Goal: Task Accomplishment & Management: Use online tool/utility

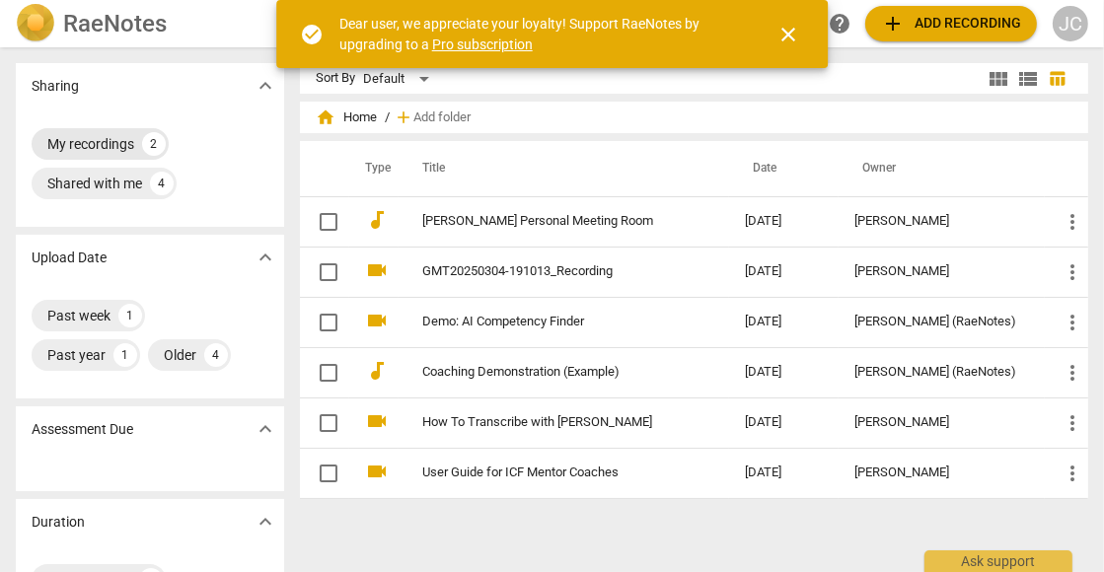
click at [121, 143] on div "My recordings" at bounding box center [90, 144] width 87 height 20
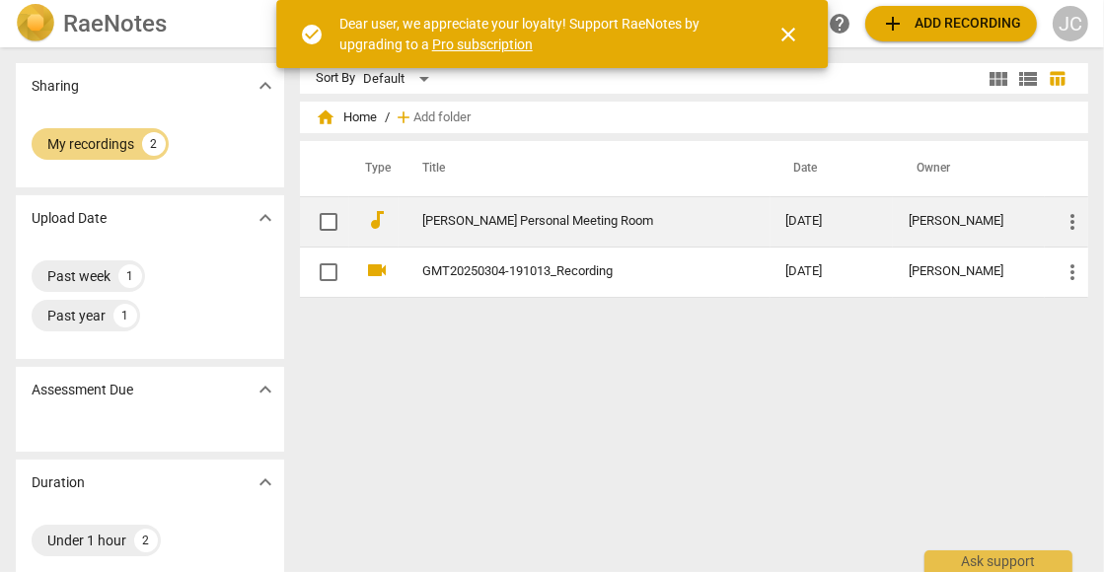
click at [1069, 220] on span "more_vert" at bounding box center [1072, 222] width 24 height 24
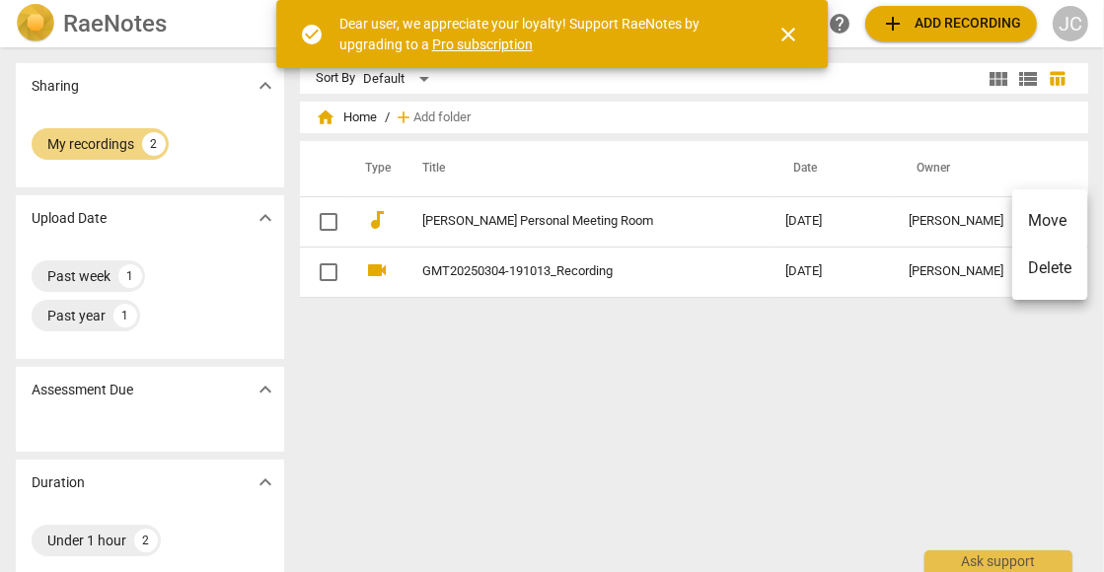
click at [325, 220] on div at bounding box center [552, 286] width 1104 height 572
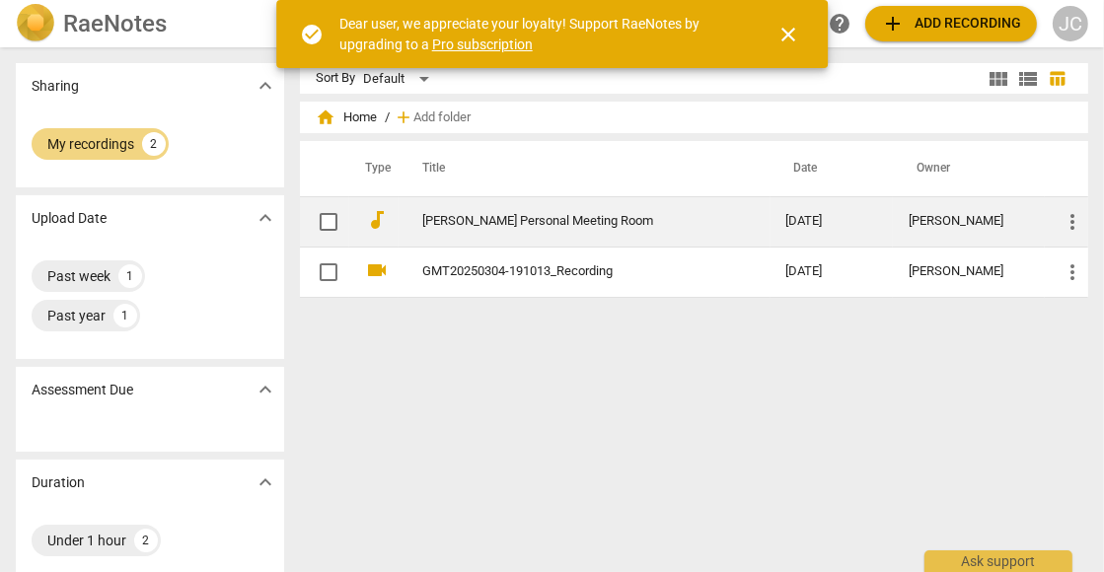
click at [328, 220] on input "checkbox" at bounding box center [328, 222] width 41 height 24
checkbox input "false"
click at [1072, 219] on span "more_vert" at bounding box center [1072, 222] width 24 height 24
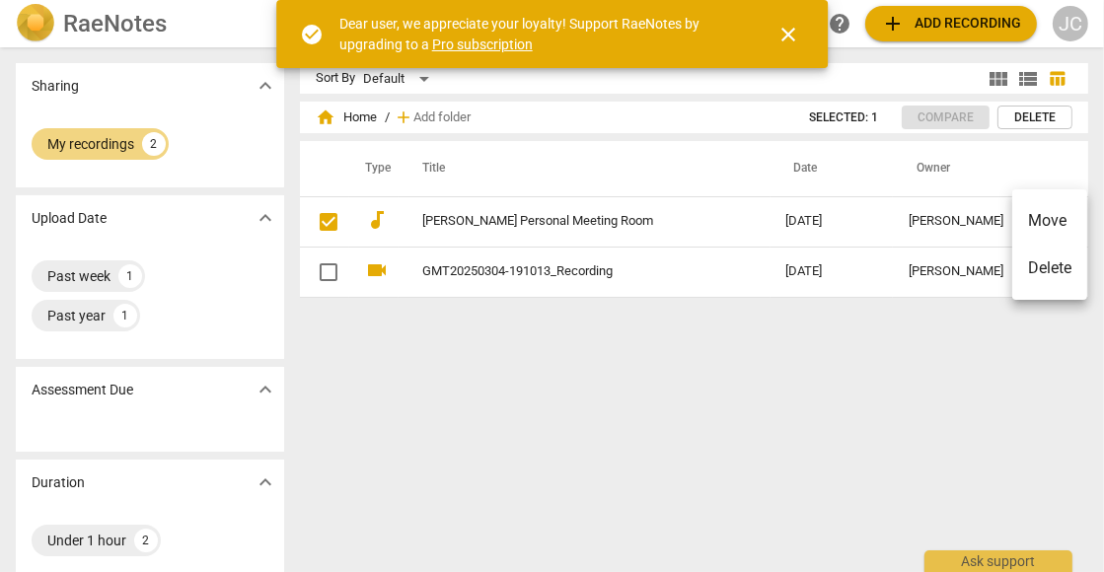
click at [507, 219] on div at bounding box center [552, 286] width 1104 height 572
click at [780, 30] on span "close" at bounding box center [788, 35] width 24 height 24
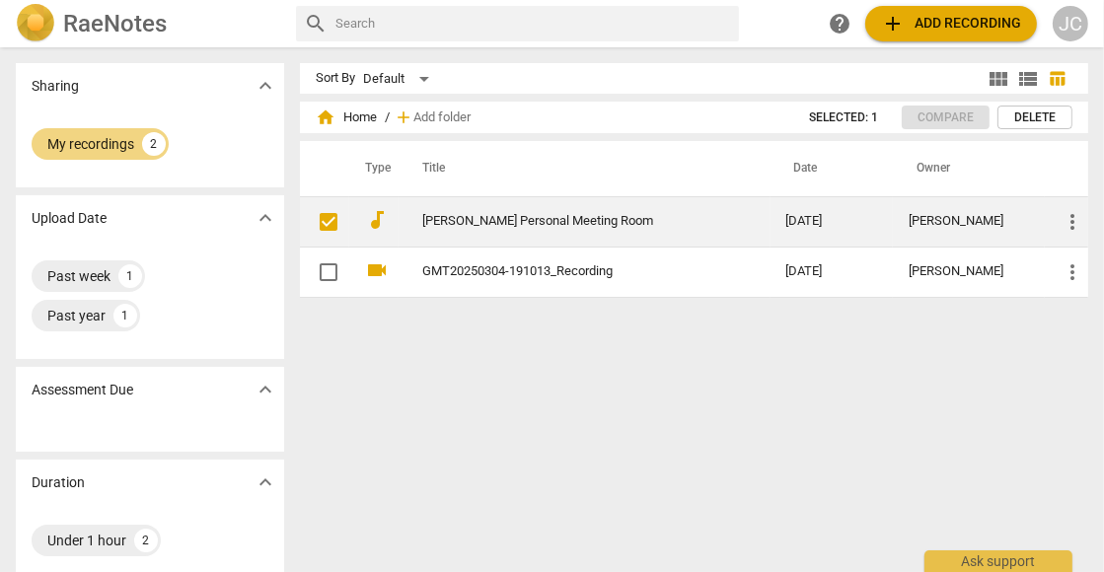
click at [498, 221] on link "[PERSON_NAME] Personal Meeting Room" at bounding box center [568, 221] width 293 height 15
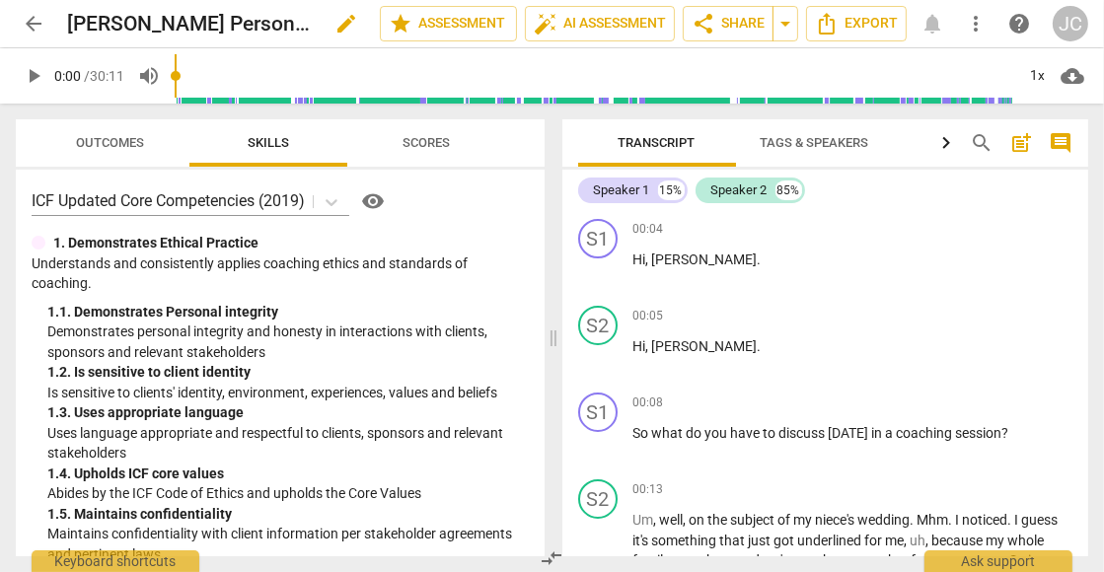
click at [346, 19] on span "edit" at bounding box center [346, 24] width 24 height 24
click at [293, 22] on span "done" at bounding box center [311, 24] width 36 height 24
drag, startPoint x: 295, startPoint y: 24, endPoint x: 205, endPoint y: 25, distance: 89.8
click at [205, 25] on h2 "[PERSON_NAME] Personal Meeting Room" at bounding box center [190, 24] width 246 height 25
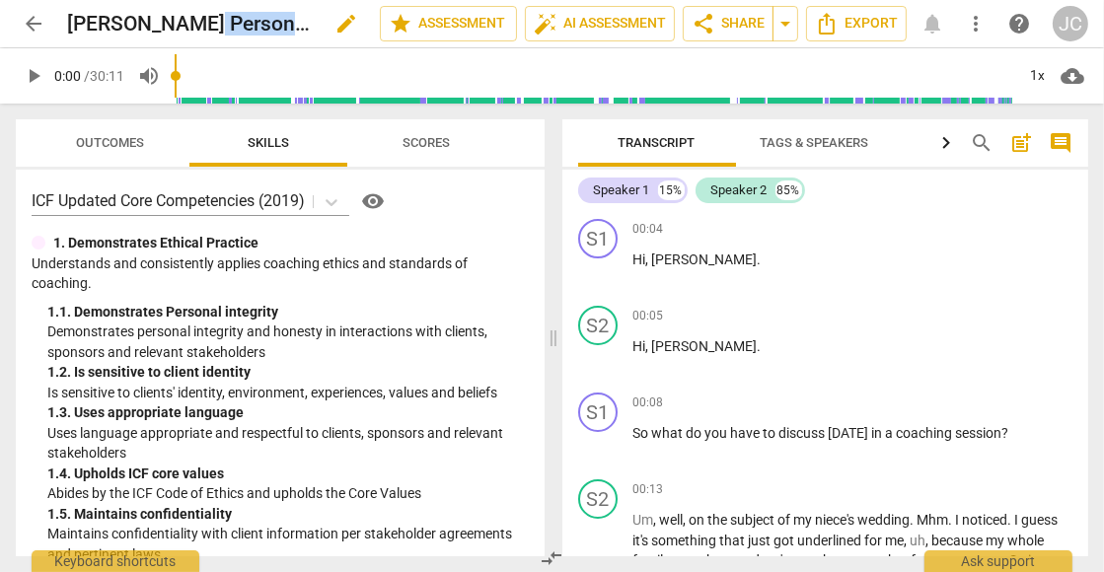
click at [334, 25] on span "edit" at bounding box center [346, 24] width 24 height 24
drag, startPoint x: 69, startPoint y: 26, endPoint x: 622, endPoint y: 29, distance: 553.4
click at [293, 29] on input "[PERSON_NAME] Personal Meeting Room" at bounding box center [180, 23] width 226 height 37
type input "[PERSON_NAME] - [PERSON_NAME] - Session 1"
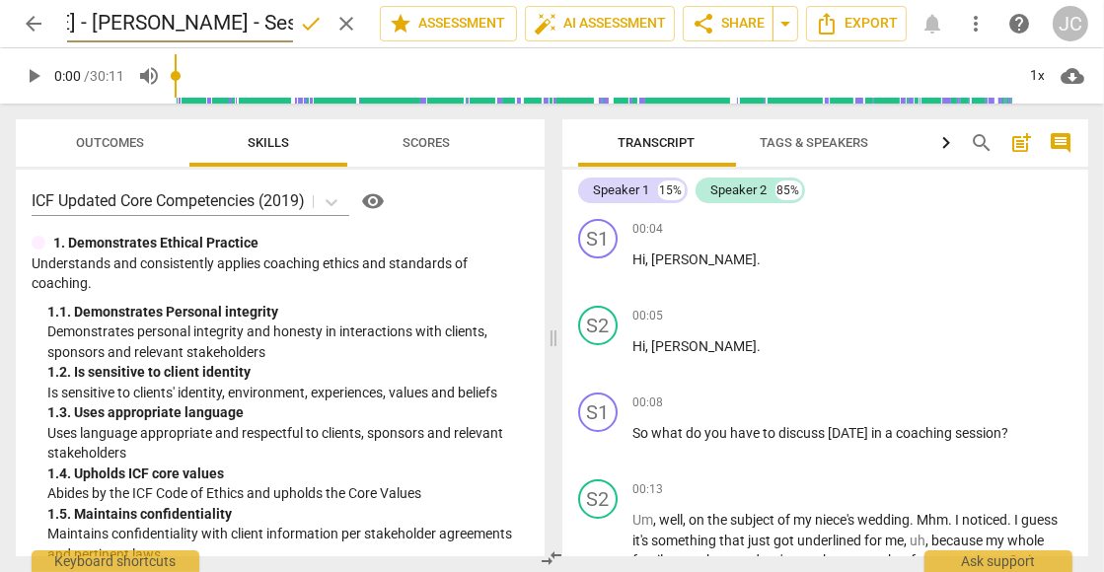
click at [315, 19] on span "done" at bounding box center [311, 24] width 24 height 24
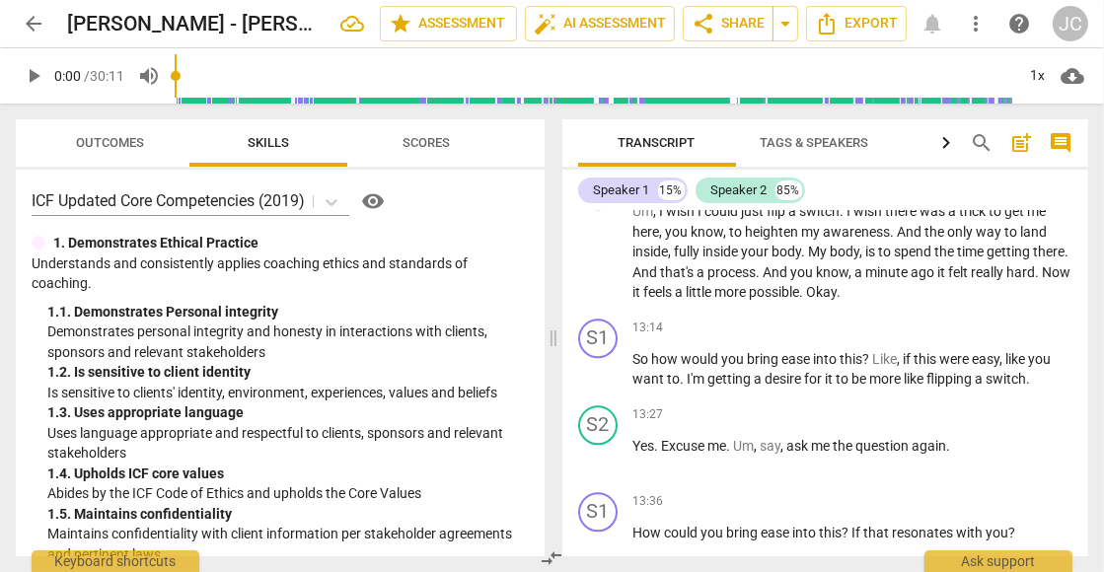
scroll to position [4371, 0]
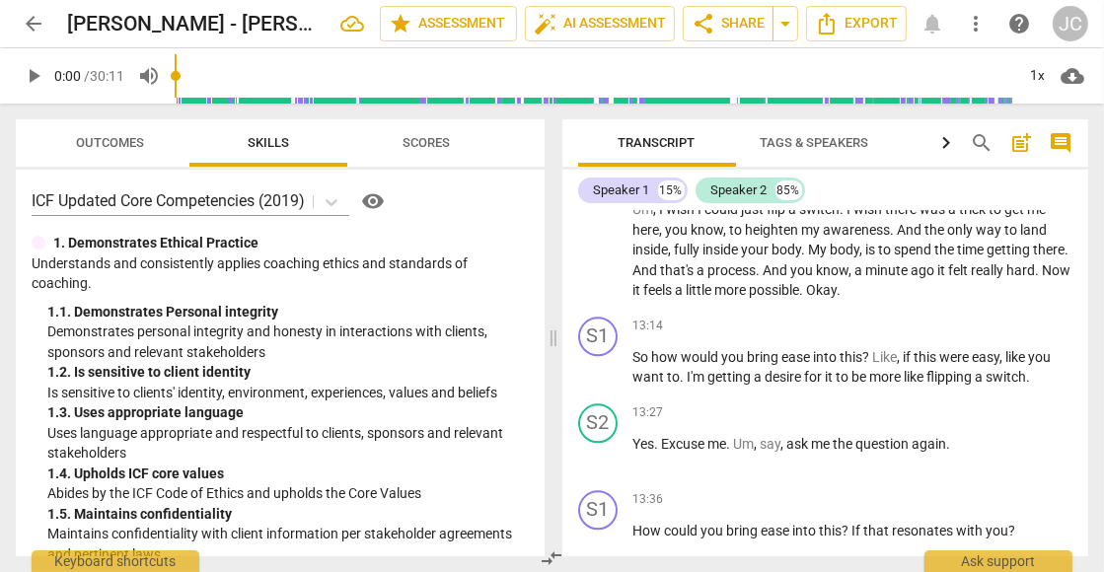
click at [786, 482] on div "S1 play_arrow pause 13:36 + Add competency keyboard_arrow_right How could you b…" at bounding box center [825, 525] width 527 height 87
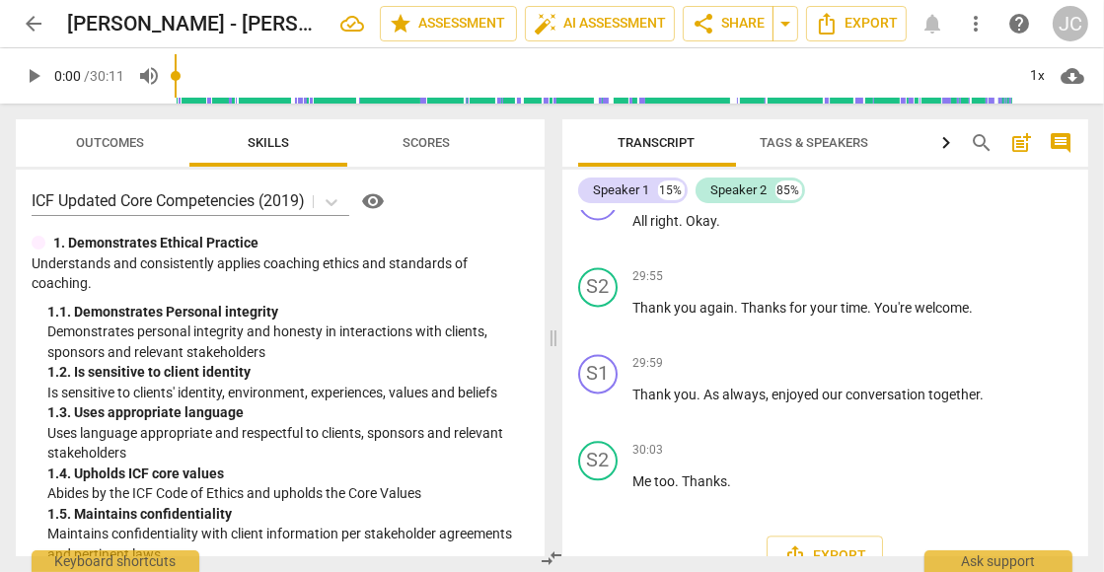
scroll to position [10590, 0]
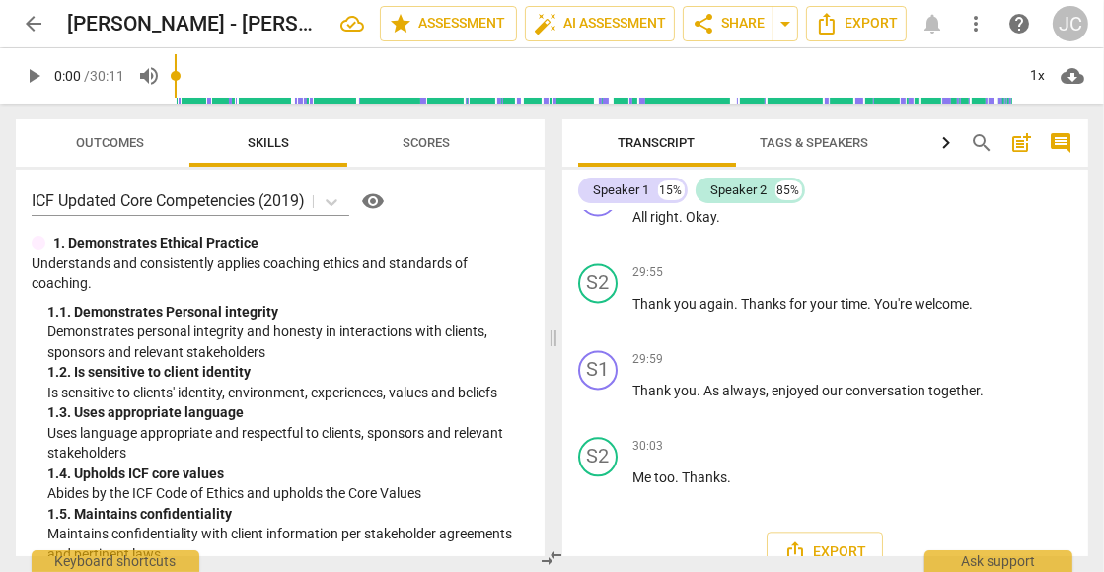
click at [1012, 26] on span "help" at bounding box center [1019, 24] width 24 height 24
click at [731, 22] on span "share Share" at bounding box center [727, 24] width 73 height 24
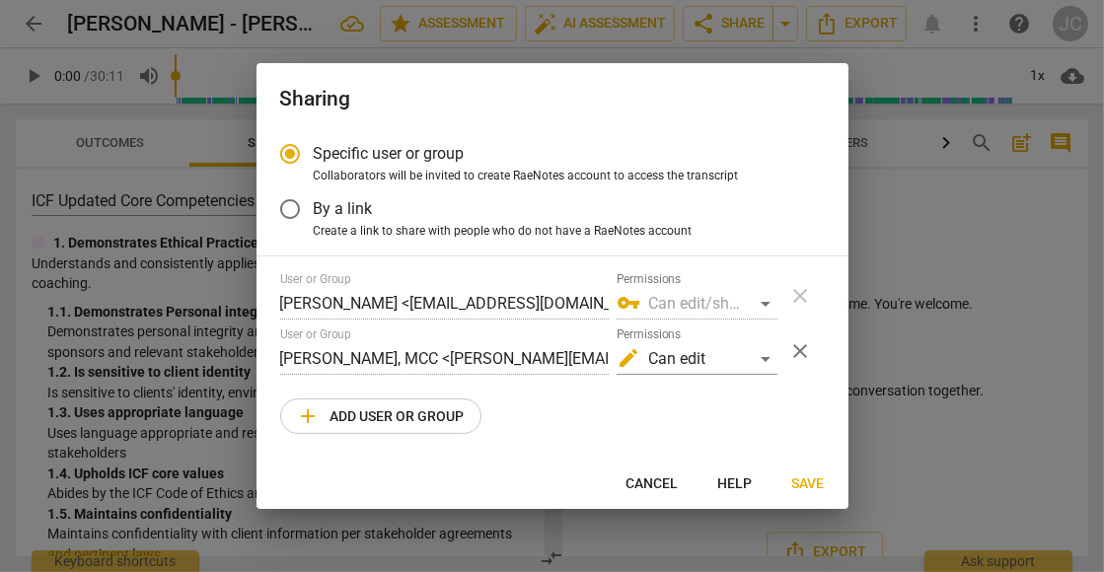
click at [816, 481] on span "Save" at bounding box center [808, 484] width 33 height 20
radio input "false"
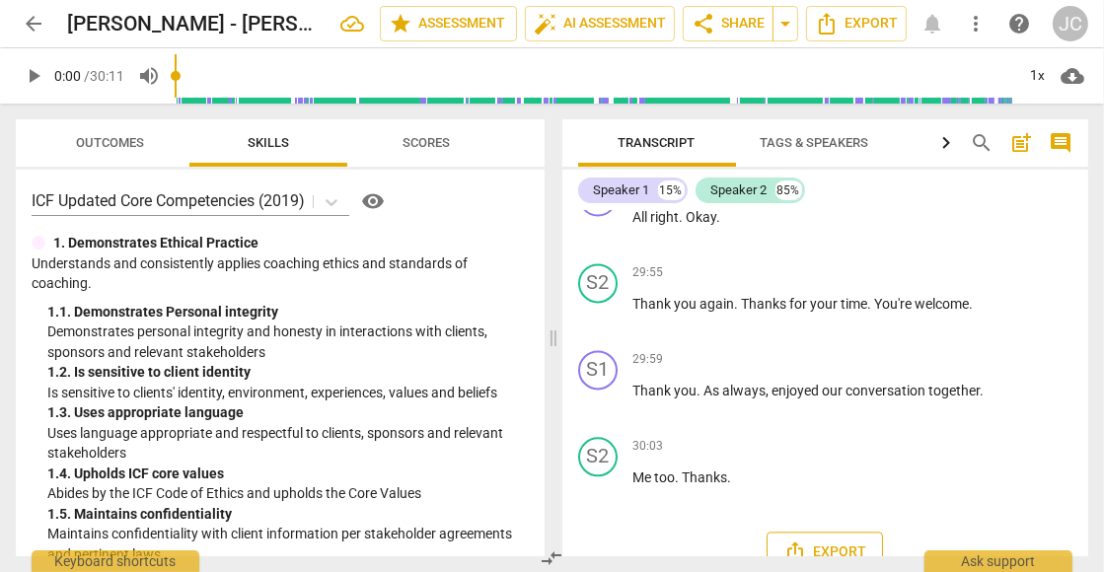
click at [814, 541] on span "Export" at bounding box center [824, 553] width 83 height 24
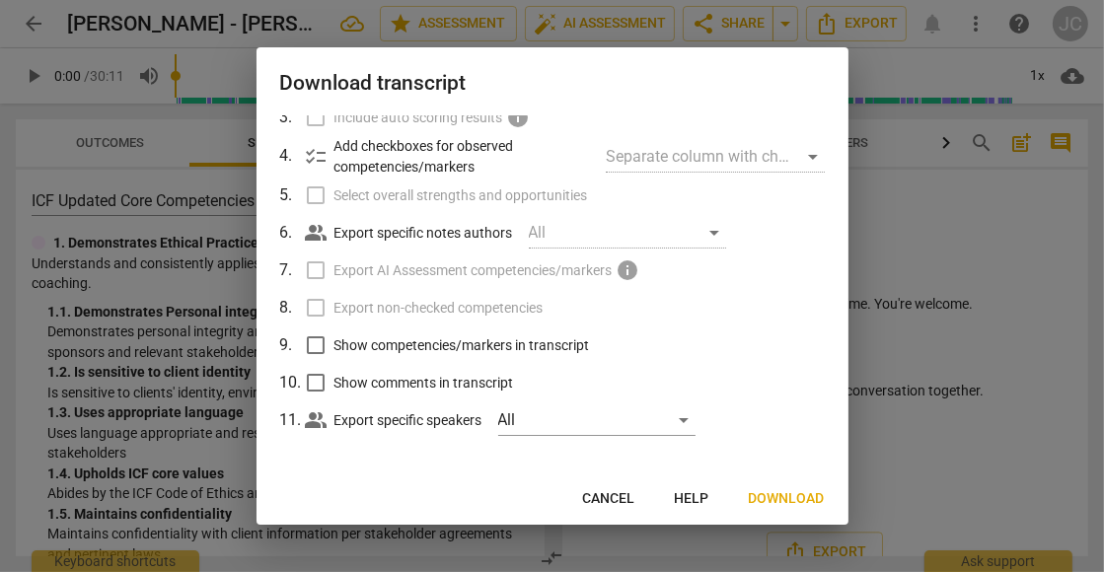
scroll to position [176, 0]
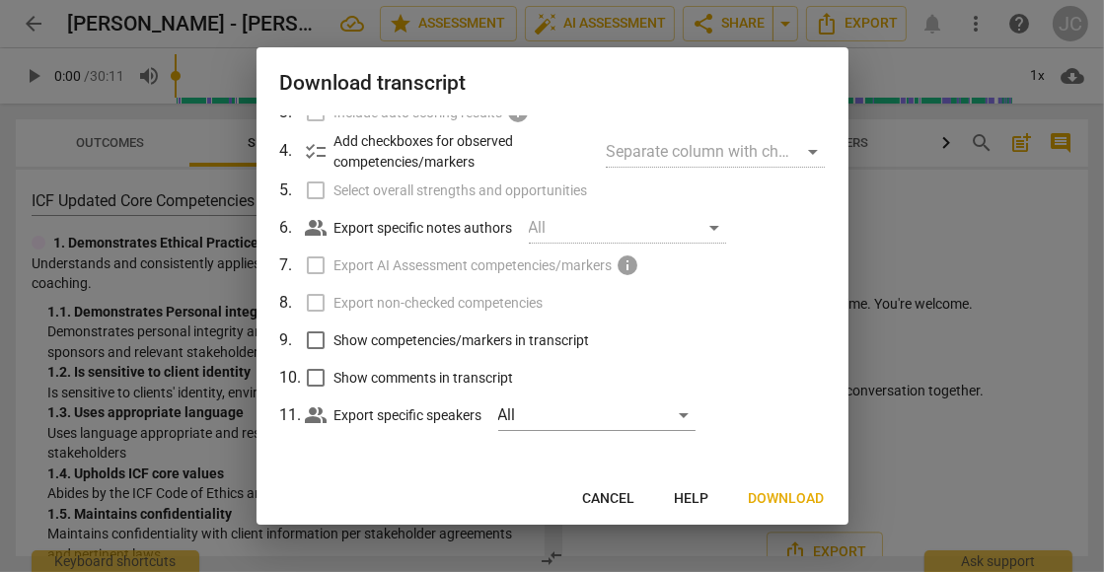
click at [615, 497] on span "Cancel" at bounding box center [609, 499] width 52 height 20
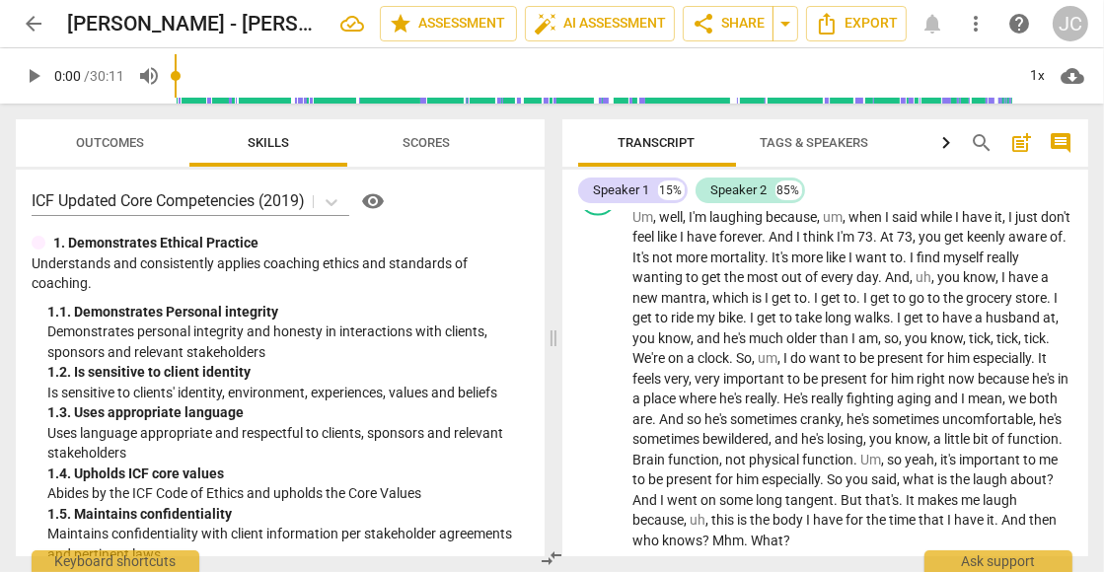
scroll to position [2613, 0]
click at [138, 141] on span "Outcomes" at bounding box center [111, 142] width 68 height 15
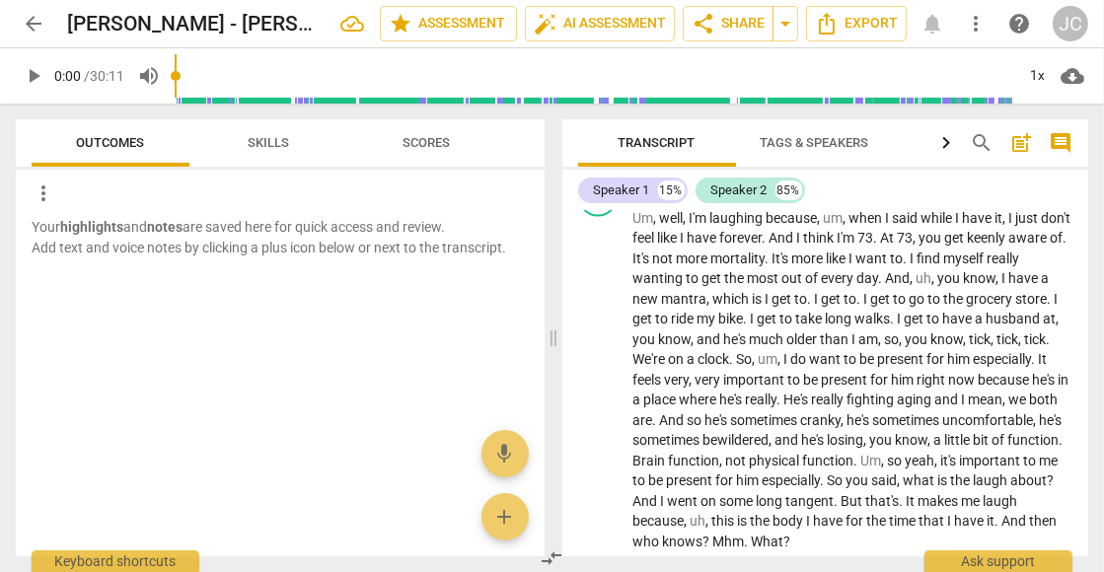
click at [273, 145] on span "Skills" at bounding box center [268, 142] width 41 height 15
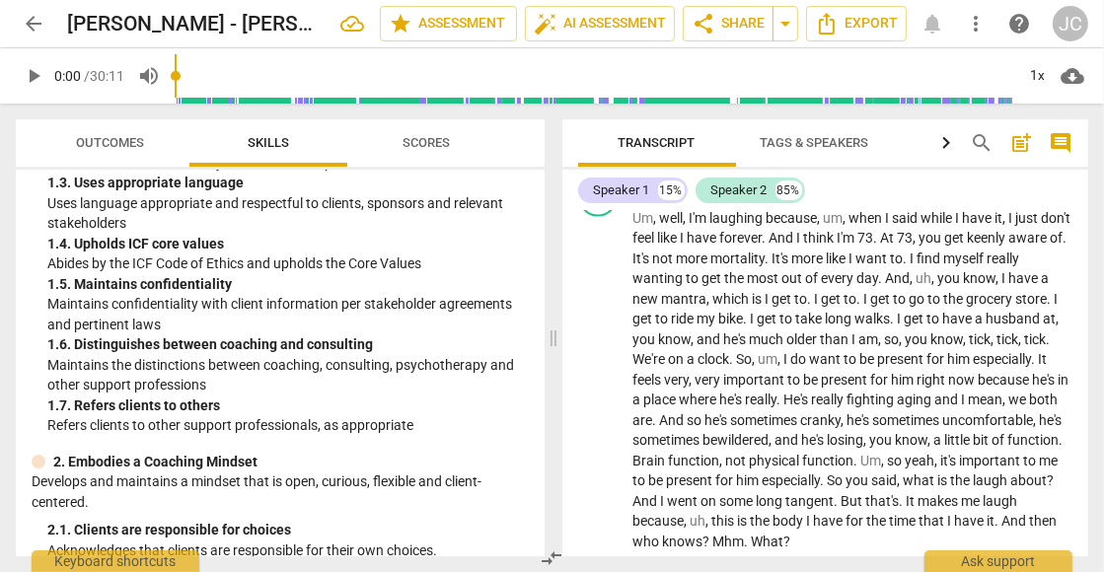
scroll to position [229, 0]
click at [440, 136] on span "Scores" at bounding box center [425, 142] width 47 height 15
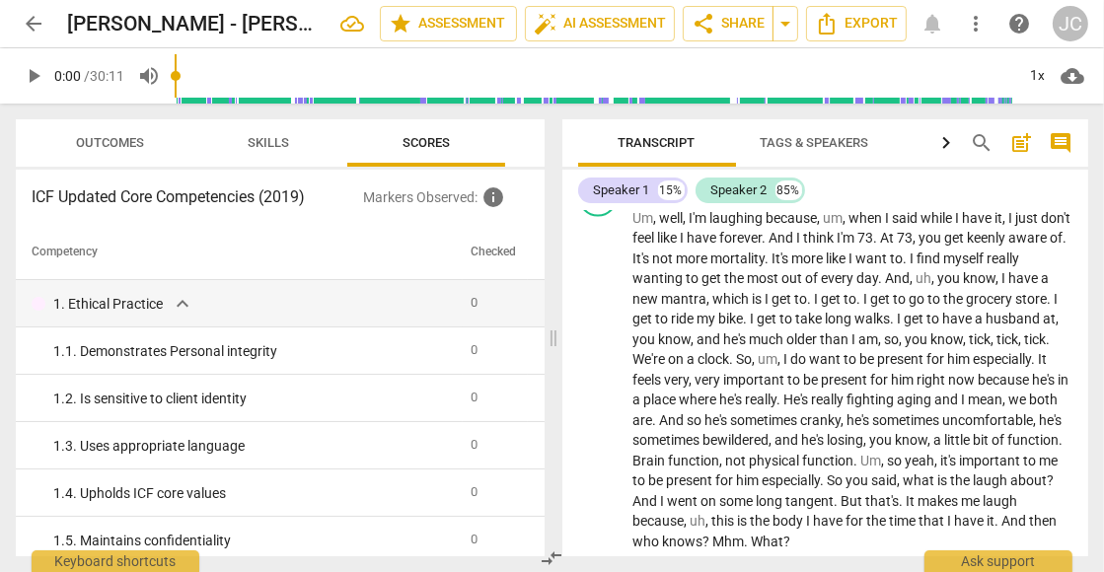
click at [271, 140] on span "Skills" at bounding box center [268, 142] width 41 height 15
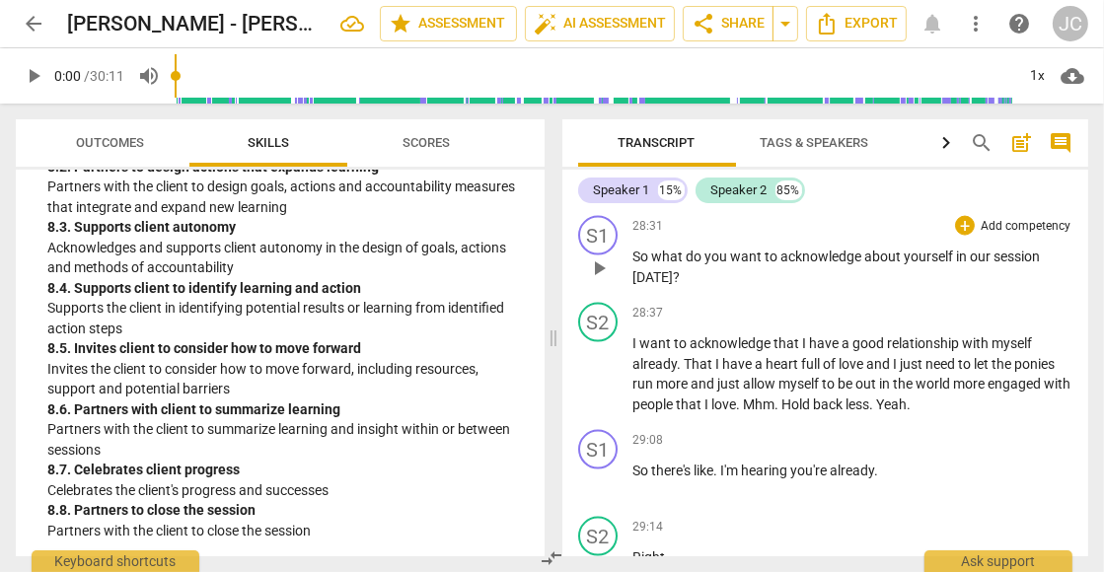
scroll to position [9411, 0]
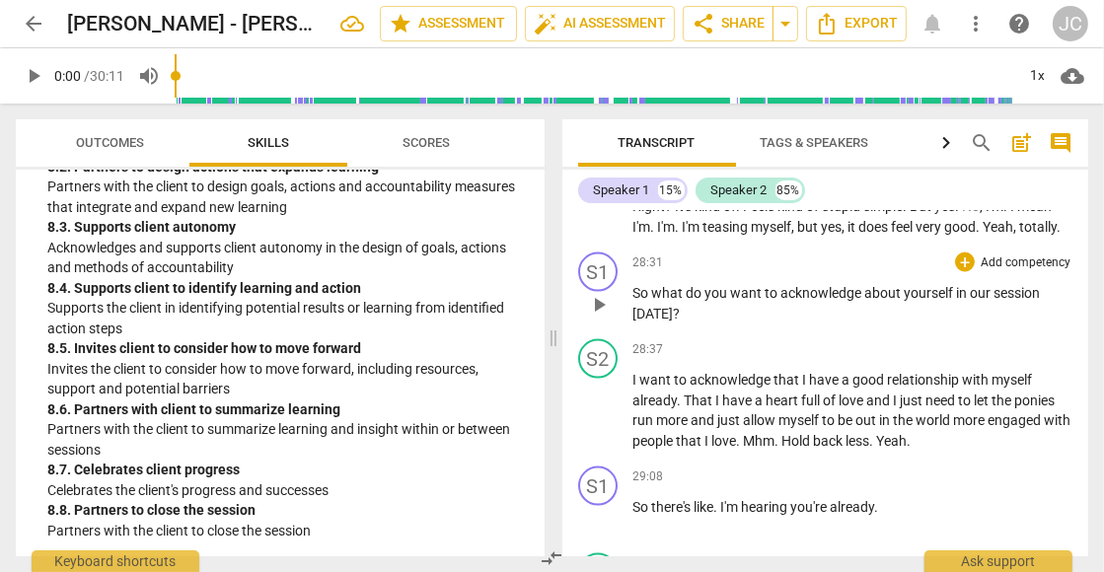
click at [976, 253] on div "+ Add competency" at bounding box center [1013, 263] width 117 height 20
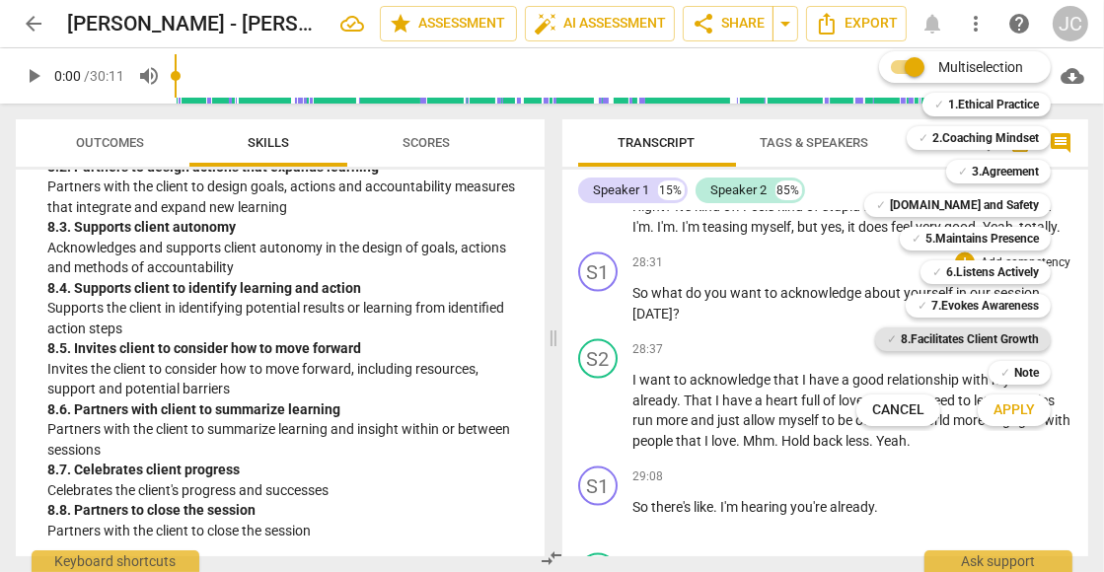
click at [962, 332] on b "8.Facilitates Client Growth" at bounding box center [970, 339] width 138 height 24
click at [1007, 406] on span "Apply" at bounding box center [1013, 410] width 41 height 20
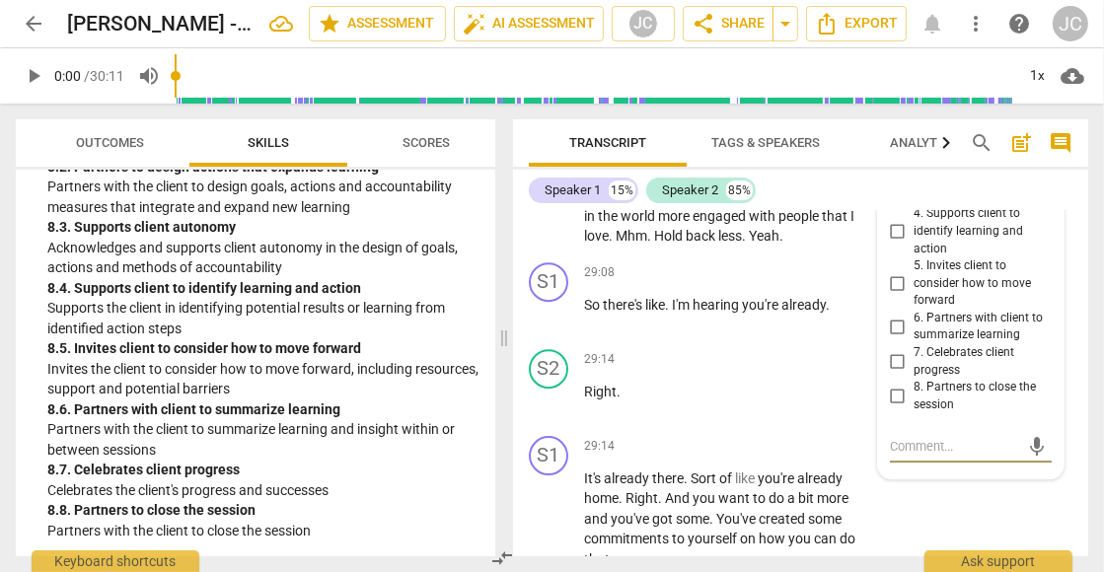
scroll to position [12213, 0]
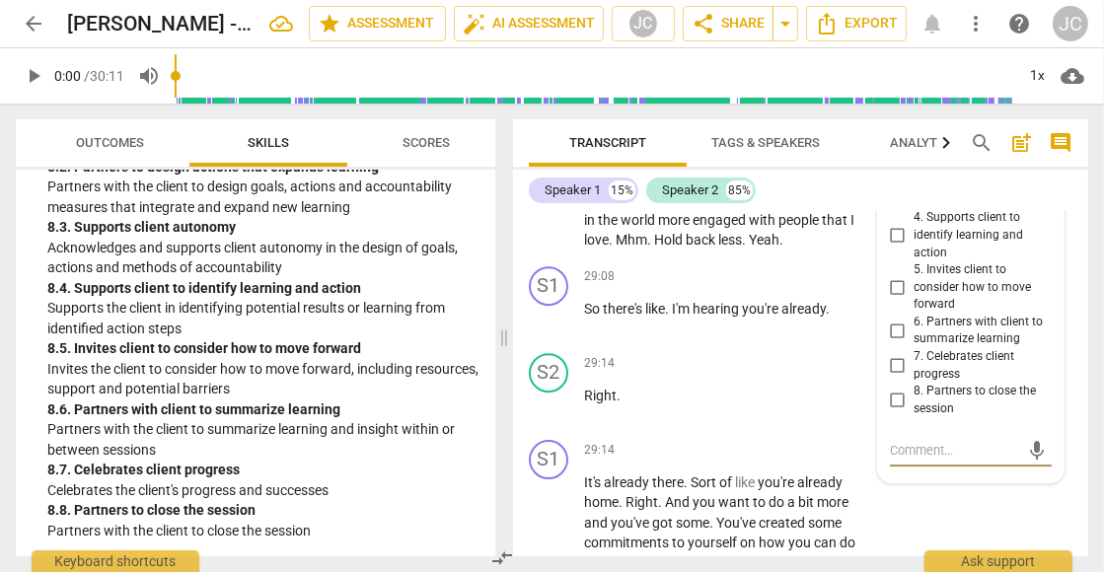
click at [898, 248] on input "4. Supports client to identify learning and action" at bounding box center [898, 236] width 32 height 24
checkbox input "true"
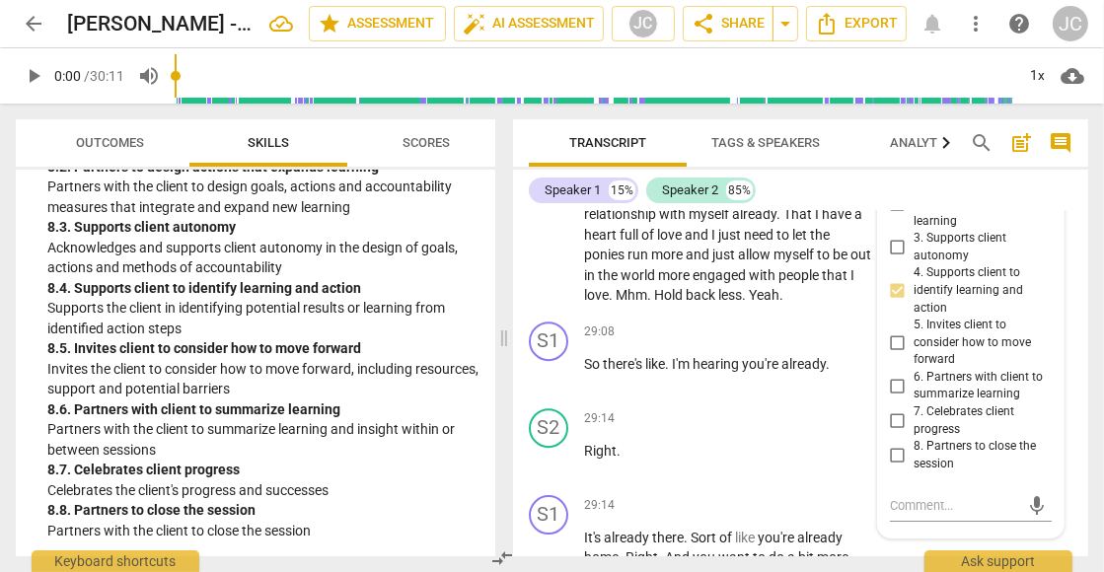
scroll to position [12166, 0]
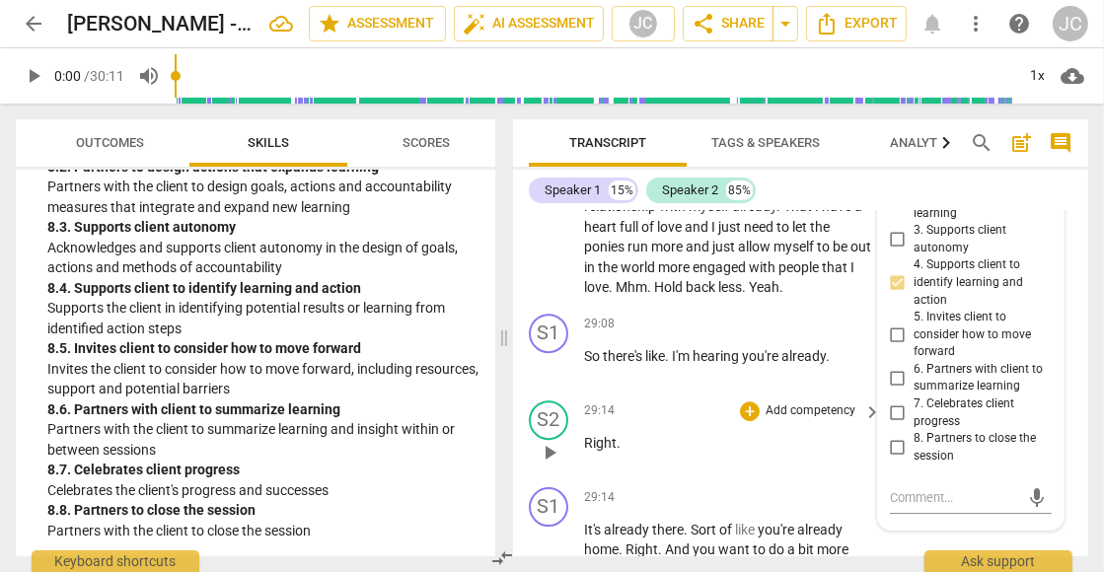
click at [826, 422] on div "+ Add competency keyboard_arrow_right" at bounding box center [809, 411] width 147 height 22
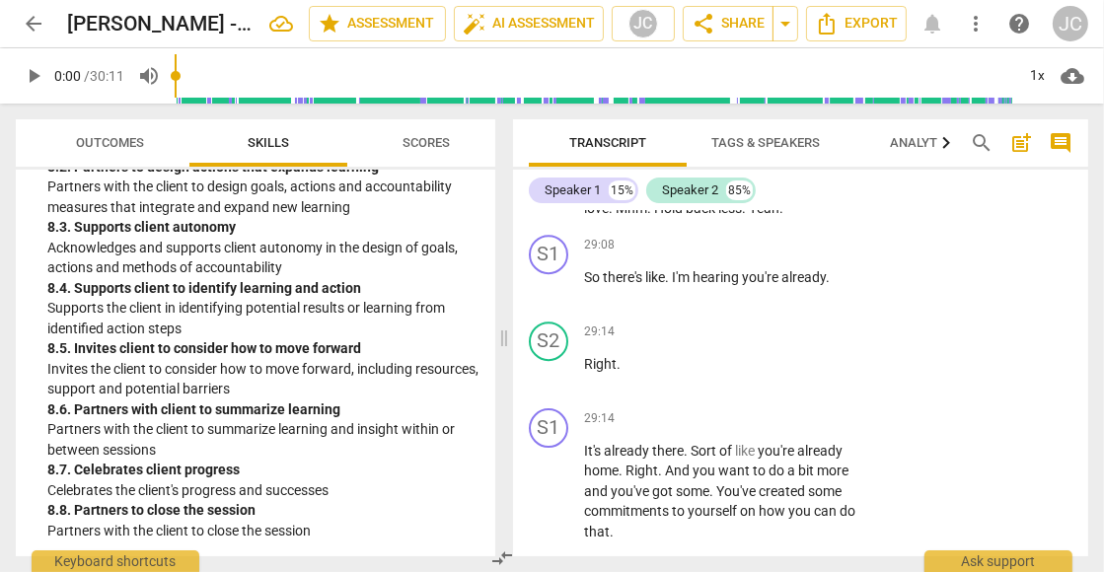
scroll to position [12273, 0]
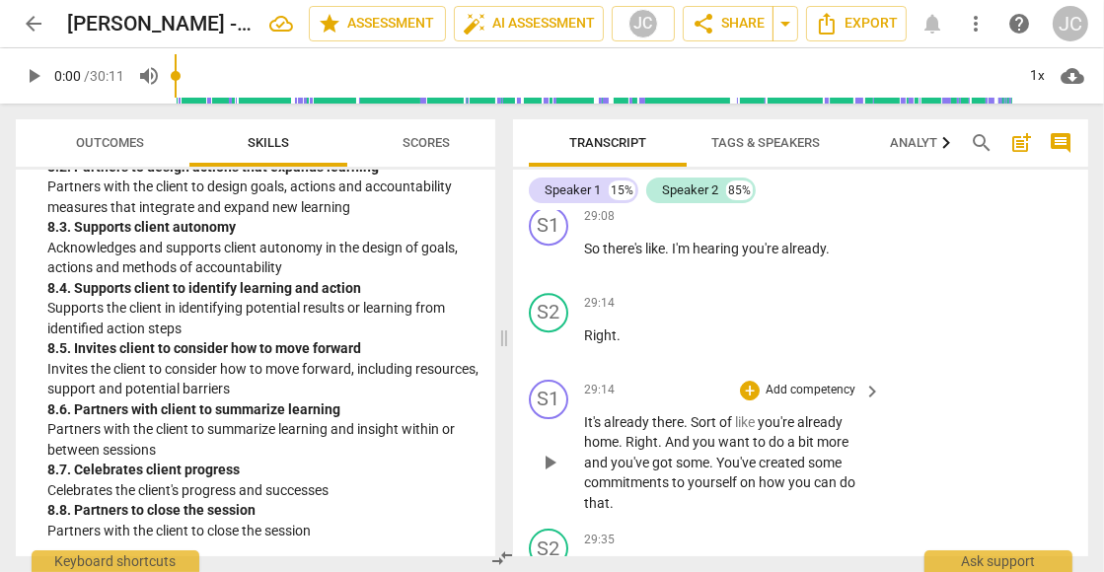
click at [863, 403] on span "keyboard_arrow_right" at bounding box center [872, 392] width 24 height 24
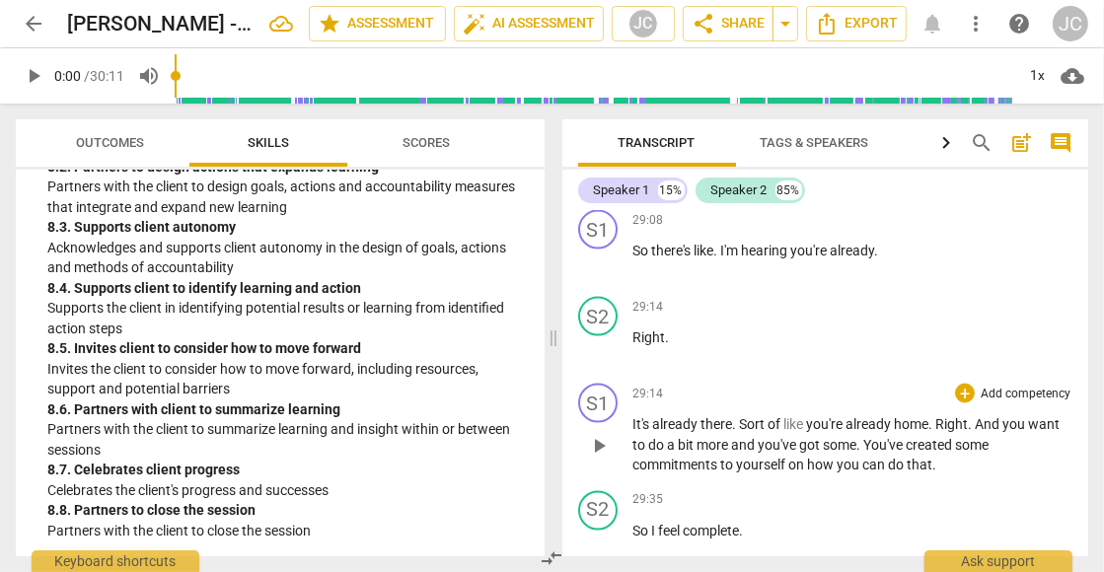
click at [996, 386] on p "Add competency" at bounding box center [1025, 395] width 94 height 18
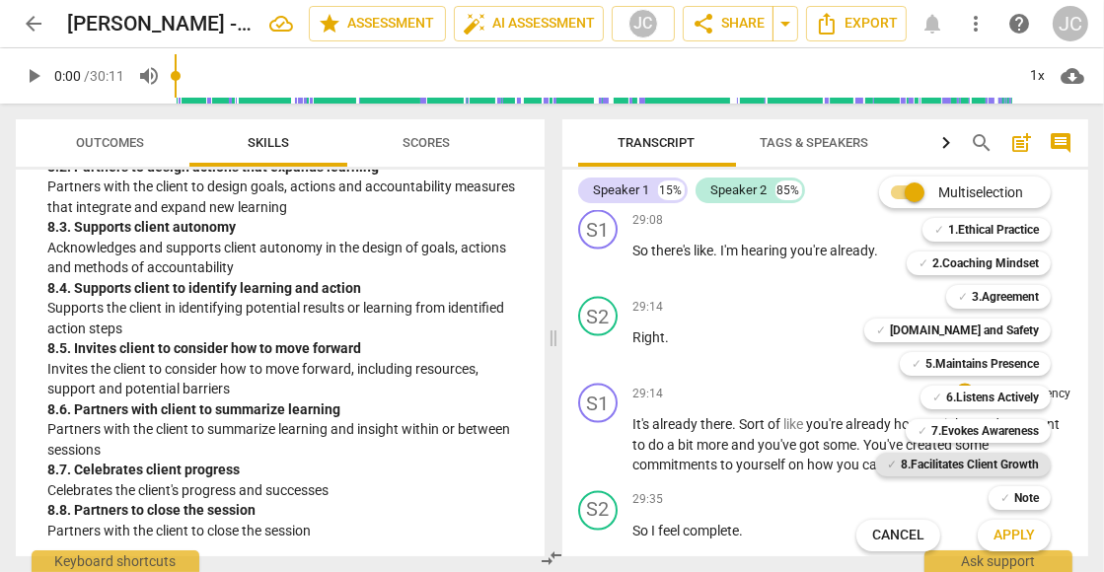
click at [1006, 463] on b "8.Facilitates Client Growth" at bounding box center [970, 465] width 138 height 24
click at [1008, 533] on span "Apply" at bounding box center [1013, 536] width 41 height 20
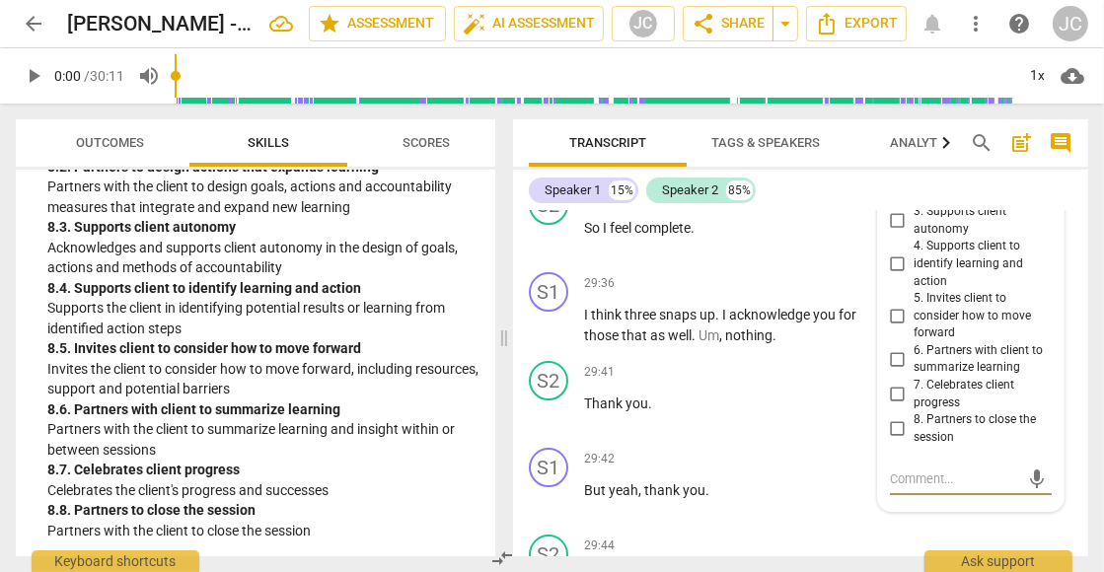
scroll to position [12644, 0]
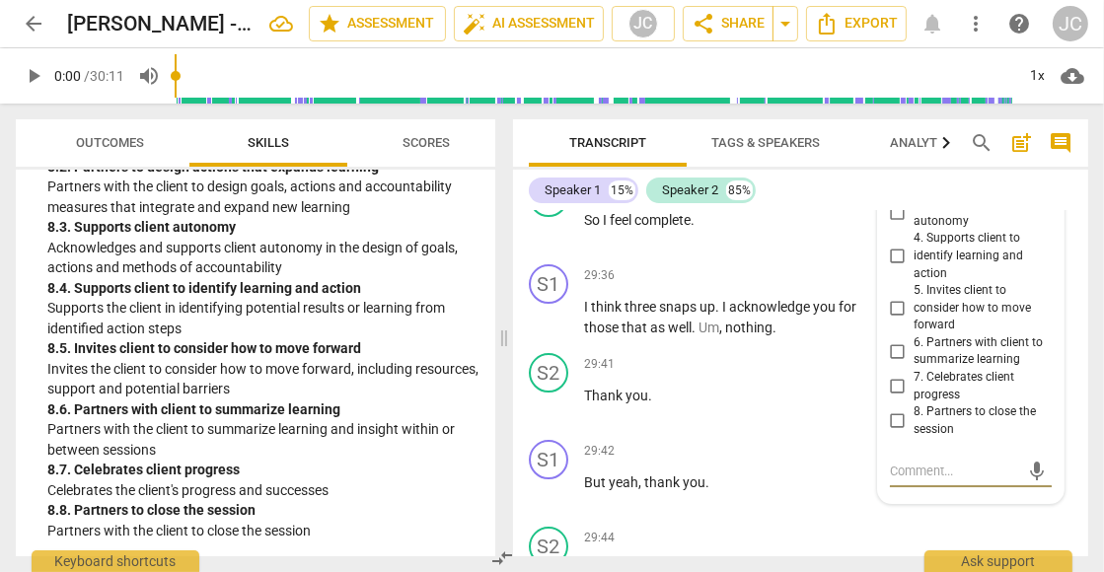
click at [898, 363] on input "6. Partners with client to summarize learning" at bounding box center [898, 351] width 32 height 24
checkbox input "true"
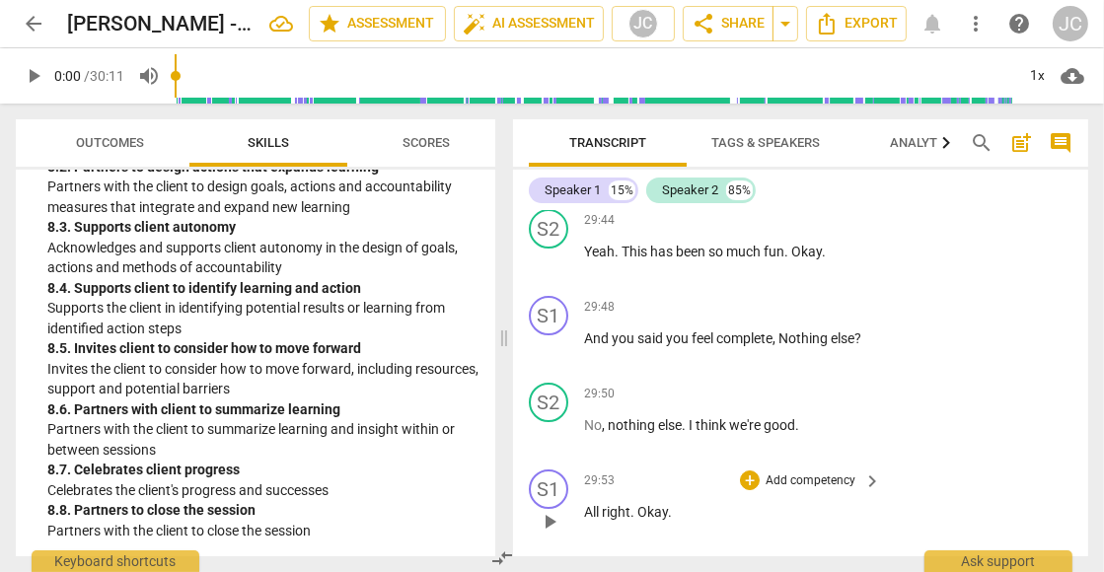
scroll to position [12947, 0]
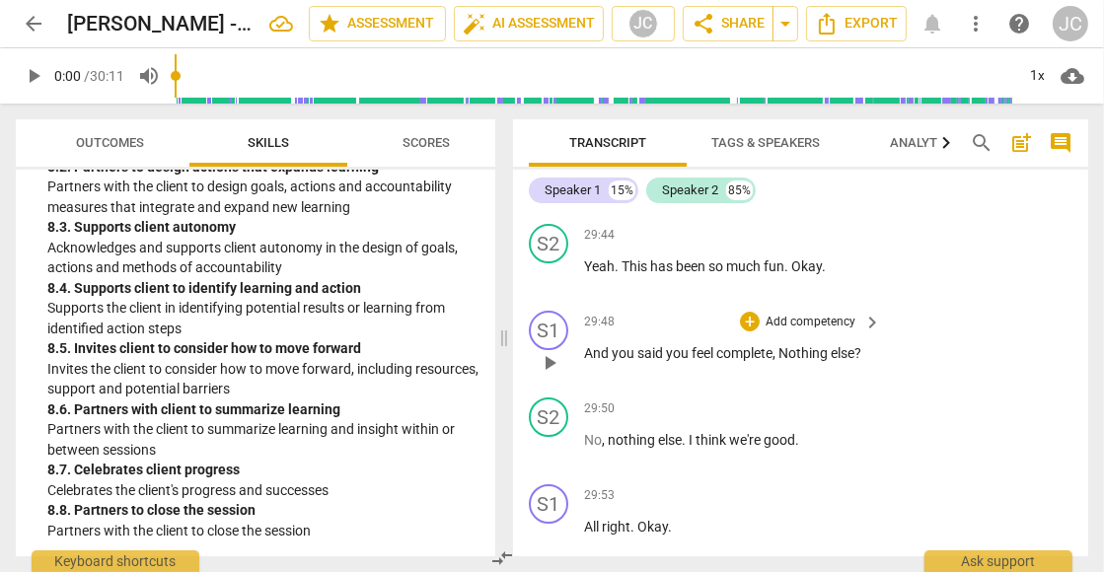
click at [829, 331] on p "Add competency" at bounding box center [810, 323] width 94 height 18
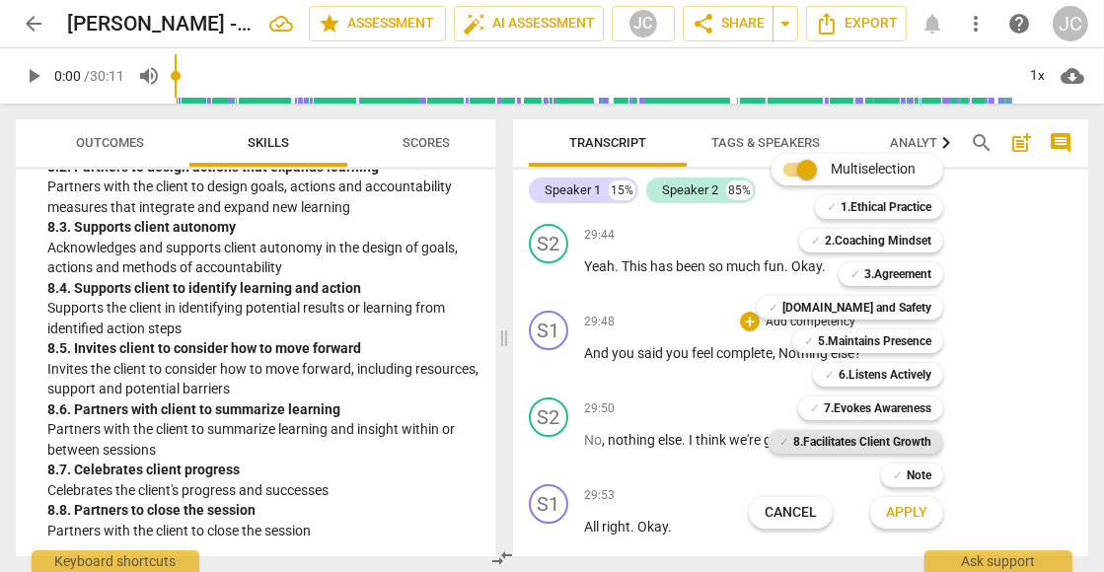
click at [883, 437] on b "8.Facilitates Client Growth" at bounding box center [862, 442] width 138 height 24
click at [907, 513] on span "Apply" at bounding box center [906, 513] width 41 height 20
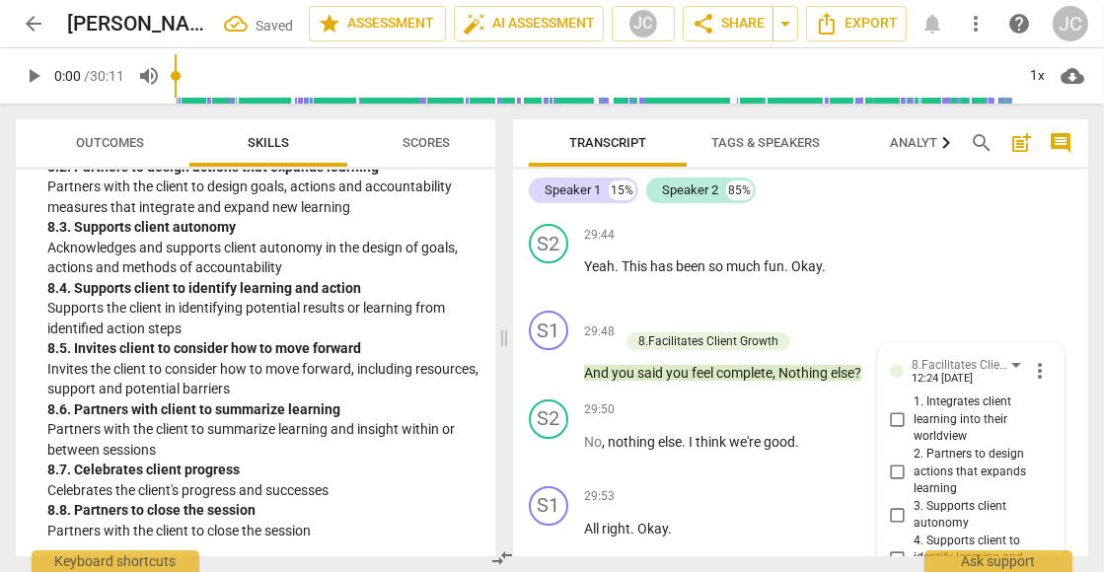
scroll to position [13309, 0]
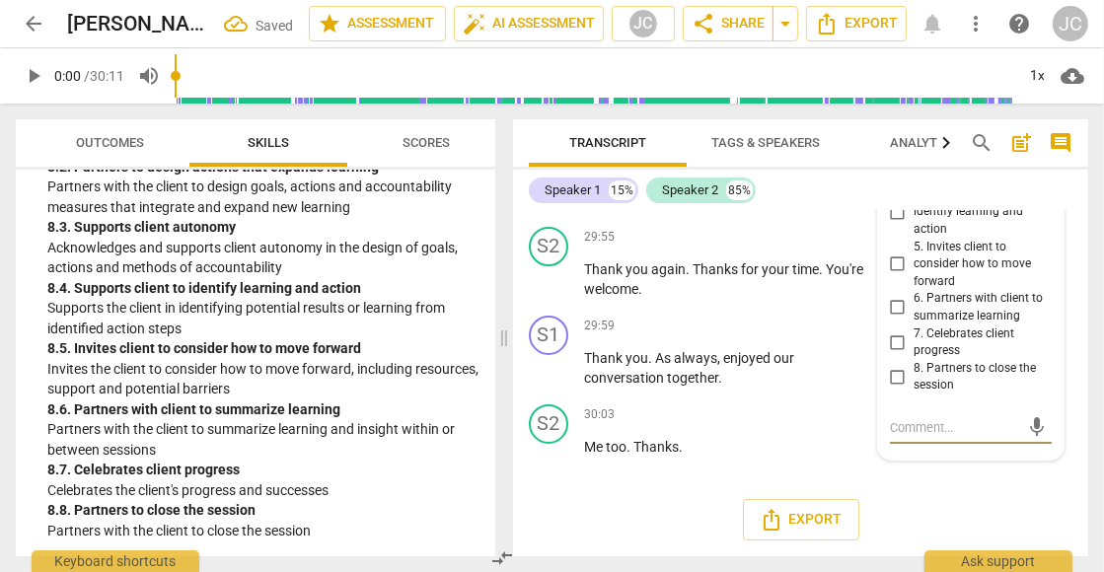
click at [896, 380] on input "8. Partners to close the session" at bounding box center [898, 377] width 32 height 24
checkbox input "true"
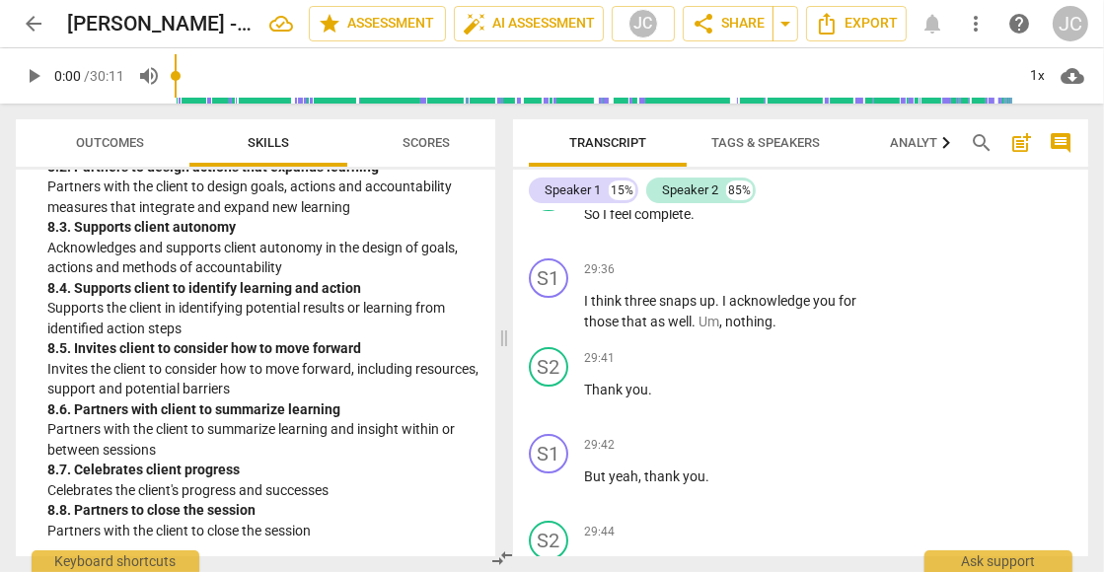
scroll to position [12639, 0]
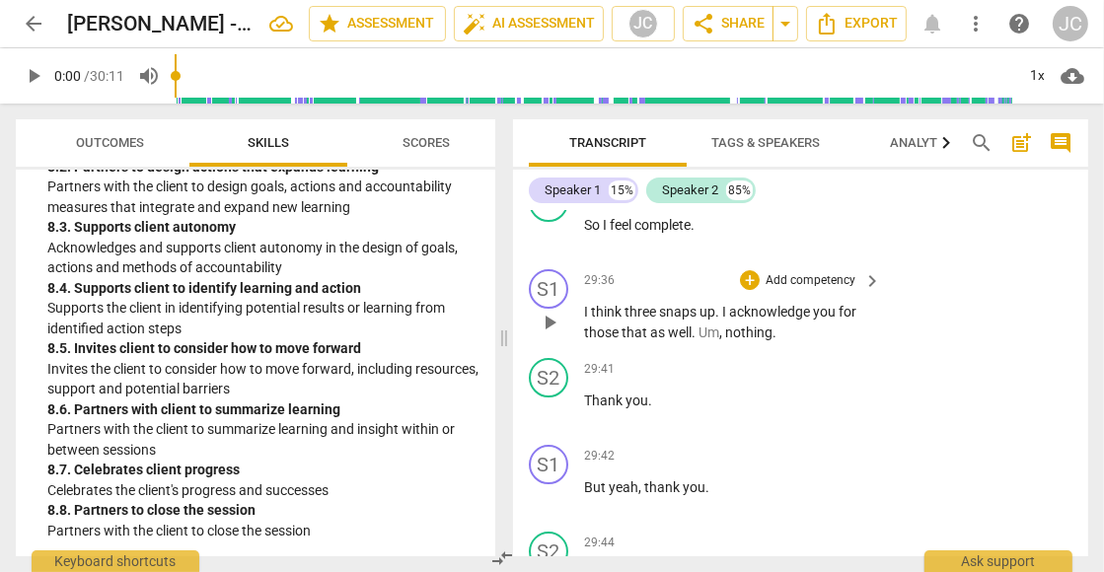
click at [866, 293] on span "keyboard_arrow_right" at bounding box center [872, 281] width 24 height 24
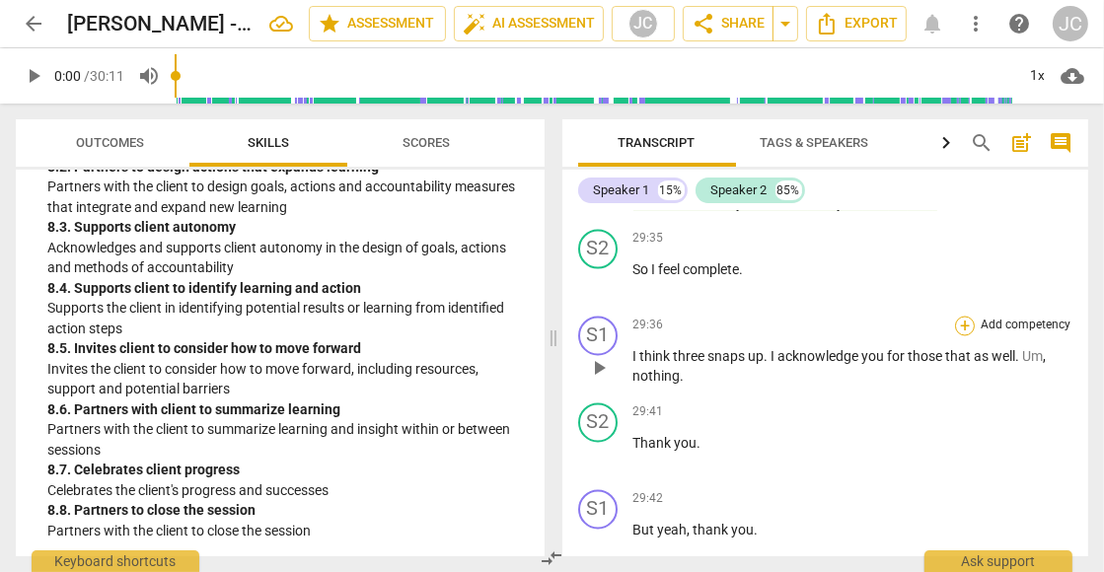
click at [962, 317] on div "+" at bounding box center [965, 327] width 20 height 20
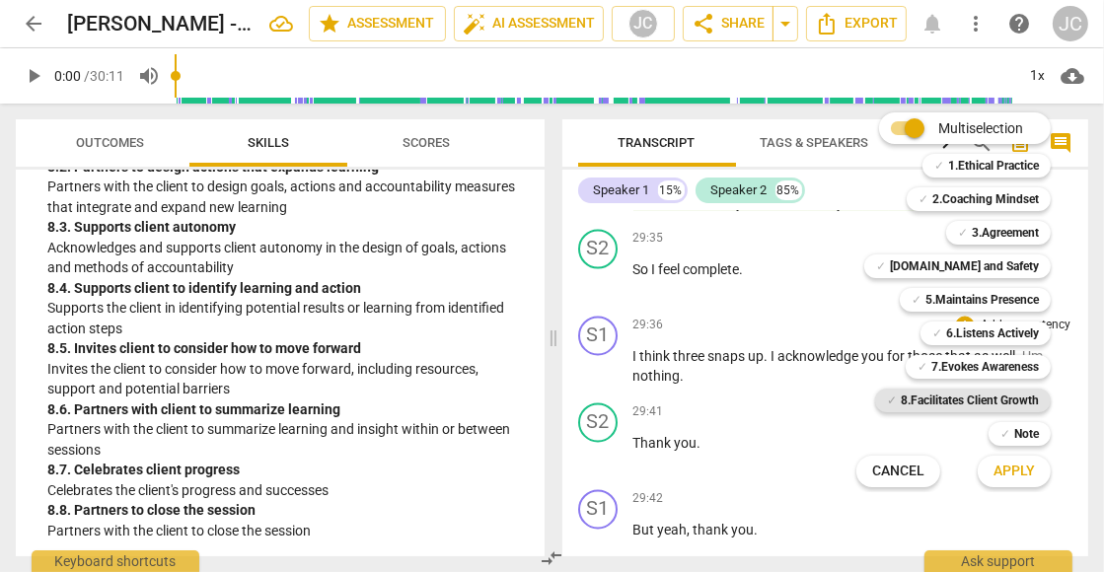
click at [994, 401] on b "8.Facilitates Client Growth" at bounding box center [970, 401] width 138 height 24
click at [1014, 470] on span "Apply" at bounding box center [1013, 472] width 41 height 20
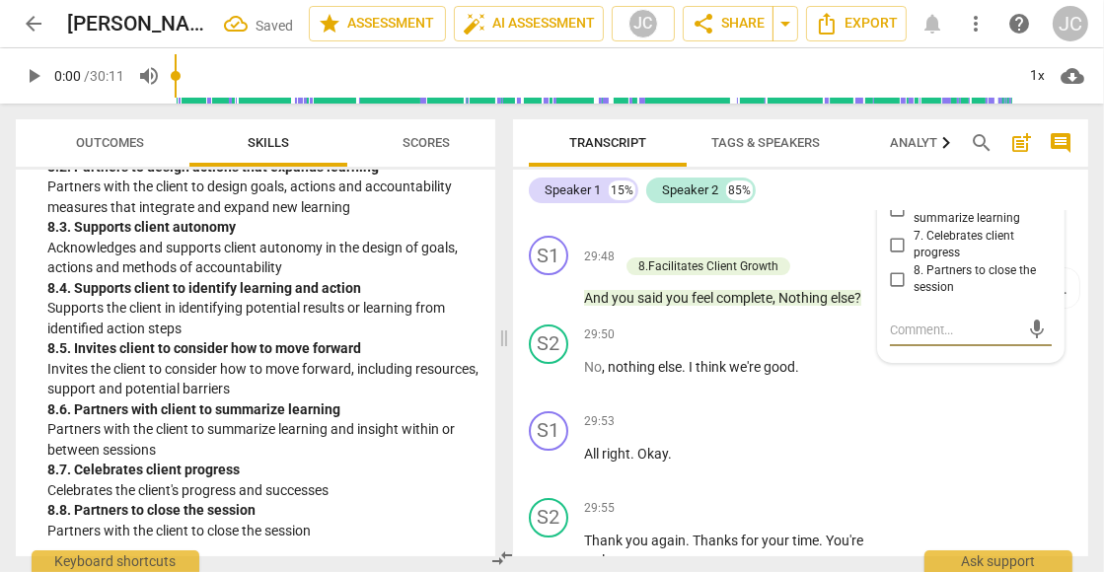
scroll to position [13038, 0]
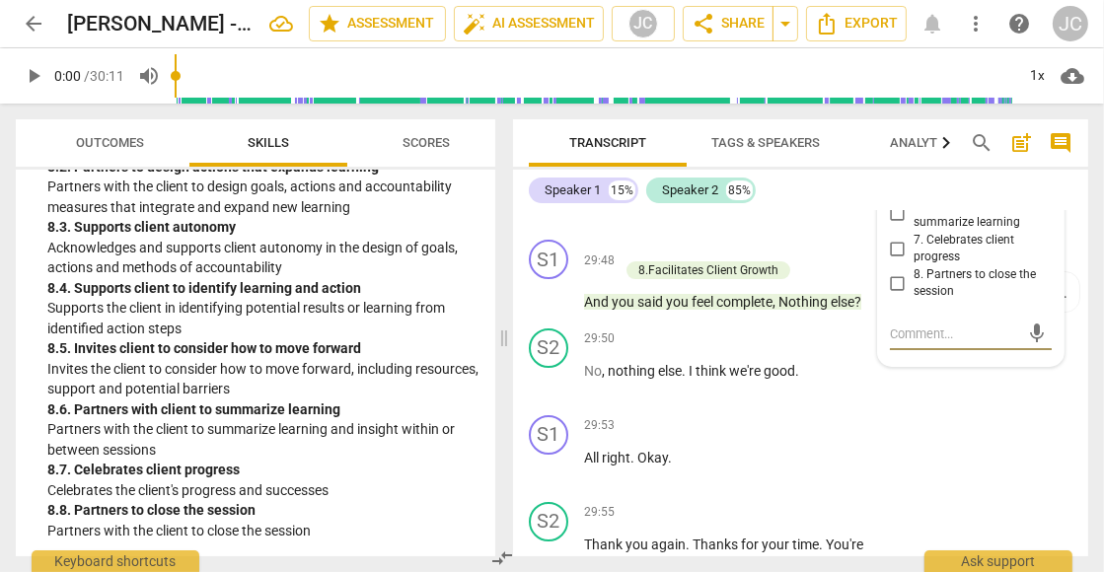
click at [895, 260] on input "7. Celebrates client progress" at bounding box center [898, 249] width 32 height 24
checkbox input "true"
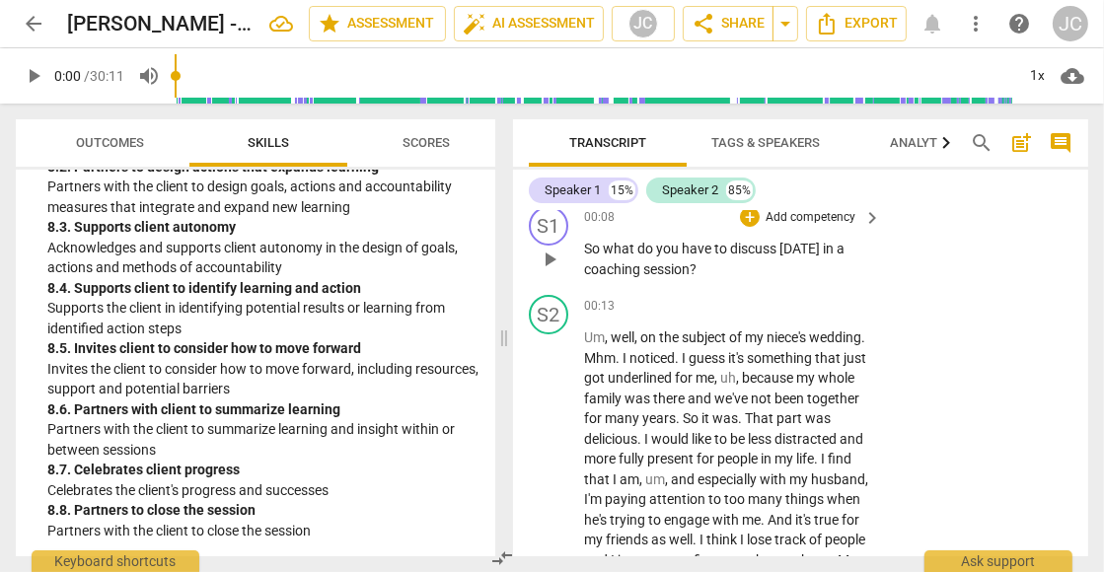
scroll to position [187, 0]
click at [862, 217] on span "keyboard_arrow_right" at bounding box center [872, 217] width 24 height 24
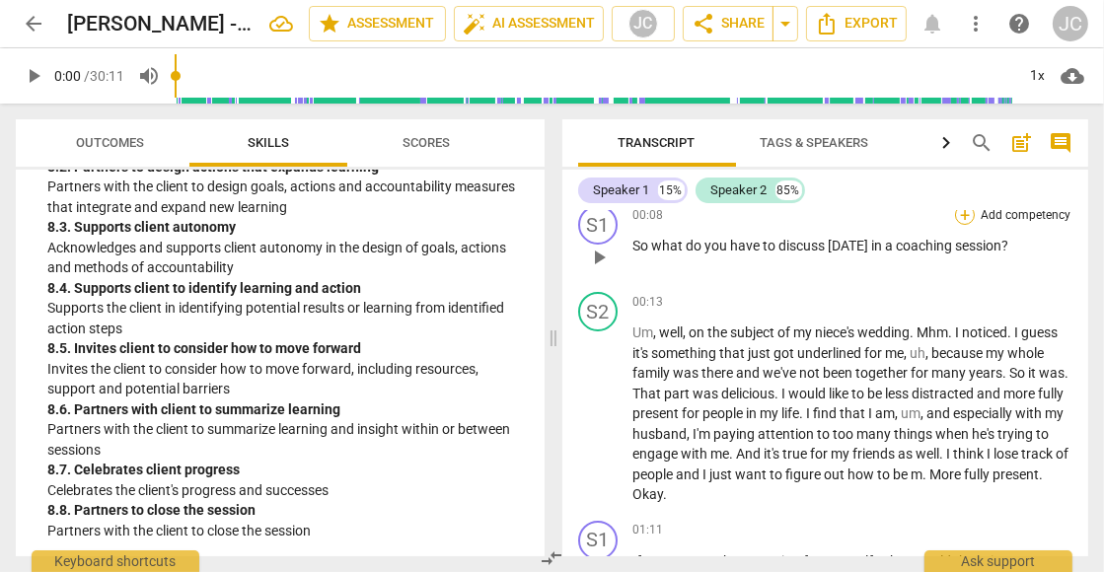
click at [974, 217] on div "+" at bounding box center [965, 215] width 20 height 20
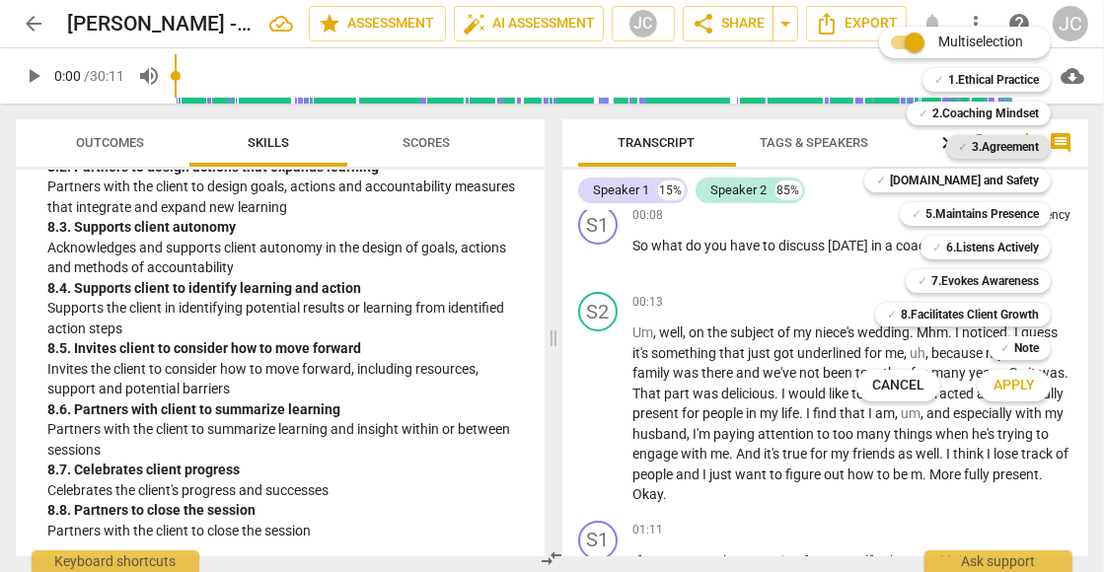
click at [977, 142] on b "3.Agreement" at bounding box center [1005, 147] width 67 height 24
click at [1026, 384] on span "Apply" at bounding box center [1013, 386] width 41 height 20
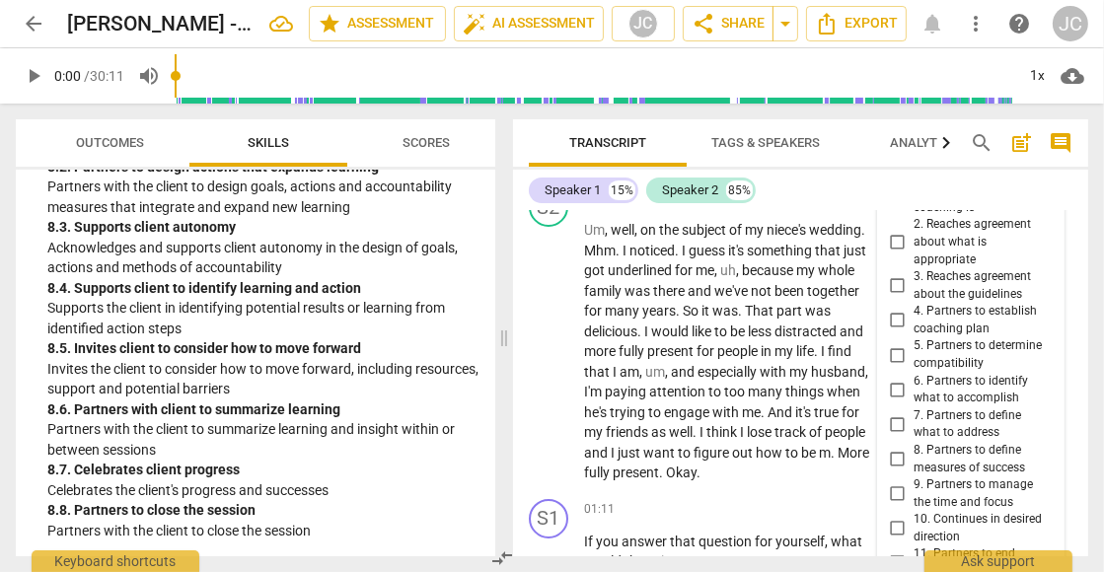
scroll to position [276, 0]
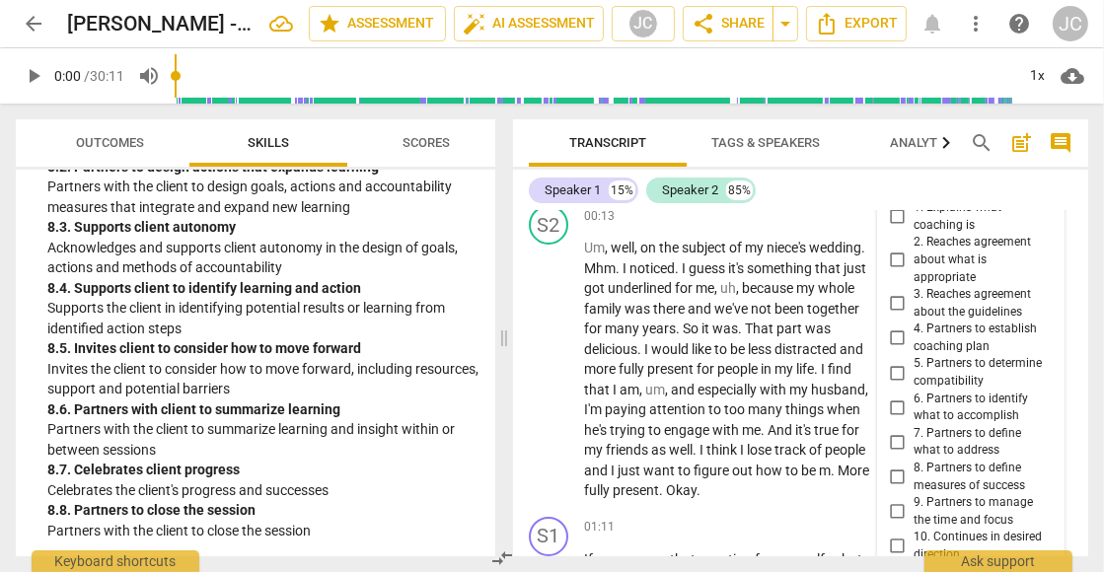
click at [899, 329] on input "4. Partners to establish coaching plan" at bounding box center [898, 338] width 32 height 24
checkbox input "true"
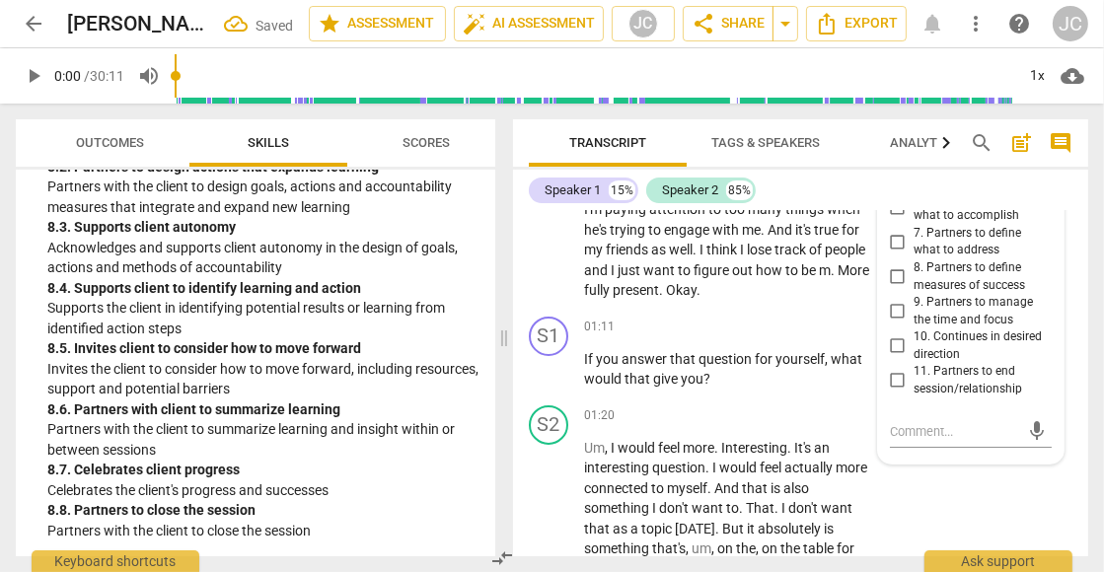
scroll to position [475, 0]
click at [812, 411] on p "Add competency" at bounding box center [810, 417] width 94 height 18
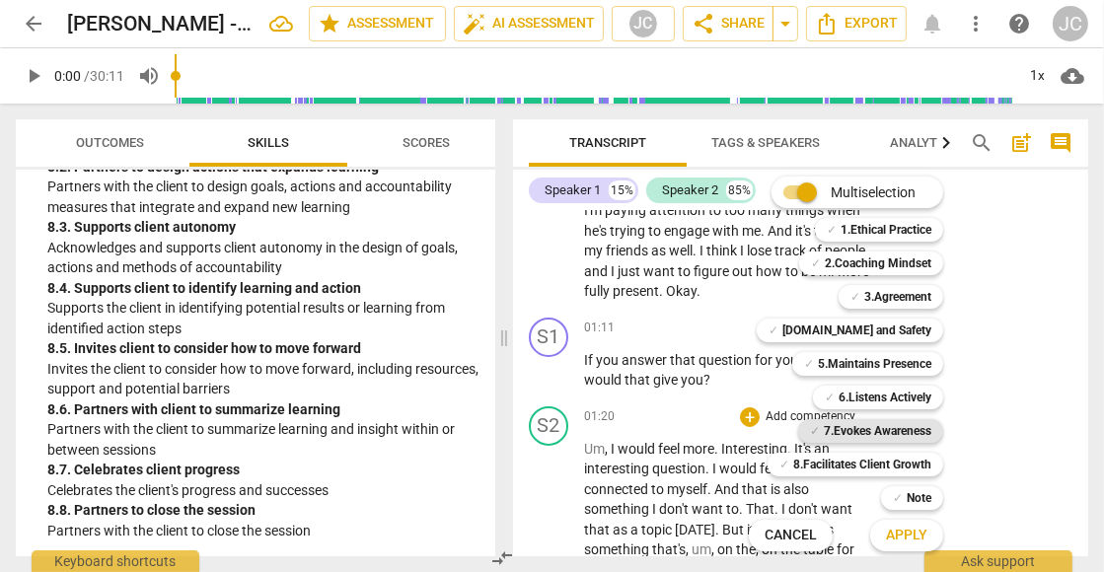
click at [883, 427] on b "7.Evokes Awareness" at bounding box center [878, 431] width 108 height 24
click at [901, 529] on span "Apply" at bounding box center [906, 536] width 41 height 20
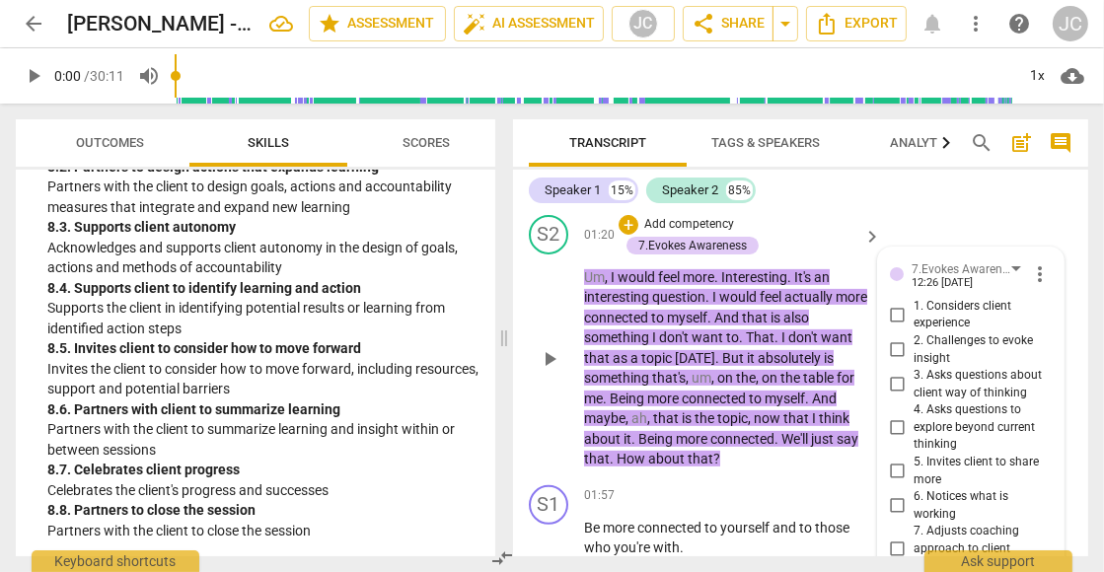
scroll to position [669, 0]
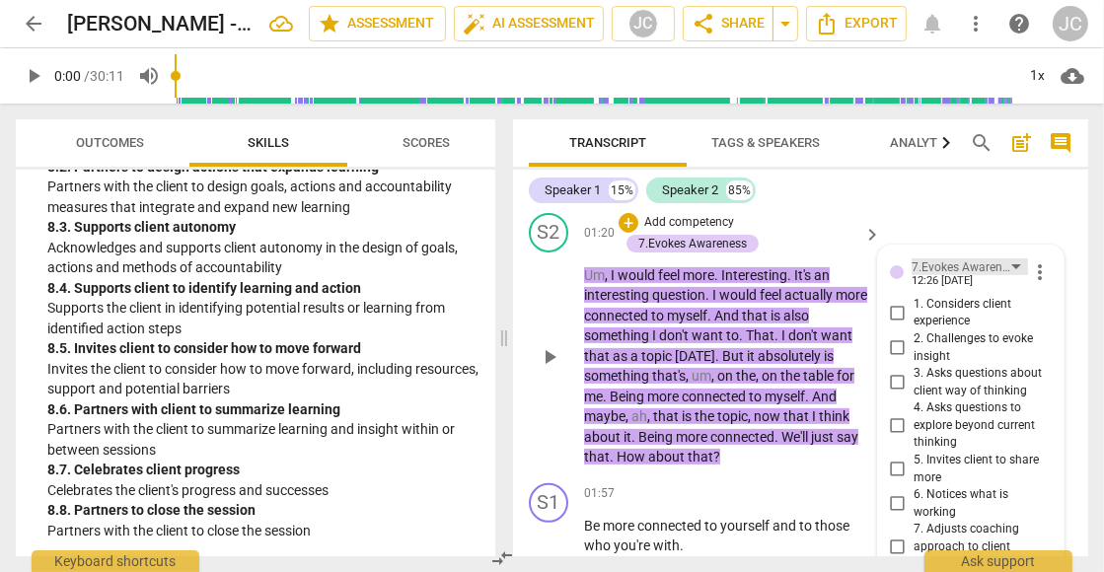
click at [1024, 262] on div "7.Evokes Awareness" at bounding box center [969, 266] width 116 height 17
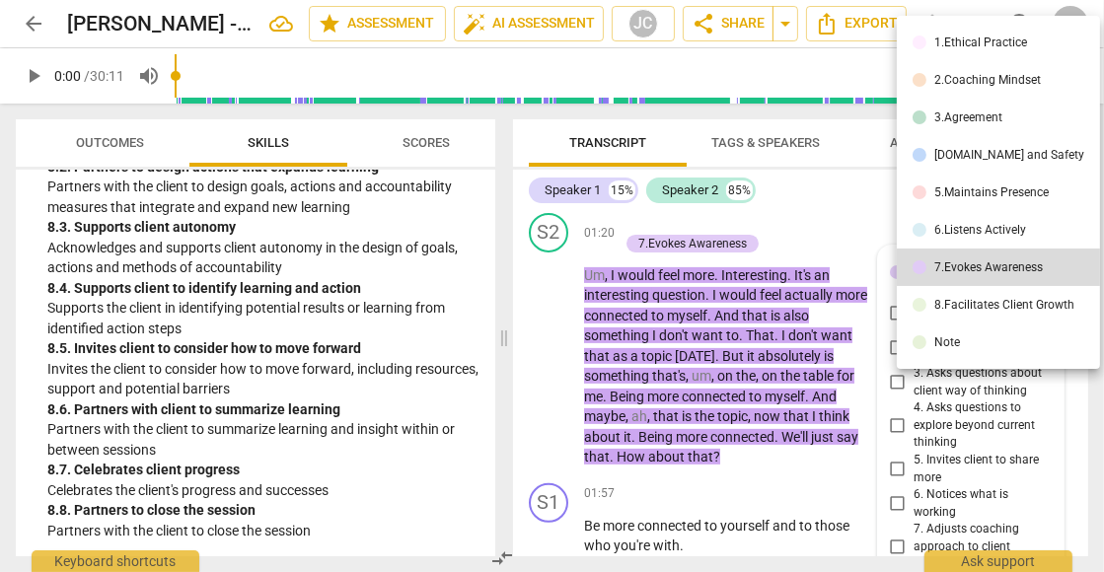
click at [980, 118] on div "3.Agreement" at bounding box center [968, 117] width 68 height 12
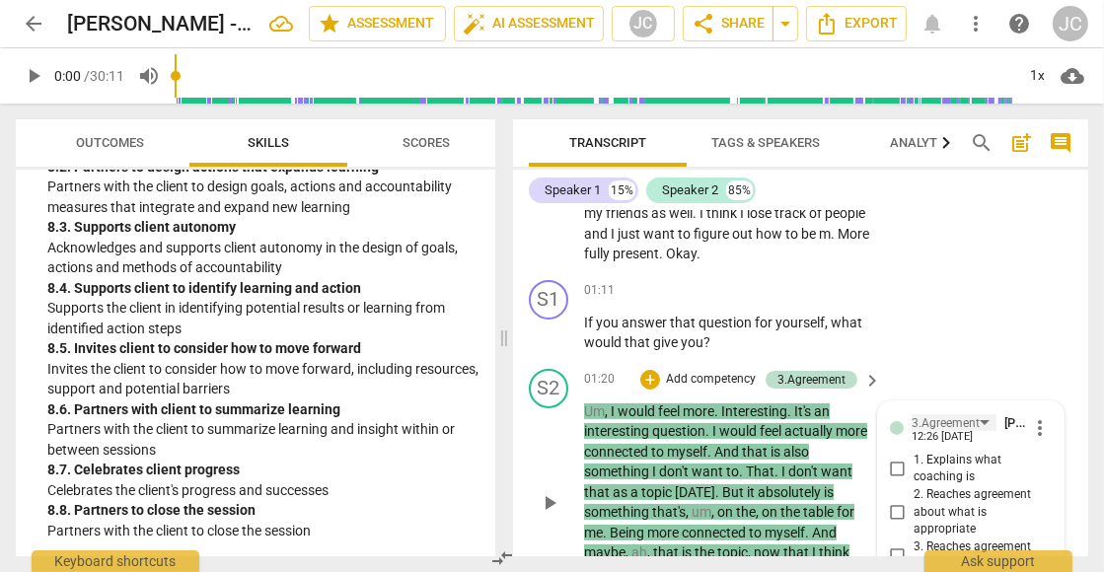
scroll to position [502, 0]
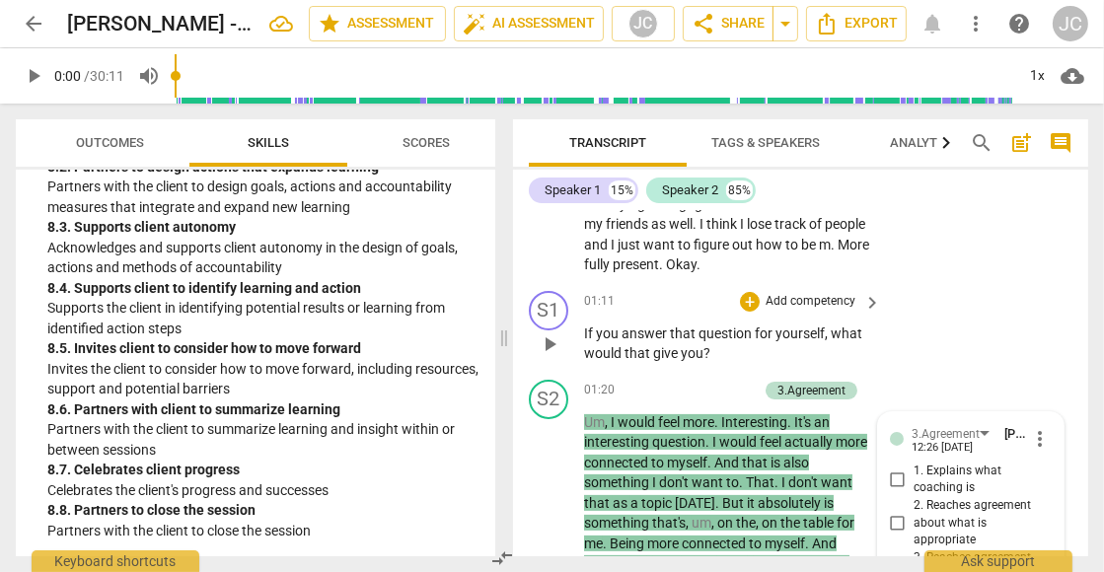
click at [869, 300] on span "keyboard_arrow_right" at bounding box center [872, 303] width 24 height 24
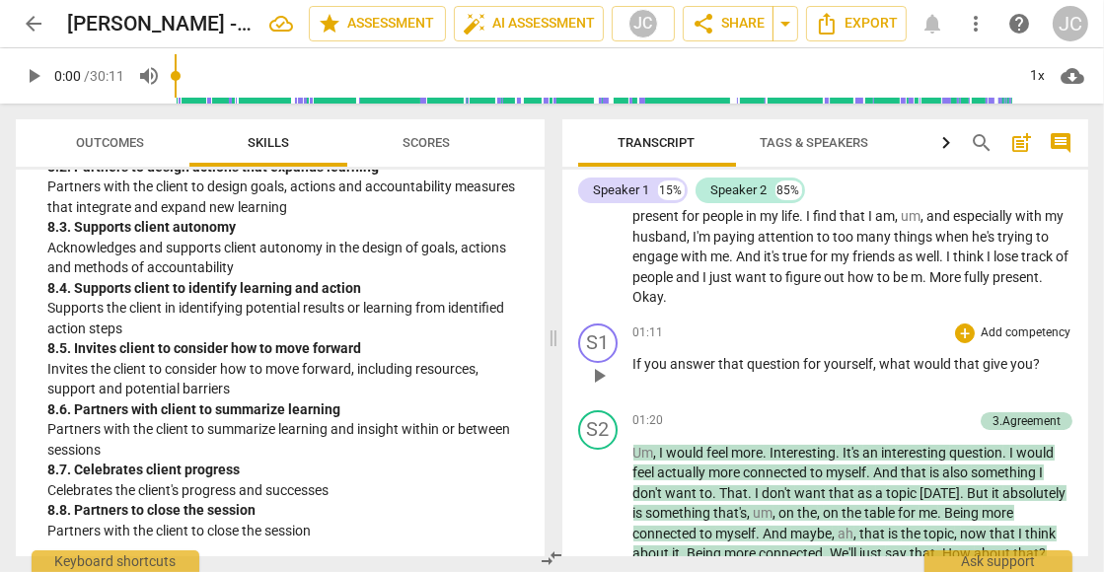
scroll to position [383, 0]
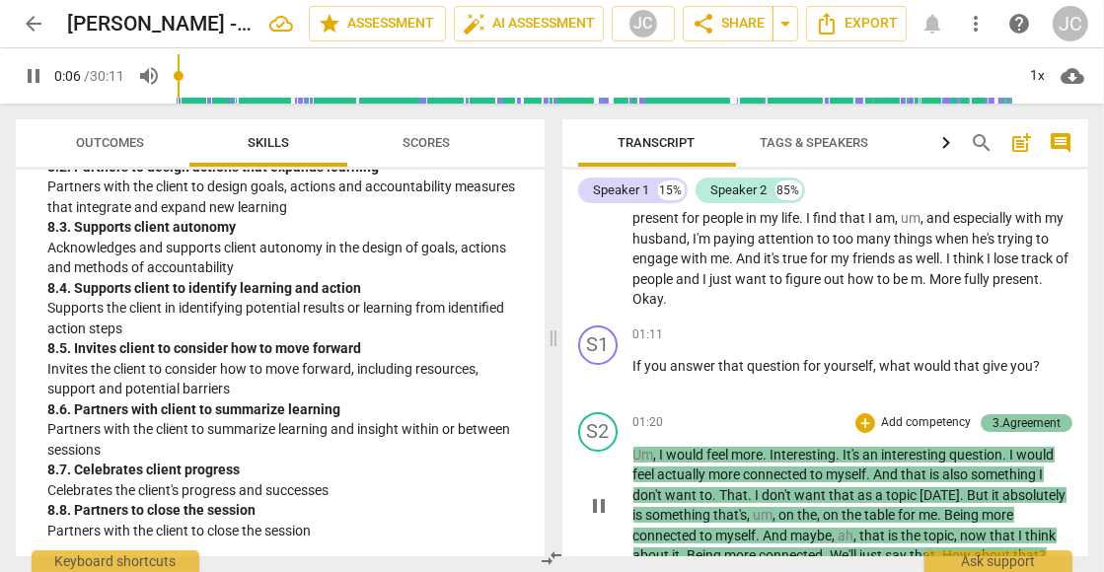
click at [1066, 421] on div "3.Agreement" at bounding box center [1026, 423] width 92 height 18
type input "7"
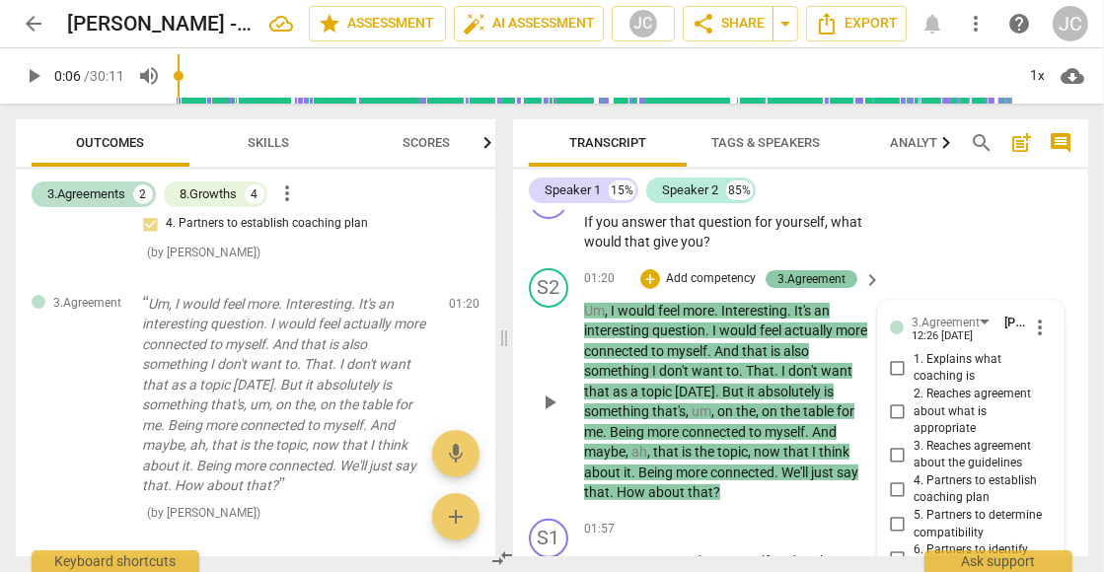
scroll to position [614, 0]
click at [1046, 321] on span "more_vert" at bounding box center [1040, 328] width 24 height 24
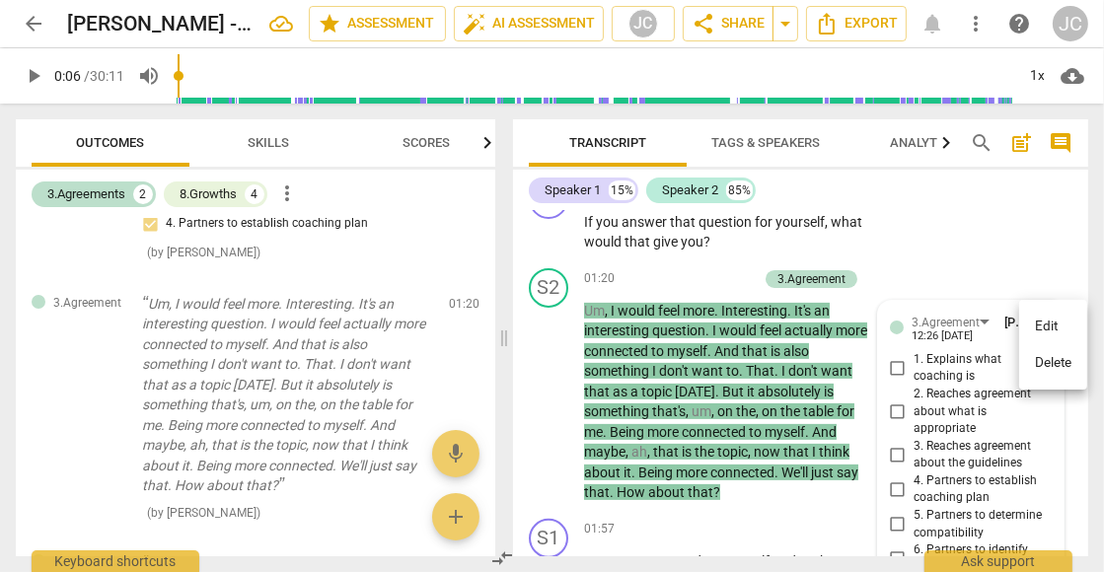
click at [1056, 368] on li "Delete" at bounding box center [1053, 362] width 68 height 37
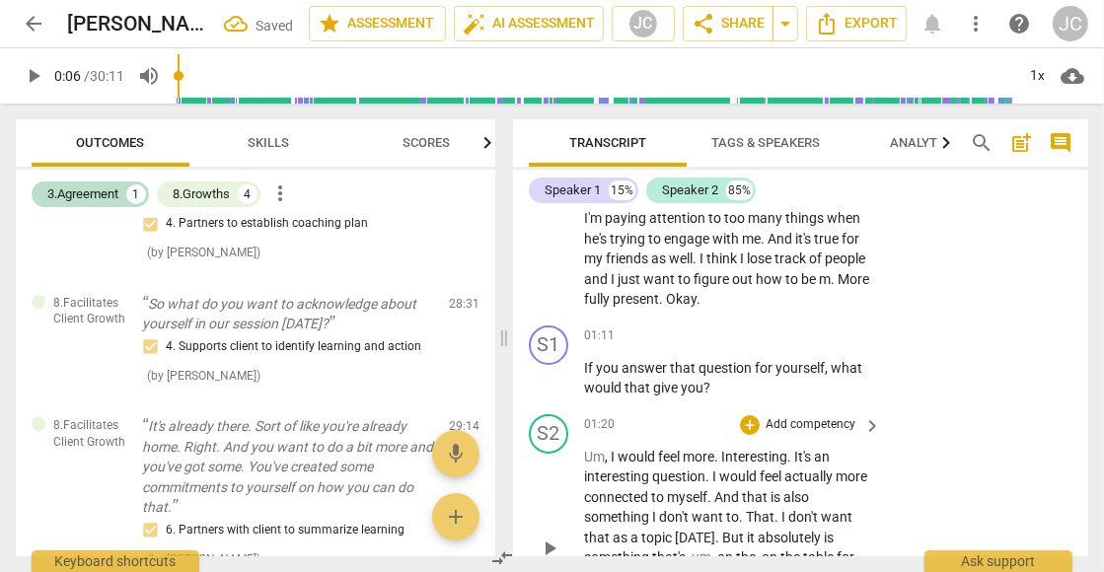
scroll to position [452, 0]
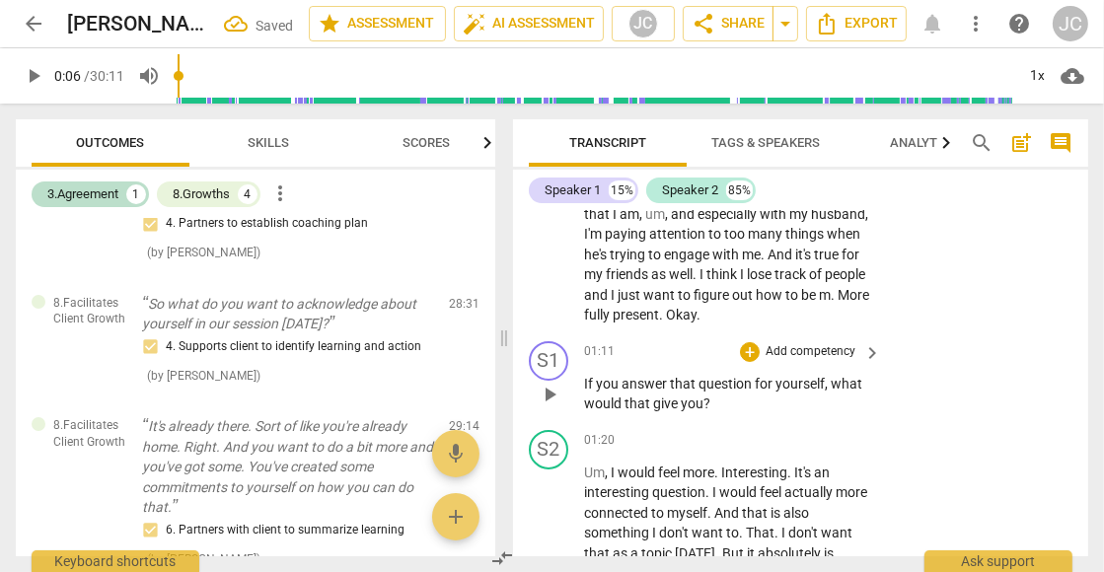
click at [869, 348] on span "keyboard_arrow_right" at bounding box center [872, 353] width 24 height 24
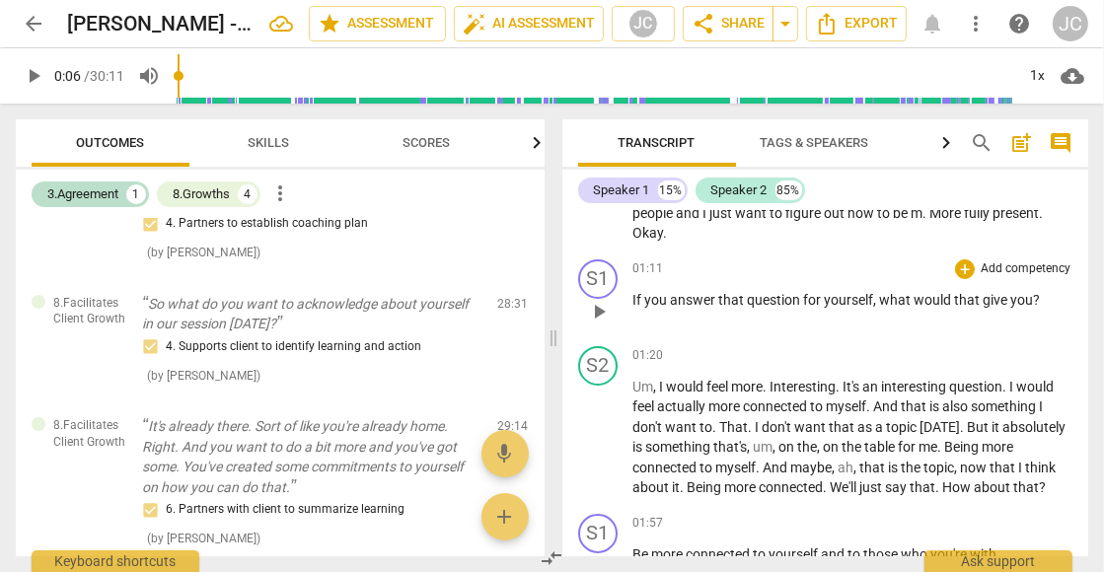
click at [1001, 265] on p "Add competency" at bounding box center [1025, 269] width 94 height 18
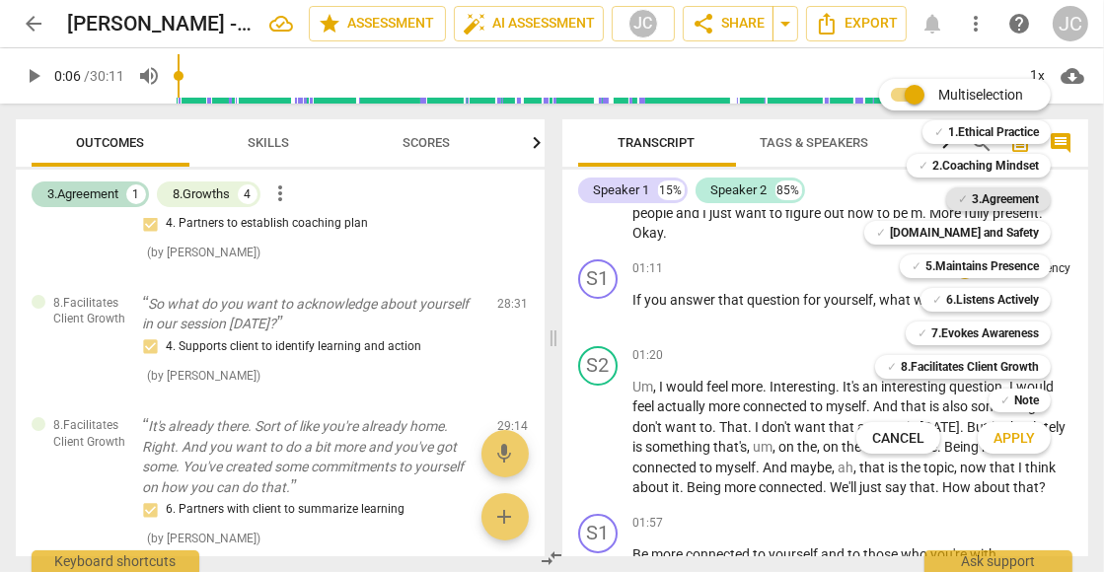
click at [1002, 202] on b "3.Agreement" at bounding box center [1005, 199] width 67 height 24
click at [1018, 446] on span "Apply" at bounding box center [1013, 439] width 41 height 20
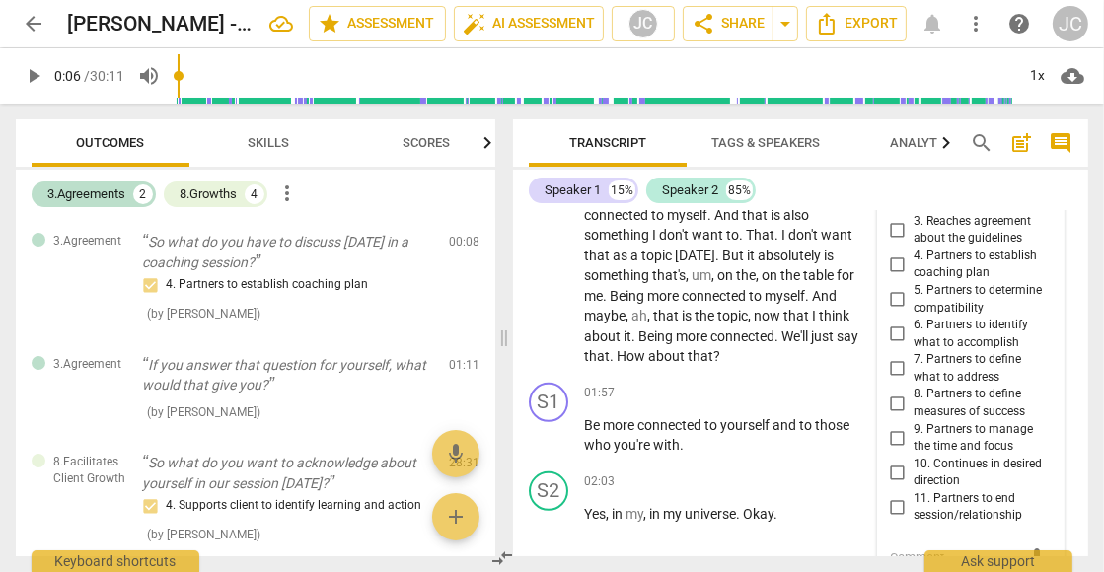
scroll to position [751, 0]
click at [901, 362] on input "7. Partners to define what to address" at bounding box center [898, 368] width 32 height 24
checkbox input "true"
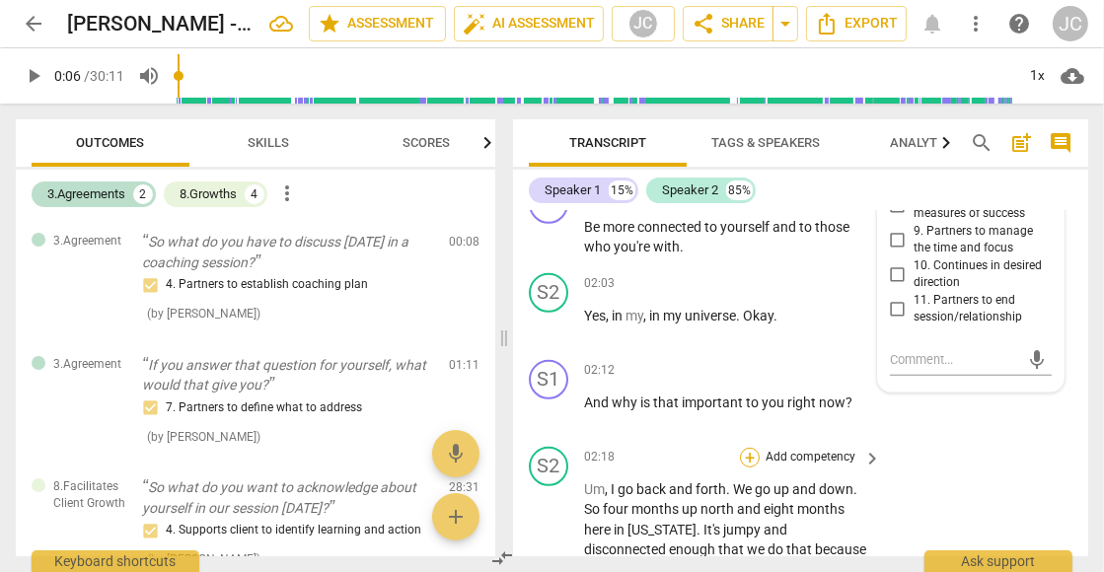
scroll to position [950, 0]
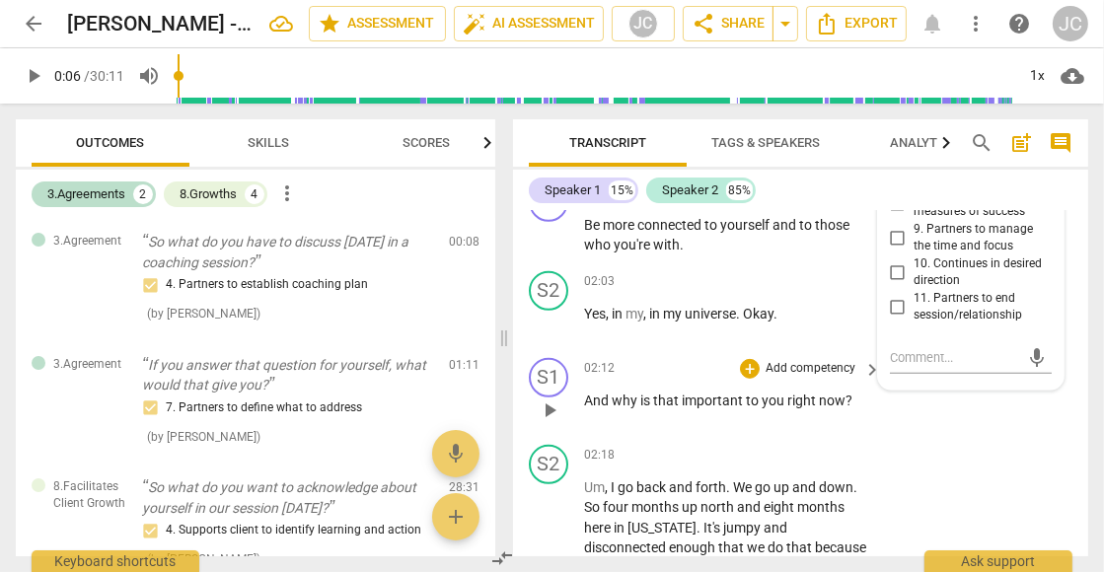
click at [850, 372] on p "Add competency" at bounding box center [810, 369] width 94 height 18
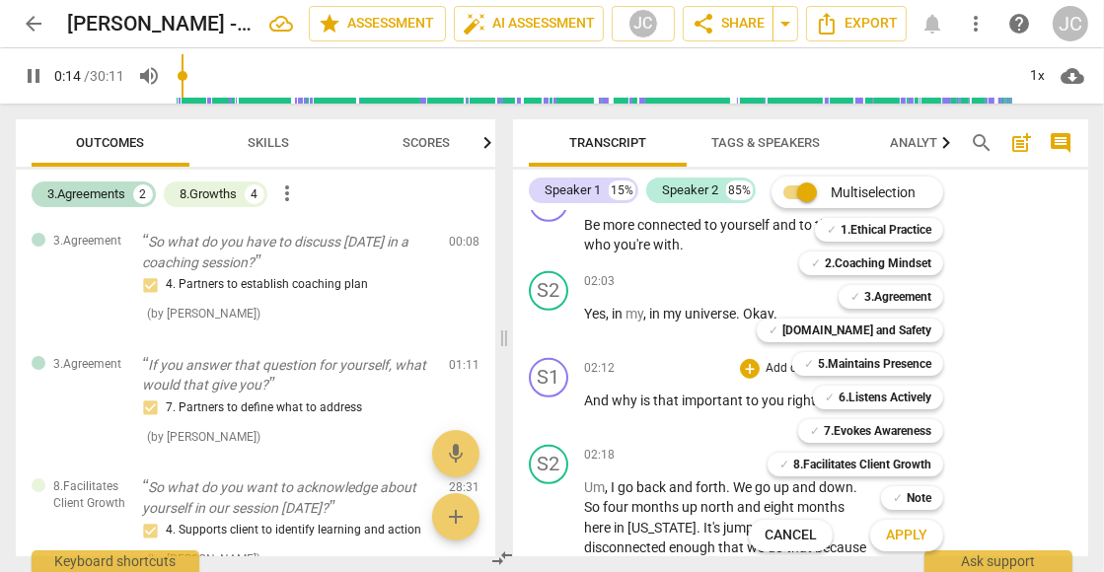
scroll to position [301, 0]
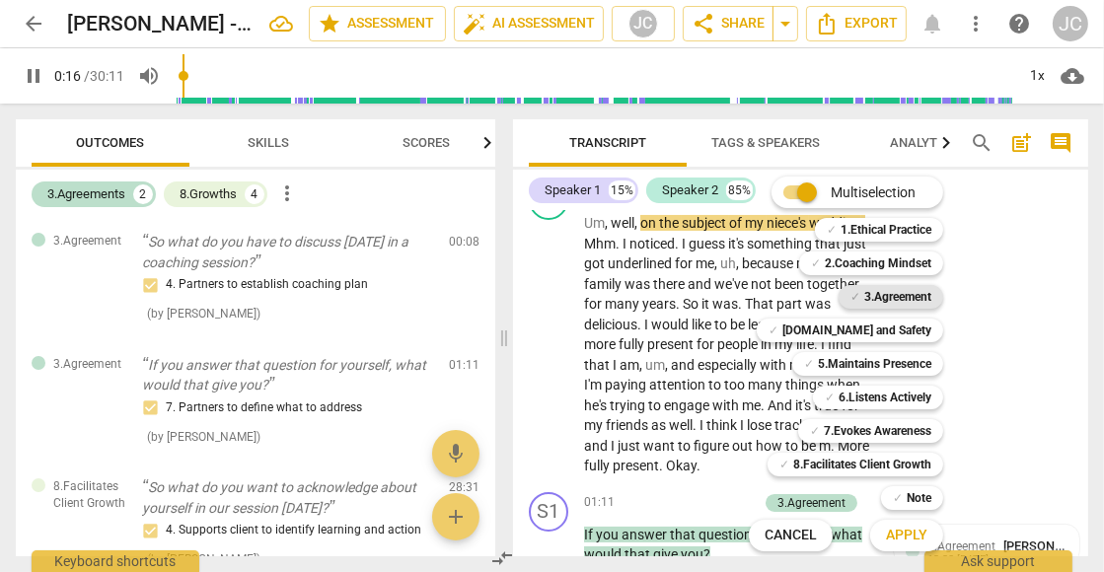
click at [895, 297] on b "3.Agreement" at bounding box center [897, 297] width 67 height 24
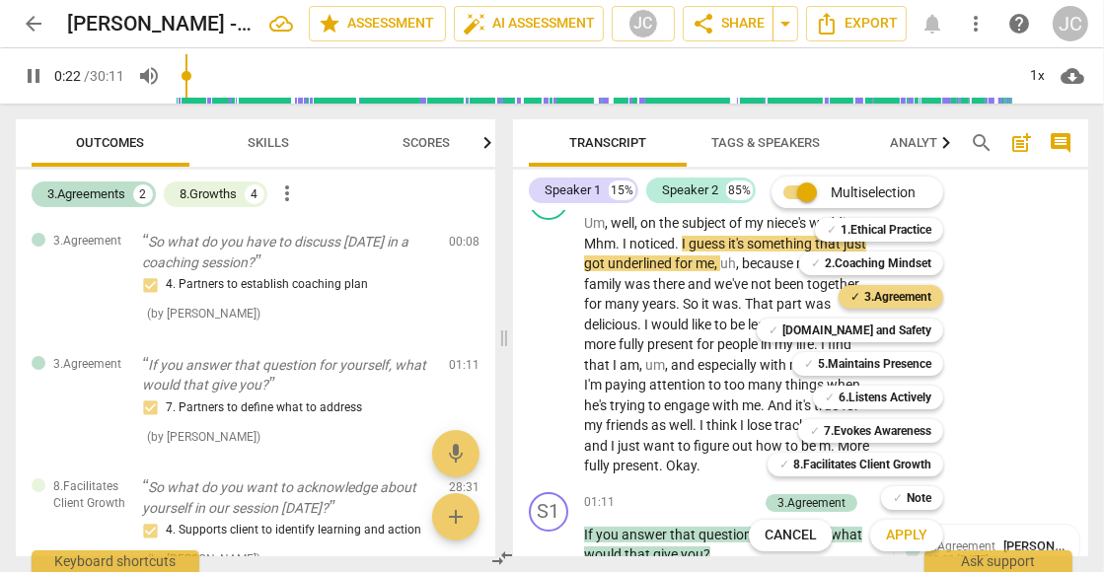
click at [907, 523] on button "Apply" at bounding box center [906, 536] width 73 height 36
type input "23"
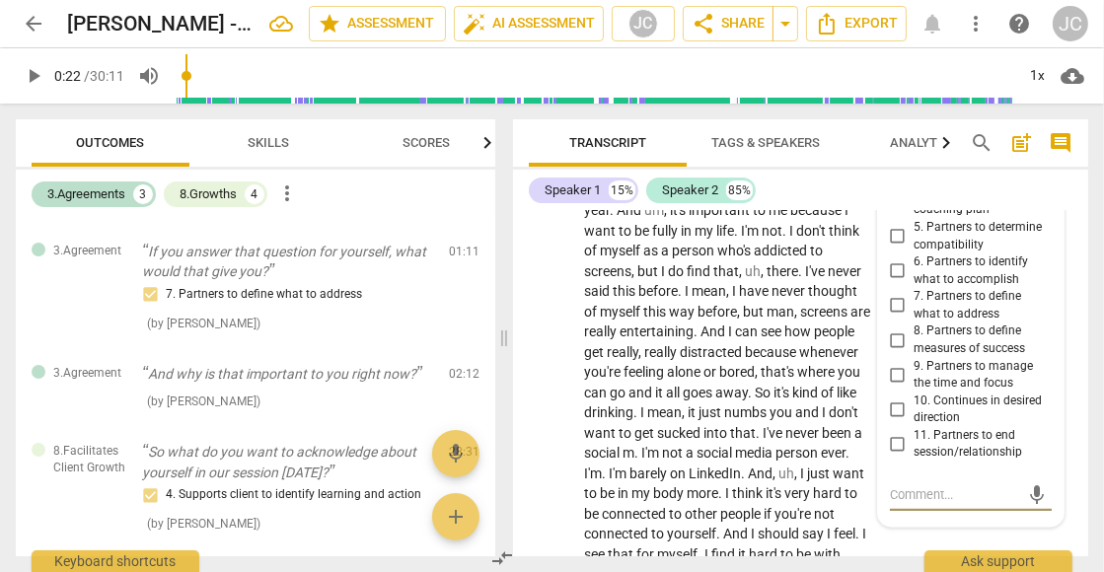
scroll to position [1329, 0]
click at [896, 300] on input "7. Partners to define what to address" at bounding box center [898, 305] width 32 height 24
checkbox input "true"
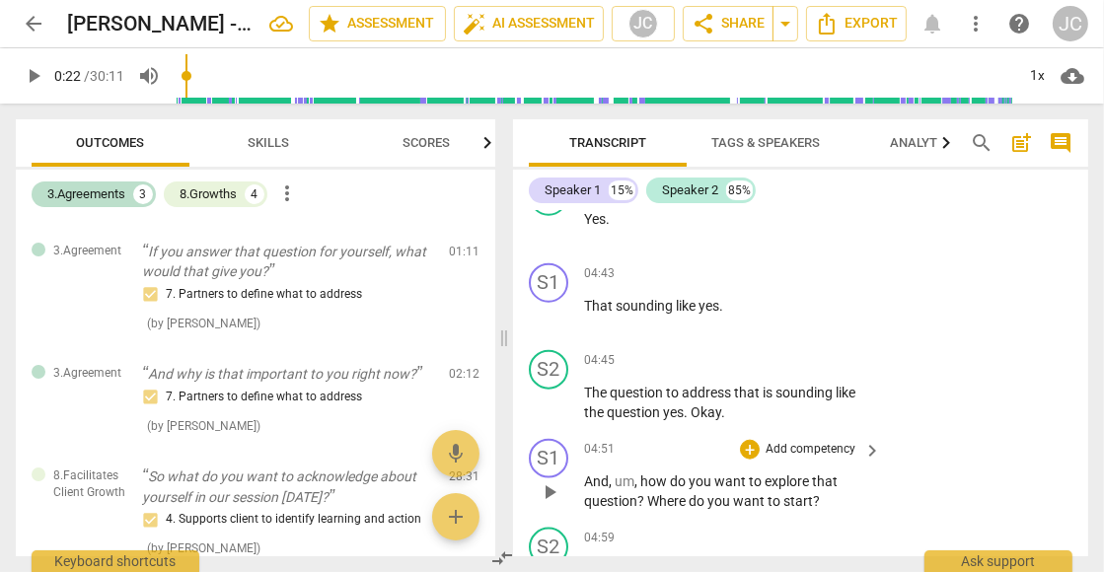
scroll to position [2248, 0]
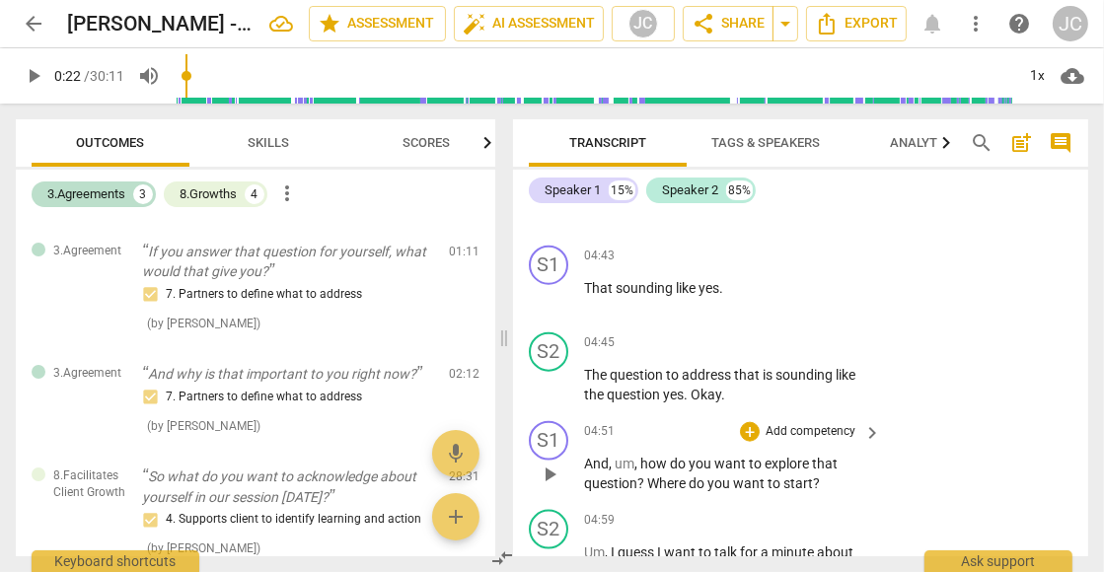
click at [849, 423] on p "Add competency" at bounding box center [810, 432] width 94 height 18
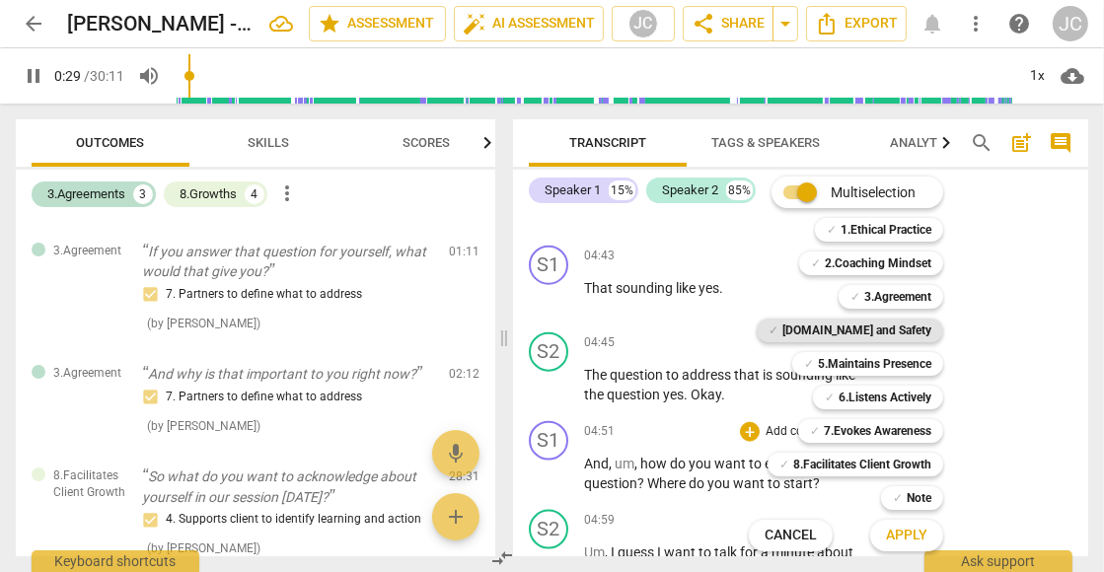
scroll to position [382, 0]
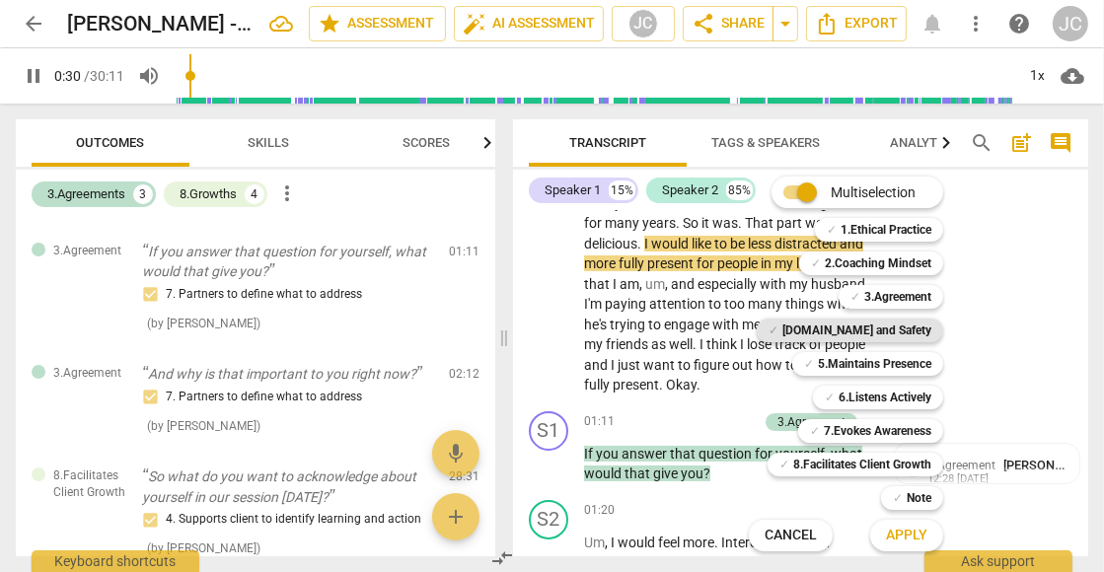
click at [891, 325] on b "[DOMAIN_NAME] and Safety" at bounding box center [856, 331] width 149 height 24
click at [918, 536] on span "Apply" at bounding box center [906, 536] width 41 height 20
type input "34"
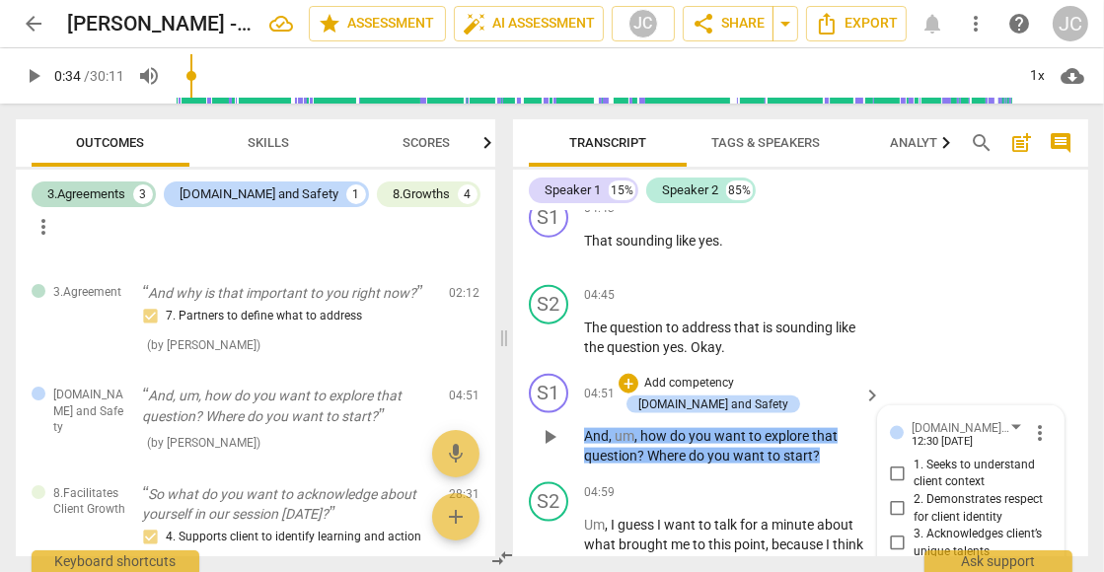
scroll to position [2292, 0]
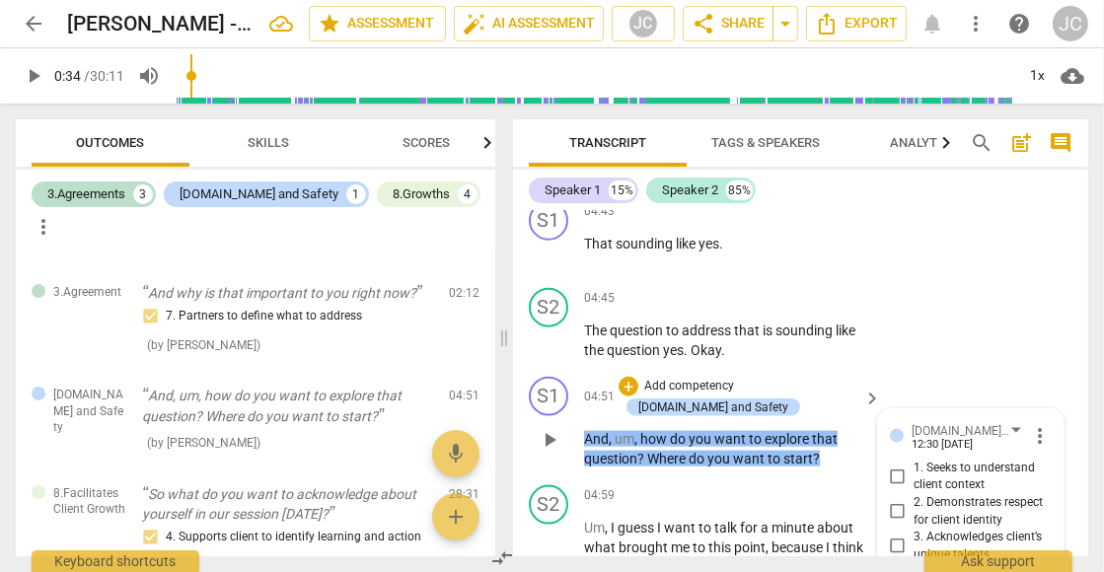
click at [1035, 425] on span "more_vert" at bounding box center [1040, 436] width 24 height 24
click at [967, 427] on div at bounding box center [552, 286] width 1104 height 572
click at [1012, 422] on div "[DOMAIN_NAME] and Safety" at bounding box center [969, 430] width 116 height 17
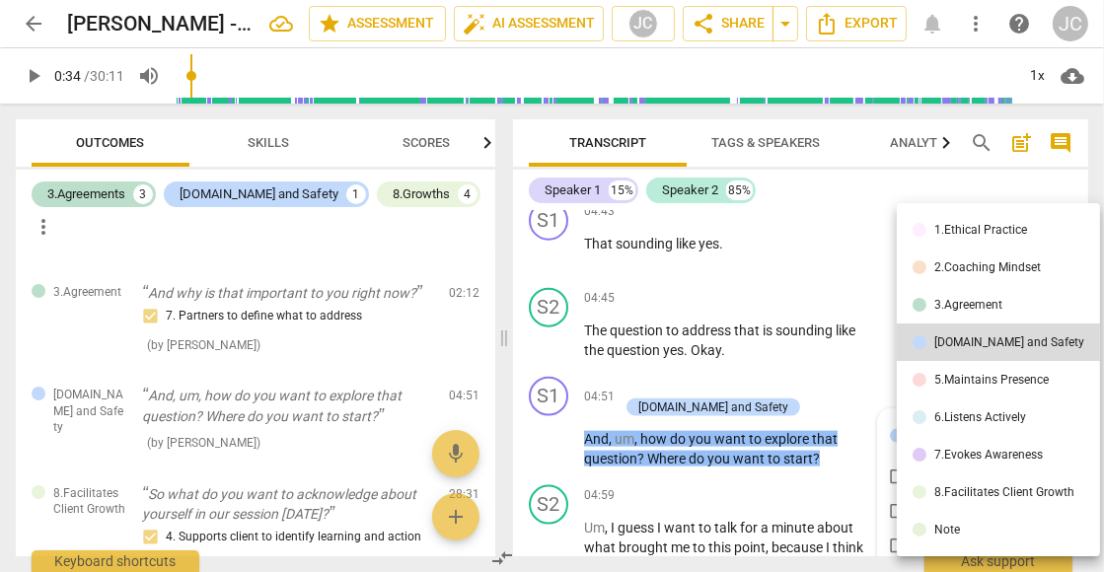
click at [1001, 267] on div "2.Coaching Mindset" at bounding box center [987, 267] width 107 height 12
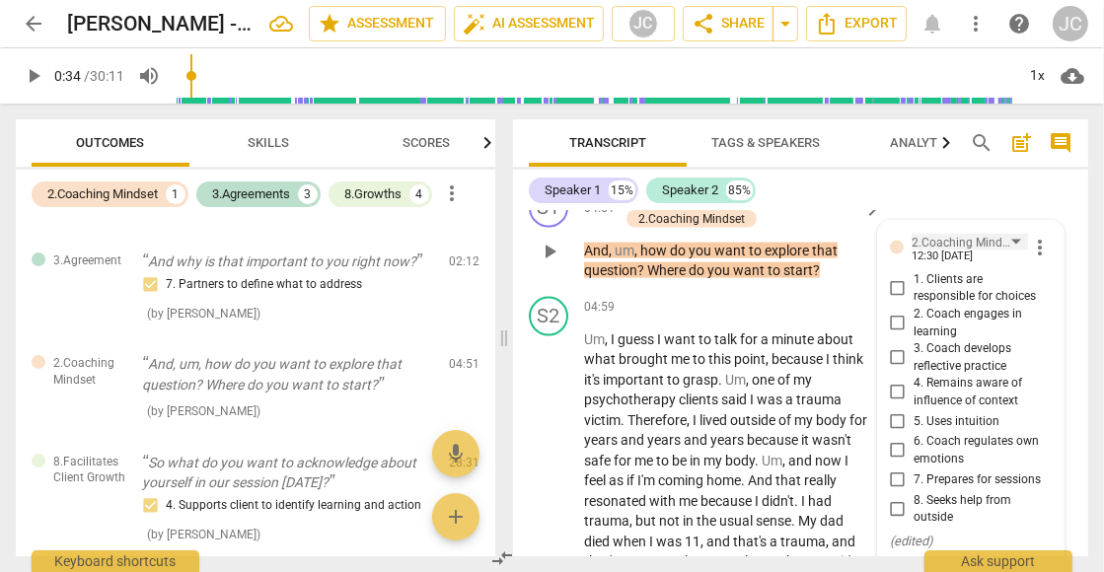
scroll to position [2487, 0]
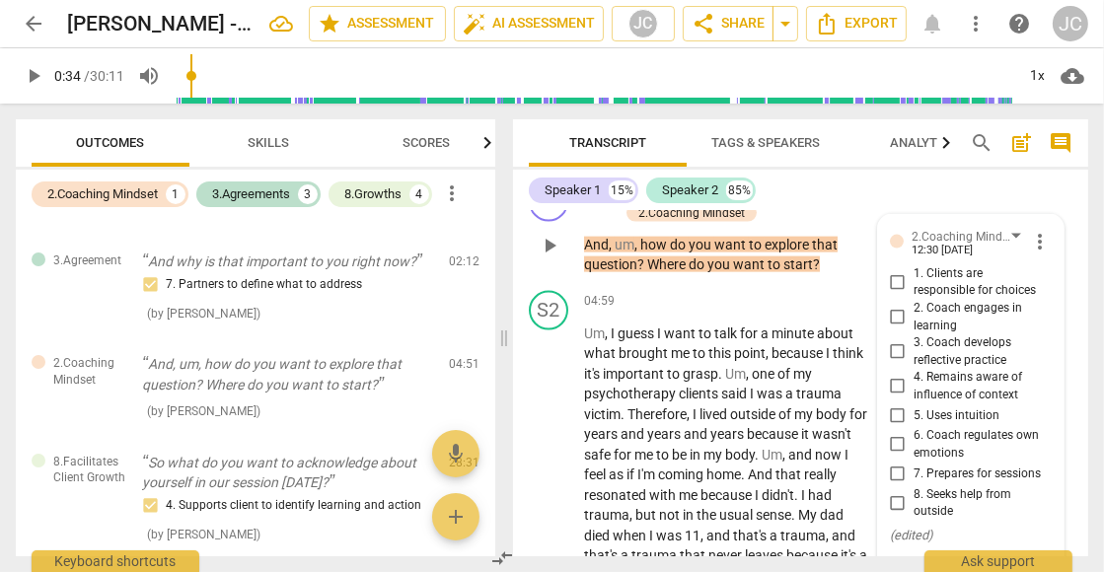
click at [897, 276] on input "1. Clients are responsible for choices" at bounding box center [898, 282] width 32 height 24
checkbox input "true"
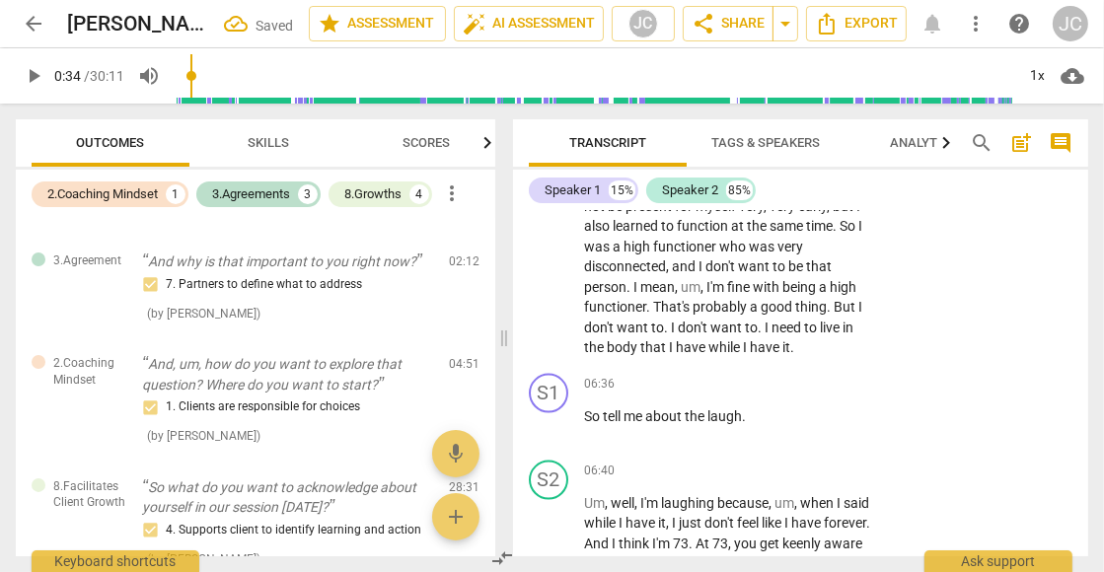
scroll to position [2897, 0]
click at [819, 376] on p "Add competency" at bounding box center [810, 385] width 94 height 18
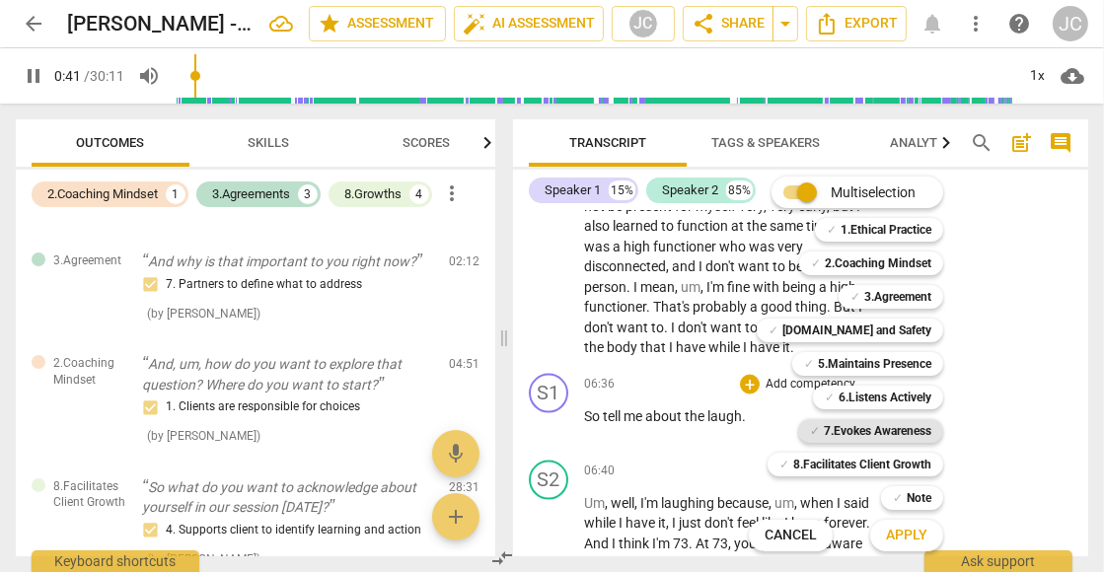
click at [874, 431] on b "7.Evokes Awareness" at bounding box center [878, 431] width 108 height 24
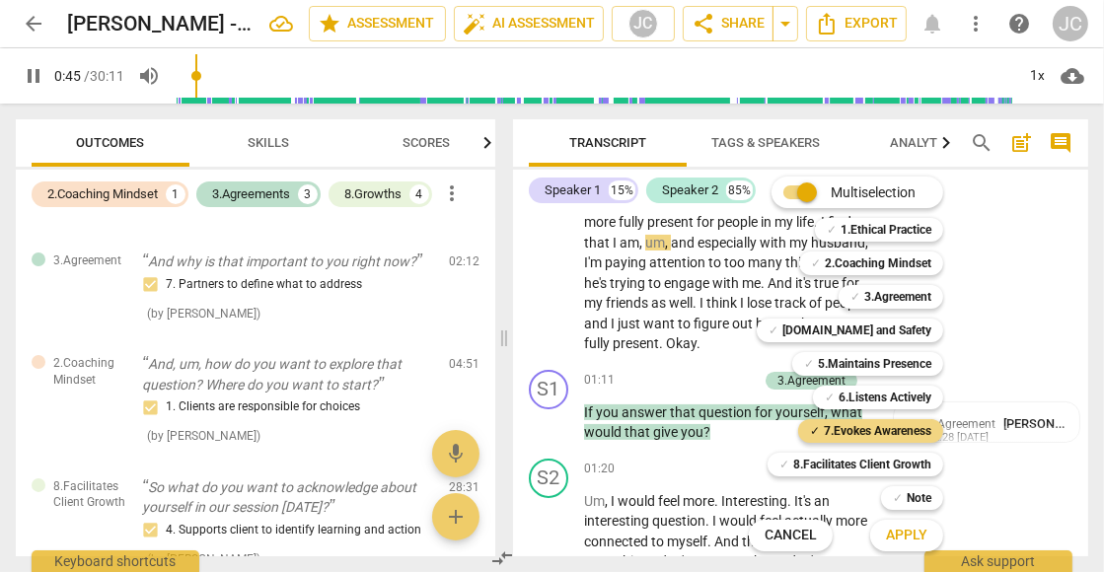
click at [911, 529] on span "Apply" at bounding box center [906, 536] width 41 height 20
type input "46"
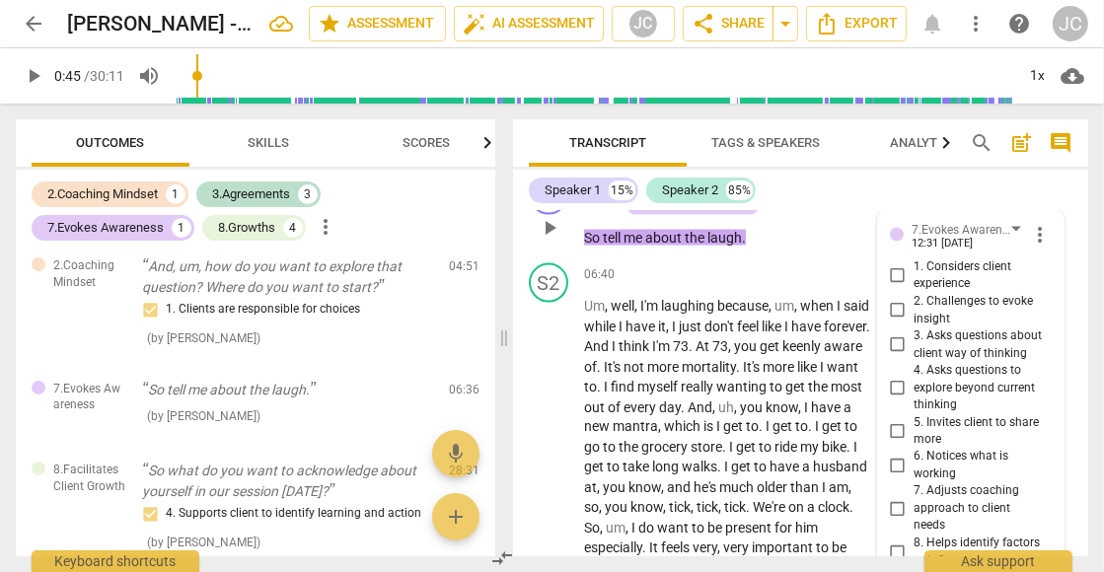
scroll to position [3081, 0]
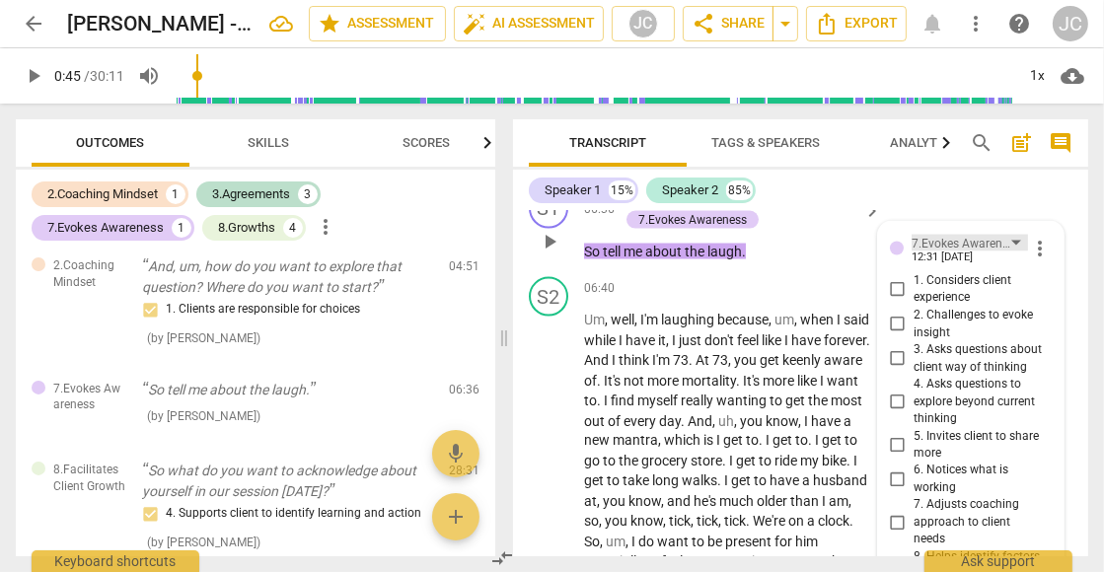
click at [1020, 235] on div "7.Evokes Awareness" at bounding box center [969, 243] width 116 height 17
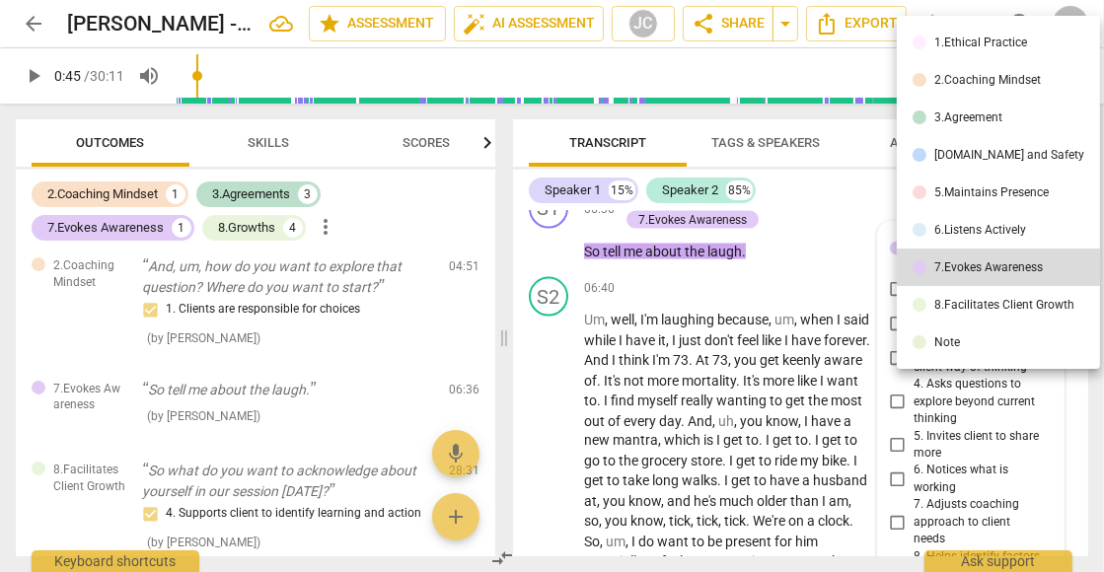
click at [1003, 304] on div "8.Facilitates Client Growth" at bounding box center [1004, 305] width 140 height 12
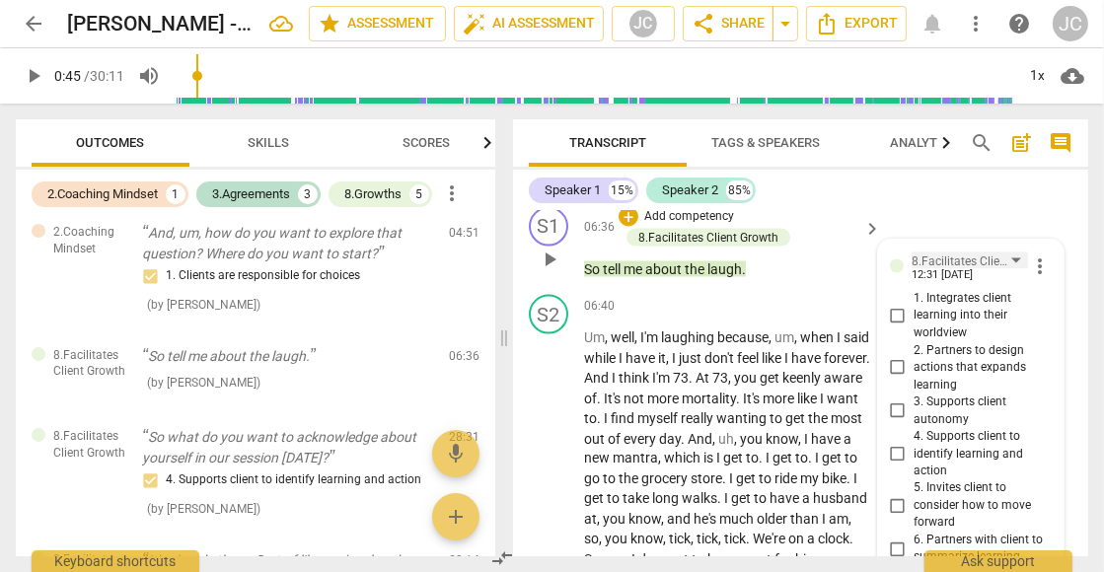
scroll to position [3045, 0]
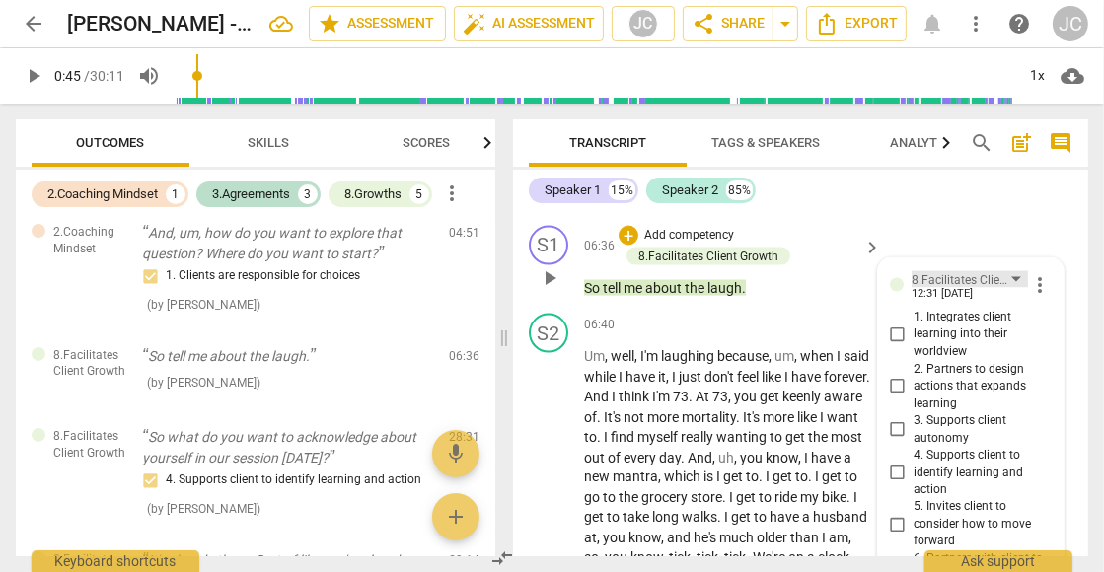
click at [1016, 273] on div "8.Facilitates Client Growth" at bounding box center [969, 279] width 116 height 17
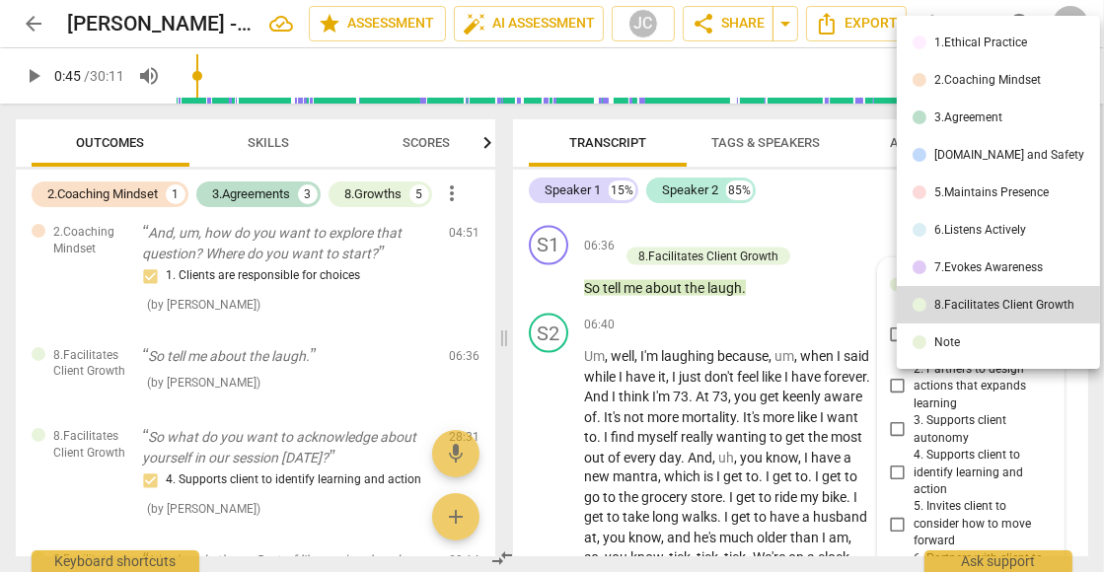
click at [1005, 231] on div "6.Listens Actively" at bounding box center [980, 230] width 92 height 12
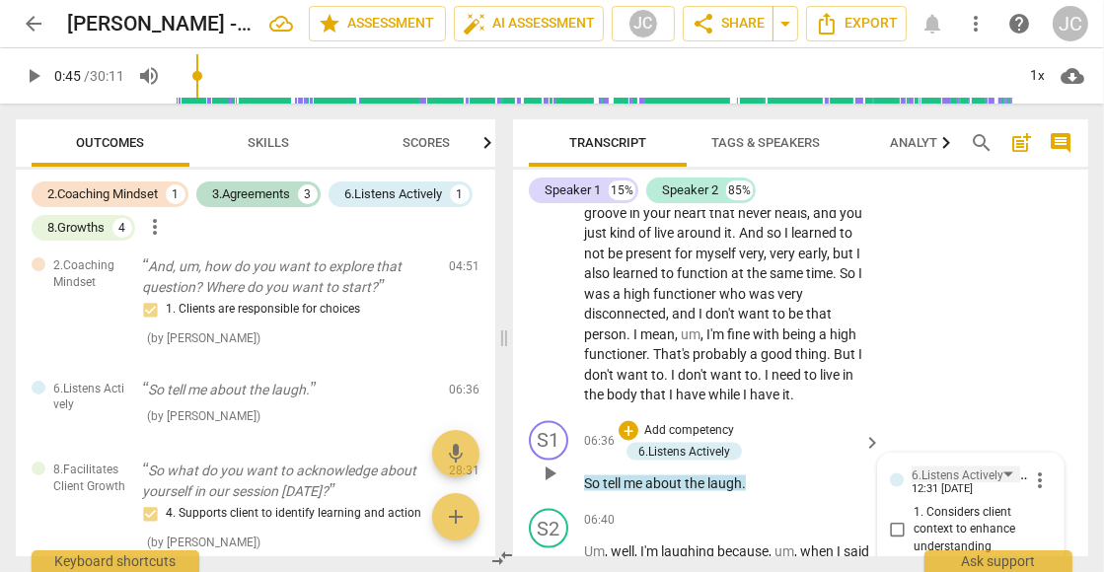
scroll to position [2847, 0]
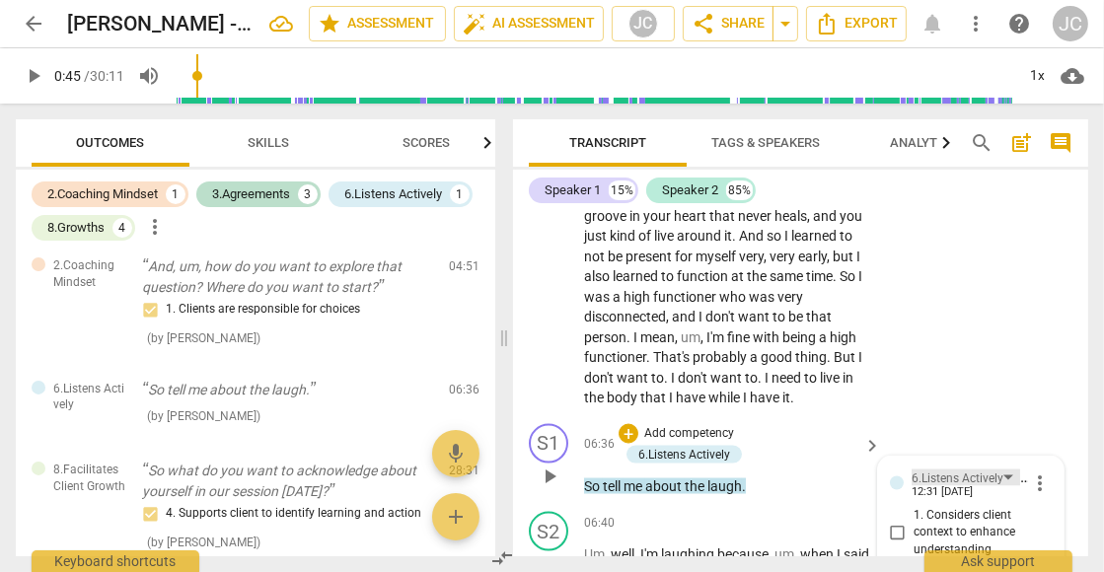
click at [1013, 470] on div "6.Listens Actively" at bounding box center [965, 478] width 108 height 17
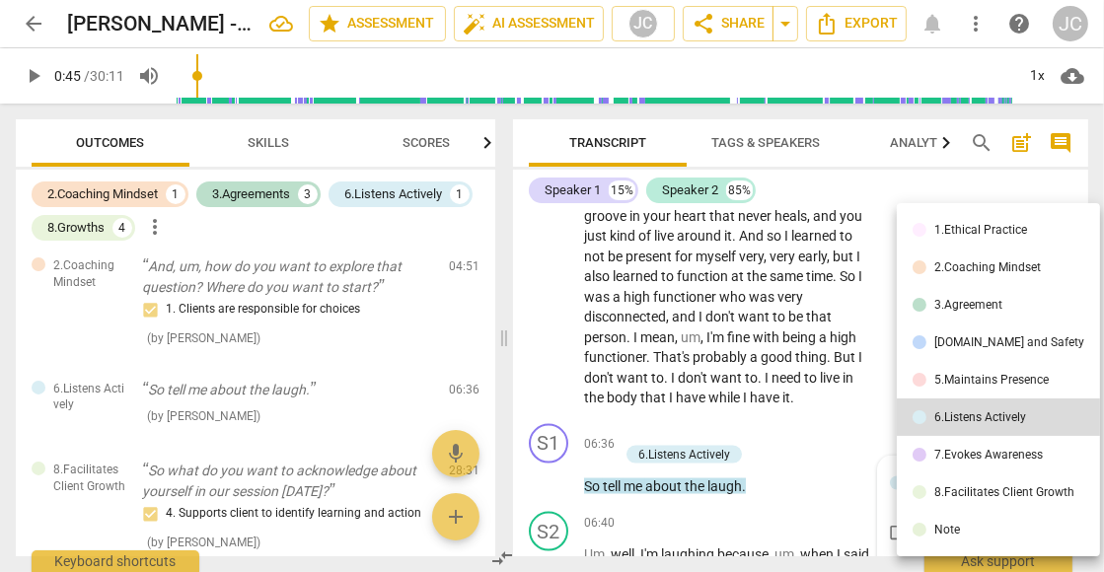
click at [992, 377] on div "5.Maintains Presence" at bounding box center [991, 380] width 114 height 12
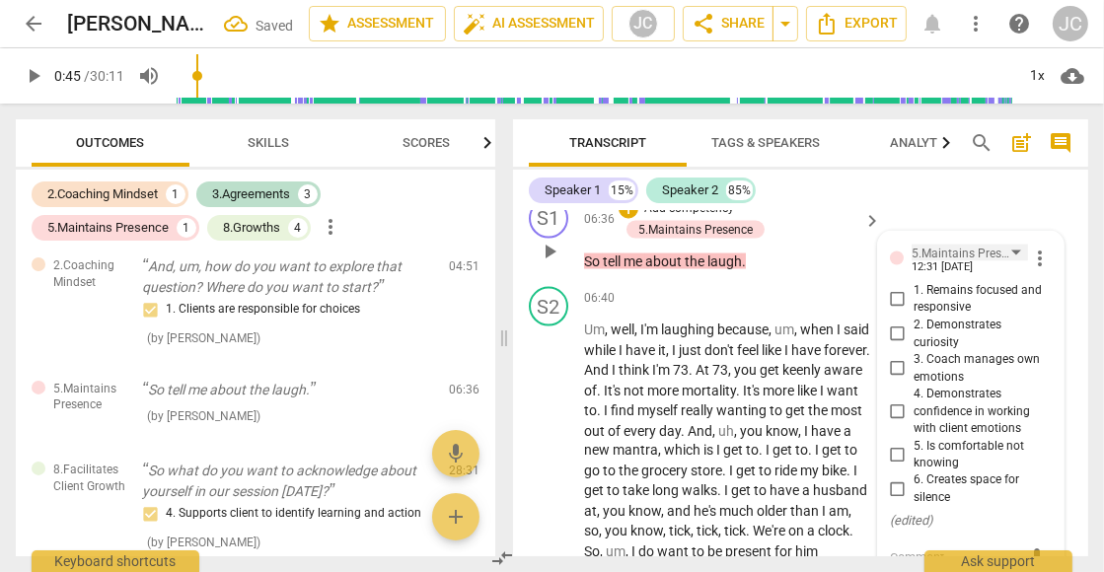
scroll to position [3105, 0]
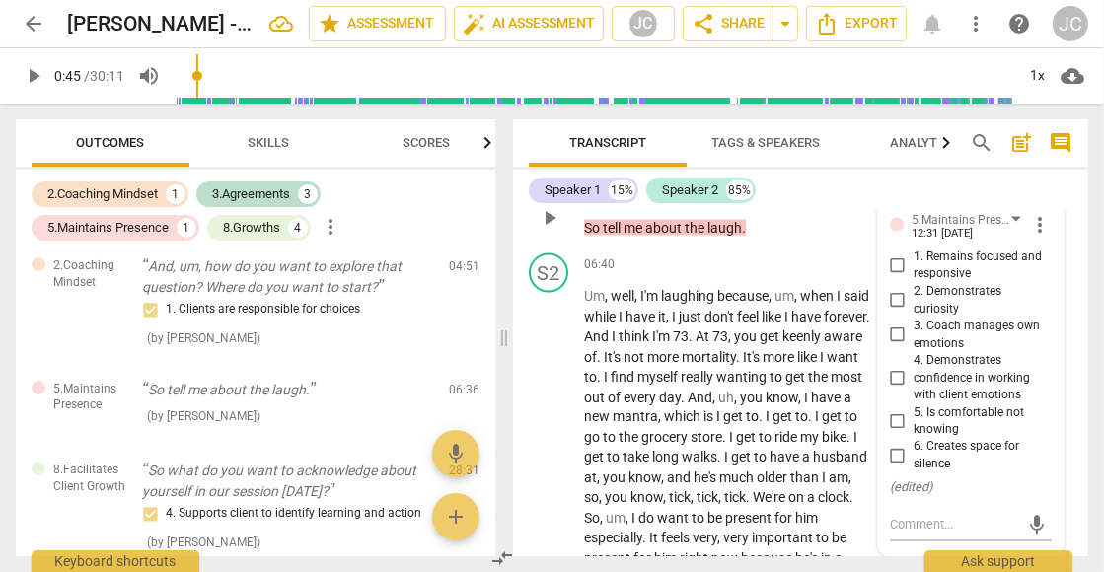
click at [956, 292] on span "2. Demonstrates curiosity" at bounding box center [978, 300] width 130 height 35
click at [913, 292] on input "2. Demonstrates curiosity" at bounding box center [898, 301] width 32 height 24
checkbox input "true"
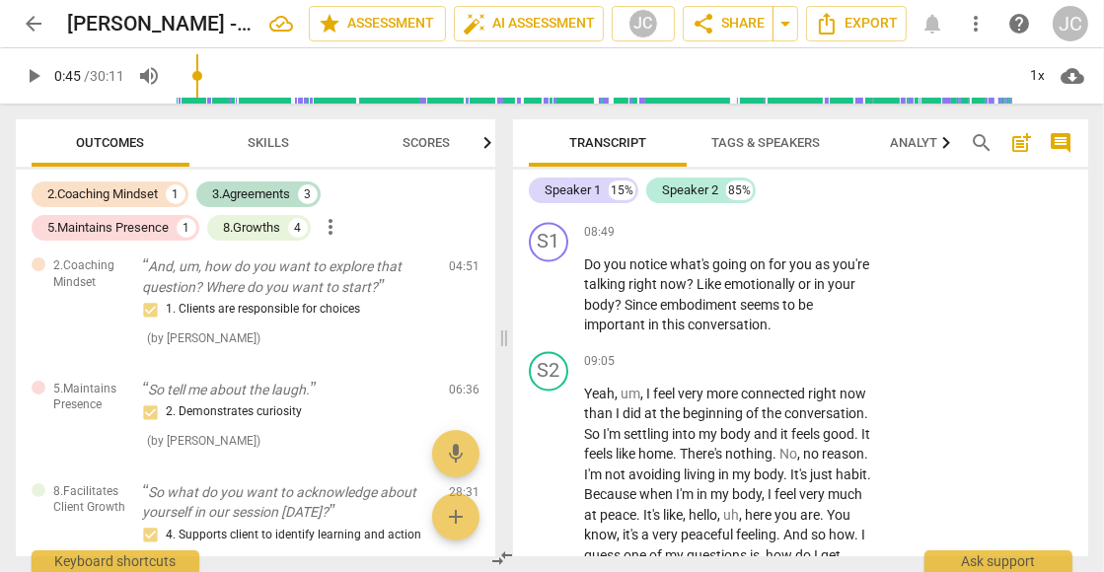
scroll to position [3733, 0]
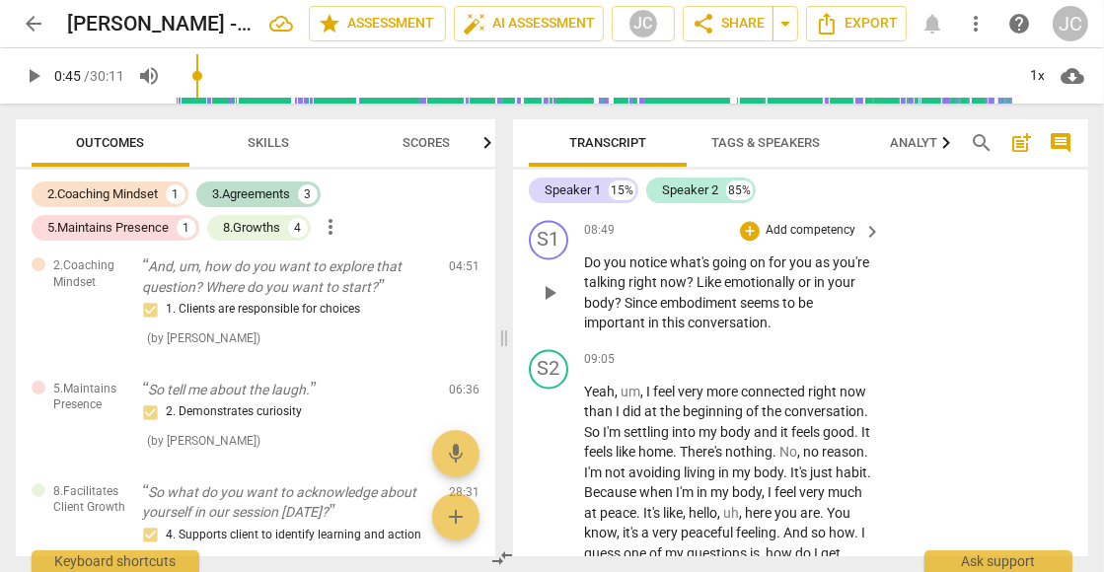
click at [842, 222] on p "Add competency" at bounding box center [810, 231] width 94 height 18
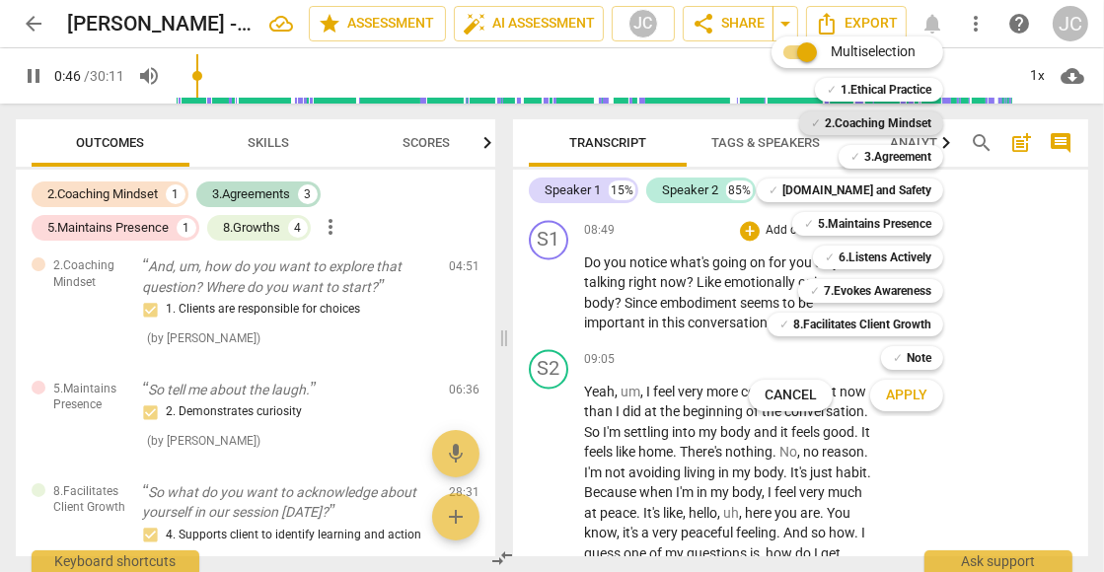
scroll to position [443, 0]
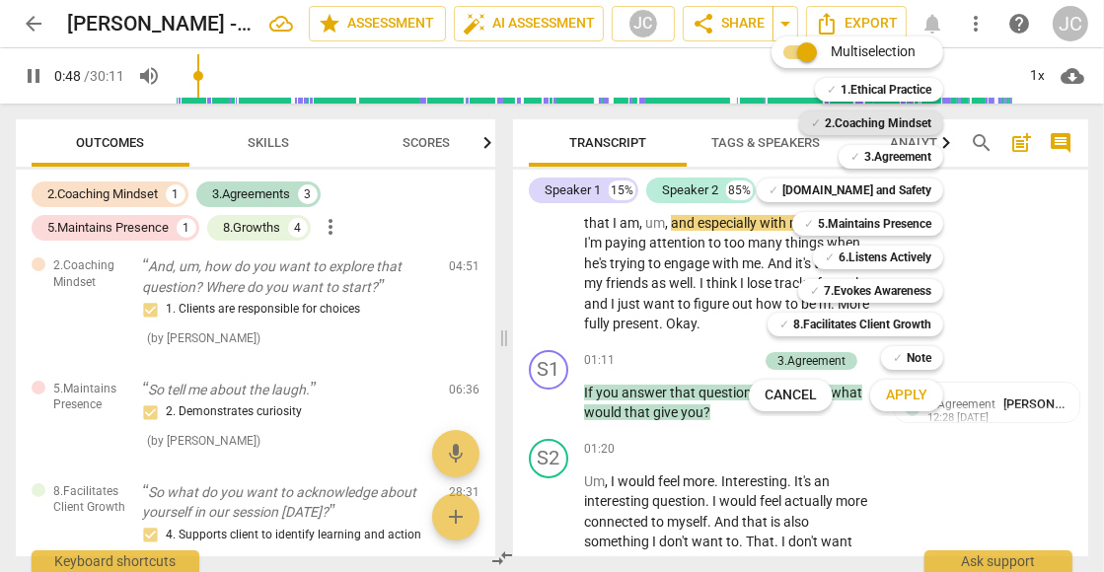
click at [866, 117] on b "2.Coaching Mindset" at bounding box center [878, 123] width 107 height 24
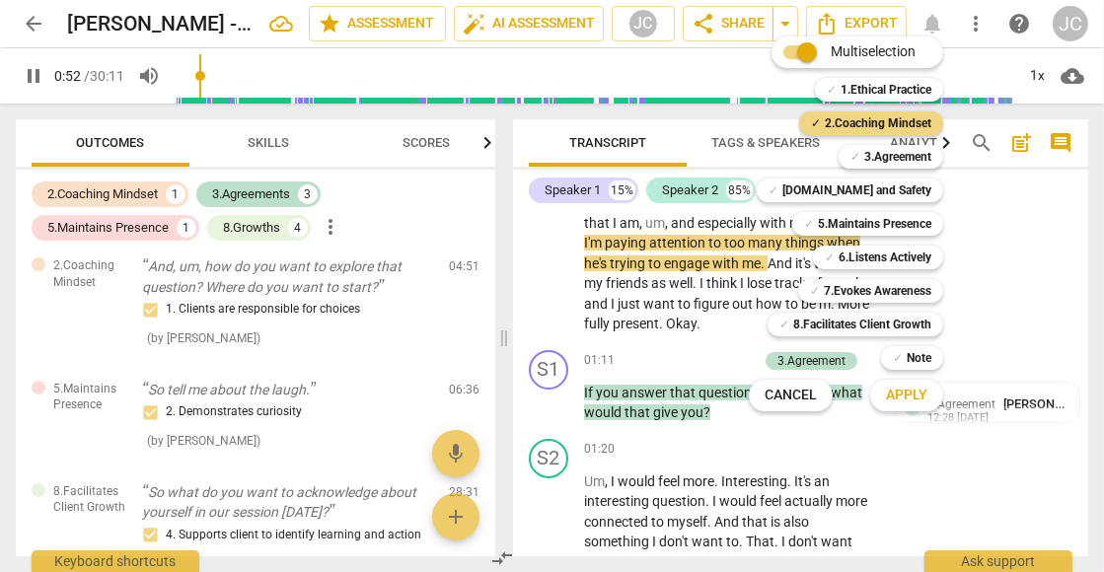
click at [909, 398] on span "Apply" at bounding box center [906, 396] width 41 height 20
type input "53"
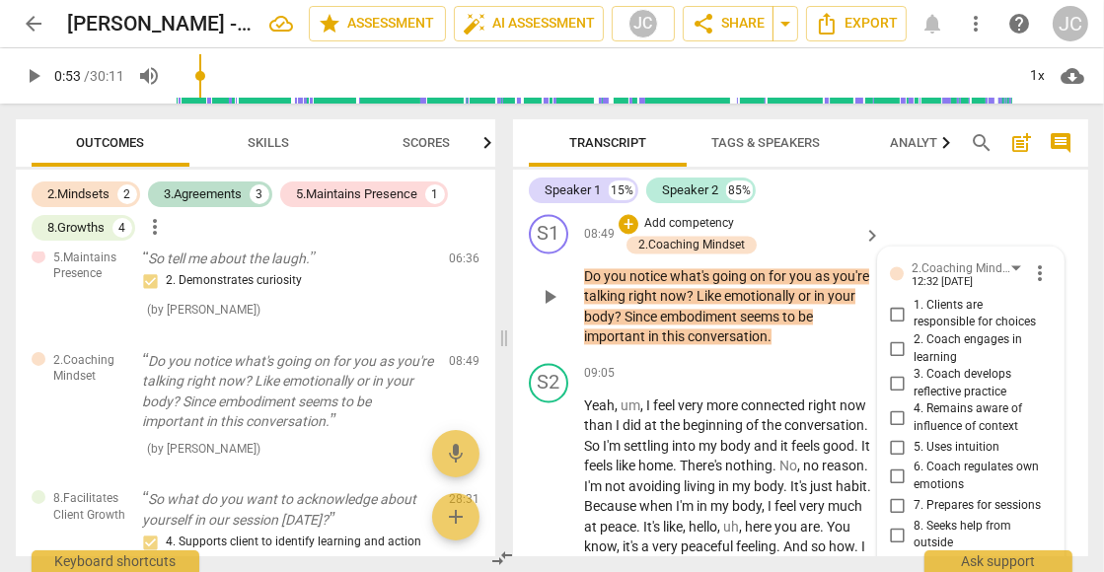
scroll to position [3730, 0]
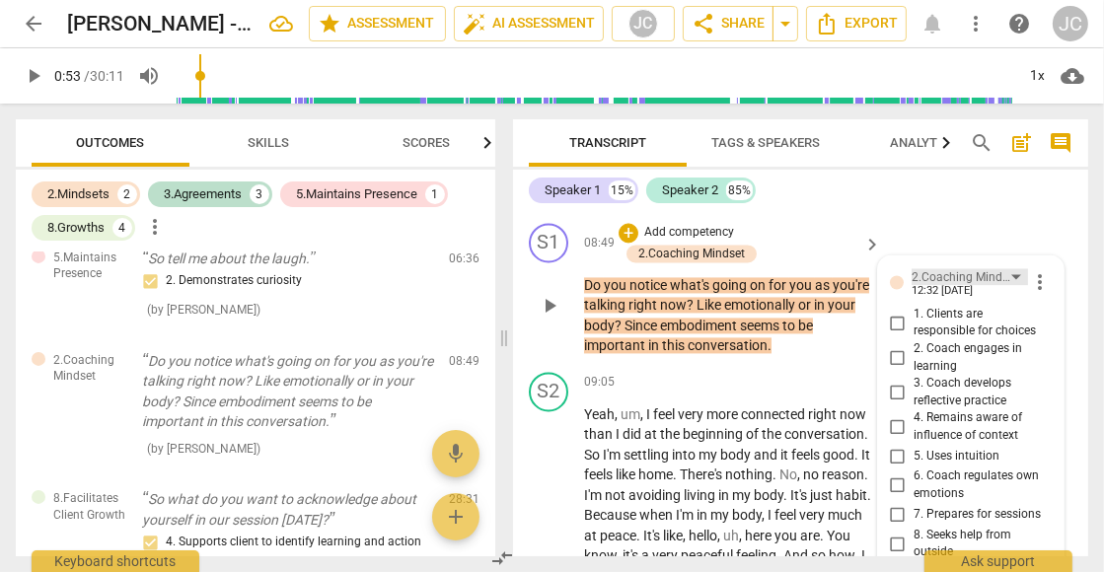
click at [1016, 268] on div "2.Coaching Mindset" at bounding box center [969, 276] width 116 height 17
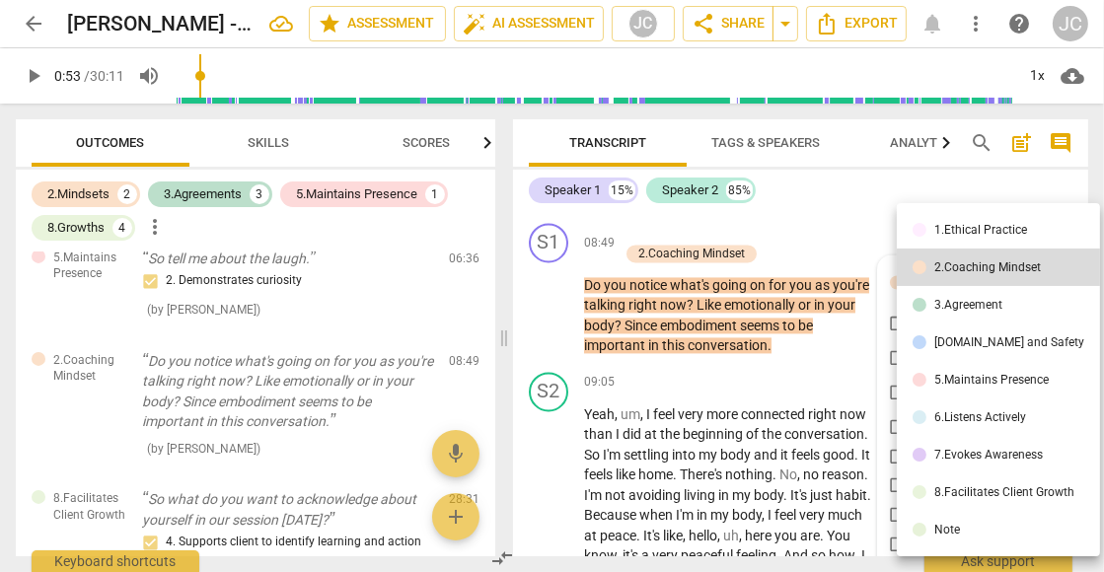
click at [1002, 300] on li "3.Agreement" at bounding box center [998, 304] width 203 height 37
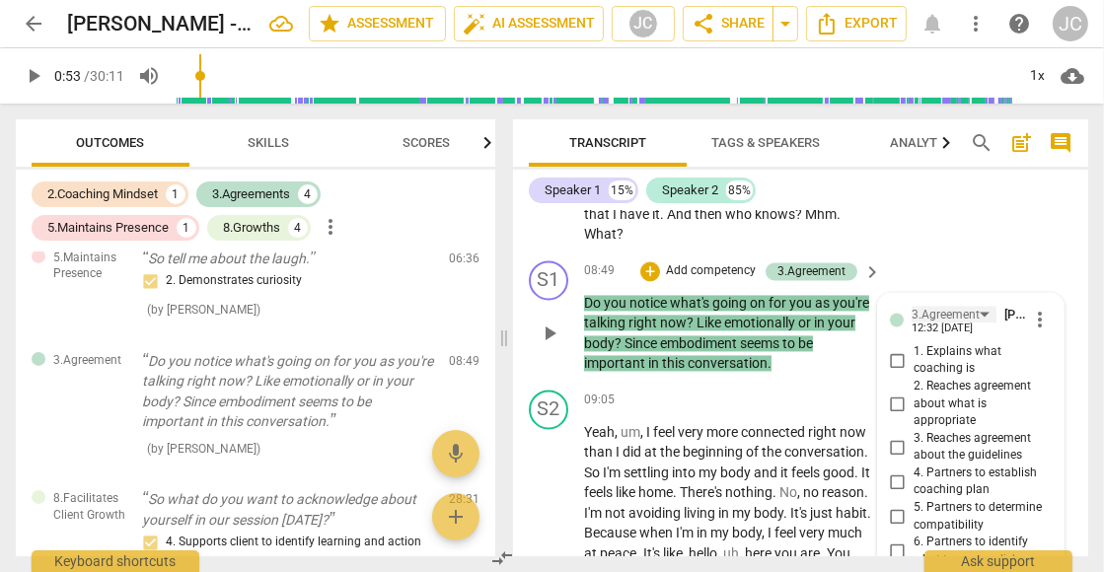
scroll to position [3692, 0]
click at [984, 307] on div "3.Agreement" at bounding box center [953, 315] width 85 height 17
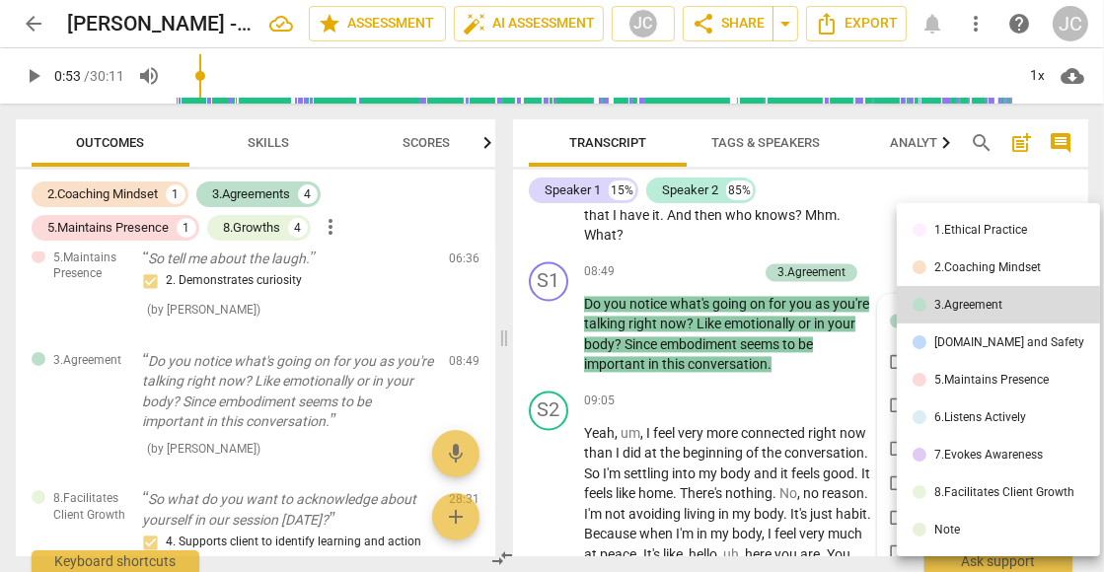
click at [986, 339] on div "[DOMAIN_NAME] and Safety" at bounding box center [1009, 342] width 150 height 12
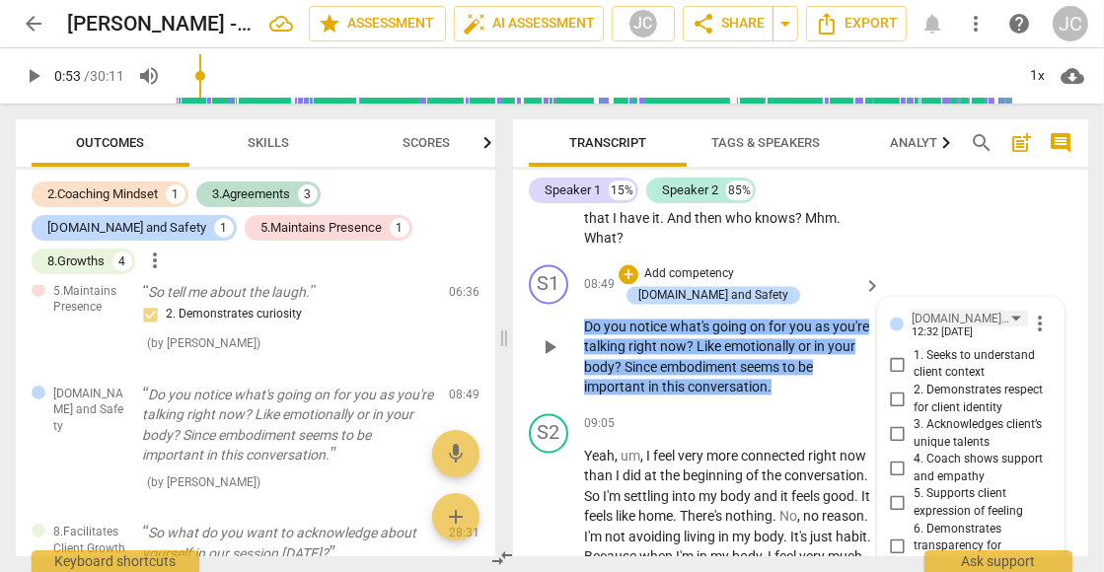
scroll to position [3696, 0]
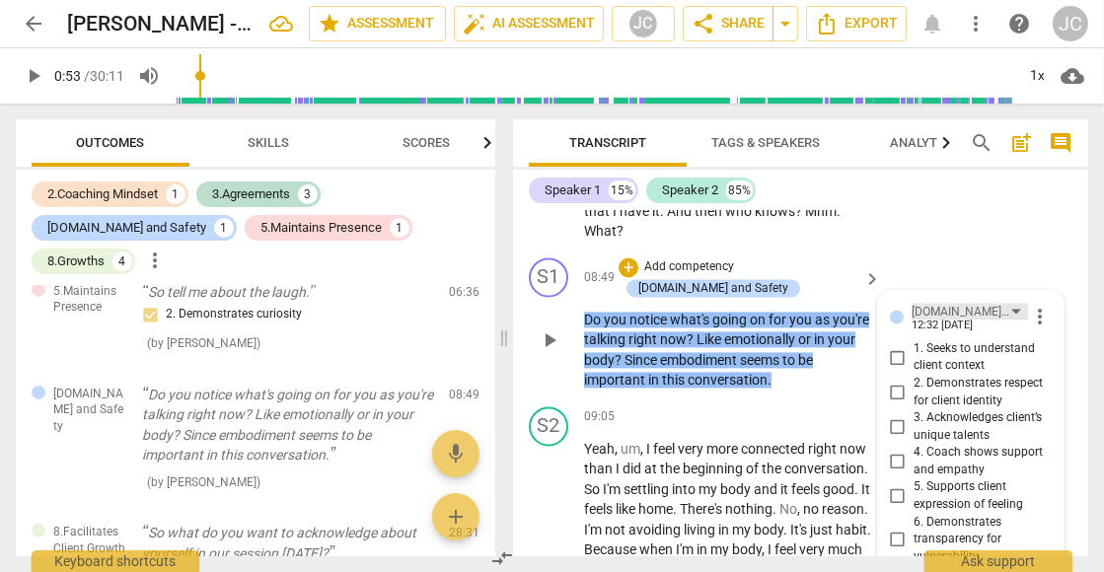
click at [1010, 303] on div "[DOMAIN_NAME] and Safety" at bounding box center [969, 311] width 116 height 17
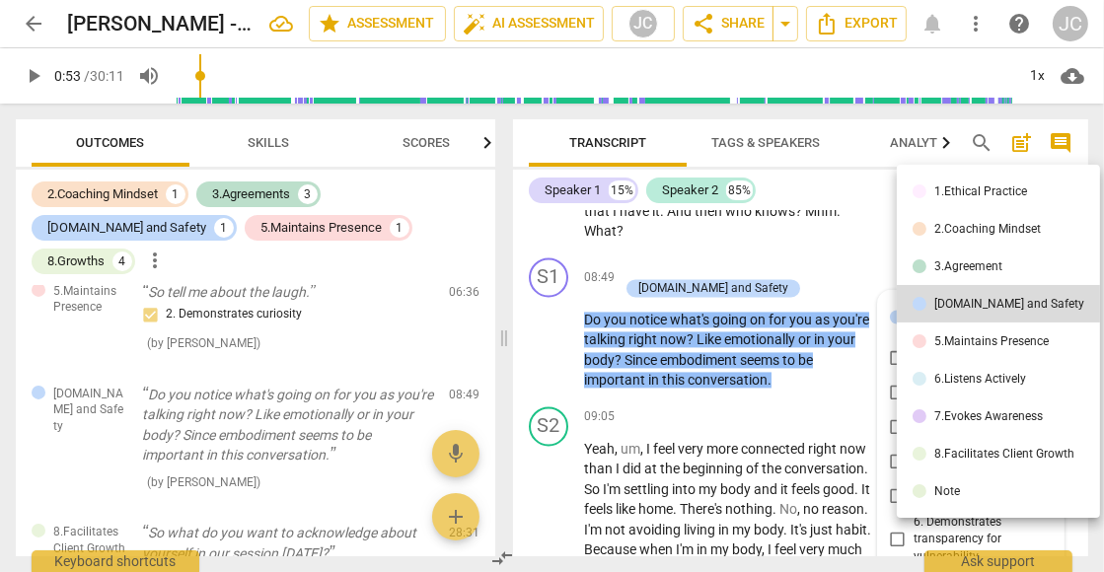
click at [1004, 341] on div "5.Maintains Presence" at bounding box center [991, 341] width 114 height 12
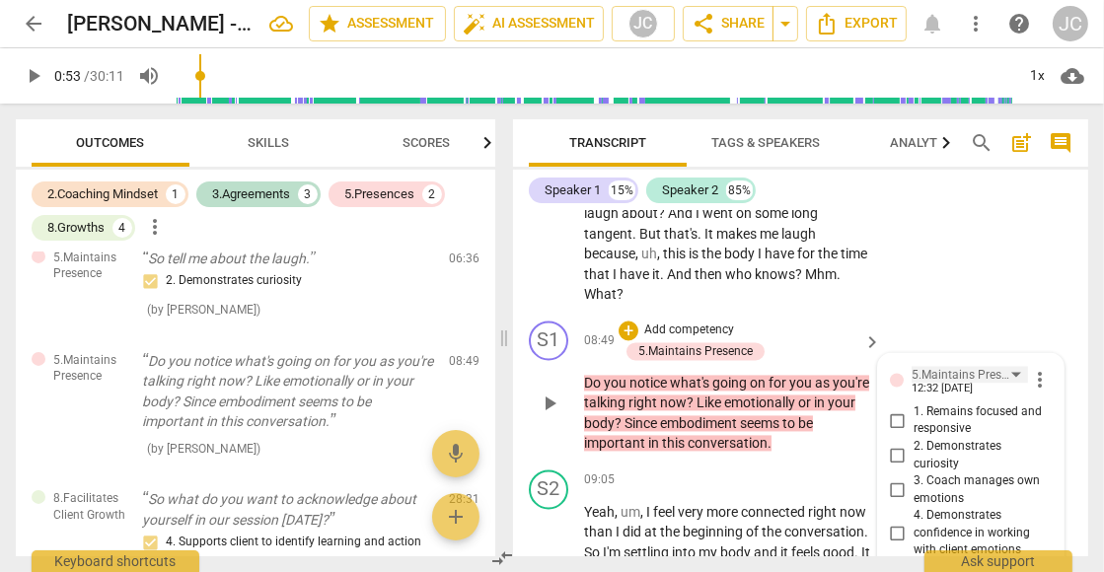
scroll to position [3632, 0]
click at [1008, 367] on div "5.Maintains Presence" at bounding box center [961, 376] width 100 height 19
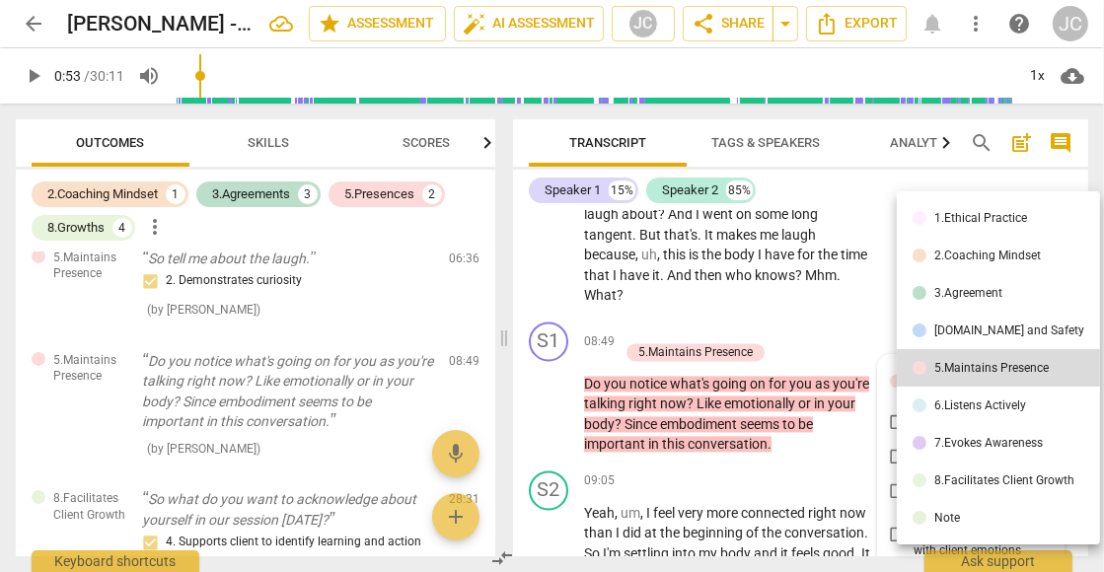
click at [1007, 403] on div "6.Listens Actively" at bounding box center [980, 405] width 92 height 12
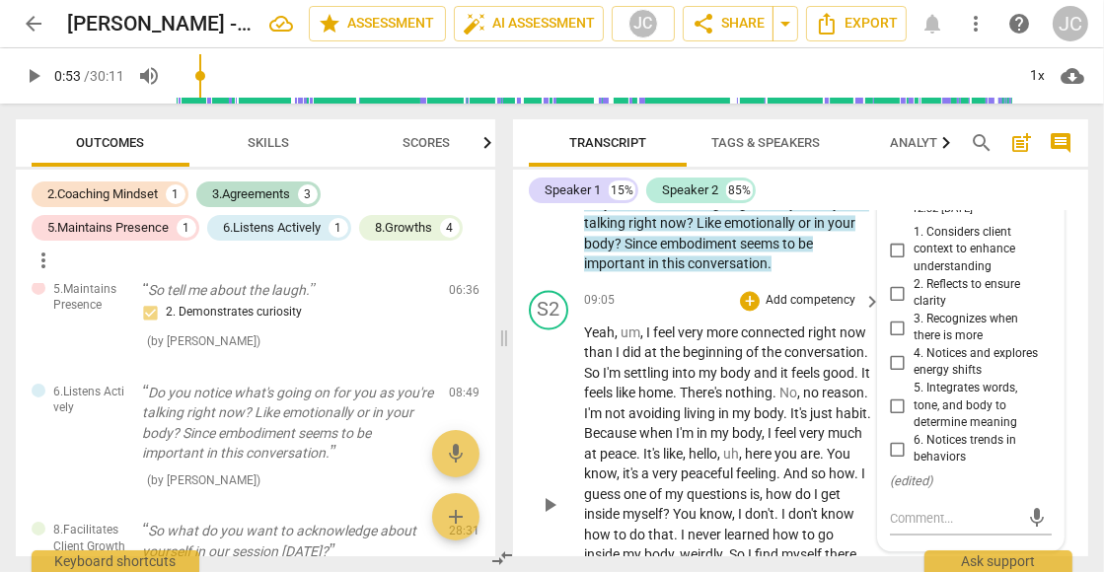
scroll to position [3817, 0]
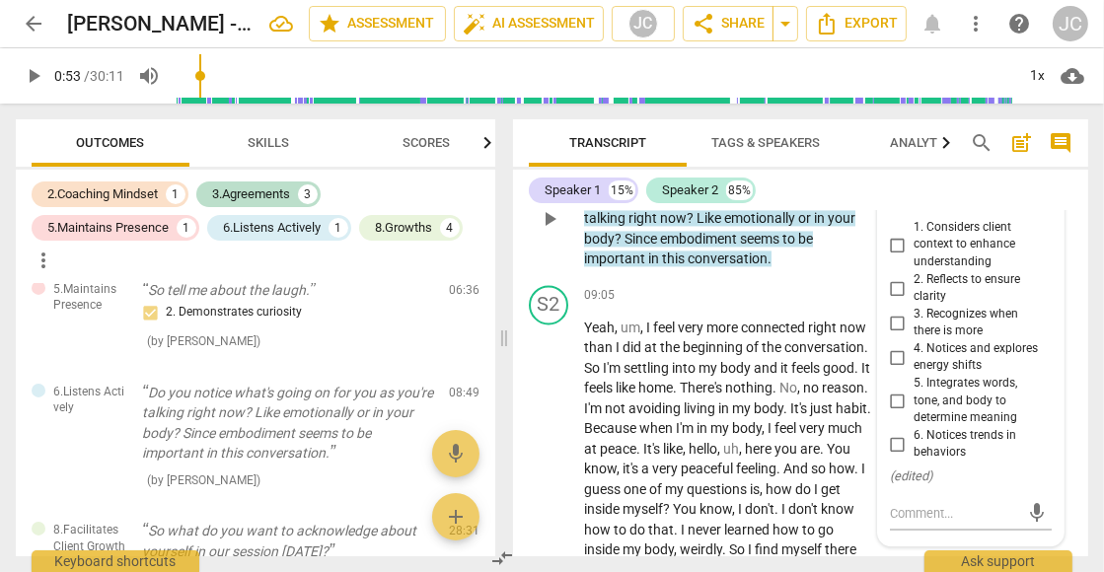
click at [892, 392] on input "5. Integrates words, tone, and body to determine meaning" at bounding box center [898, 401] width 32 height 24
checkbox input "true"
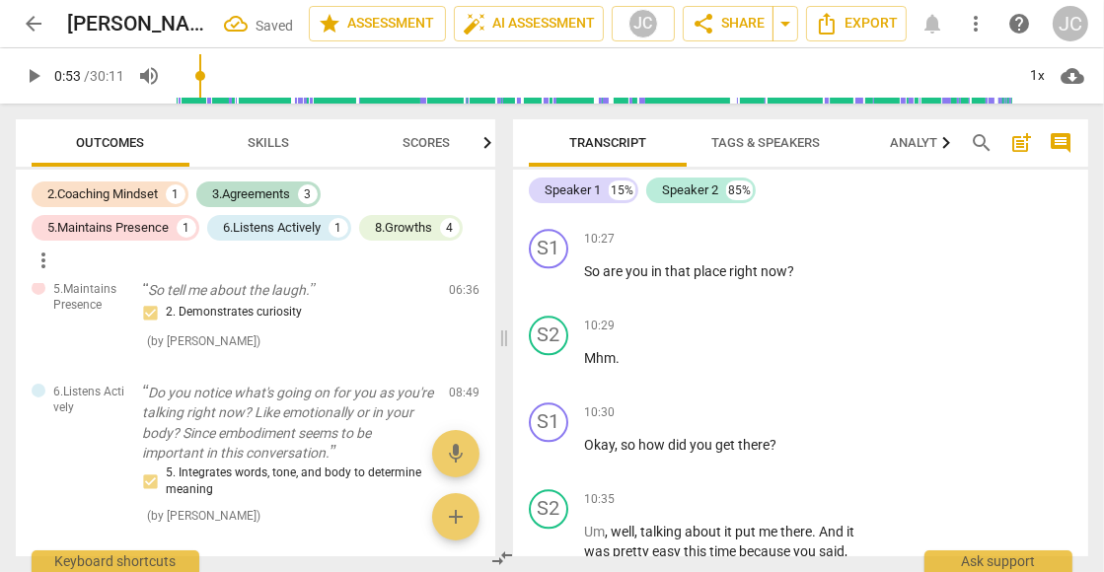
scroll to position [4295, 0]
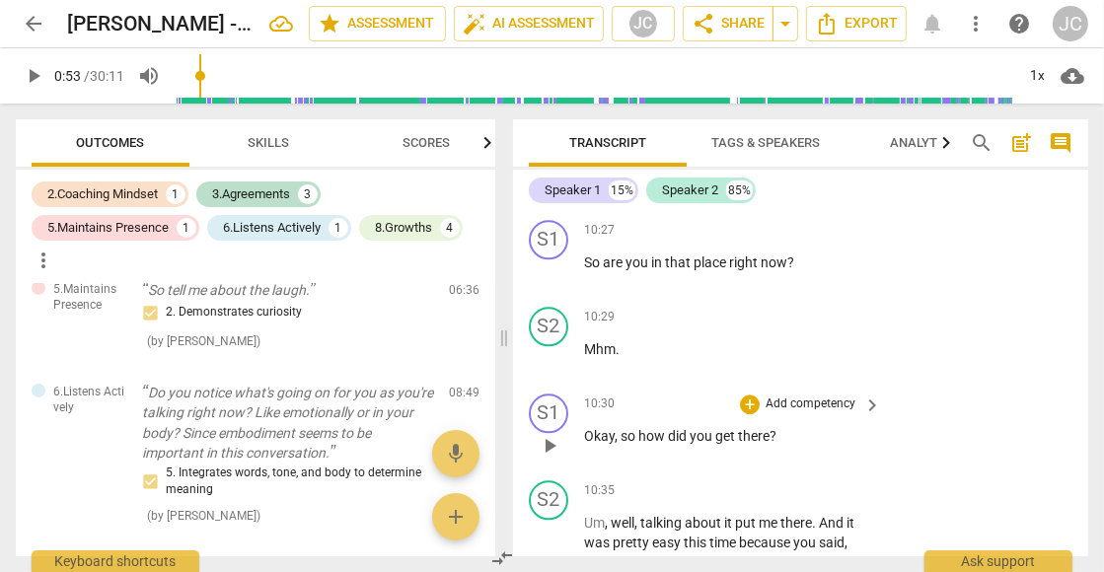
click at [825, 396] on p "Add competency" at bounding box center [810, 405] width 94 height 18
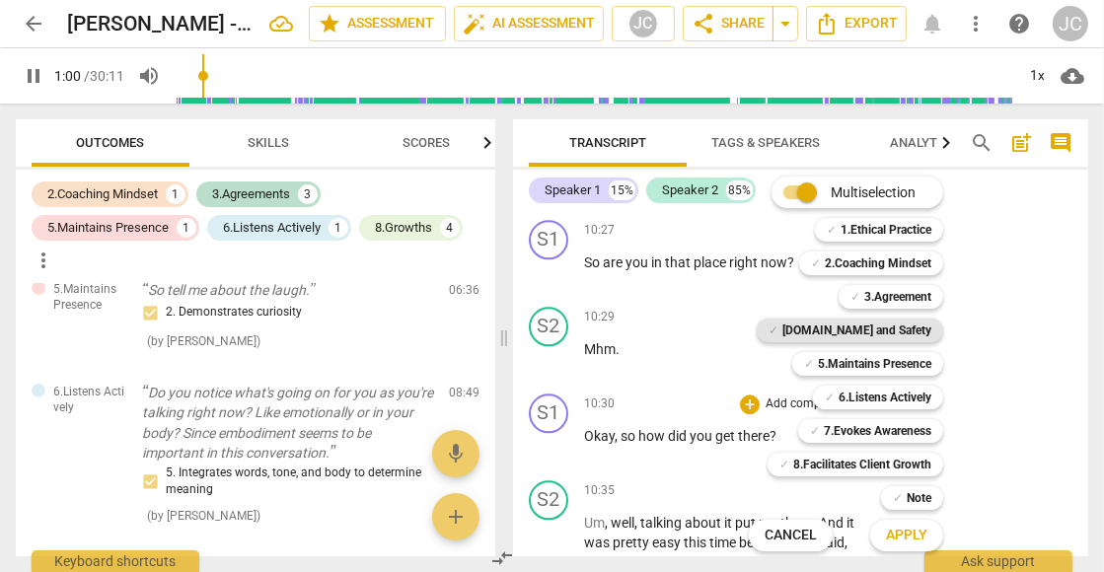
scroll to position [503, 0]
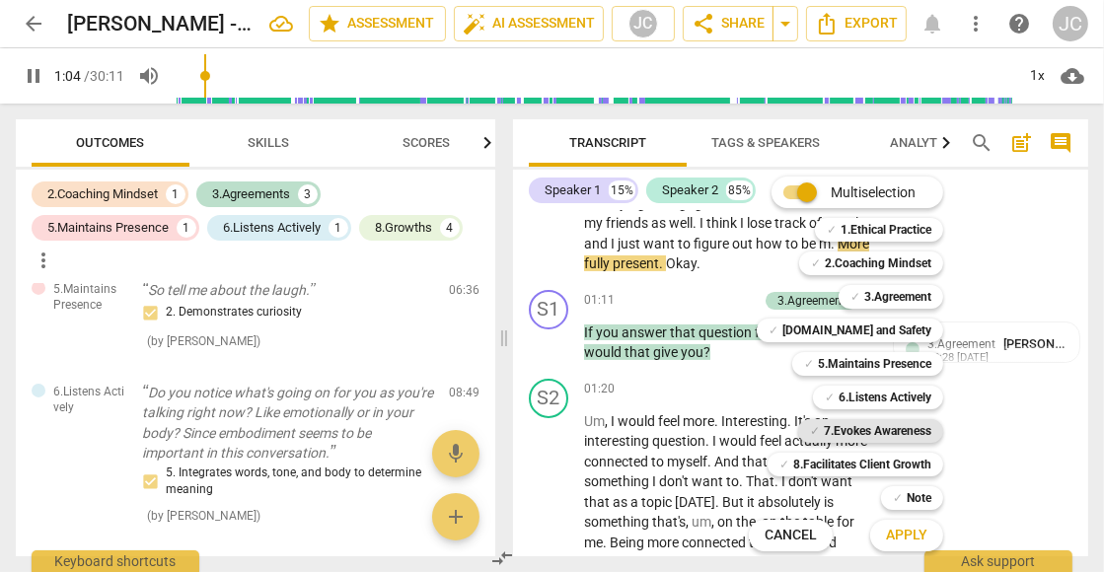
click at [880, 428] on b "7.Evokes Awareness" at bounding box center [878, 431] width 108 height 24
click at [908, 531] on span "Apply" at bounding box center [906, 536] width 41 height 20
type input "67"
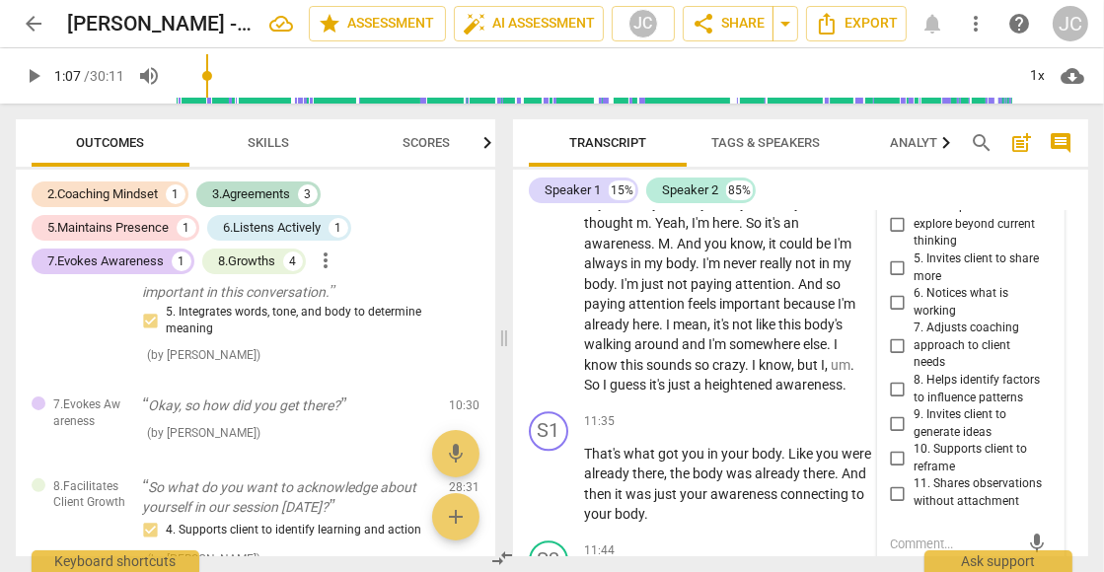
scroll to position [4674, 0]
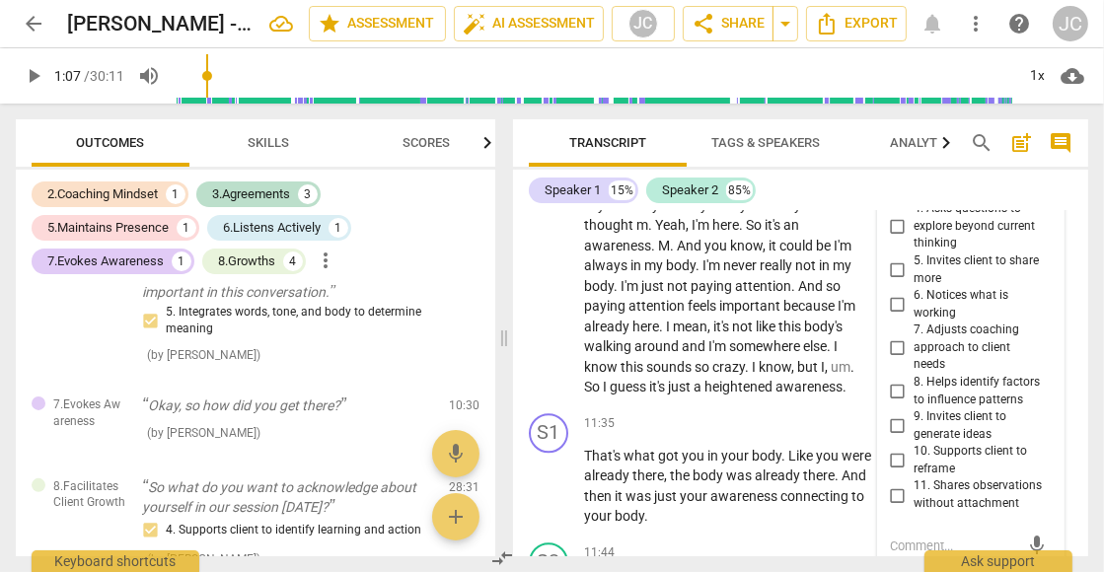
click at [896, 293] on input "6. Notices what is working" at bounding box center [898, 305] width 32 height 24
checkbox input "true"
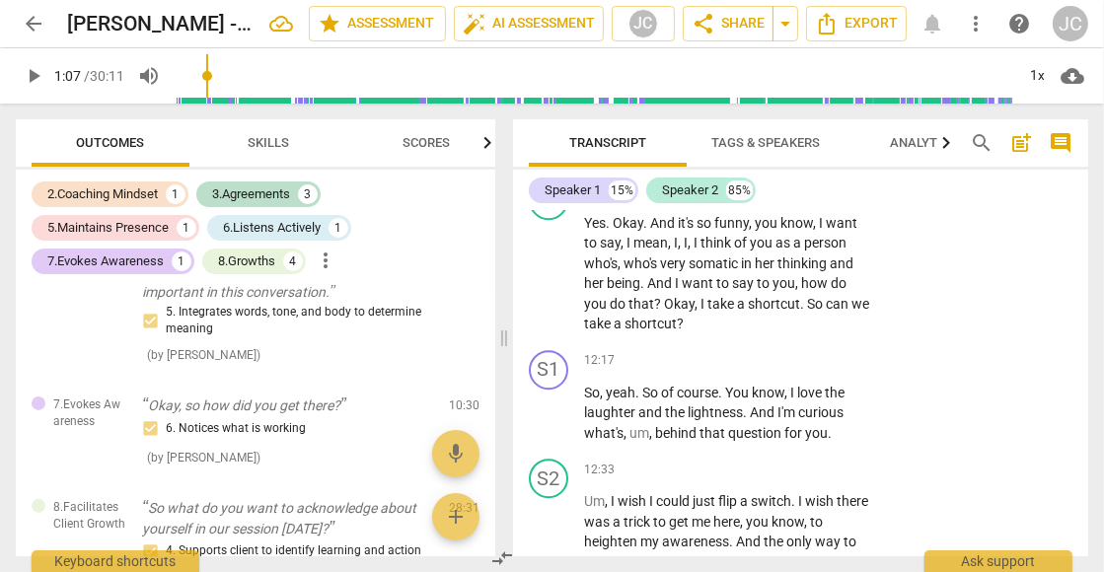
scroll to position [5227, 0]
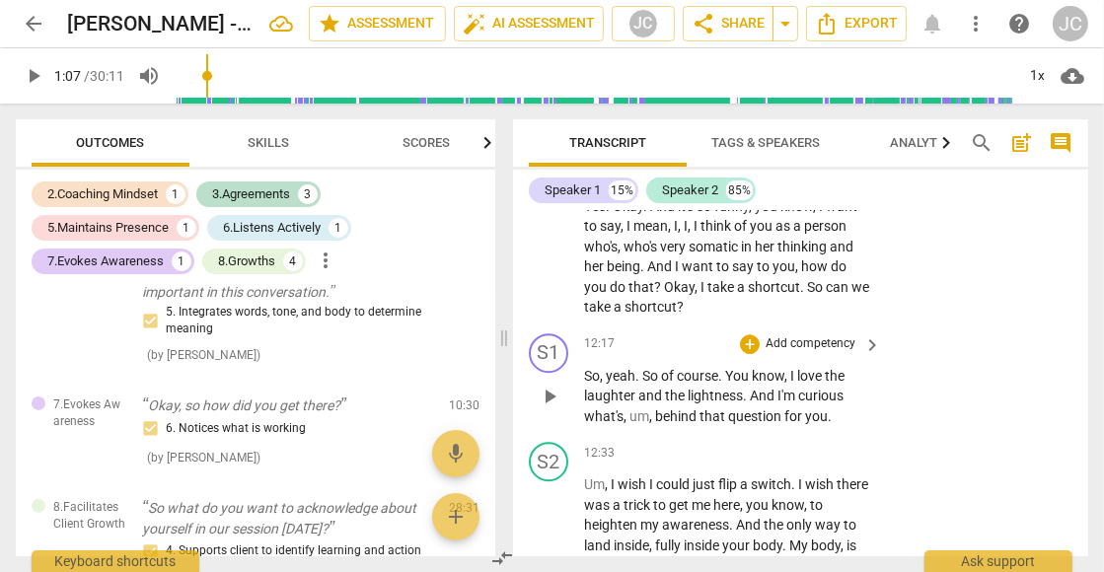
click at [843, 335] on p "Add competency" at bounding box center [810, 344] width 94 height 18
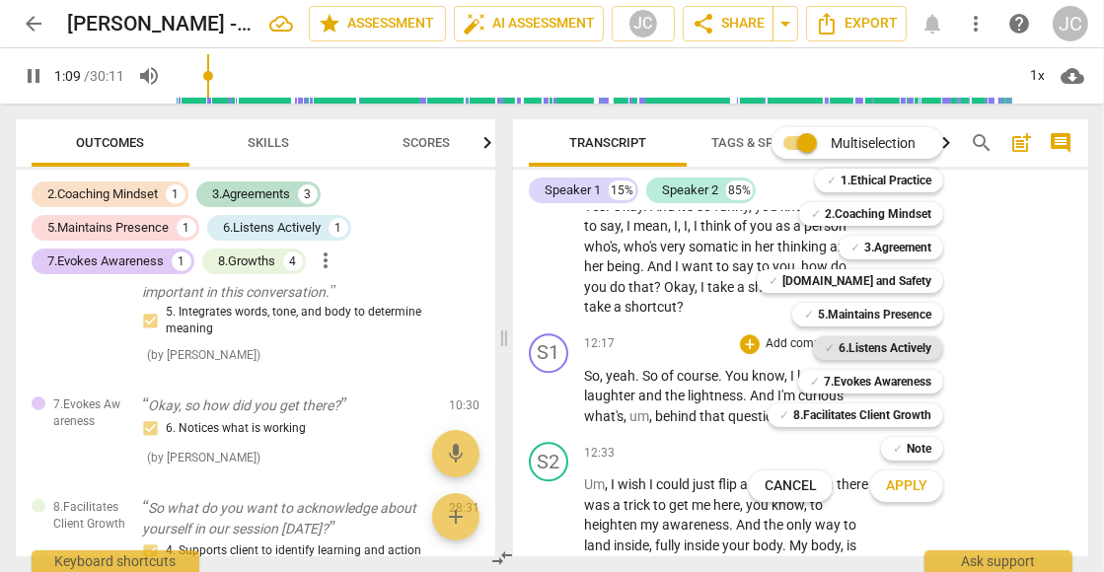
click at [874, 345] on b "6.Listens Actively" at bounding box center [884, 348] width 93 height 24
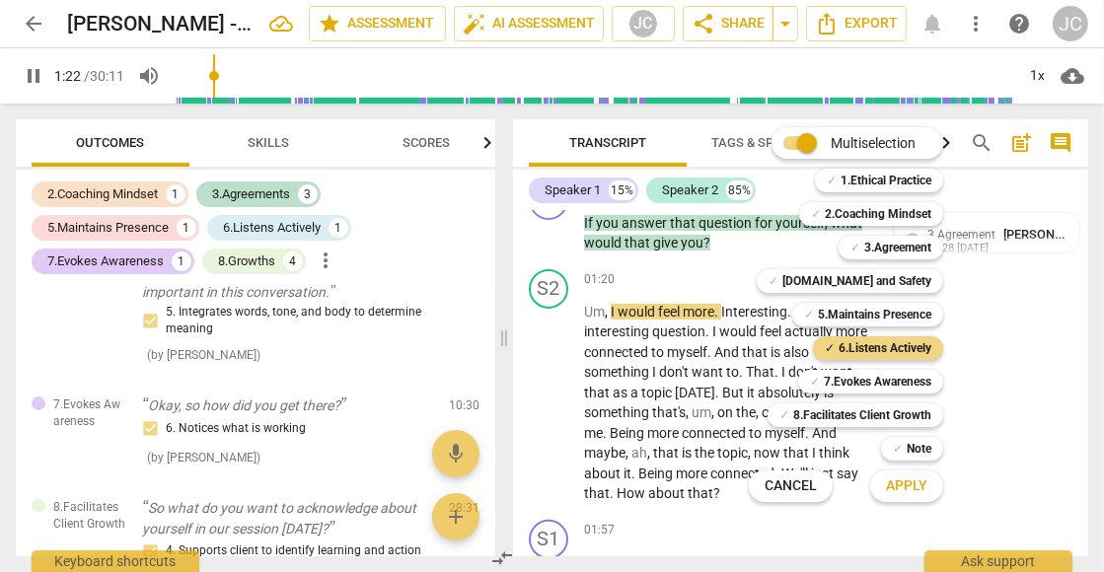
click at [730, 269] on div at bounding box center [552, 286] width 1104 height 572
type input "83"
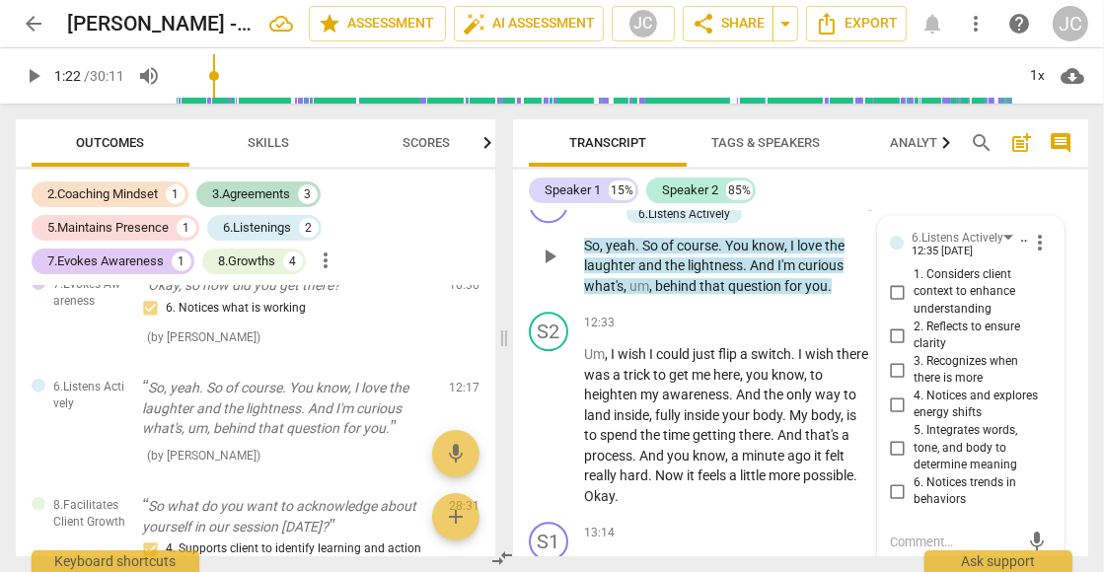
scroll to position [5352, 0]
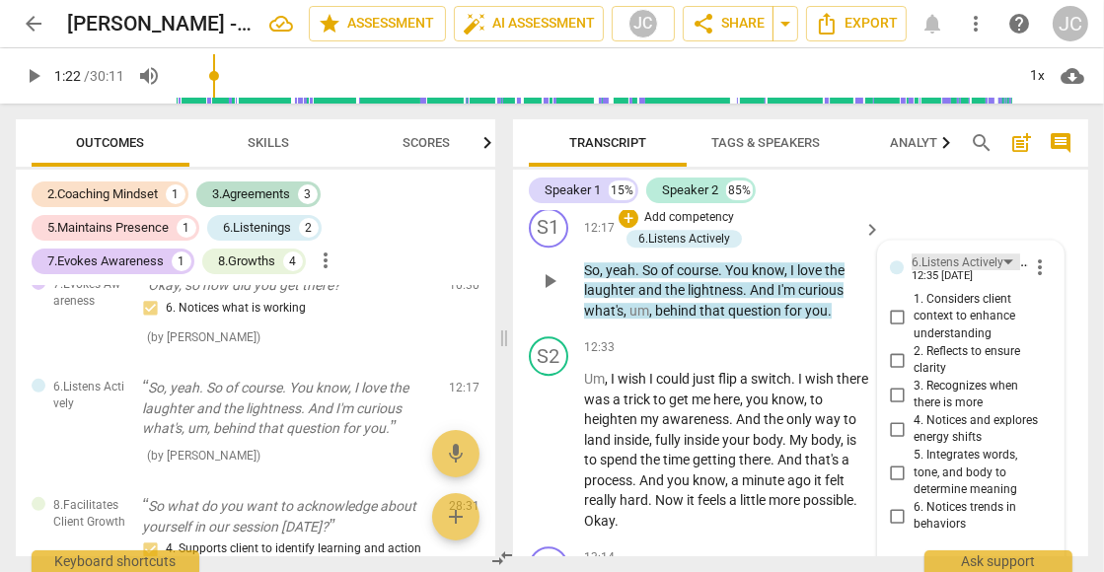
click at [1007, 253] on div "6.Listens Actively" at bounding box center [965, 261] width 108 height 17
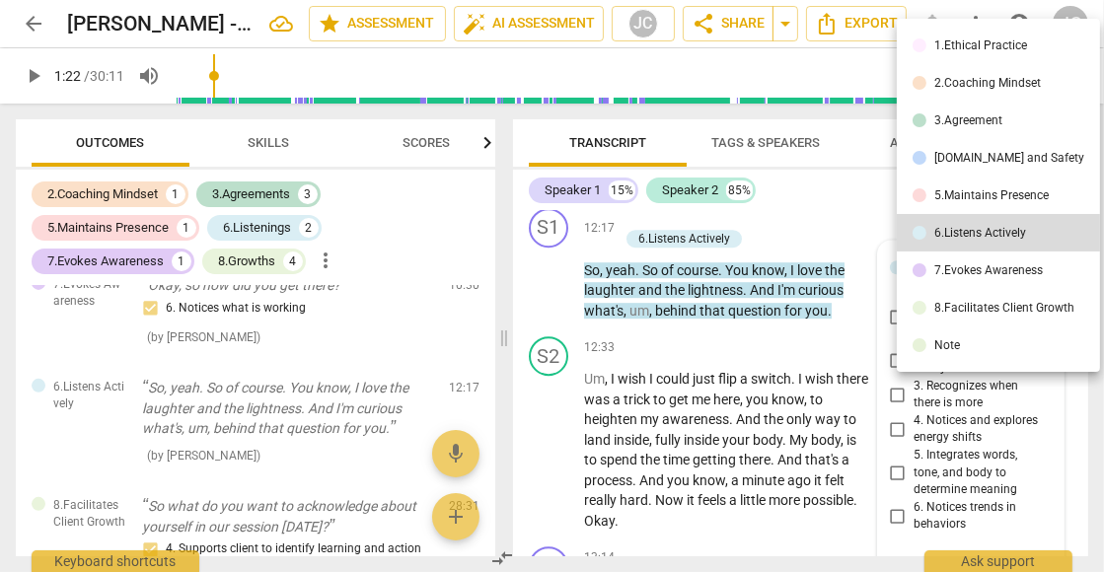
click at [983, 264] on div "7.Evokes Awareness" at bounding box center [988, 270] width 108 height 12
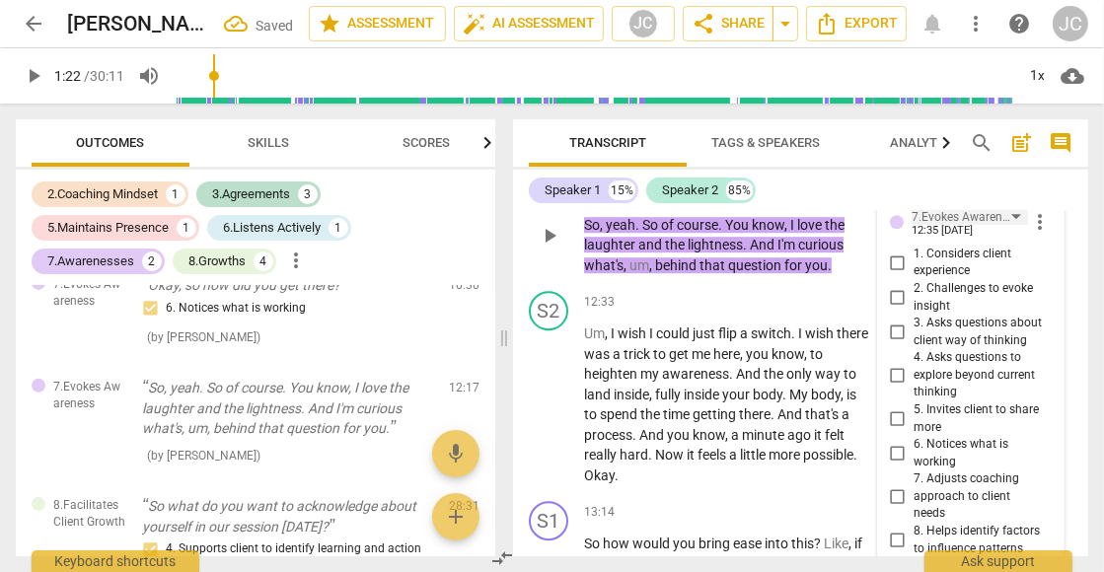
scroll to position [5393, 0]
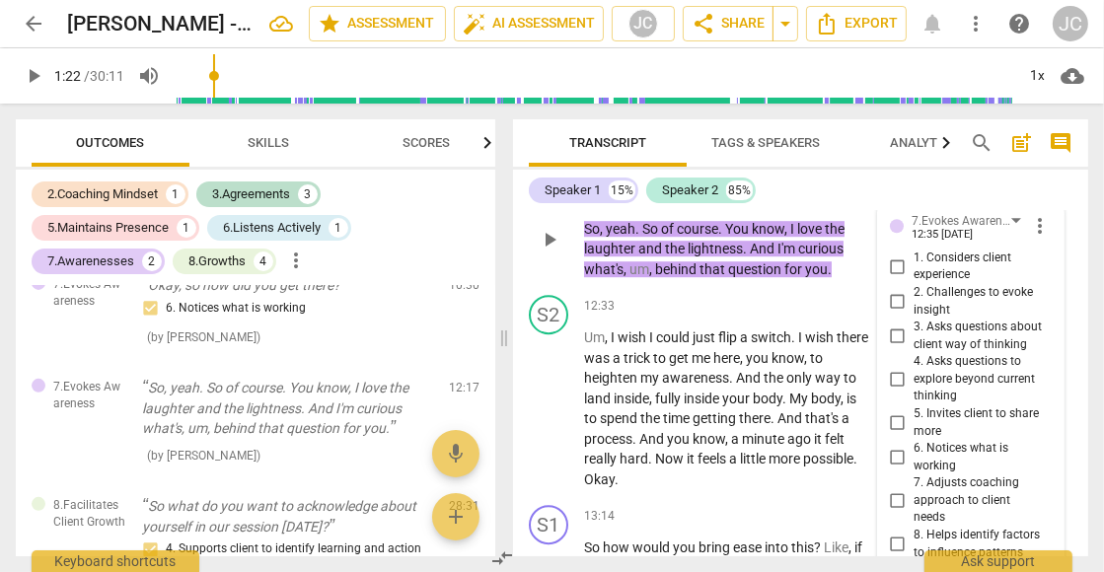
click at [898, 290] on input "2. Challenges to evoke insight" at bounding box center [898, 302] width 32 height 24
checkbox input "true"
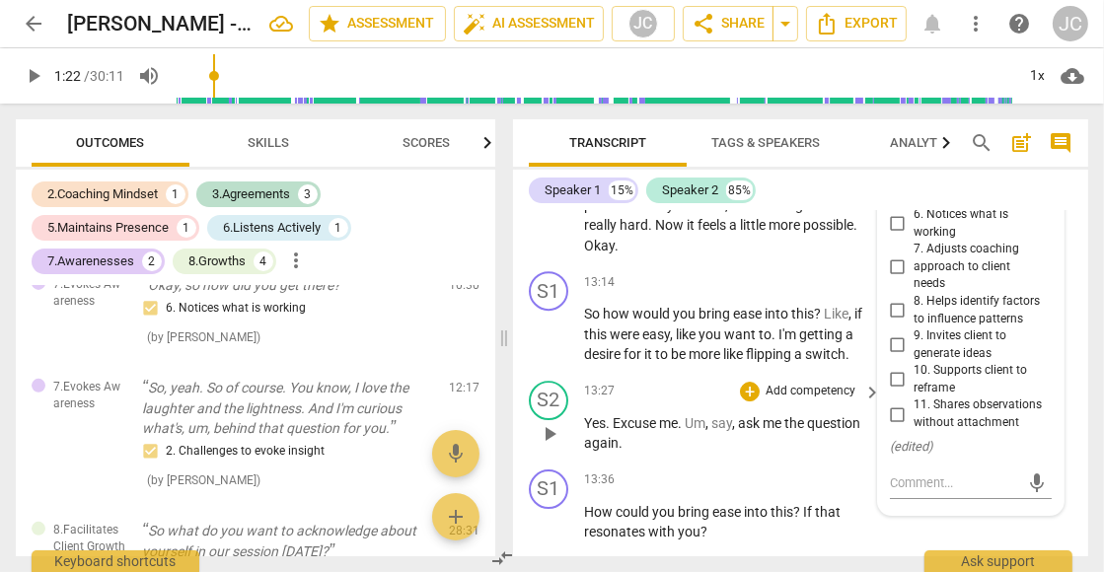
scroll to position [5649, 0]
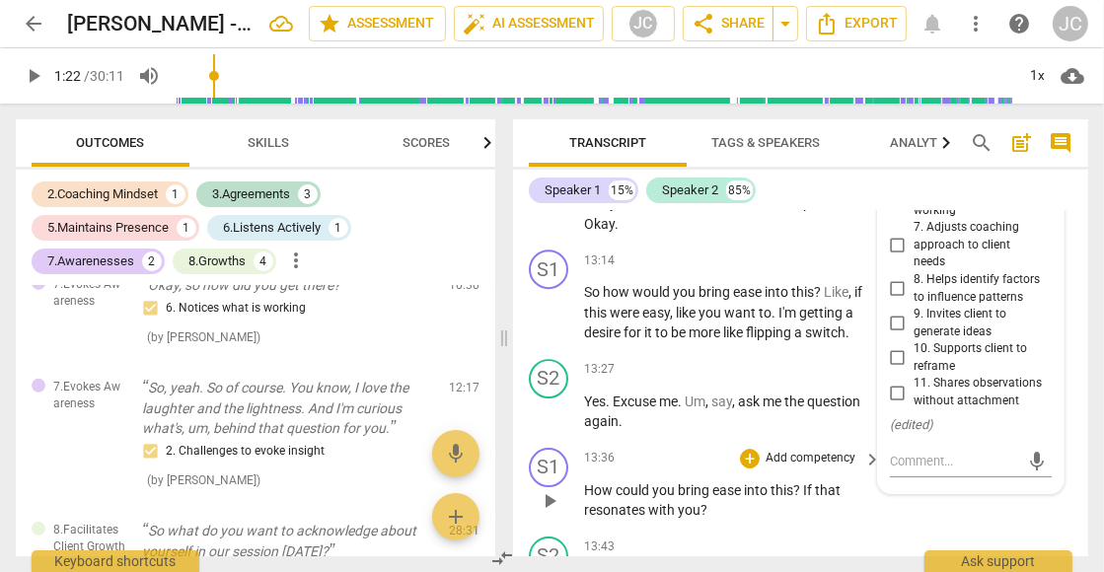
click at [799, 450] on p "Add competency" at bounding box center [810, 459] width 94 height 18
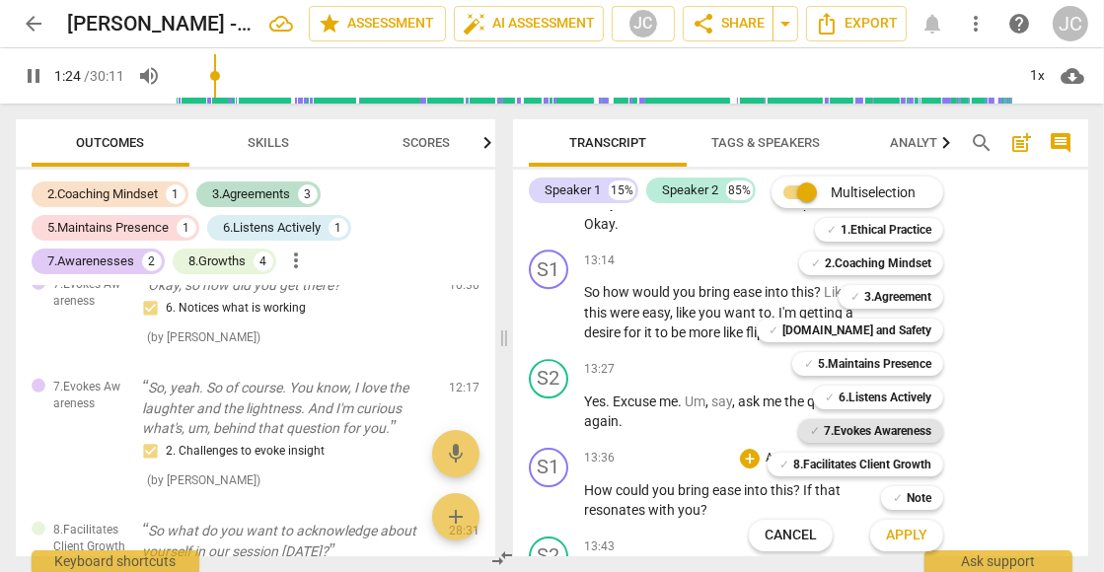
click at [832, 429] on b "7.Evokes Awareness" at bounding box center [878, 431] width 108 height 24
click at [901, 537] on span "Apply" at bounding box center [906, 536] width 41 height 20
type input "87"
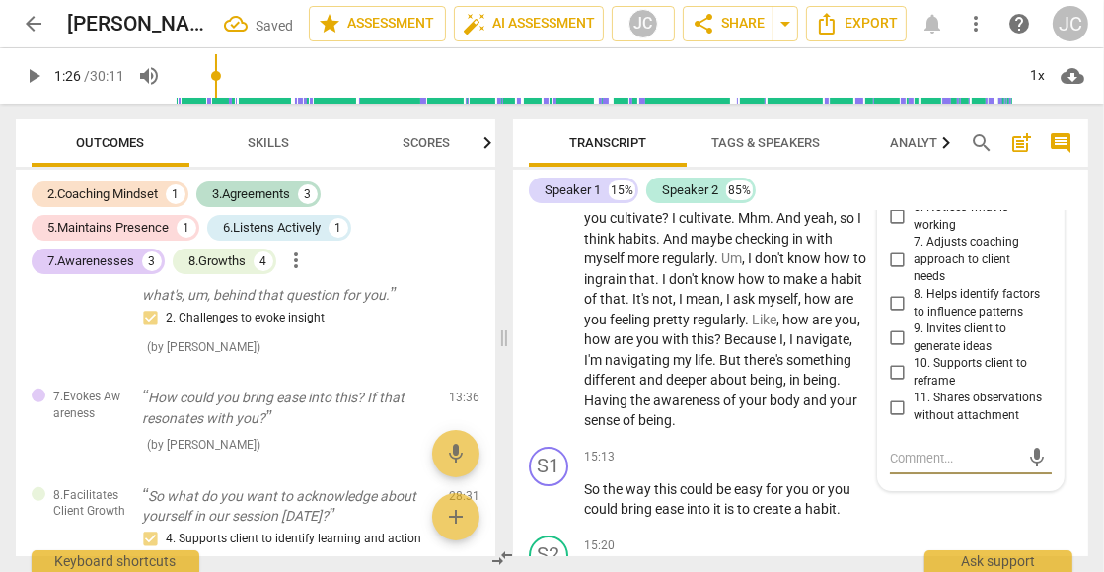
scroll to position [6162, 0]
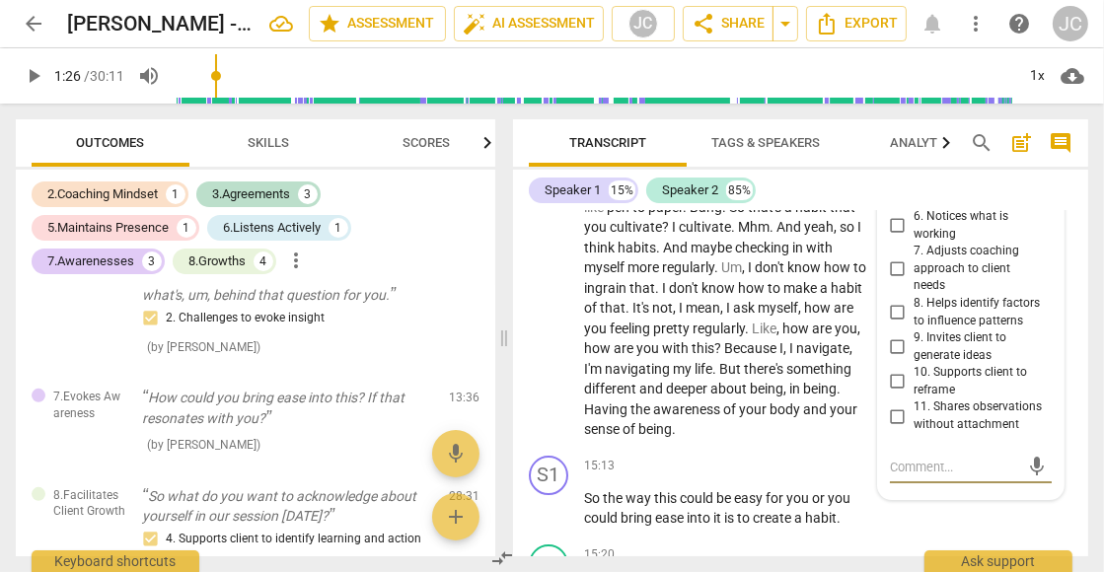
click at [900, 370] on input "10. Supports client to reframe" at bounding box center [898, 382] width 32 height 24
checkbox input "true"
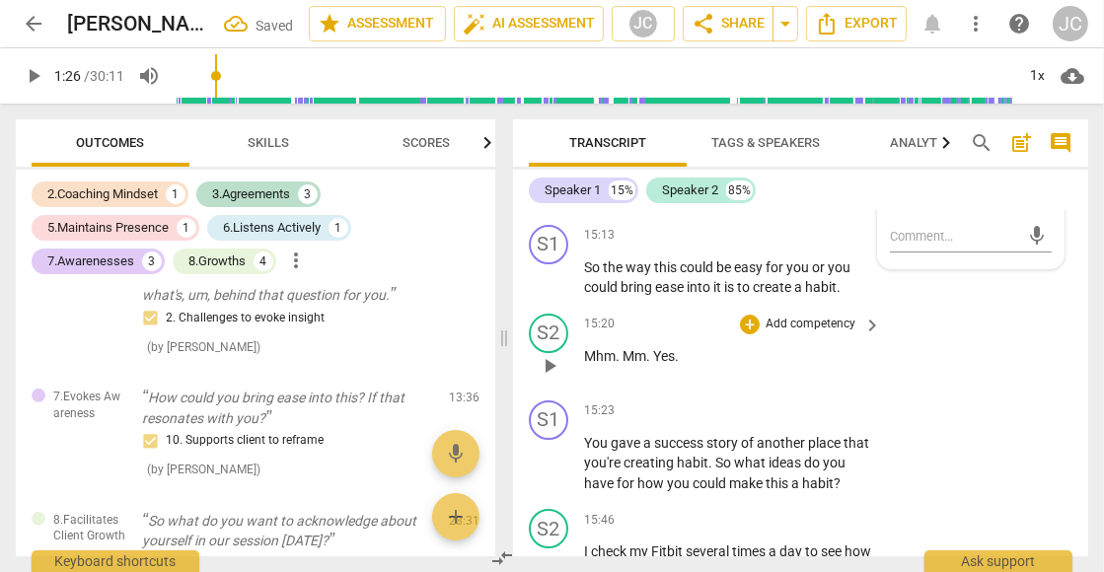
scroll to position [6396, 0]
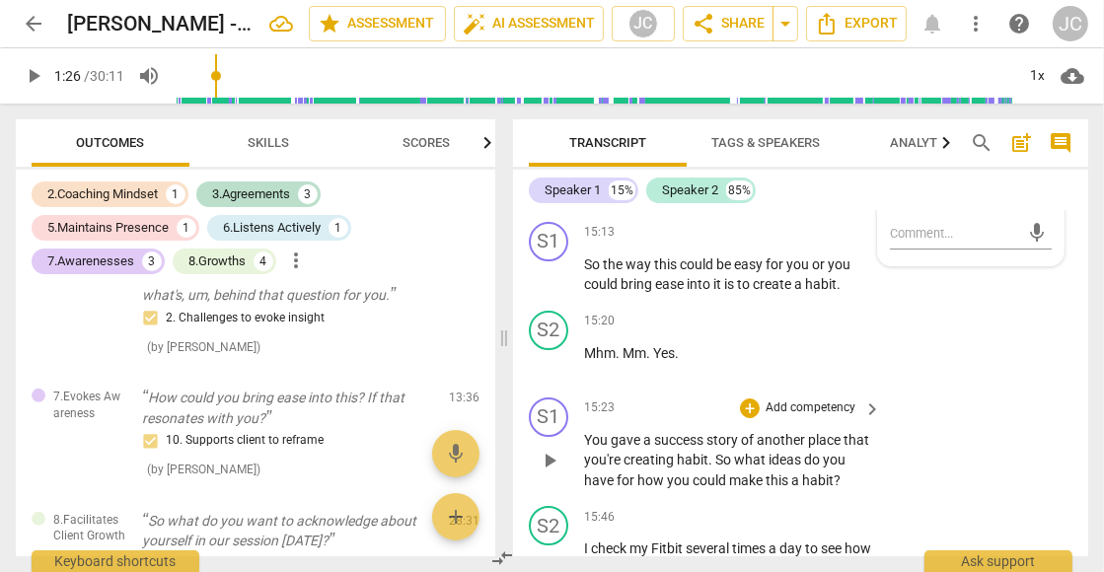
click at [837, 399] on p "Add competency" at bounding box center [810, 408] width 94 height 18
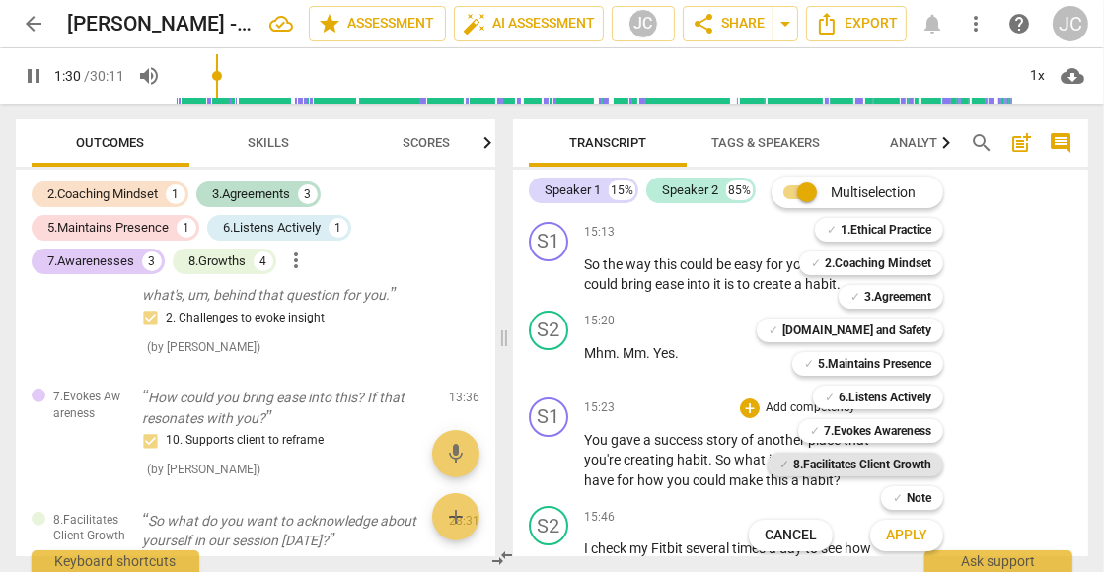
scroll to position [742, 0]
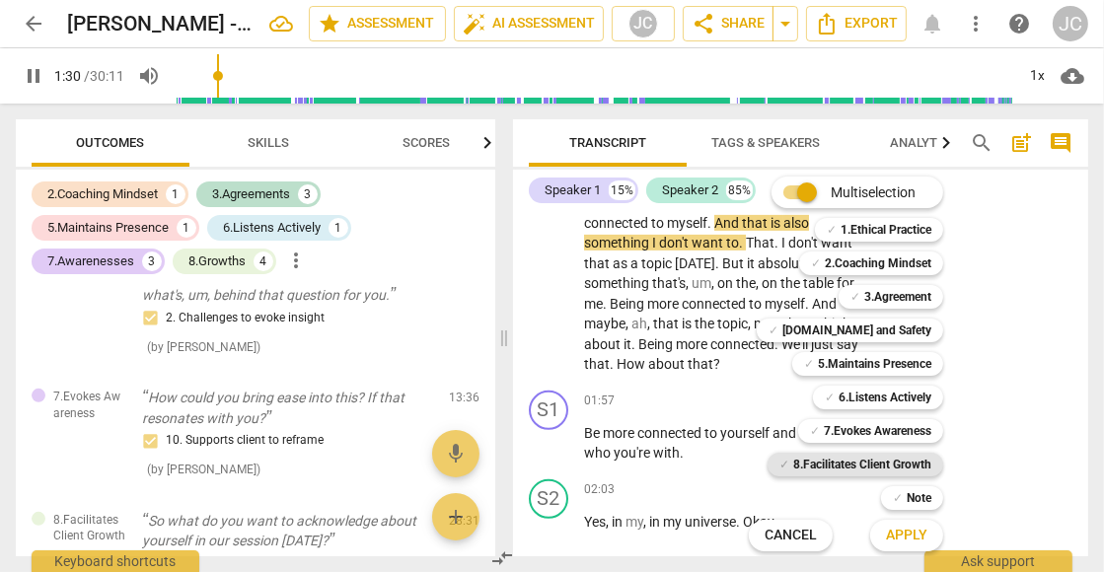
click at [863, 461] on b "8.Facilitates Client Growth" at bounding box center [862, 465] width 138 height 24
click at [897, 537] on span "Apply" at bounding box center [906, 536] width 41 height 20
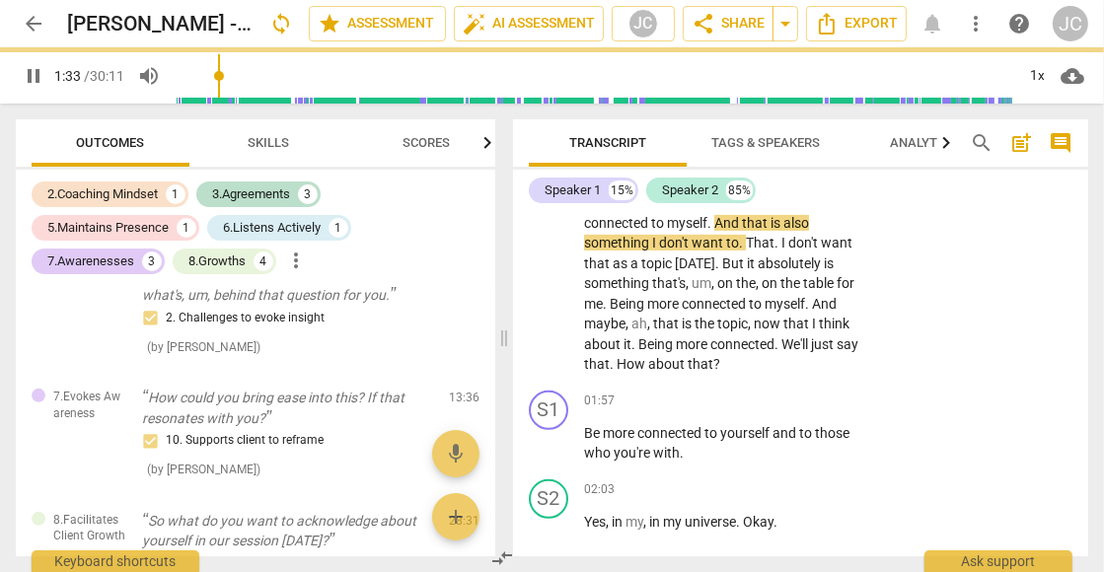
type input "93"
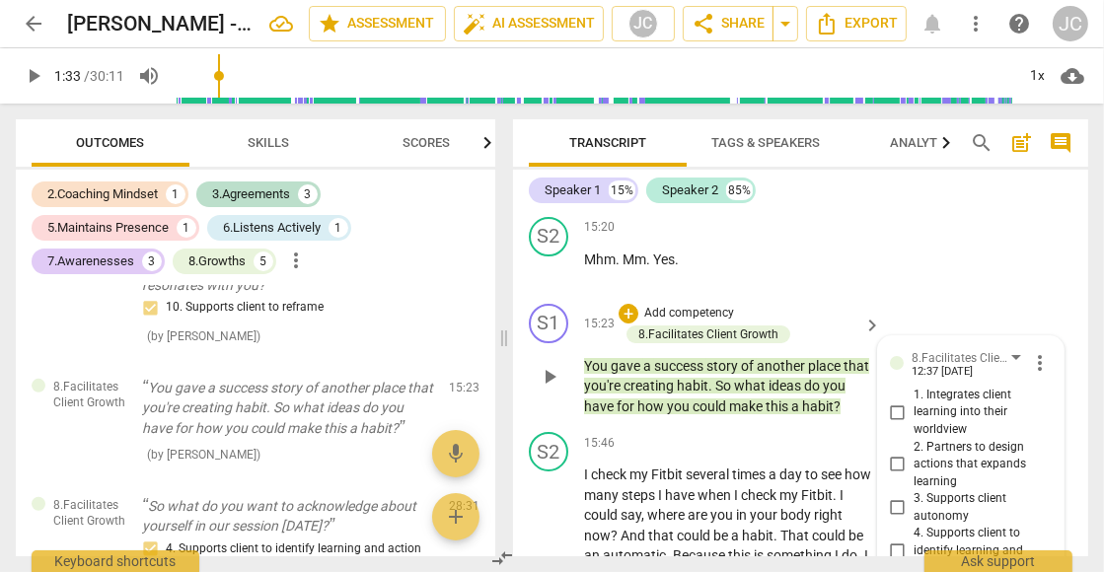
scroll to position [6484, 0]
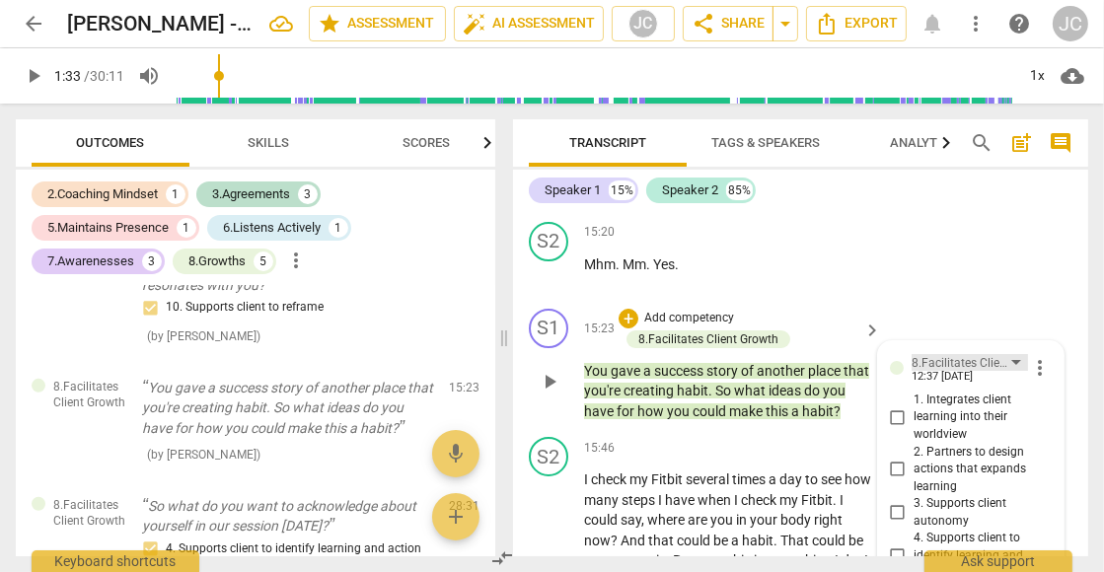
click at [1022, 354] on div "8.Facilitates Client Growth" at bounding box center [969, 362] width 116 height 17
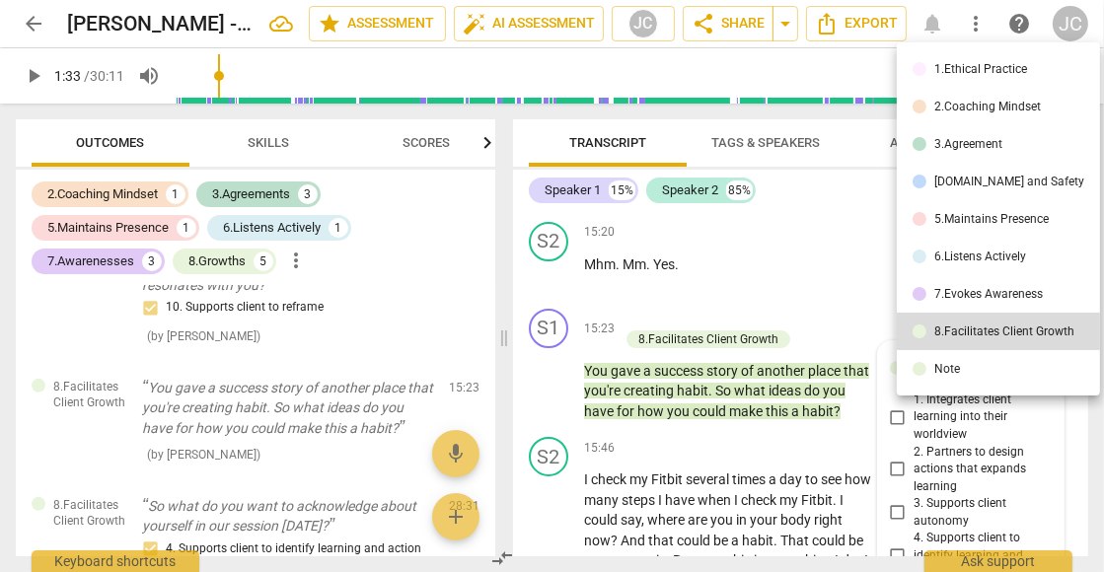
click at [1002, 286] on li "7.Evokes Awareness" at bounding box center [998, 293] width 203 height 37
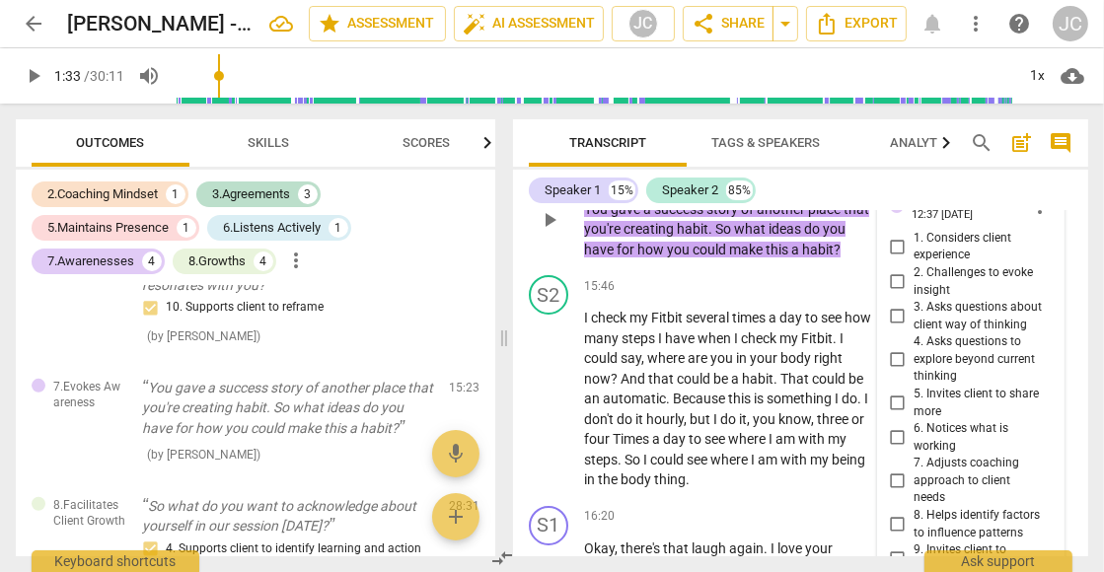
scroll to position [6647, 0]
click at [901, 425] on input "6. Notices what is working" at bounding box center [898, 437] width 32 height 24
checkbox input "true"
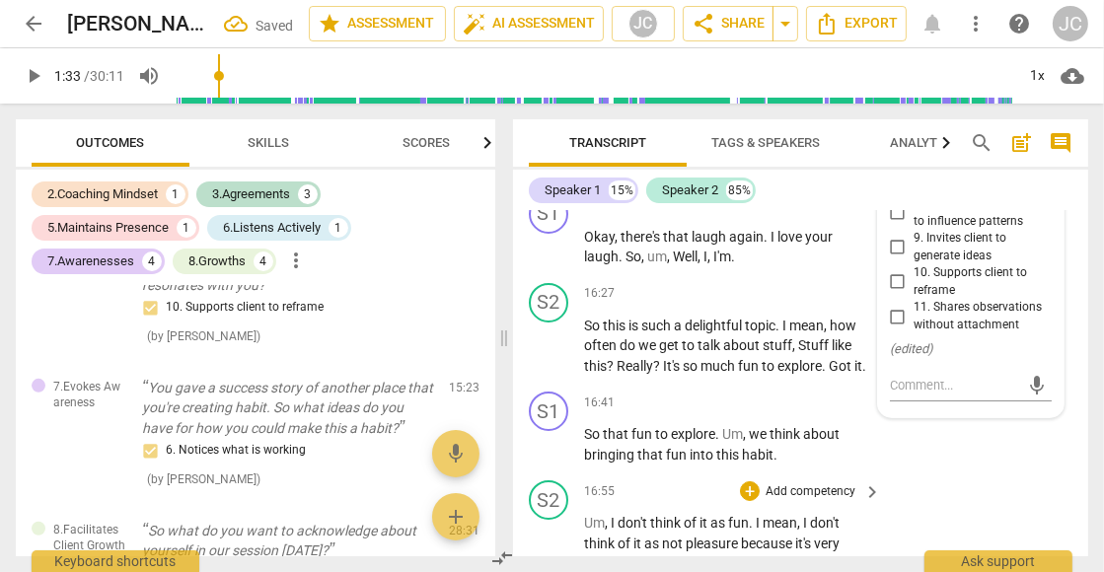
scroll to position [6958, 0]
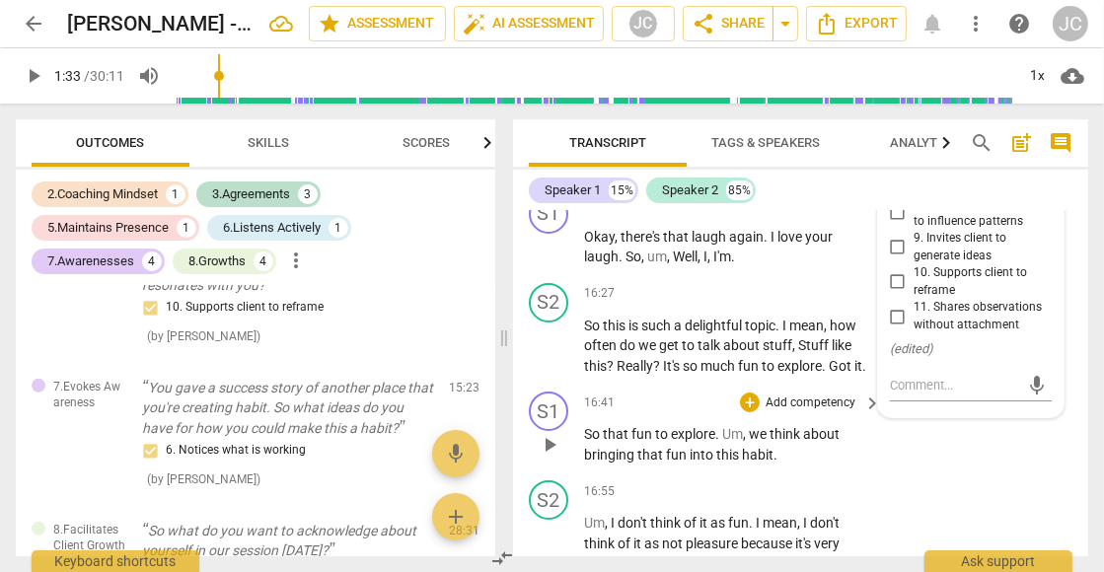
click at [828, 395] on p "Add competency" at bounding box center [810, 404] width 94 height 18
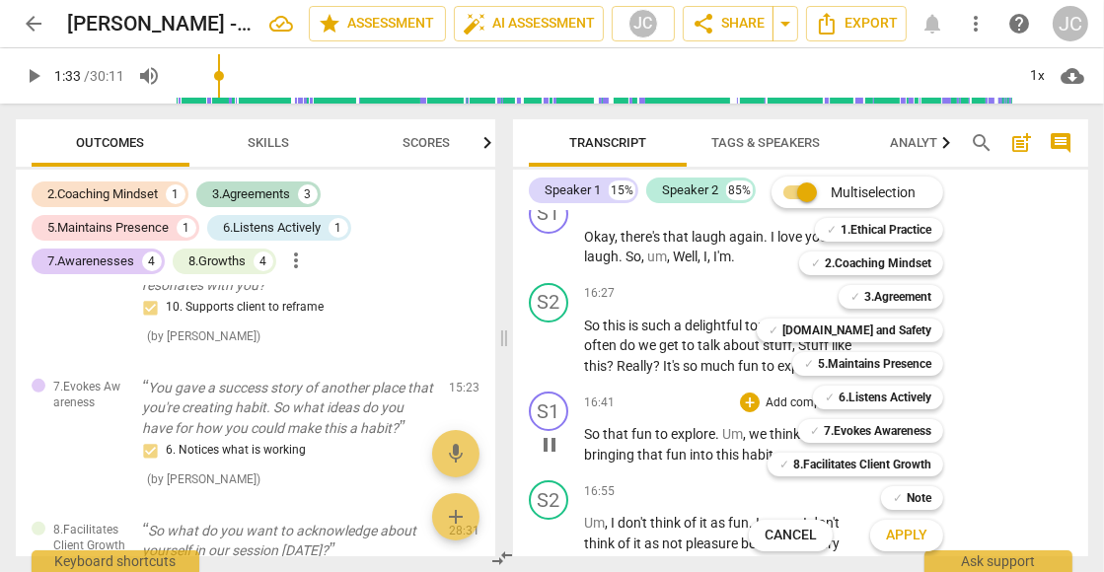
scroll to position [742, 0]
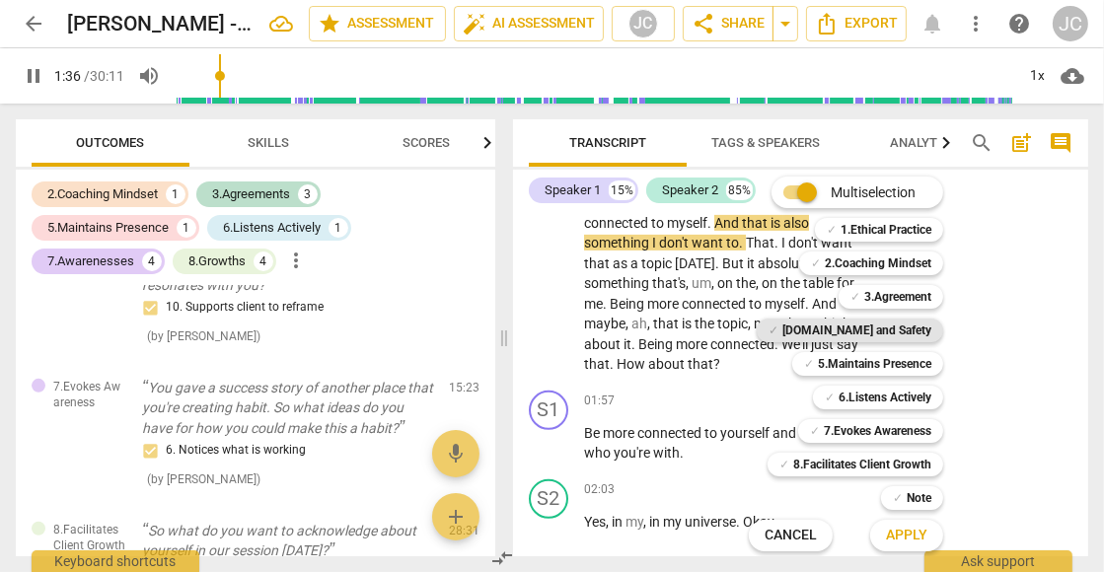
click at [869, 332] on b "[DOMAIN_NAME] and Safety" at bounding box center [856, 331] width 149 height 24
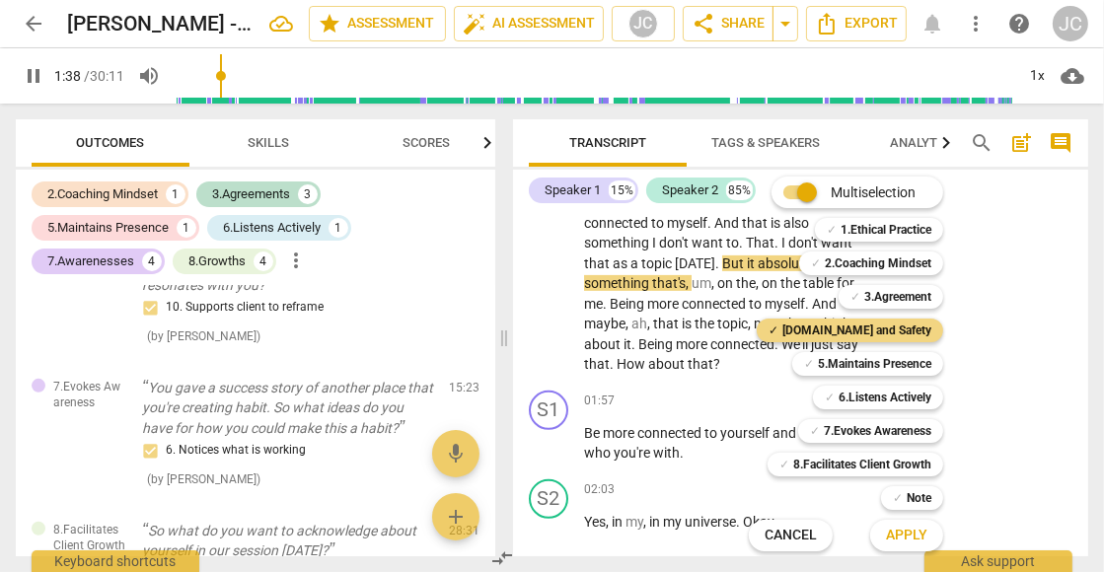
click at [912, 531] on span "Apply" at bounding box center [906, 536] width 41 height 20
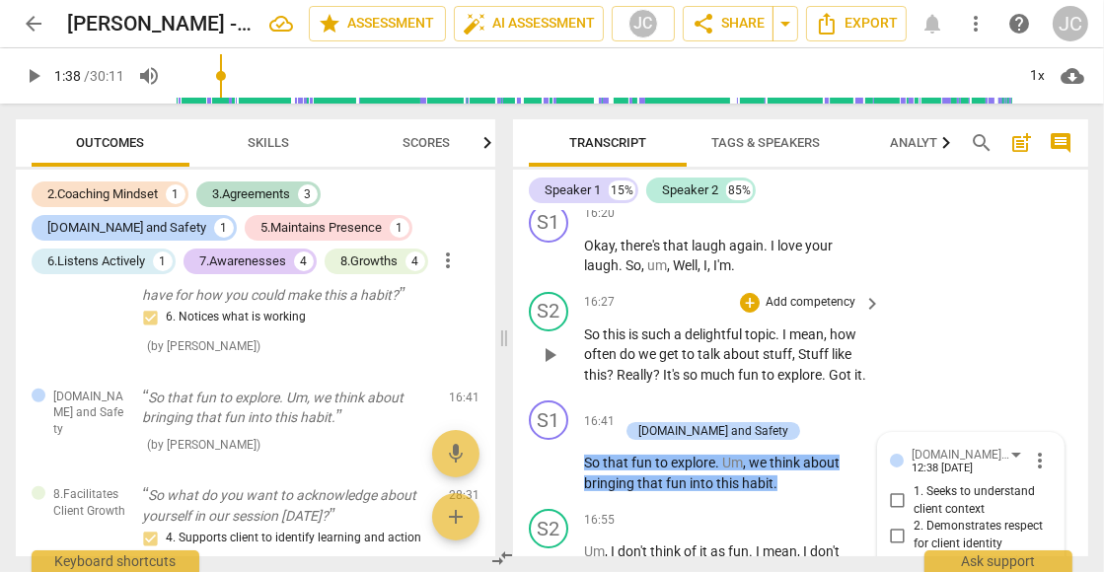
scroll to position [7121, 0]
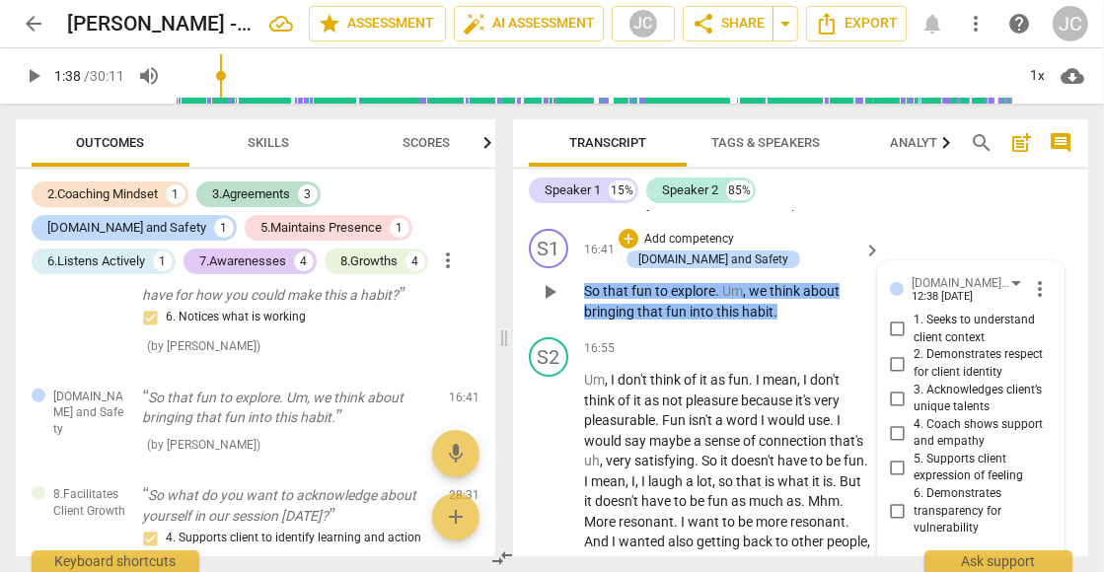
click at [1039, 277] on span "more_vert" at bounding box center [1040, 289] width 24 height 24
click at [976, 250] on div at bounding box center [552, 286] width 1104 height 572
click at [1014, 274] on div "[DOMAIN_NAME] and Safety" at bounding box center [969, 282] width 116 height 17
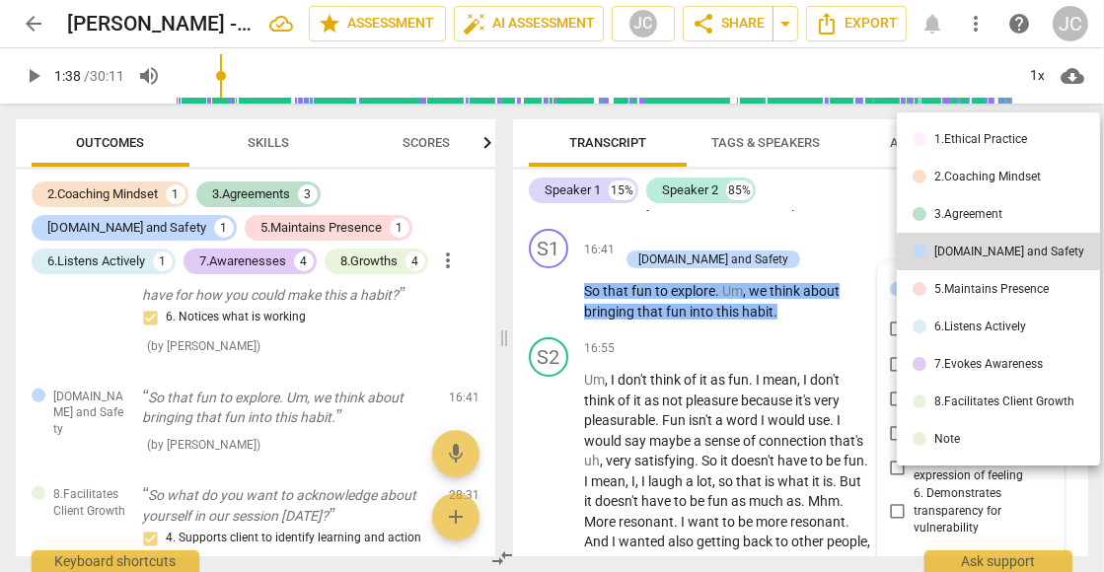
click at [989, 144] on div "1.Ethical Practice" at bounding box center [980, 139] width 93 height 12
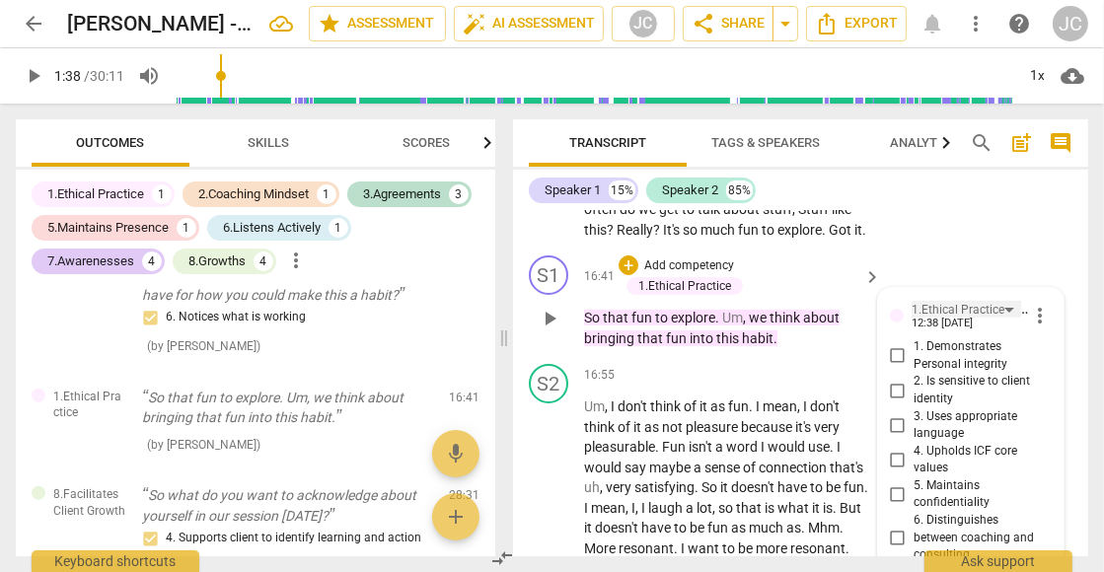
scroll to position [7092, 0]
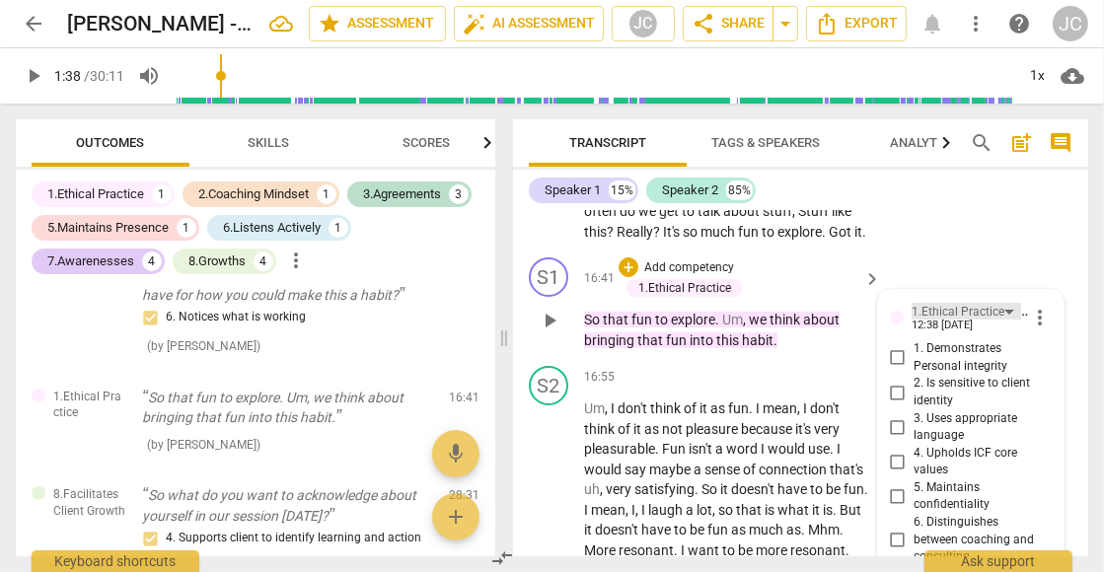
click at [1009, 303] on div "1.Ethical Practice" at bounding box center [965, 311] width 109 height 17
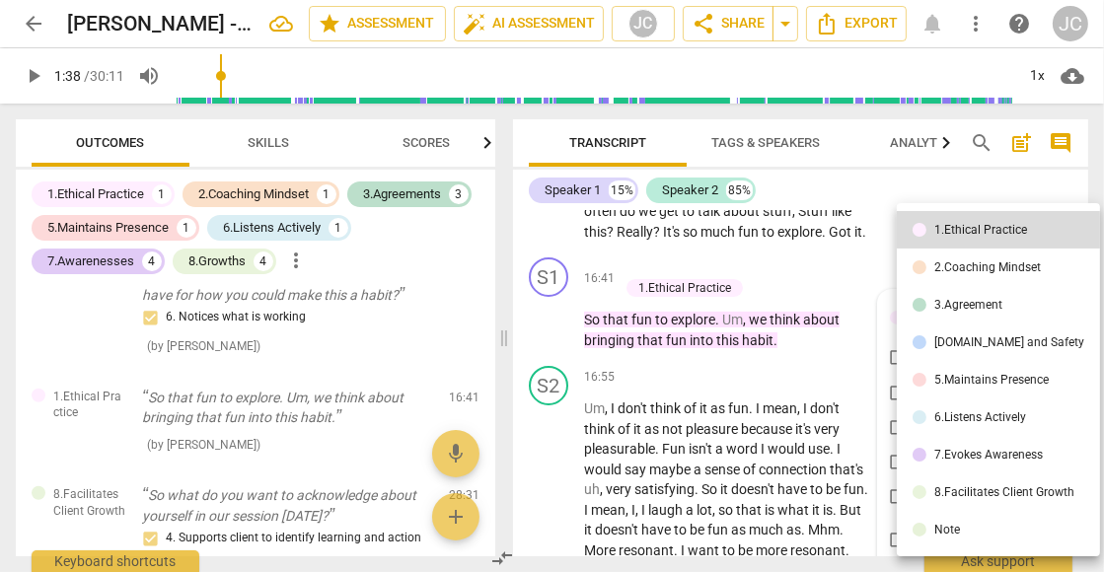
click at [1000, 377] on div "5.Maintains Presence" at bounding box center [991, 380] width 114 height 12
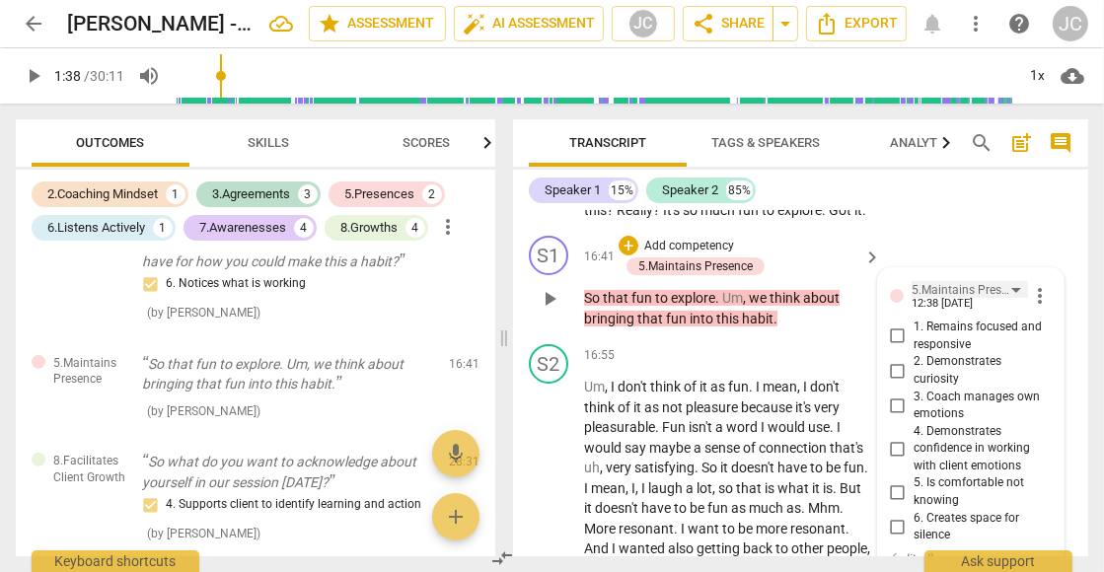
scroll to position [7110, 0]
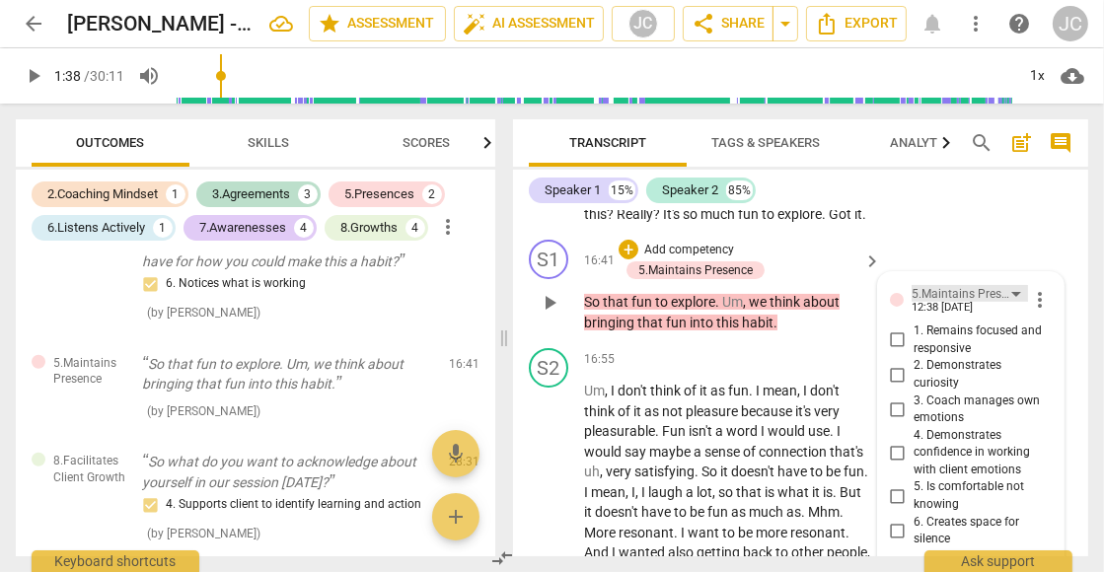
click at [1018, 285] on div "5.Maintains Presence" at bounding box center [969, 293] width 116 height 17
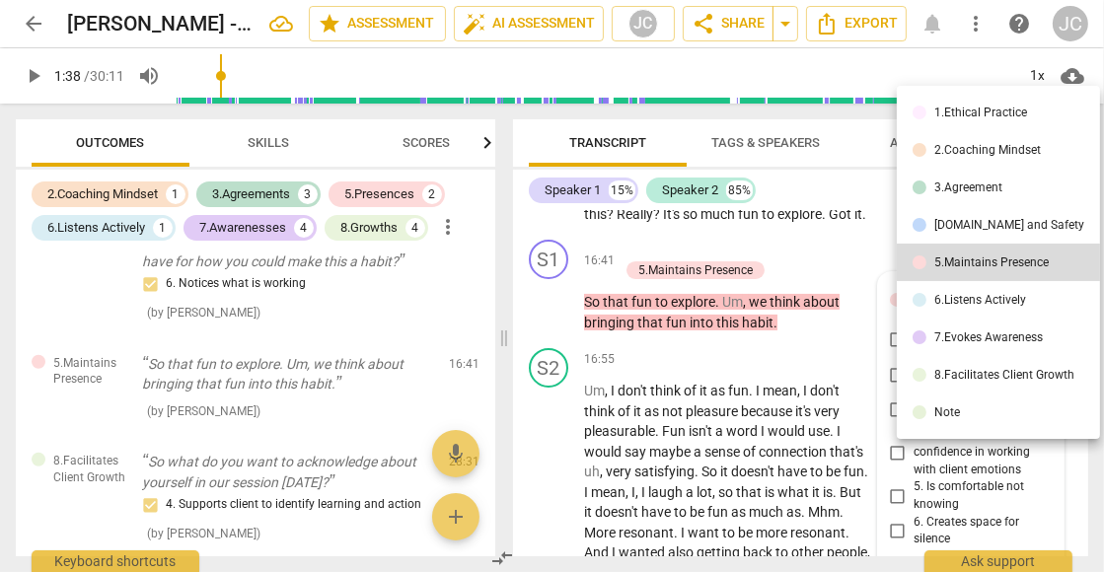
click at [1003, 222] on div "[DOMAIN_NAME] and Safety" at bounding box center [1009, 225] width 150 height 12
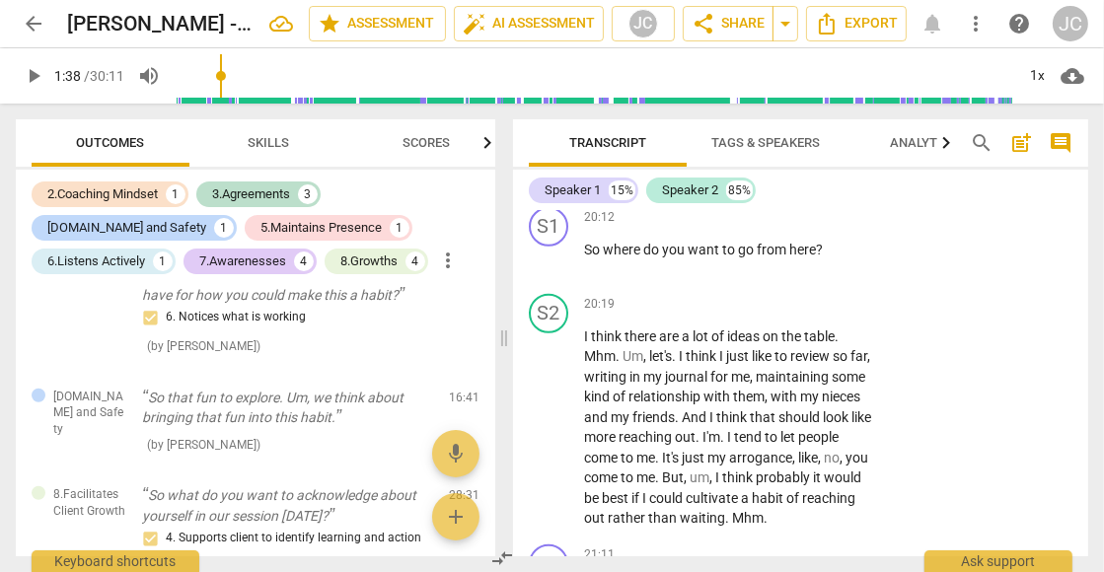
scroll to position [8159, 0]
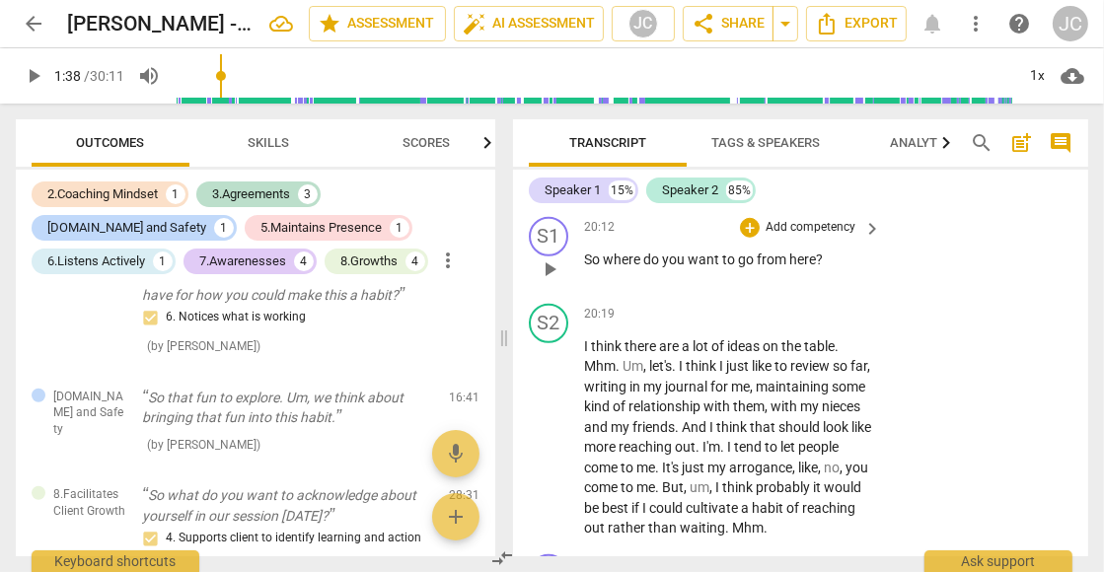
click at [863, 217] on span "keyboard_arrow_right" at bounding box center [872, 229] width 24 height 24
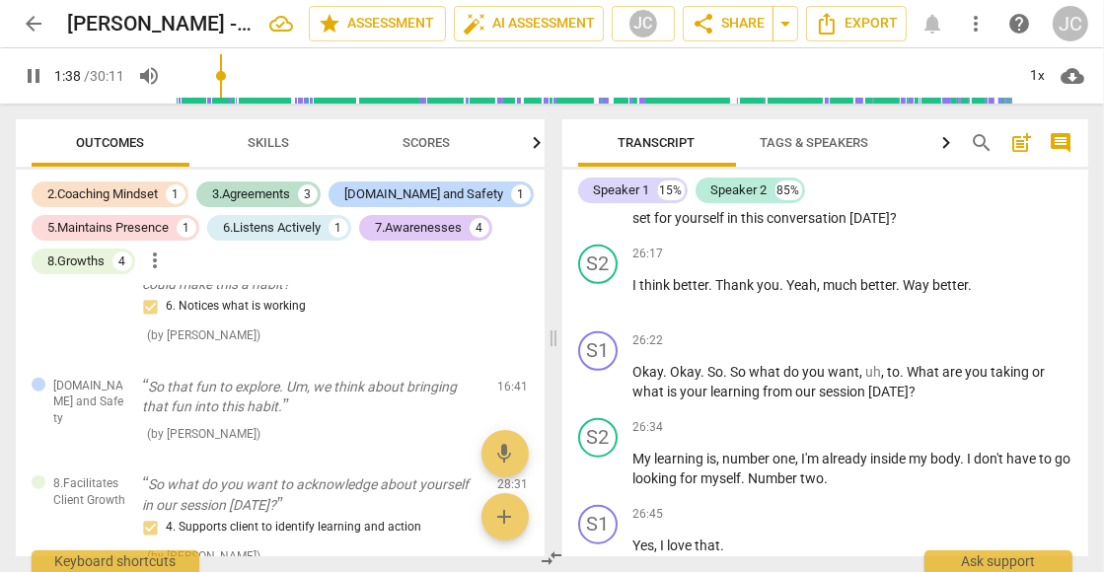
scroll to position [1162, 0]
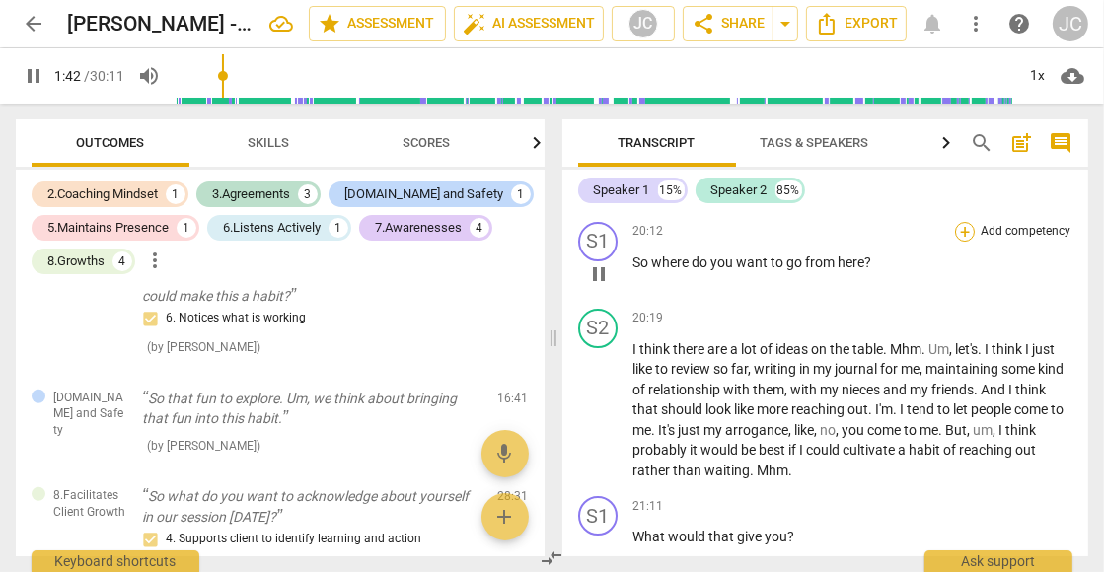
click at [970, 222] on div "+" at bounding box center [965, 232] width 20 height 20
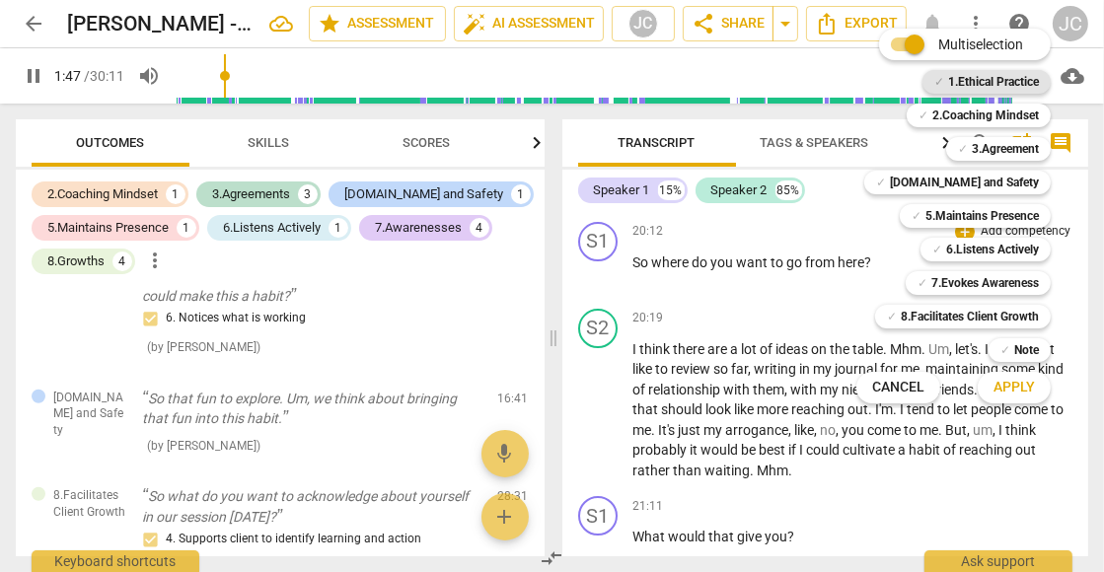
click at [979, 75] on b "1.Ethical Practice" at bounding box center [993, 82] width 91 height 24
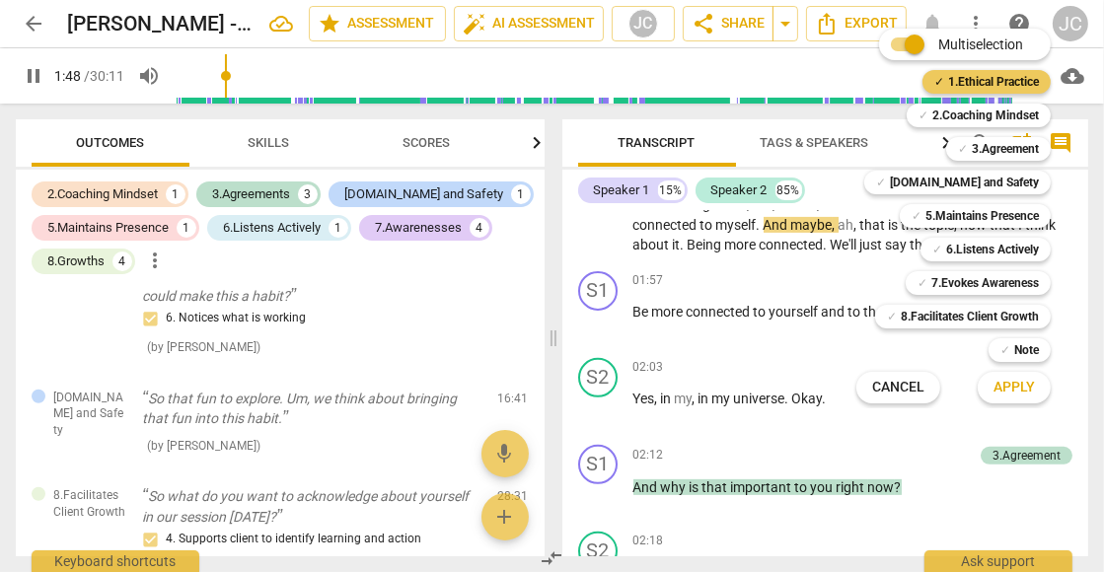
click at [979, 75] on b "1.Ethical Practice" at bounding box center [993, 82] width 91 height 24
click at [1024, 389] on span "Apply" at bounding box center [1013, 388] width 41 height 20
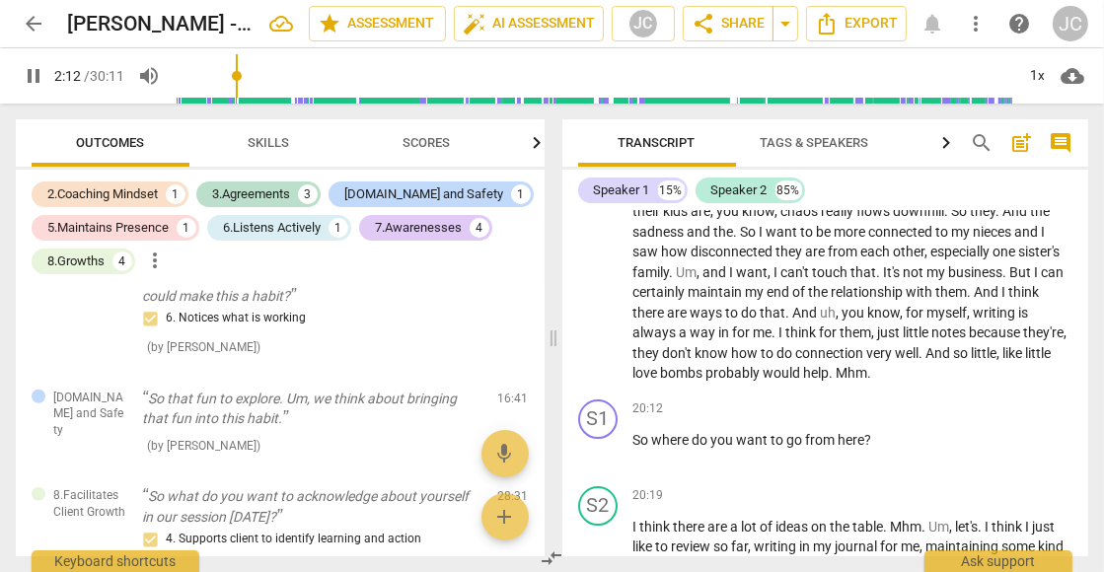
scroll to position [6128, 0]
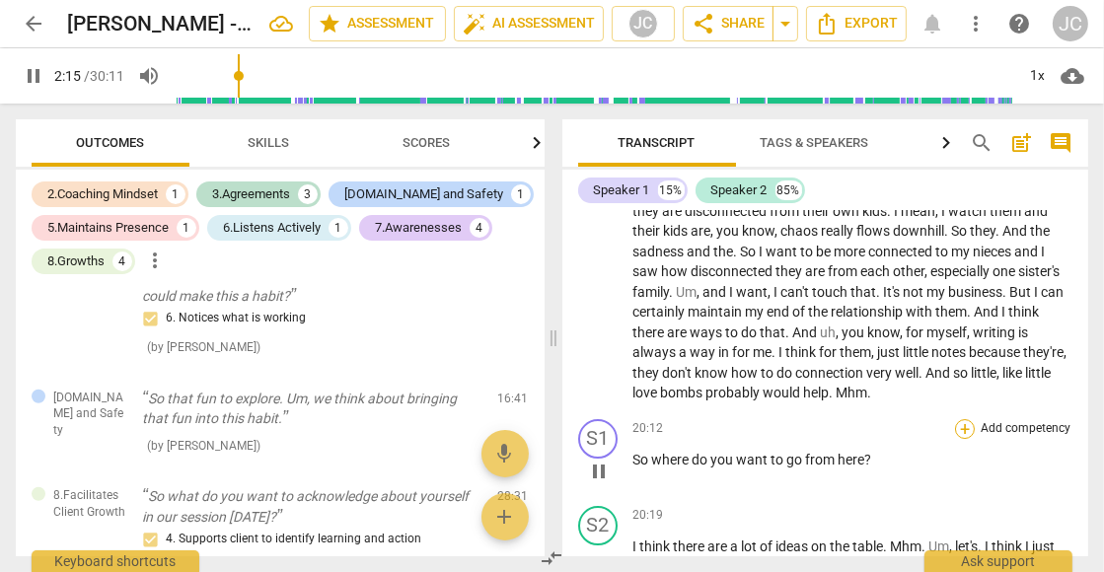
click at [969, 419] on div "+" at bounding box center [965, 429] width 20 height 20
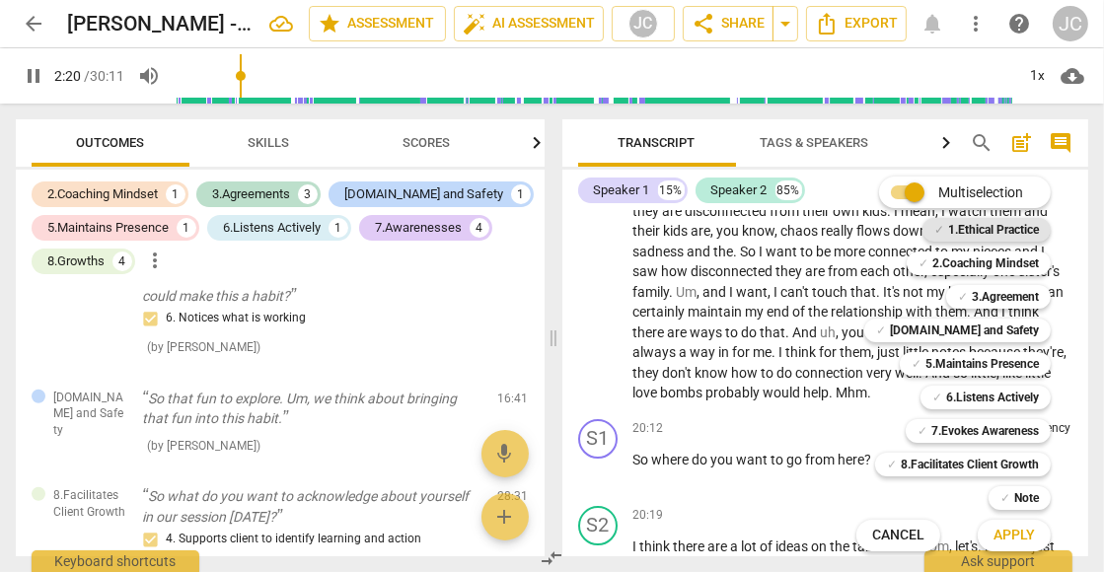
click at [1016, 226] on b "1.Ethical Practice" at bounding box center [993, 230] width 91 height 24
click at [1014, 531] on span "Apply" at bounding box center [1013, 536] width 41 height 20
type input "142"
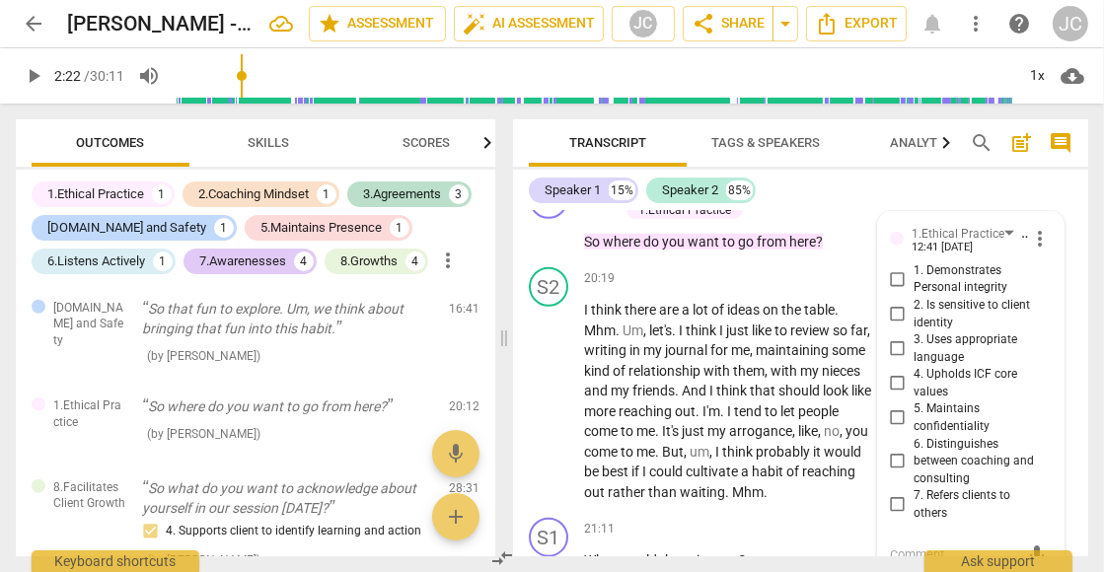
scroll to position [8199, 0]
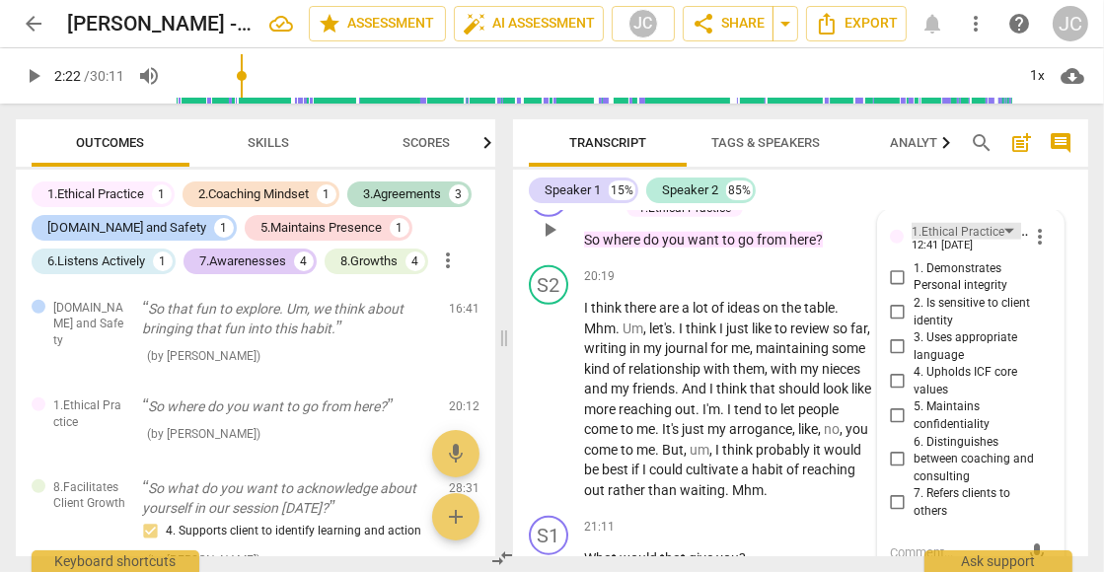
click at [1007, 223] on div "1.Ethical Practice" at bounding box center [965, 231] width 109 height 17
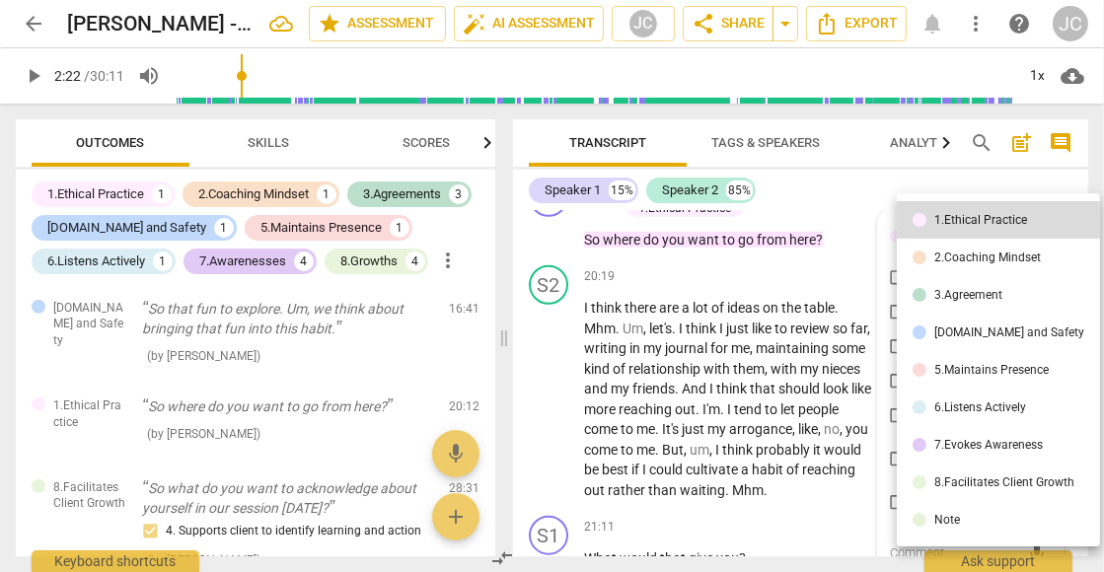
click at [1004, 252] on div "2.Coaching Mindset" at bounding box center [987, 258] width 107 height 12
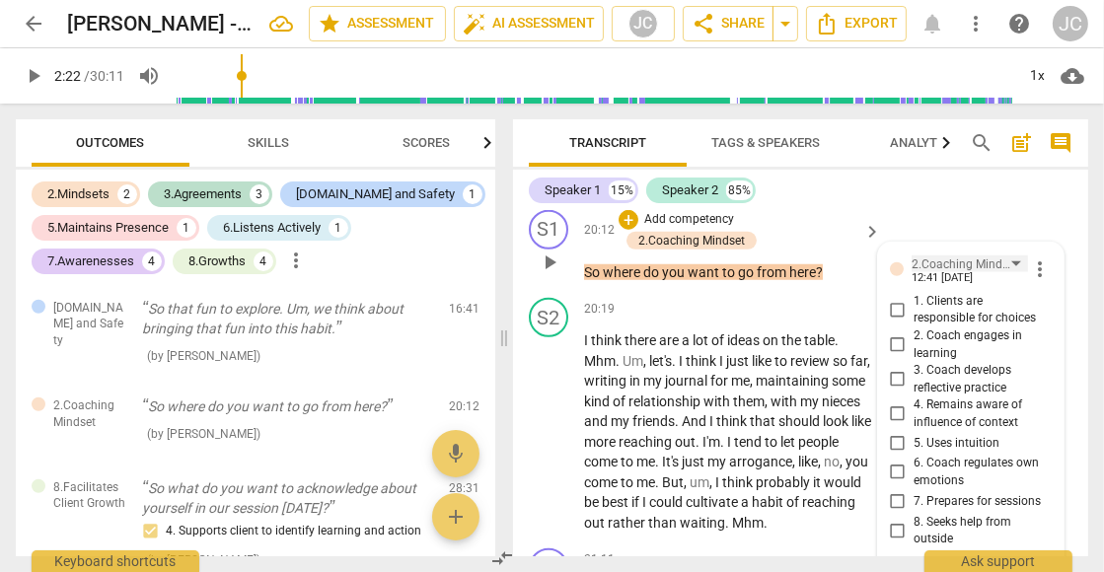
scroll to position [8157, 0]
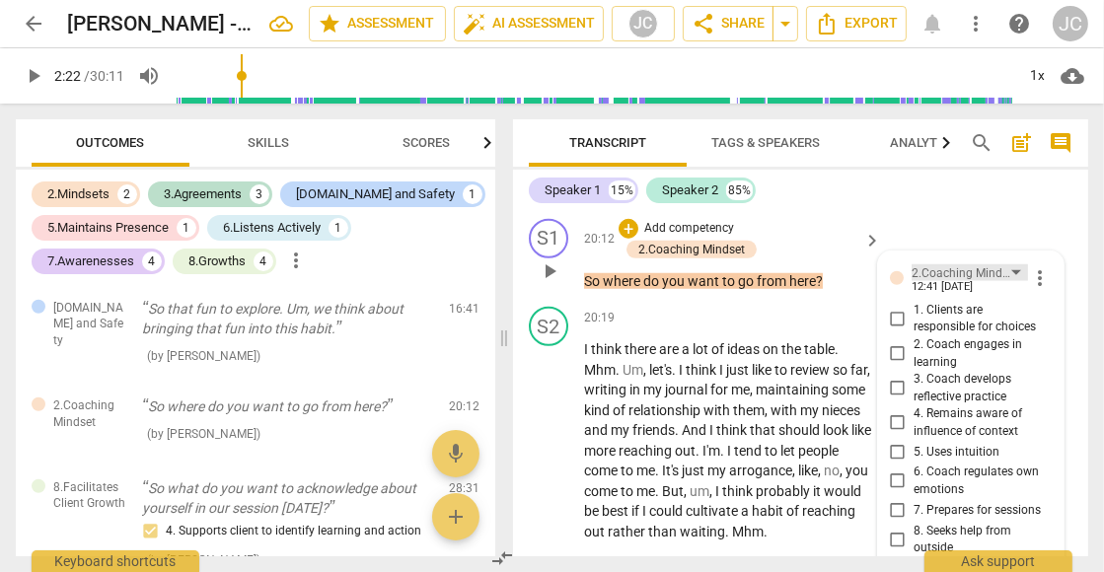
click at [1016, 264] on div "2.Coaching Mindset" at bounding box center [969, 272] width 116 height 17
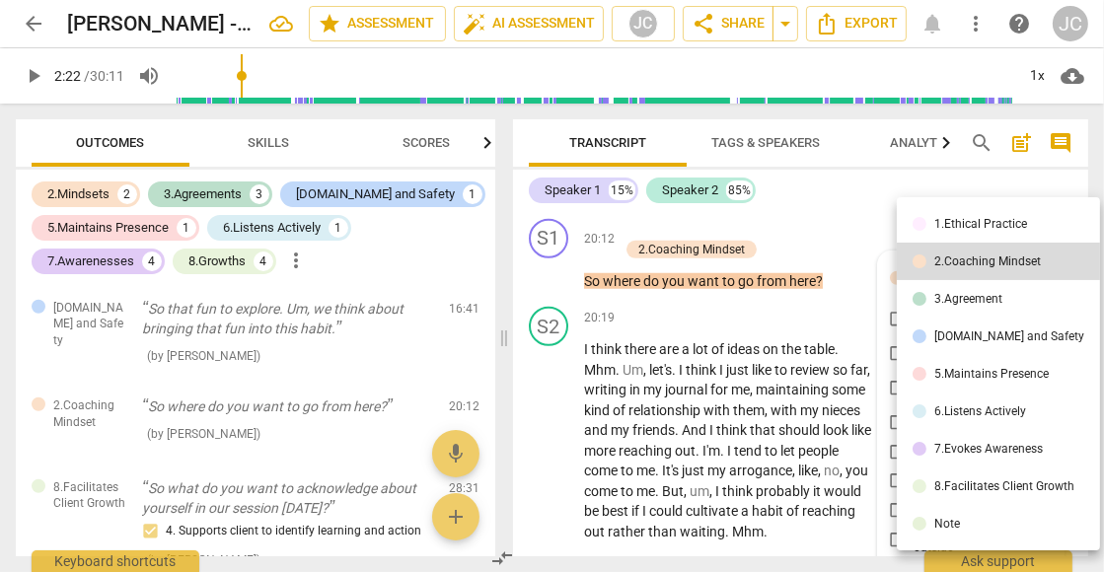
click at [991, 303] on div "3.Agreement" at bounding box center [968, 299] width 68 height 12
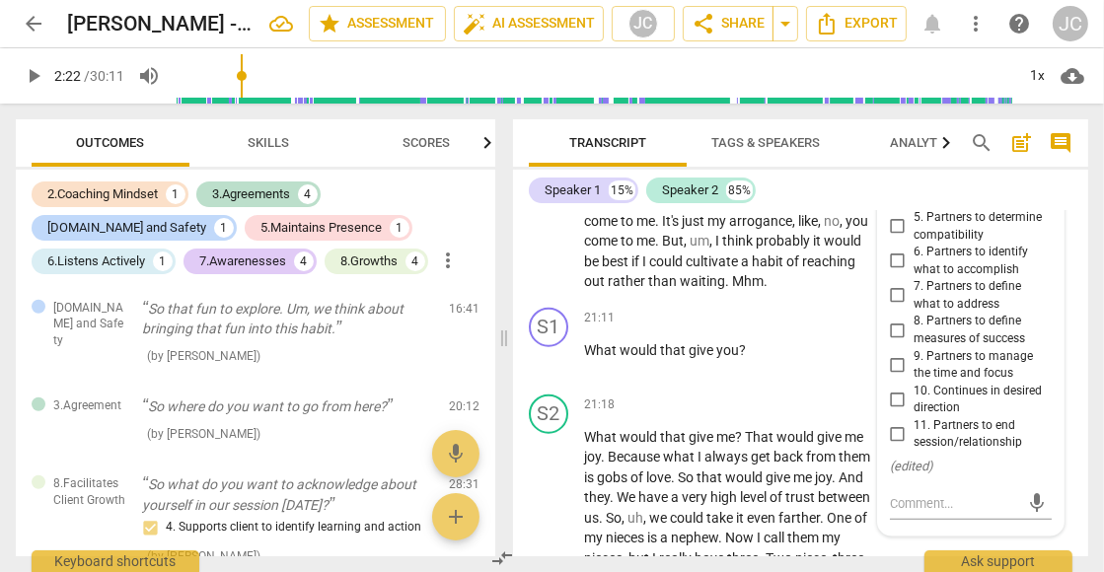
scroll to position [8409, 0]
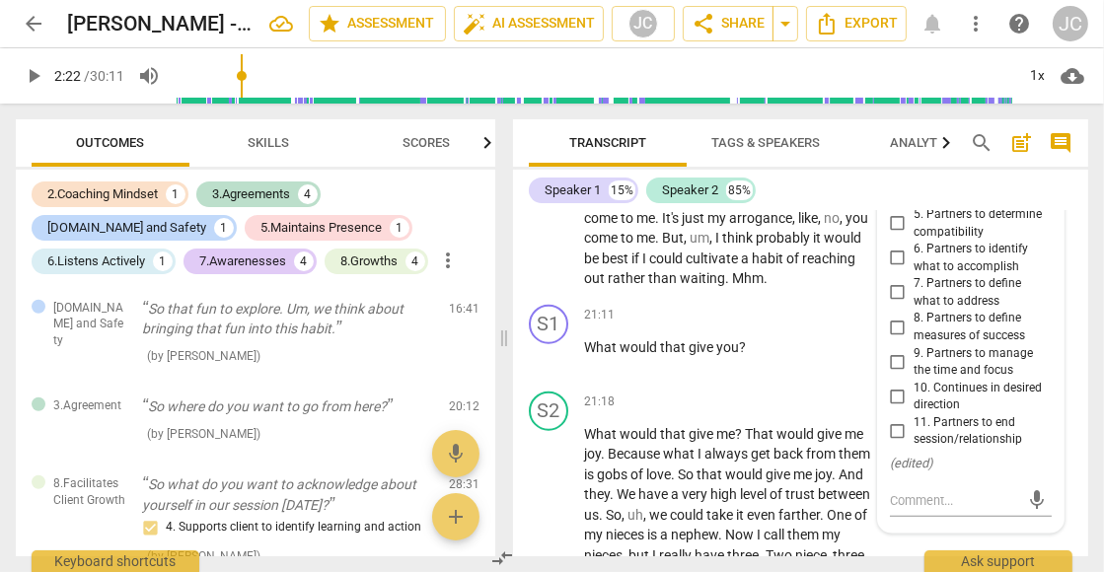
click at [904, 385] on input "10. Continues in desired direction" at bounding box center [898, 397] width 32 height 24
checkbox input "true"
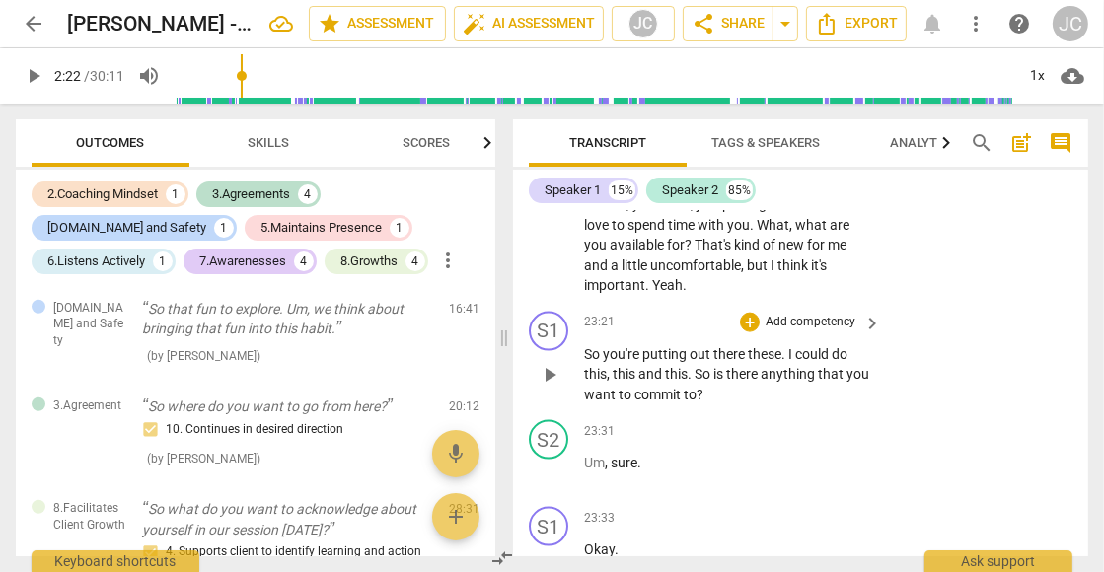
scroll to position [9109, 0]
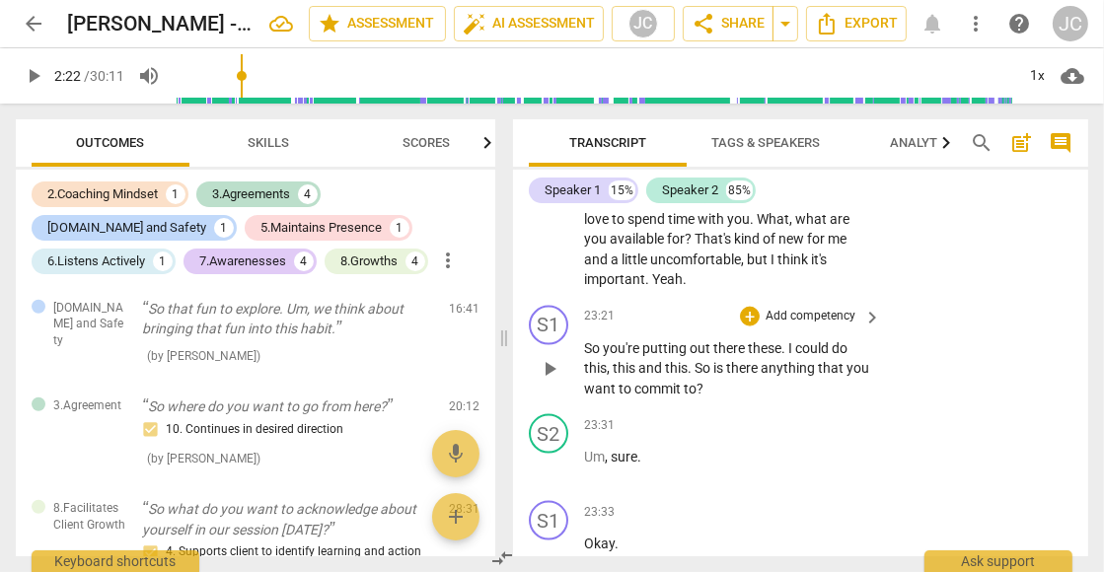
click at [851, 325] on p "Add competency" at bounding box center [810, 317] width 94 height 18
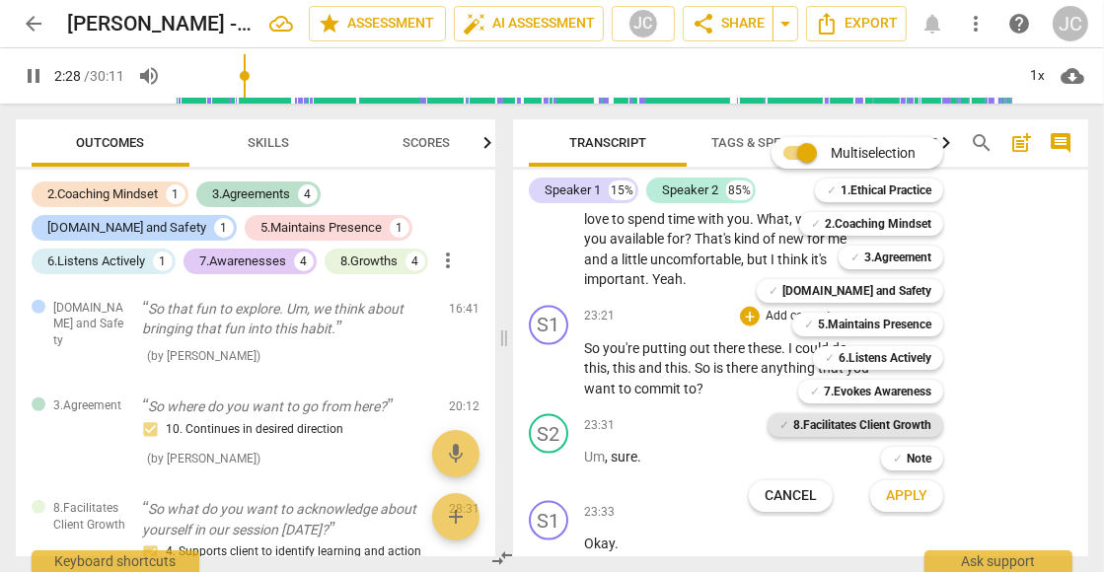
click at [884, 427] on b "8.Facilitates Client Growth" at bounding box center [862, 425] width 138 height 24
click at [907, 495] on span "Apply" at bounding box center [906, 496] width 41 height 20
type input "150"
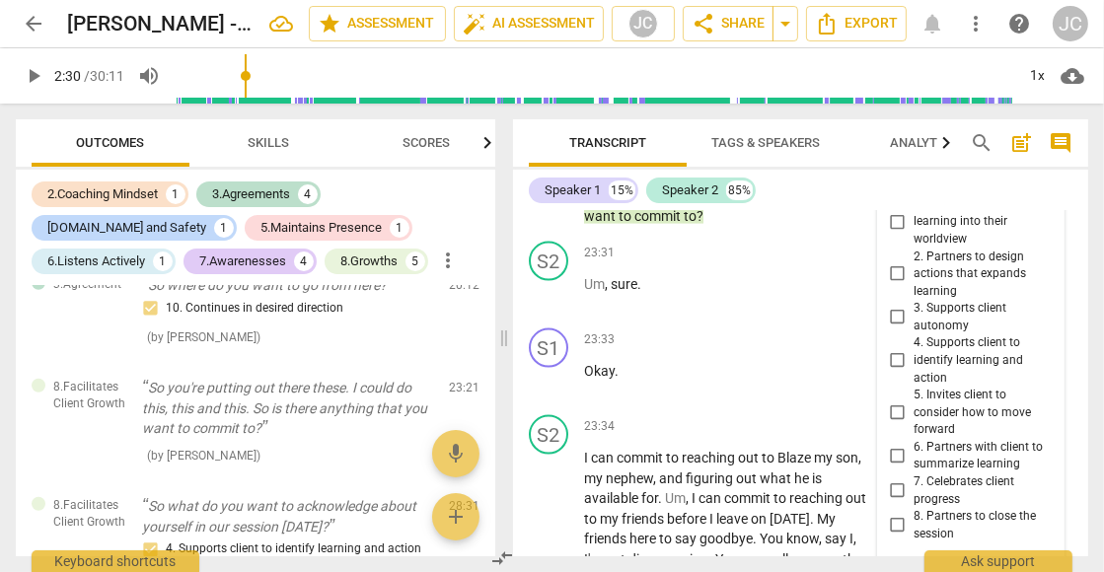
scroll to position [9332, 0]
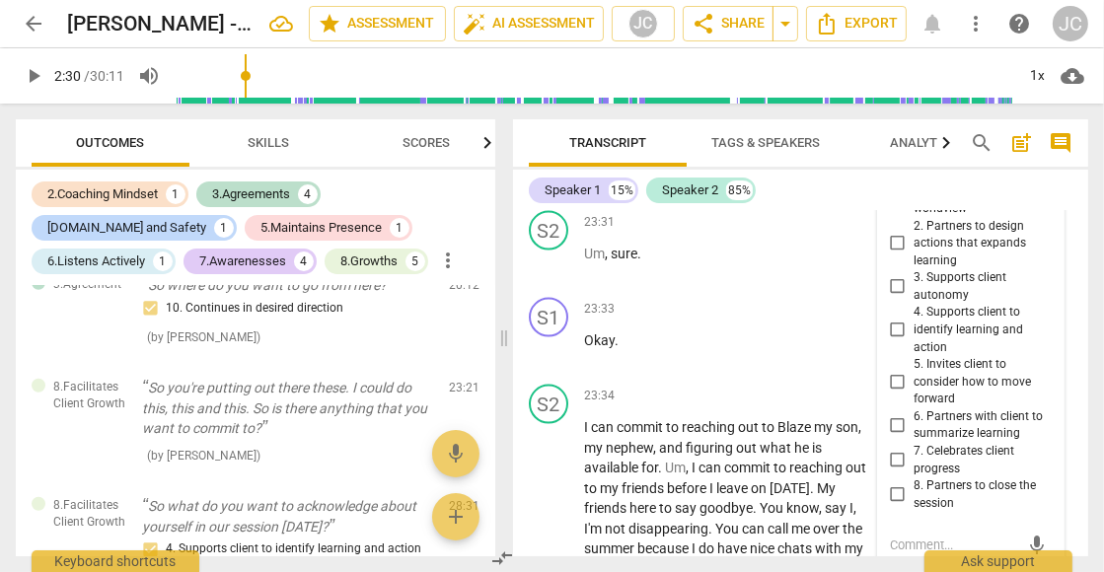
click at [900, 391] on input "5. Invites client to consider how to move forward" at bounding box center [898, 382] width 32 height 24
checkbox input "true"
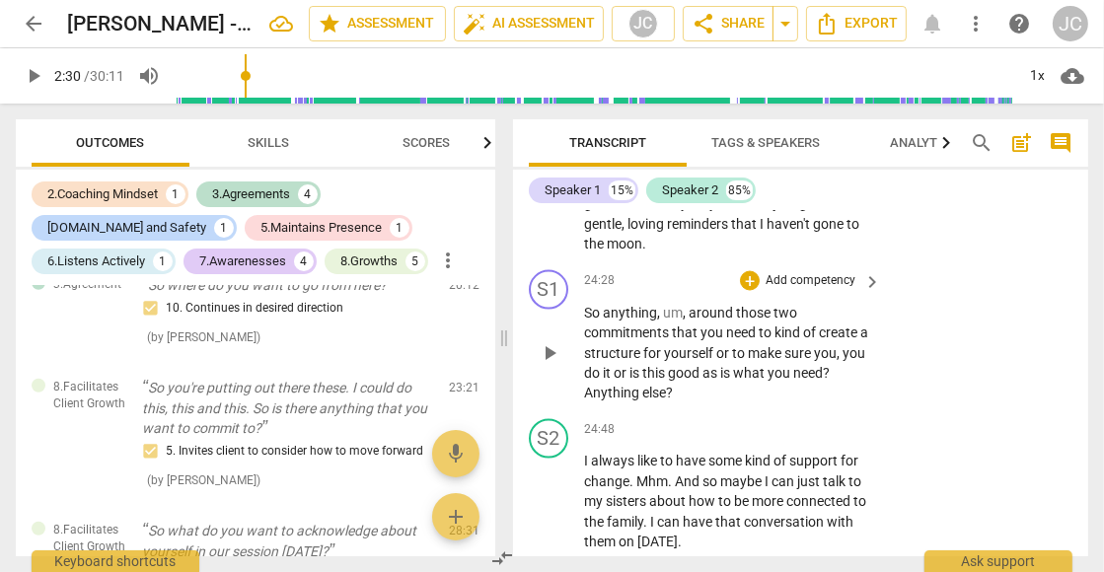
scroll to position [9766, 0]
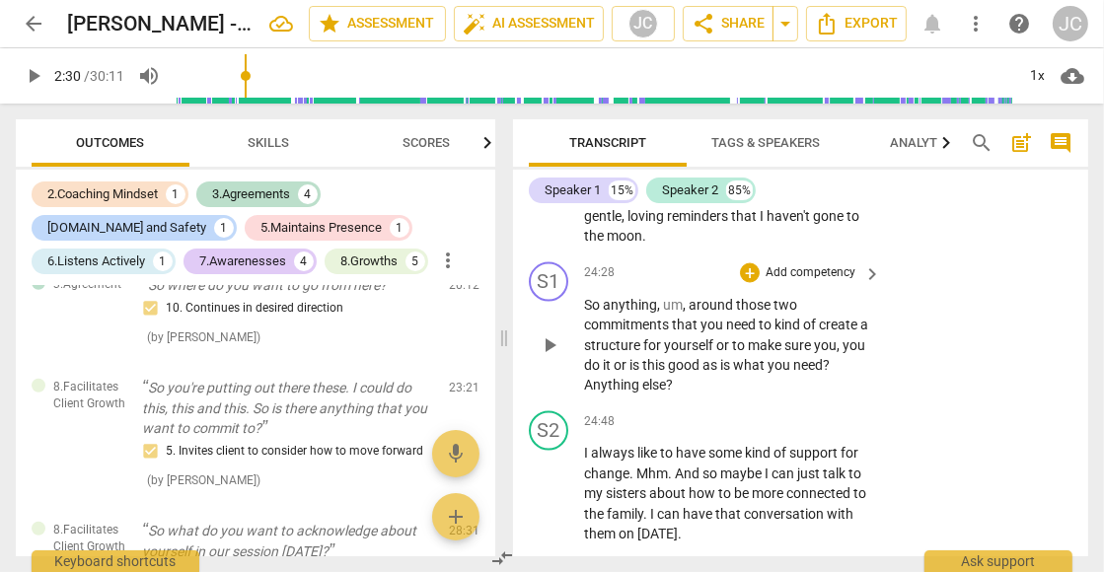
click at [854, 278] on p "Add competency" at bounding box center [810, 273] width 94 height 18
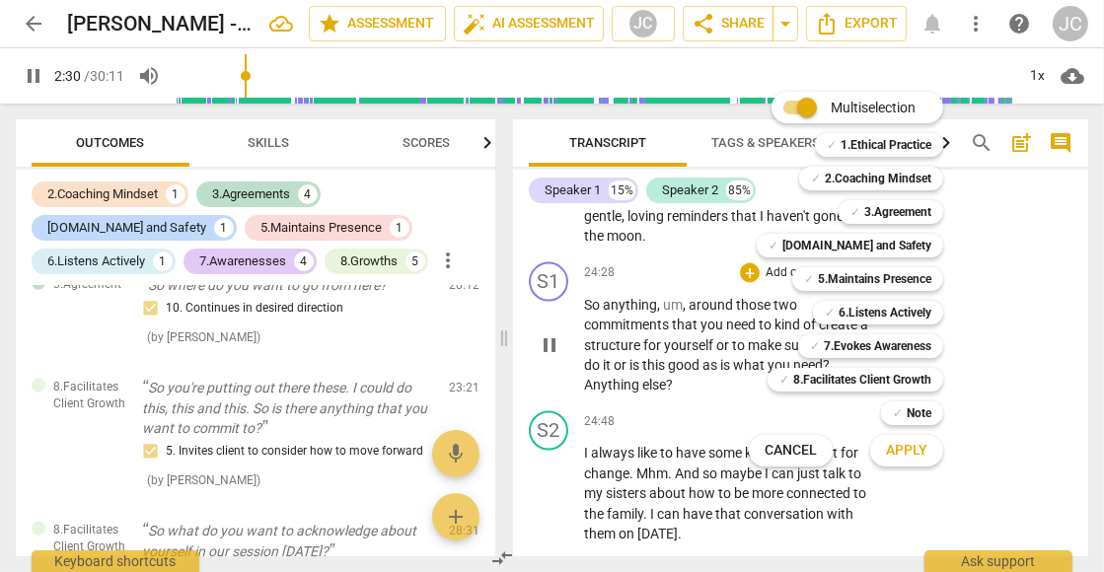
scroll to position [1254, 0]
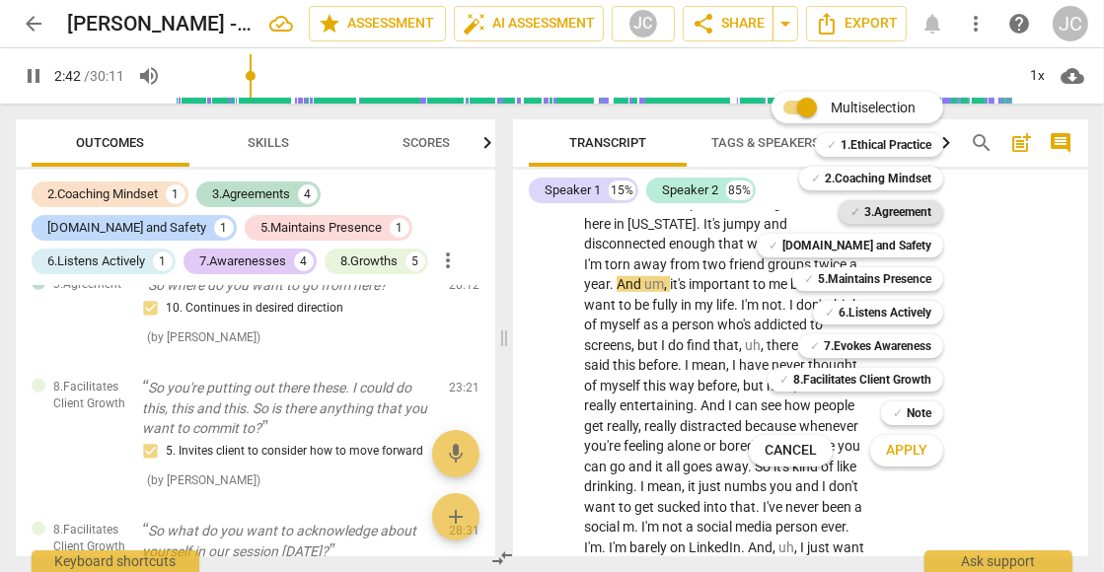
click at [905, 209] on b "3.Agreement" at bounding box center [897, 212] width 67 height 24
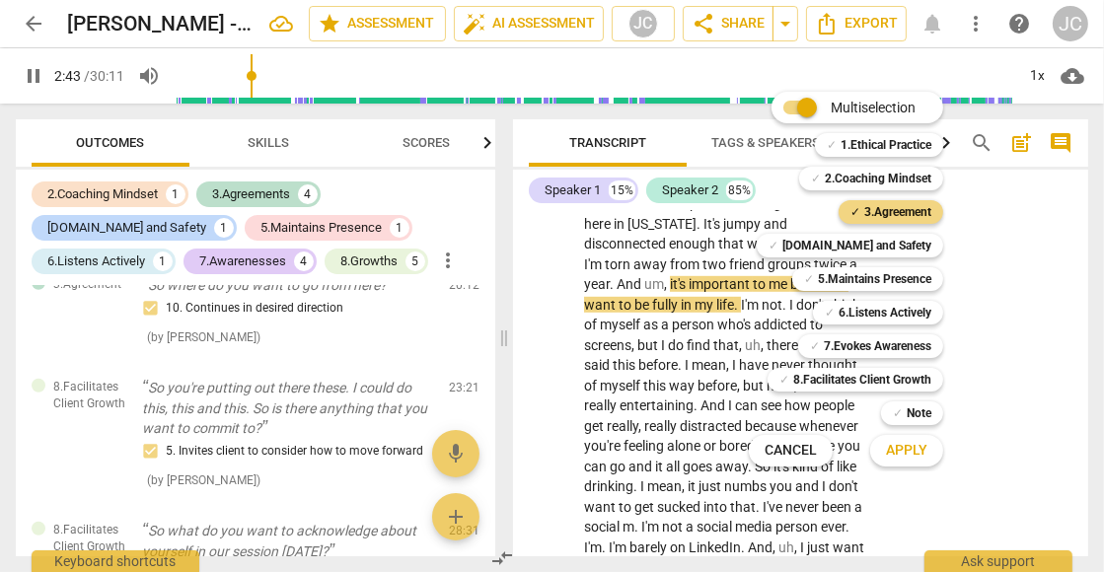
click at [910, 451] on span "Apply" at bounding box center [906, 451] width 41 height 20
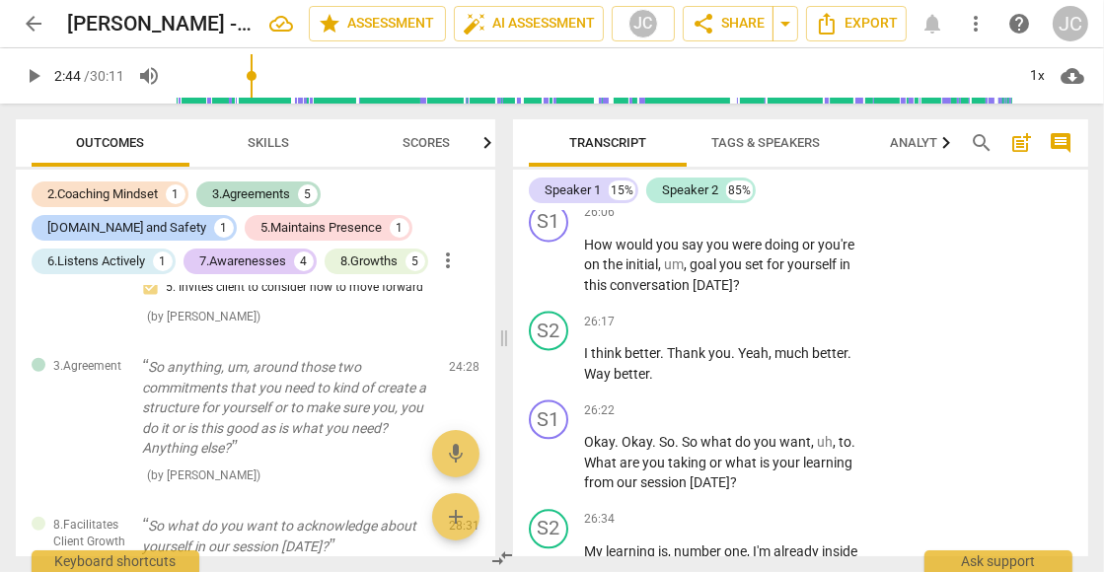
scroll to position [10544, 0]
click at [869, 212] on span "keyboard_arrow_right" at bounding box center [872, 213] width 24 height 24
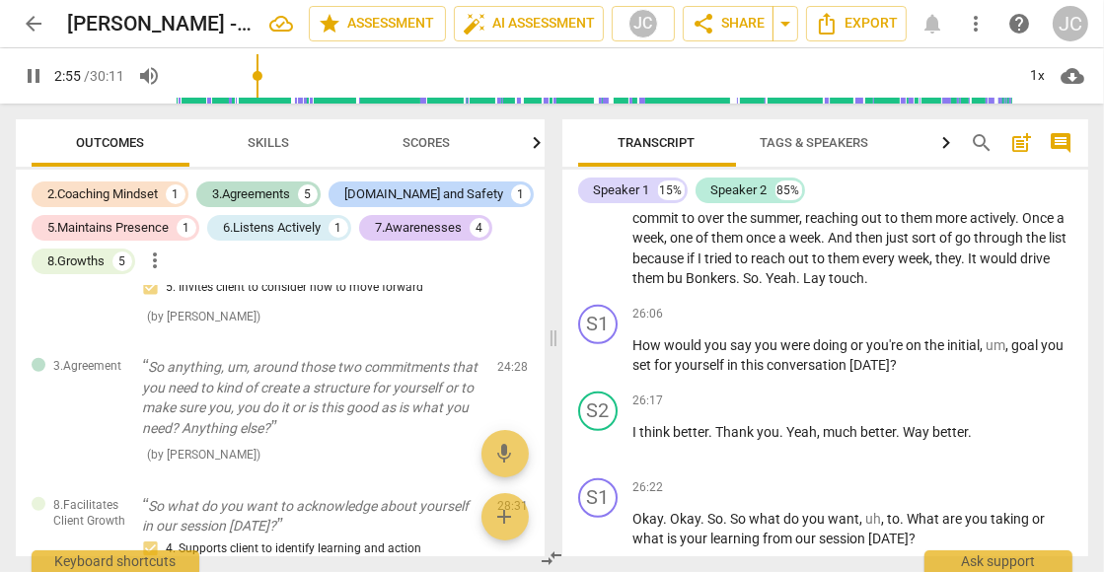
scroll to position [8023, 0]
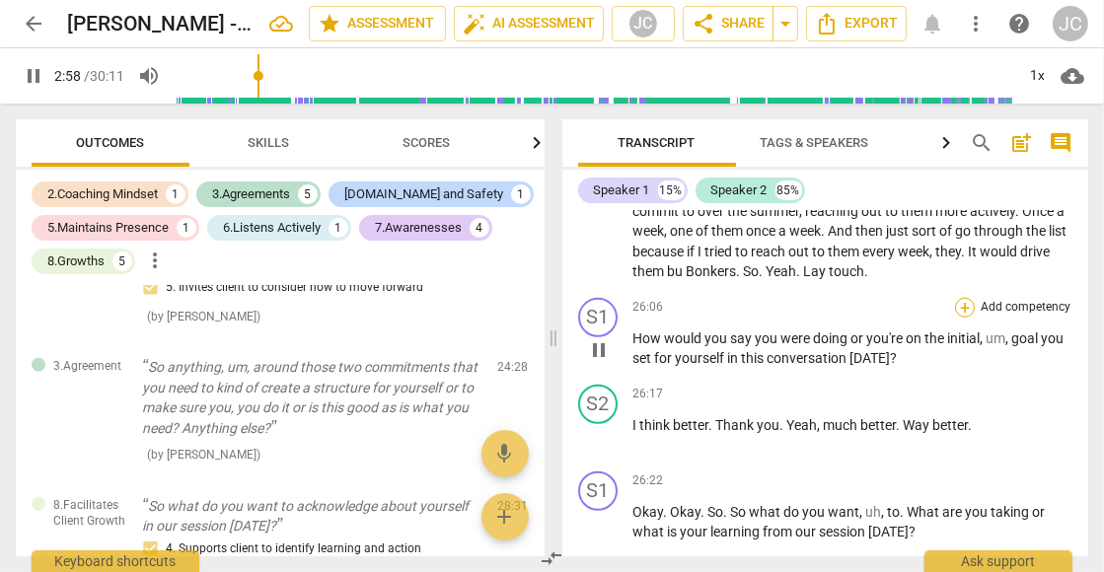
click at [968, 298] on div "+" at bounding box center [965, 308] width 20 height 20
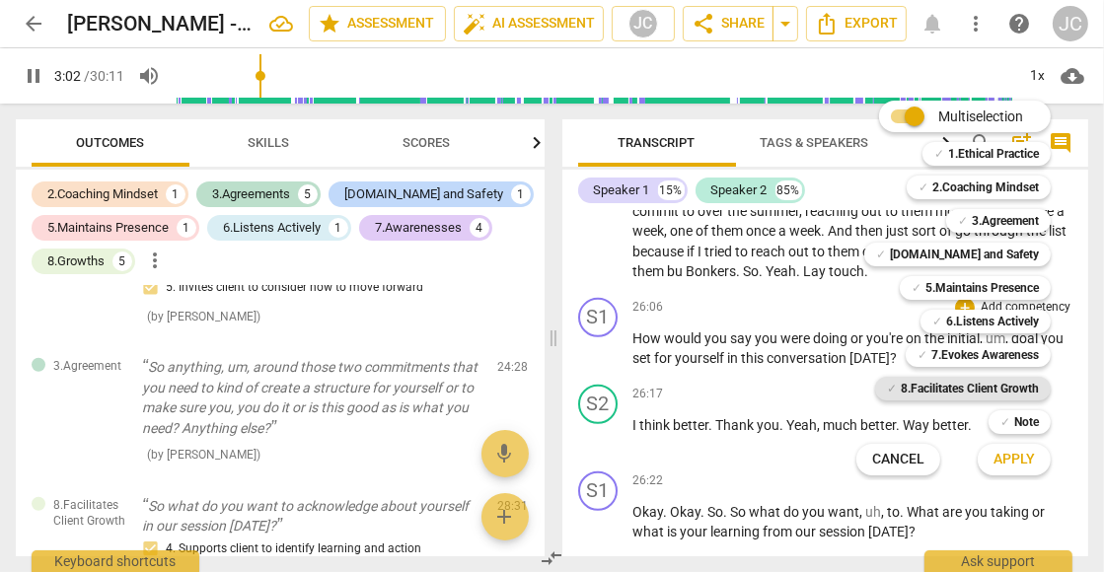
click at [970, 385] on b "8.Facilitates Client Growth" at bounding box center [970, 389] width 138 height 24
click at [1021, 458] on span "Apply" at bounding box center [1013, 460] width 41 height 20
type input "186"
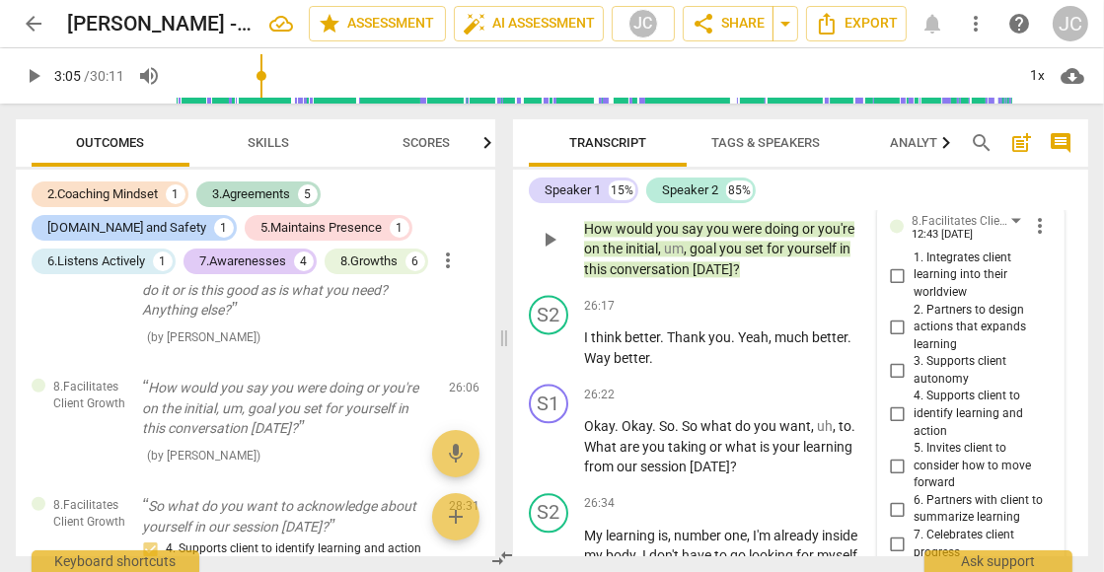
scroll to position [10589, 0]
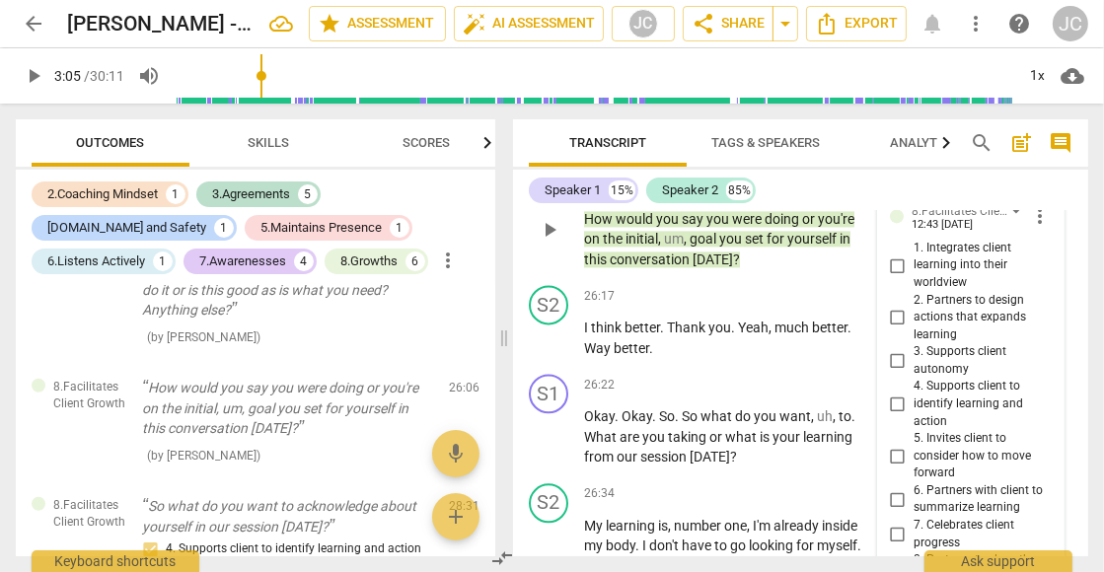
click at [893, 406] on input "4. Supports client to identify learning and action" at bounding box center [898, 405] width 32 height 24
checkbox input "true"
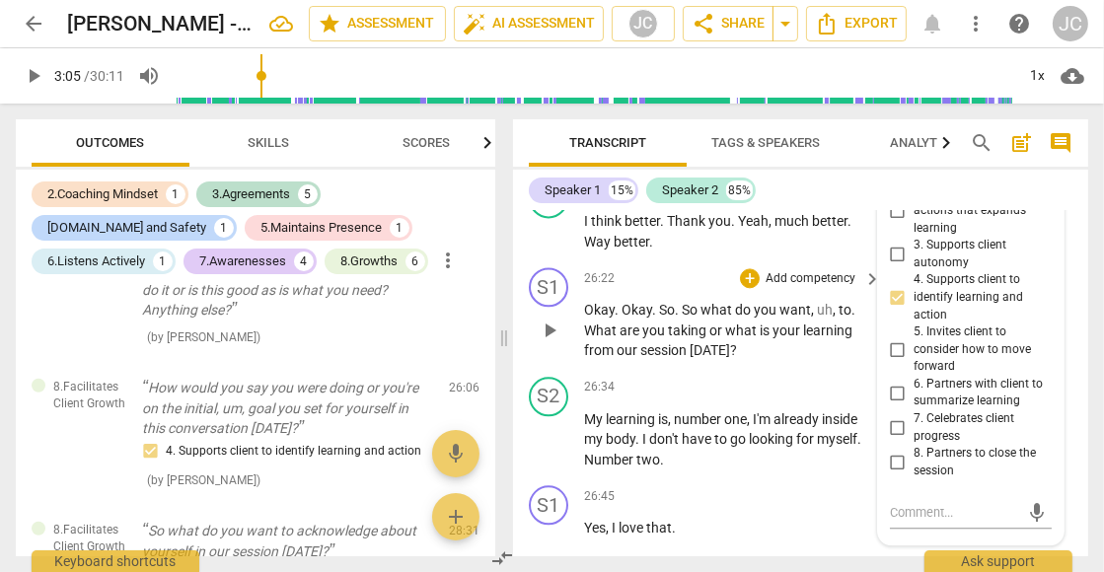
scroll to position [10691, 0]
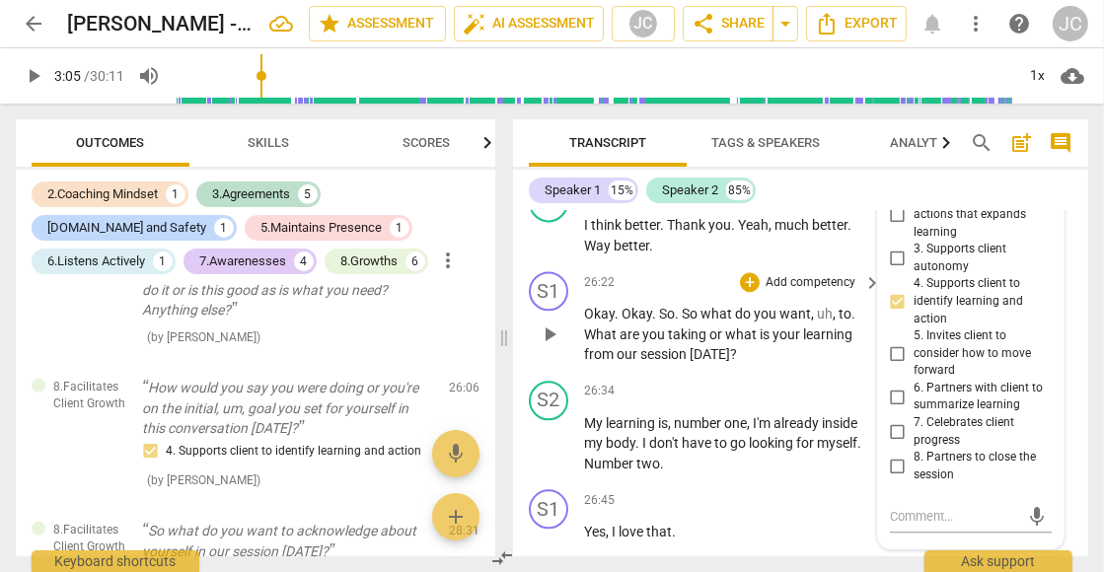
click at [809, 286] on p "Add competency" at bounding box center [810, 283] width 94 height 18
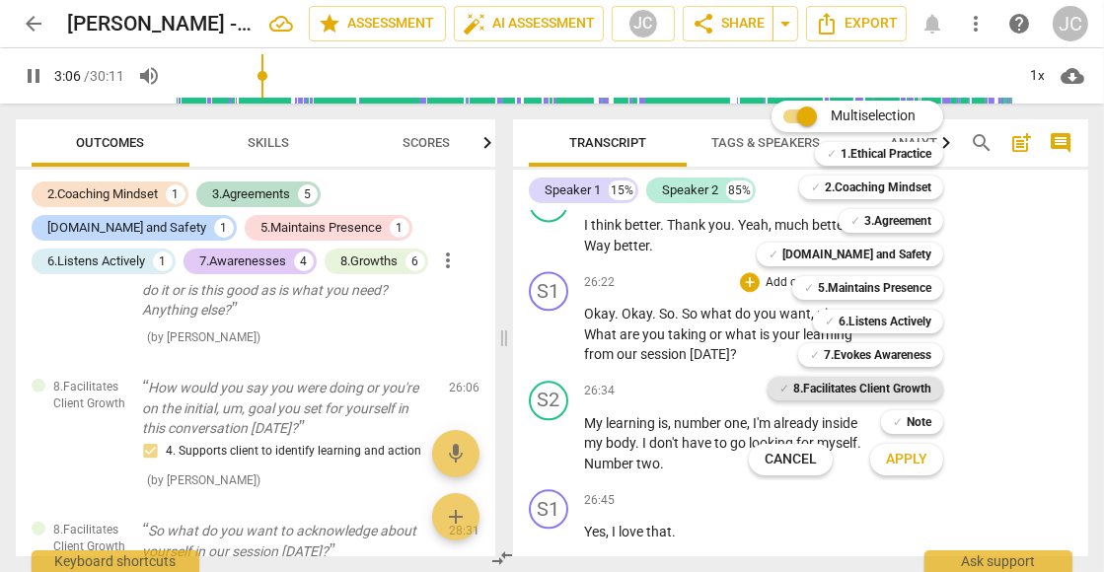
click at [860, 393] on b "8.Facilitates Client Growth" at bounding box center [862, 389] width 138 height 24
click at [900, 458] on span "Apply" at bounding box center [906, 460] width 41 height 20
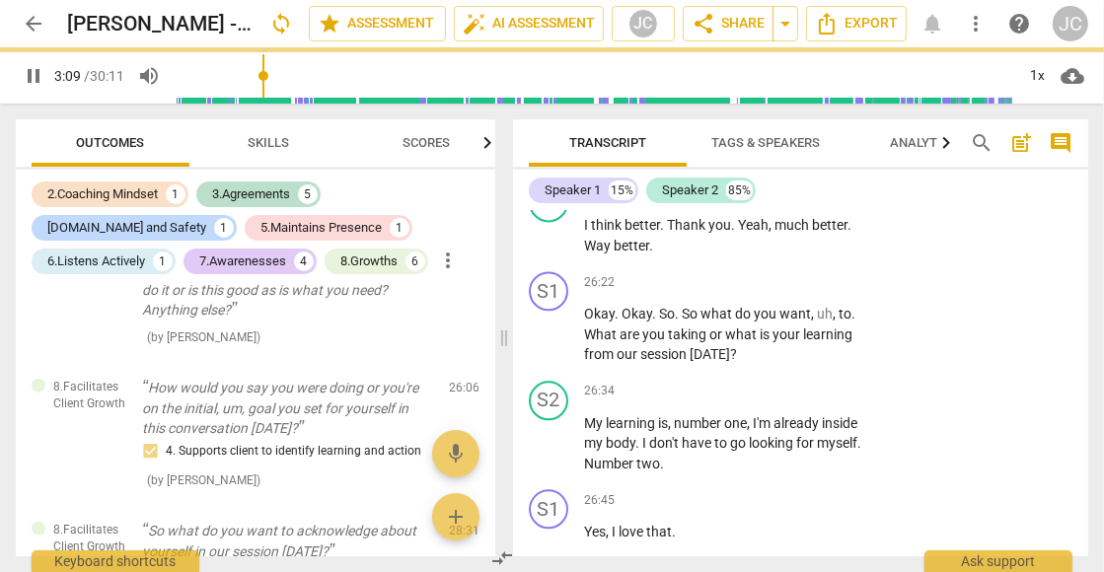
type input "189"
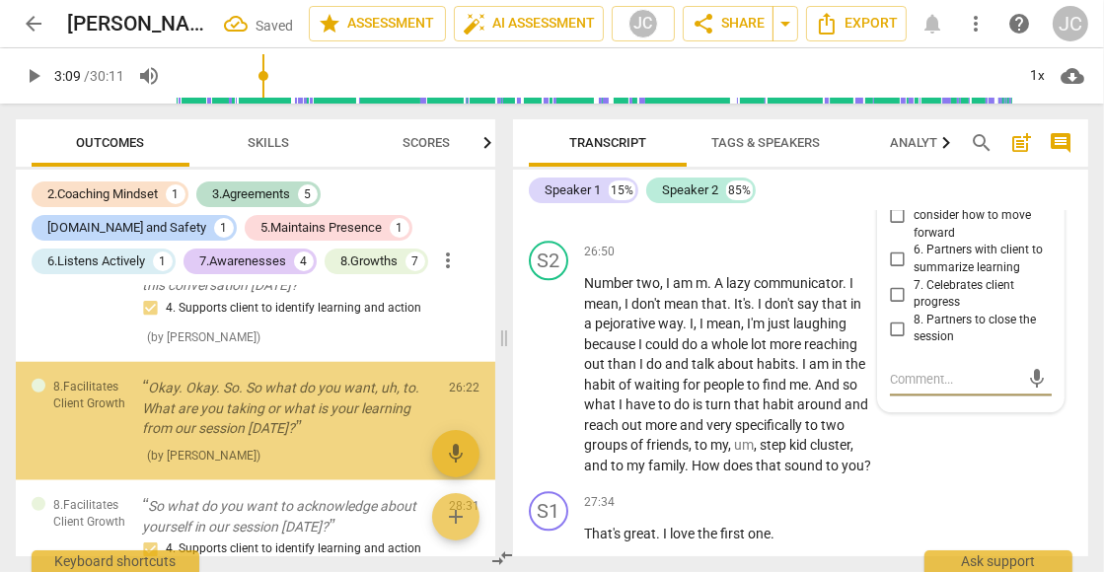
scroll to position [1829, 0]
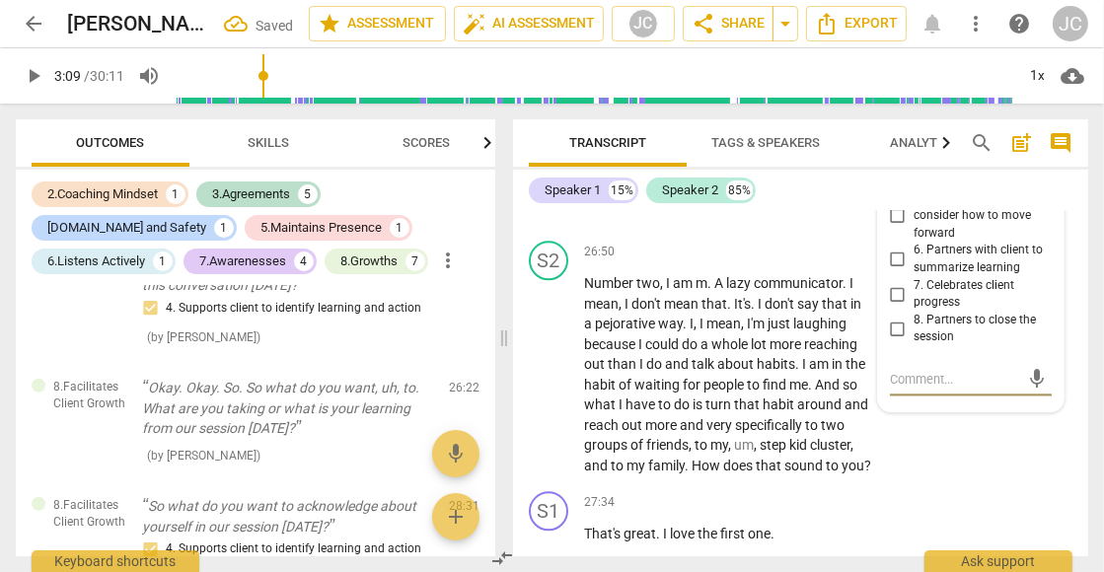
click at [896, 258] on input "6. Partners with client to summarize learning" at bounding box center [898, 260] width 32 height 24
checkbox input "true"
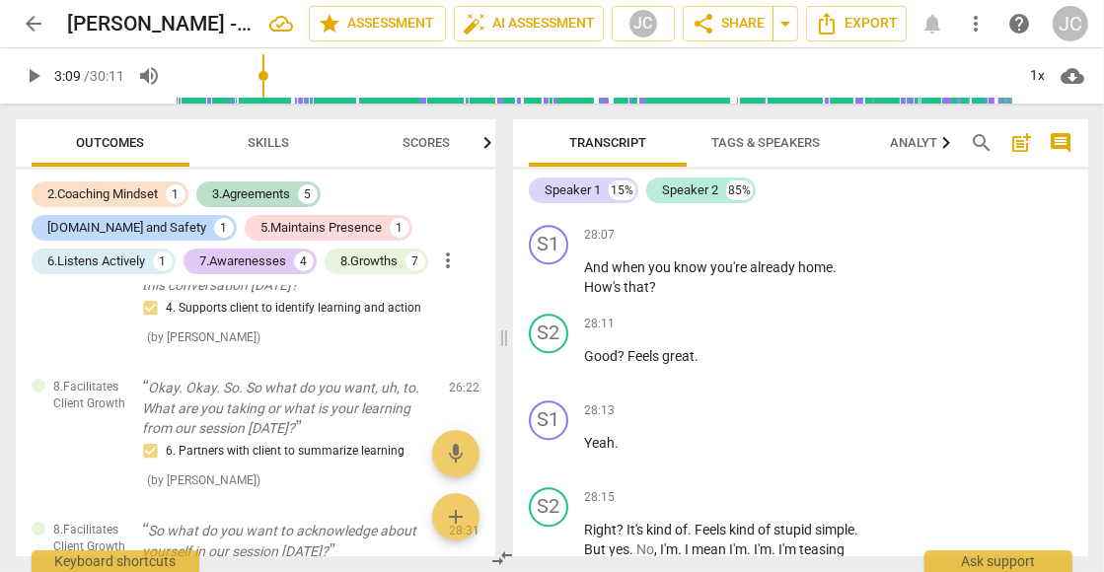
scroll to position [11765, 0]
click at [843, 240] on p "Add competency" at bounding box center [810, 236] width 94 height 18
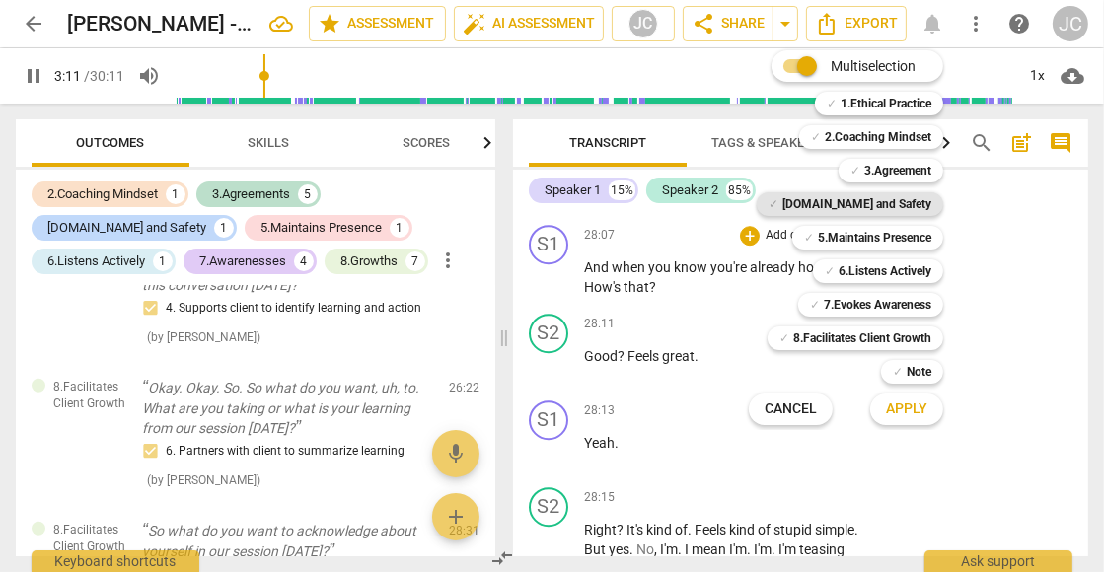
click at [875, 202] on b "[DOMAIN_NAME] and Safety" at bounding box center [856, 204] width 149 height 24
click at [911, 410] on span "Apply" at bounding box center [906, 409] width 41 height 20
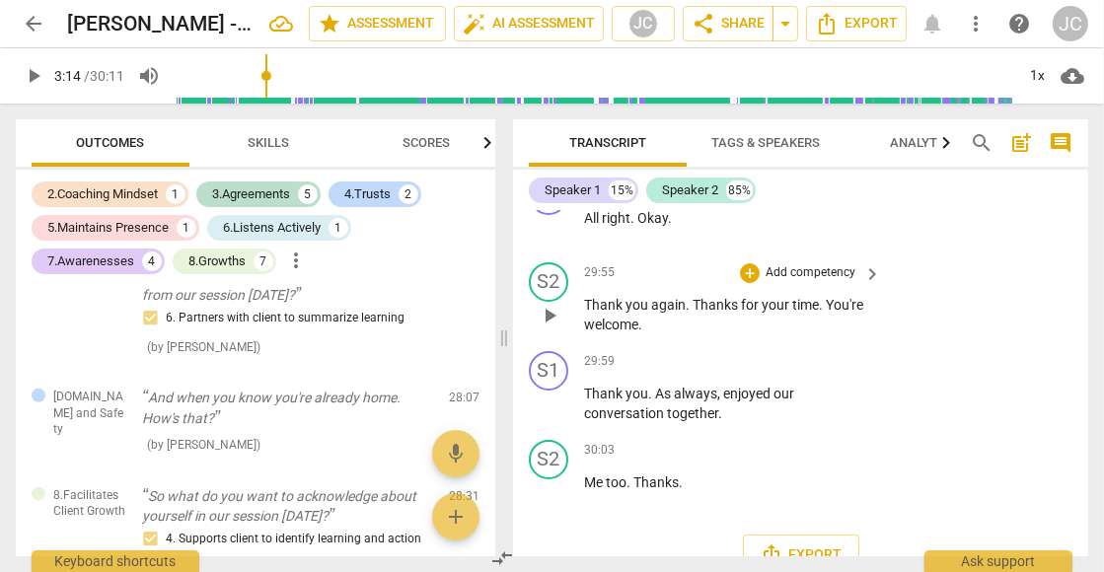
scroll to position [13506, 0]
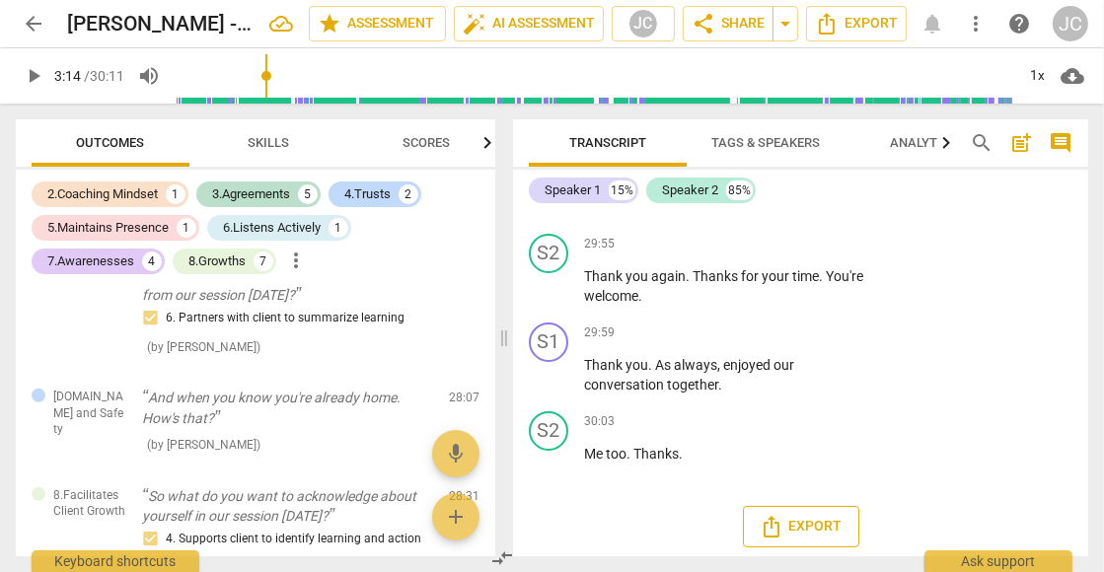
click at [794, 520] on span "Export" at bounding box center [800, 527] width 83 height 24
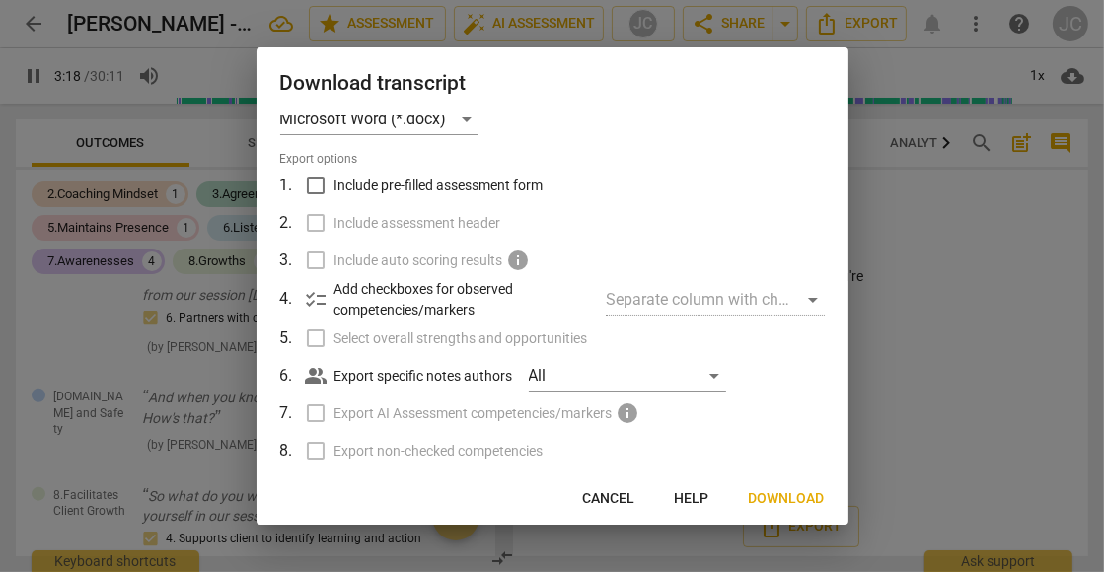
scroll to position [28, 0]
type input "204"
click at [316, 181] on input "Include pre-filled assessment form" at bounding box center [315, 185] width 37 height 37
checkbox input "true"
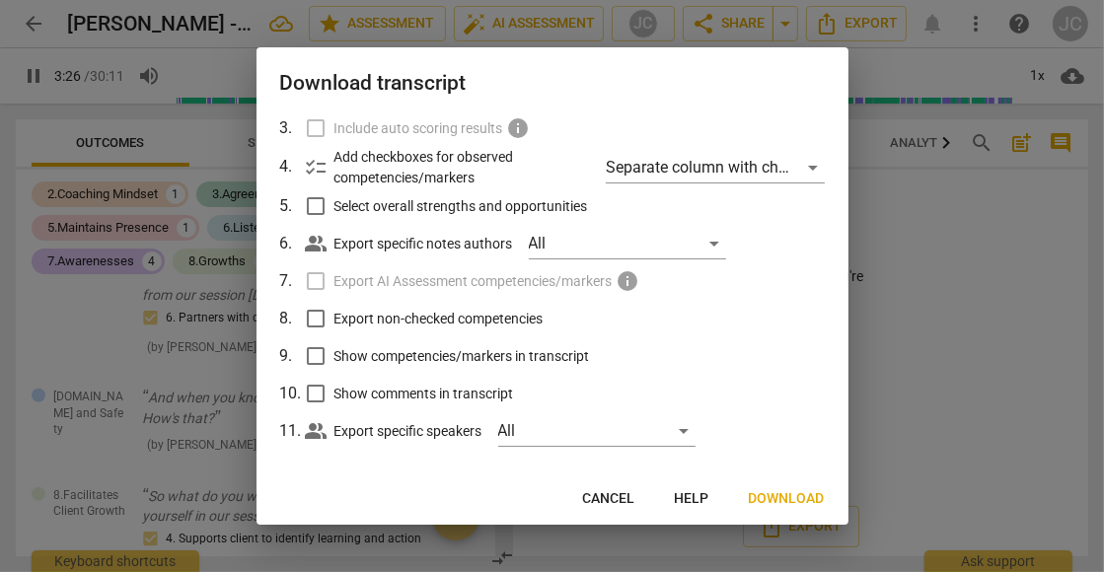
scroll to position [176, 0]
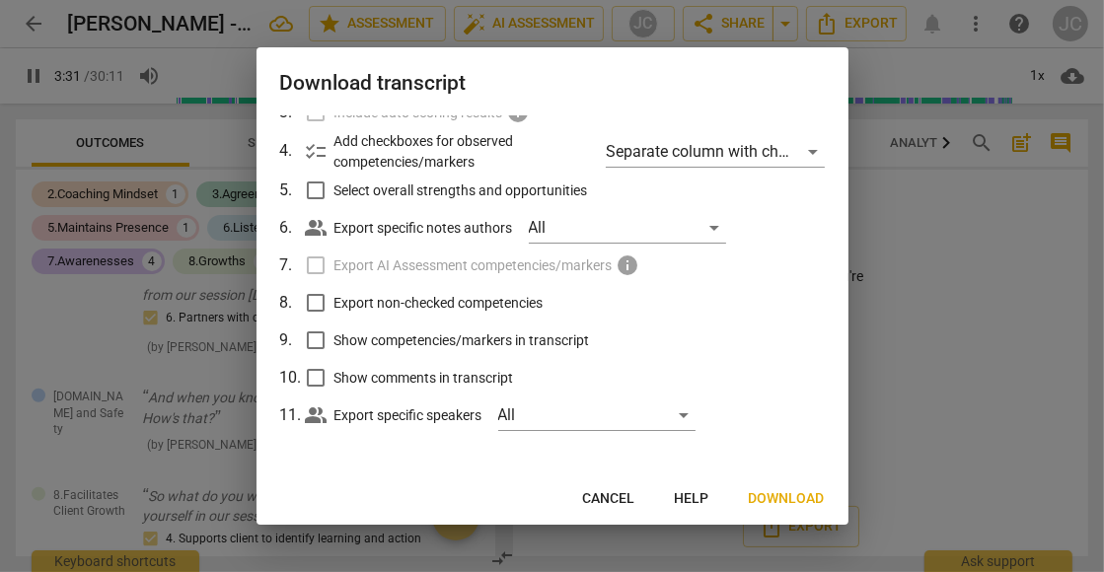
type input "212"
click at [315, 377] on input "Show comments in transcript" at bounding box center [315, 377] width 37 height 37
checkbox input "true"
type input "213"
click at [319, 334] on input "Show competencies/markers in transcript" at bounding box center [315, 340] width 37 height 37
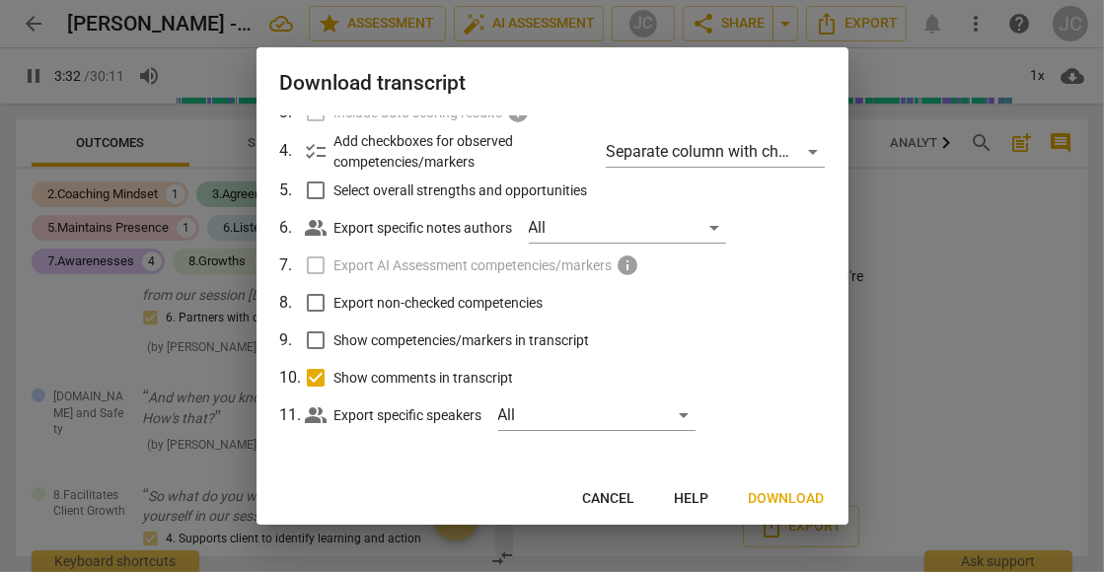
checkbox input "true"
type input "213"
click at [314, 290] on input "Export non-checked competencies" at bounding box center [315, 302] width 37 height 37
checkbox input "true"
type input "215"
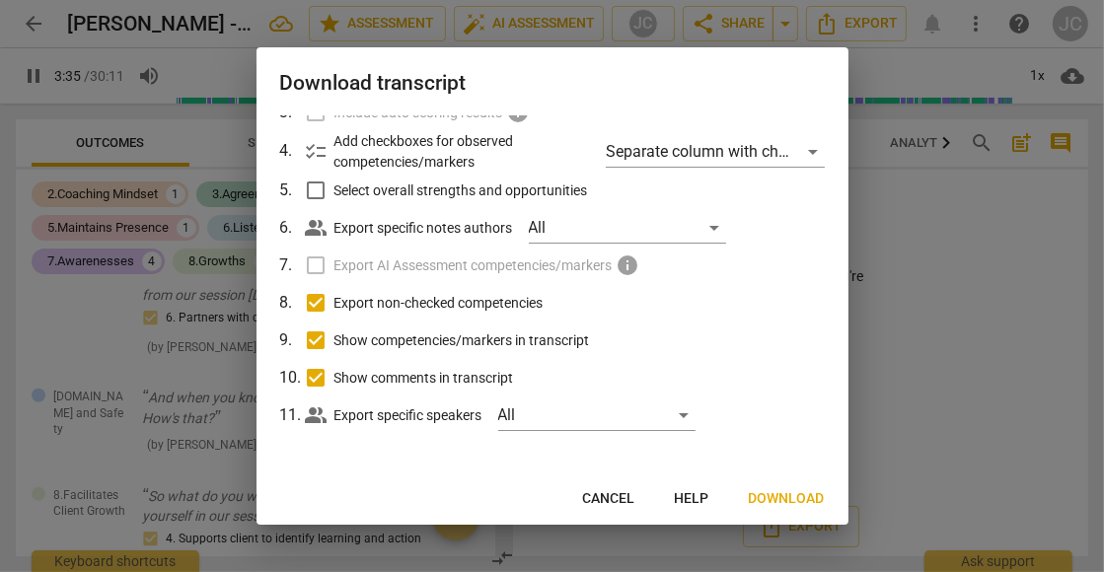
click at [314, 193] on input "Select overall strengths and opportunities" at bounding box center [315, 190] width 37 height 37
checkbox input "true"
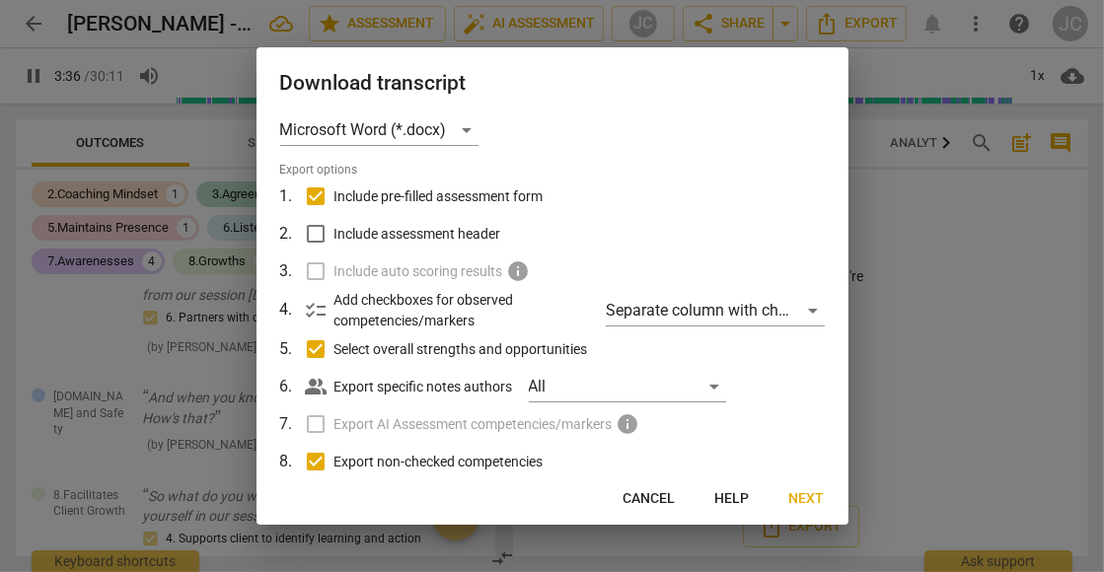
scroll to position [15, 0]
type input "218"
click at [314, 237] on input "Include assessment header" at bounding box center [315, 235] width 37 height 37
checkbox input "true"
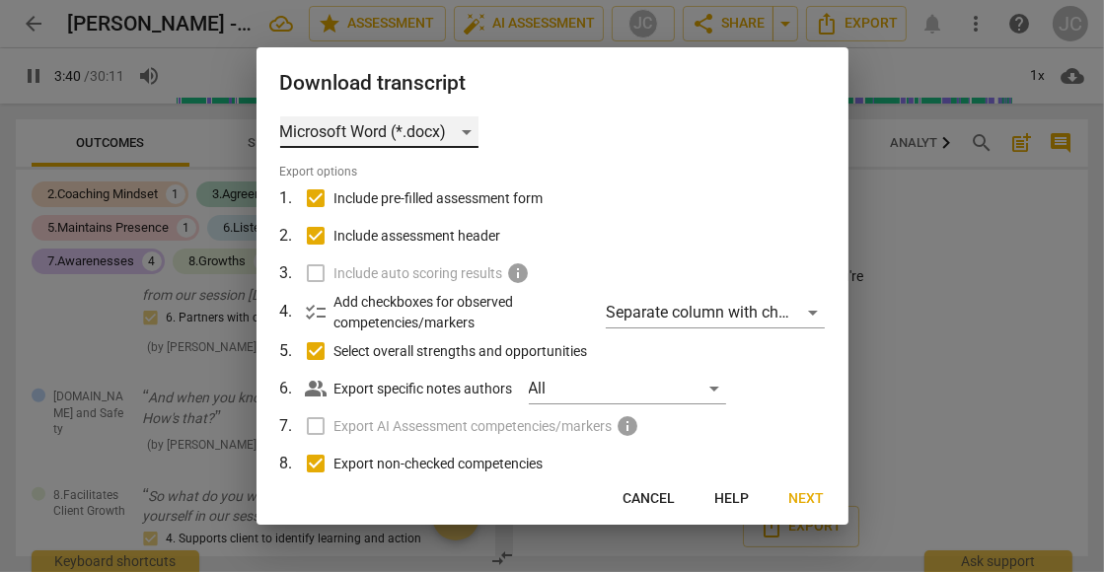
click at [467, 132] on div "Microsoft Word (*.docx)" at bounding box center [379, 132] width 198 height 32
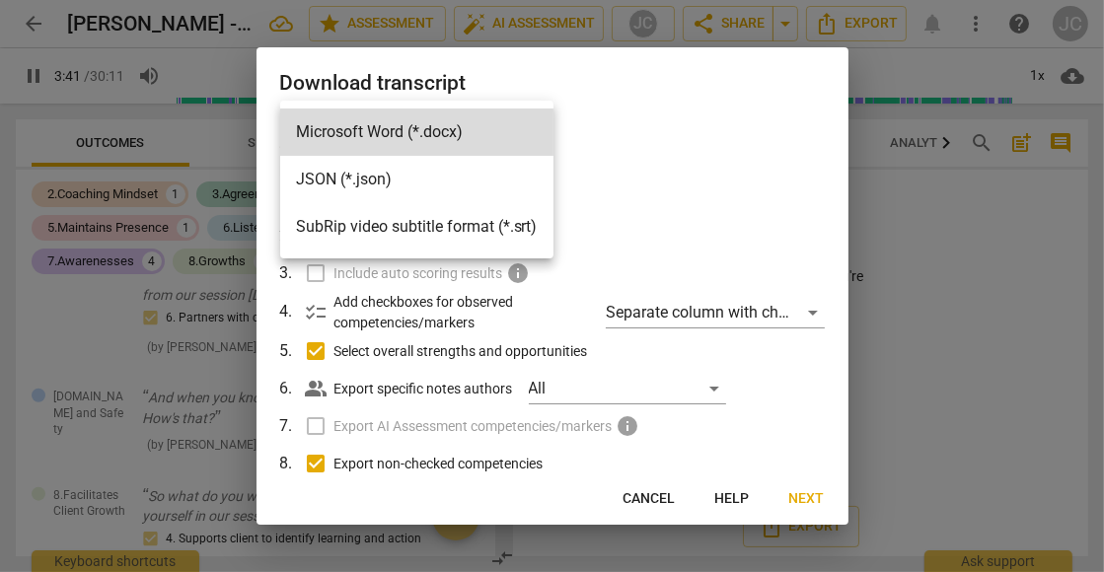
click at [467, 132] on li "Microsoft Word (*.docx)" at bounding box center [416, 131] width 273 height 47
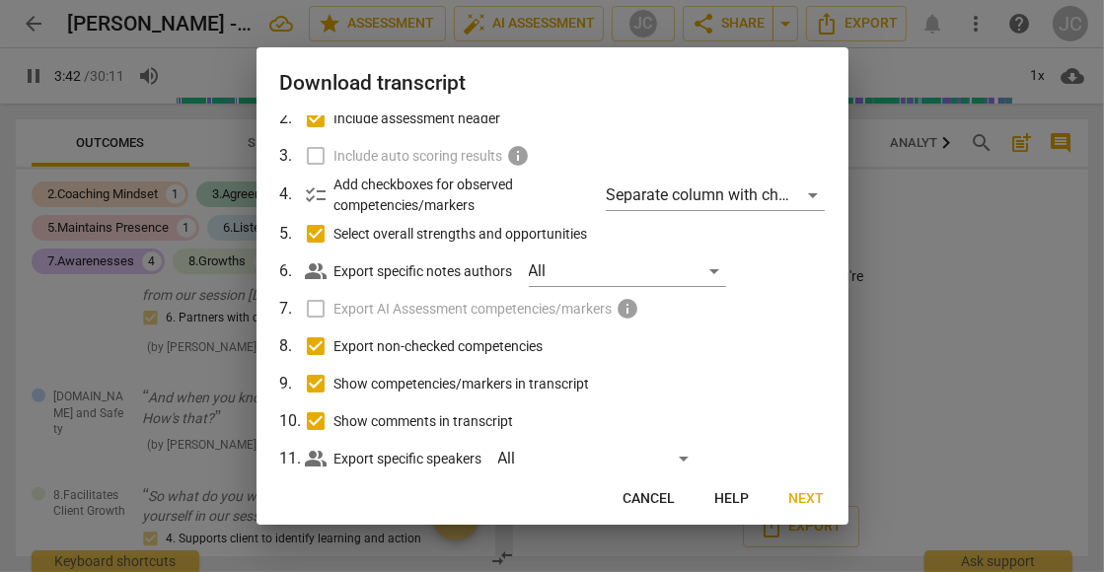
scroll to position [176, 0]
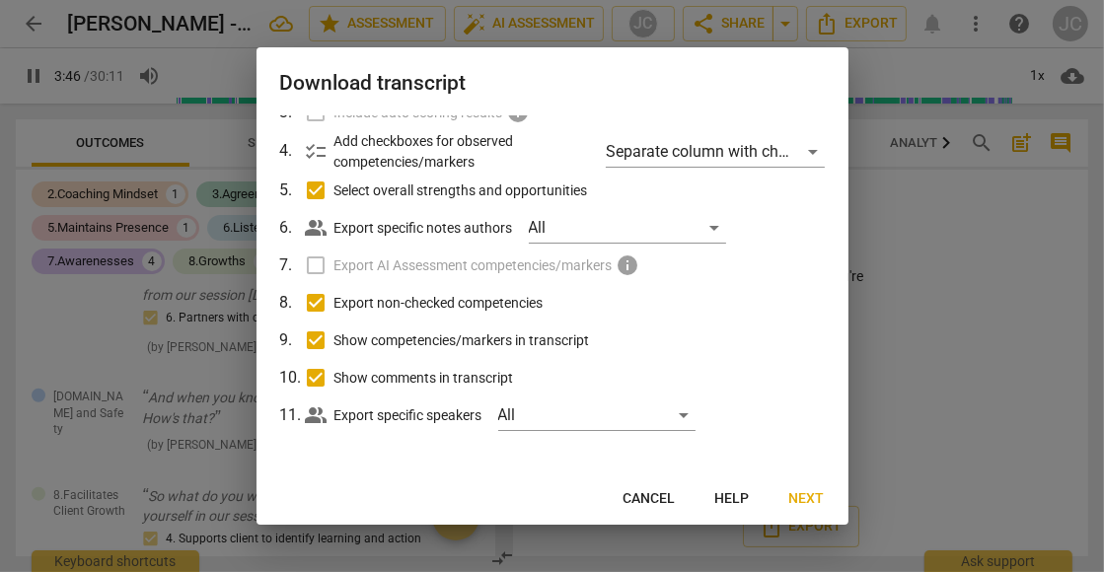
click at [810, 496] on span "Next" at bounding box center [807, 499] width 36 height 20
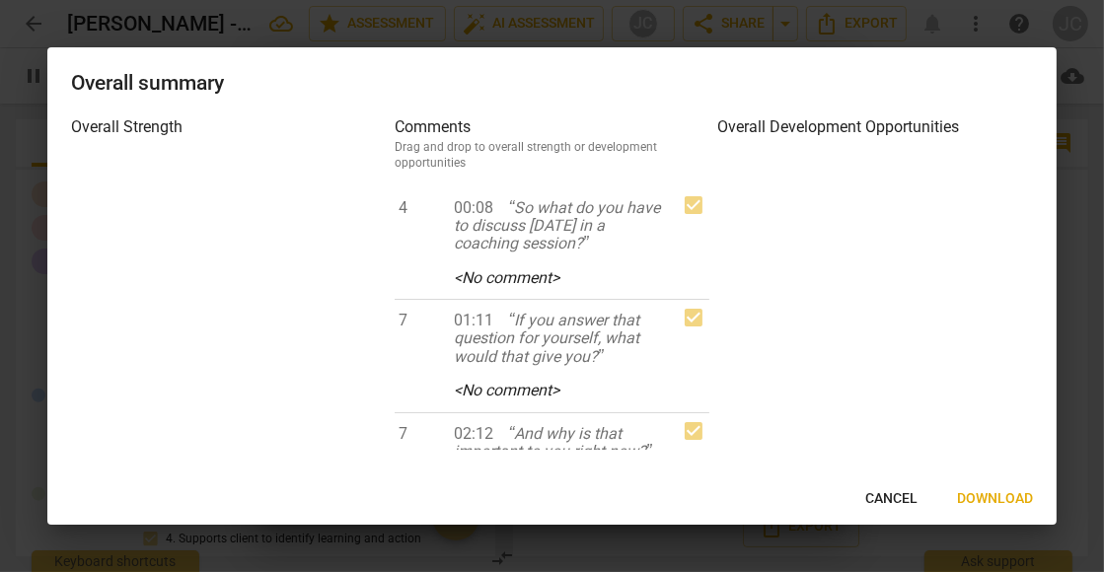
click at [990, 498] on span "Download" at bounding box center [995, 499] width 76 height 20
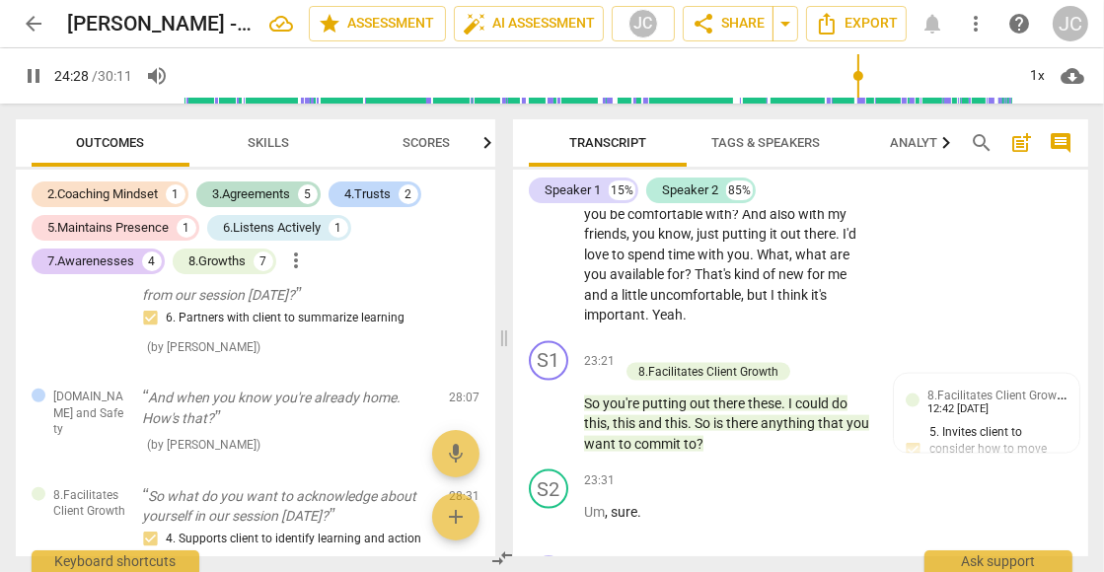
scroll to position [9856, 0]
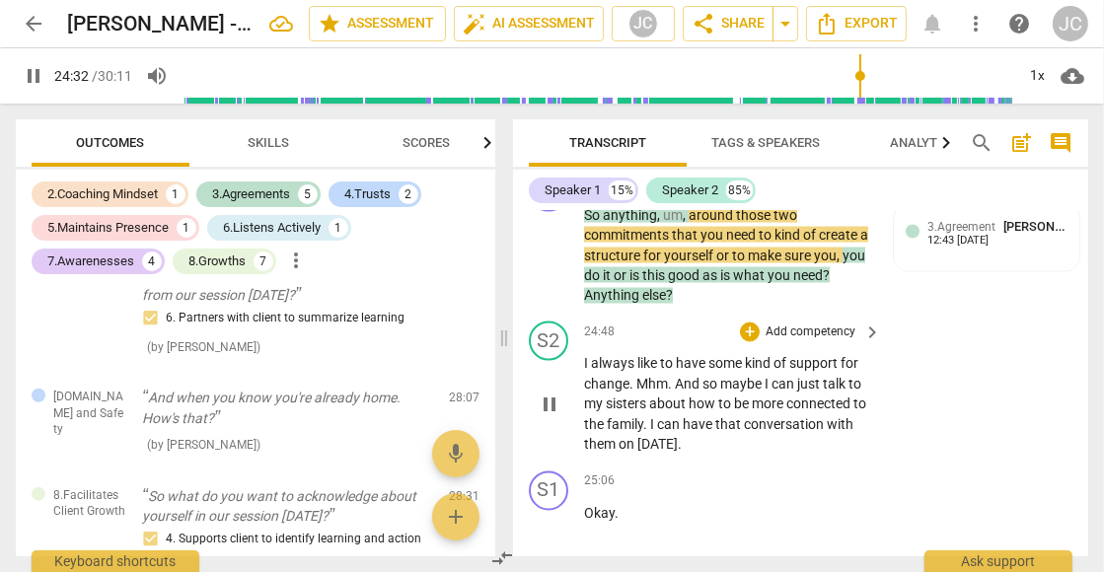
click at [922, 345] on div "S2 play_arrow pause 24:48 + Add competency keyboard_arrow_right I always like t…" at bounding box center [800, 389] width 575 height 150
click at [35, 69] on span "pause" at bounding box center [34, 76] width 24 height 24
type input "1476"
